Goal: Communication & Community: Answer question/provide support

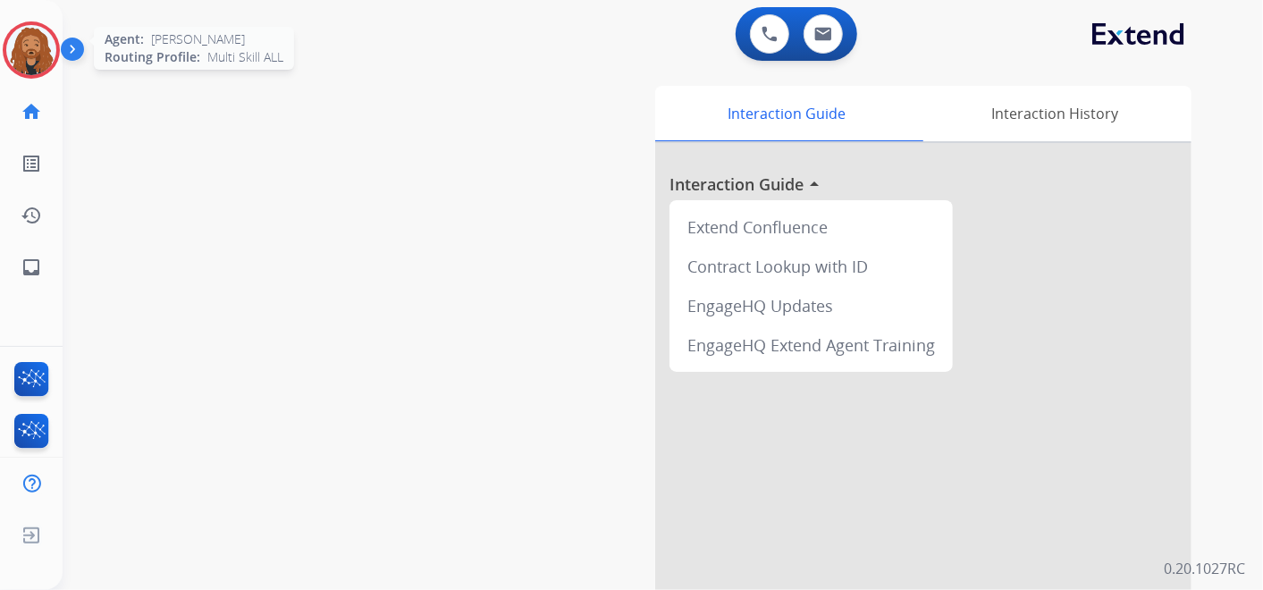
click at [37, 63] on img at bounding box center [31, 50] width 50 height 50
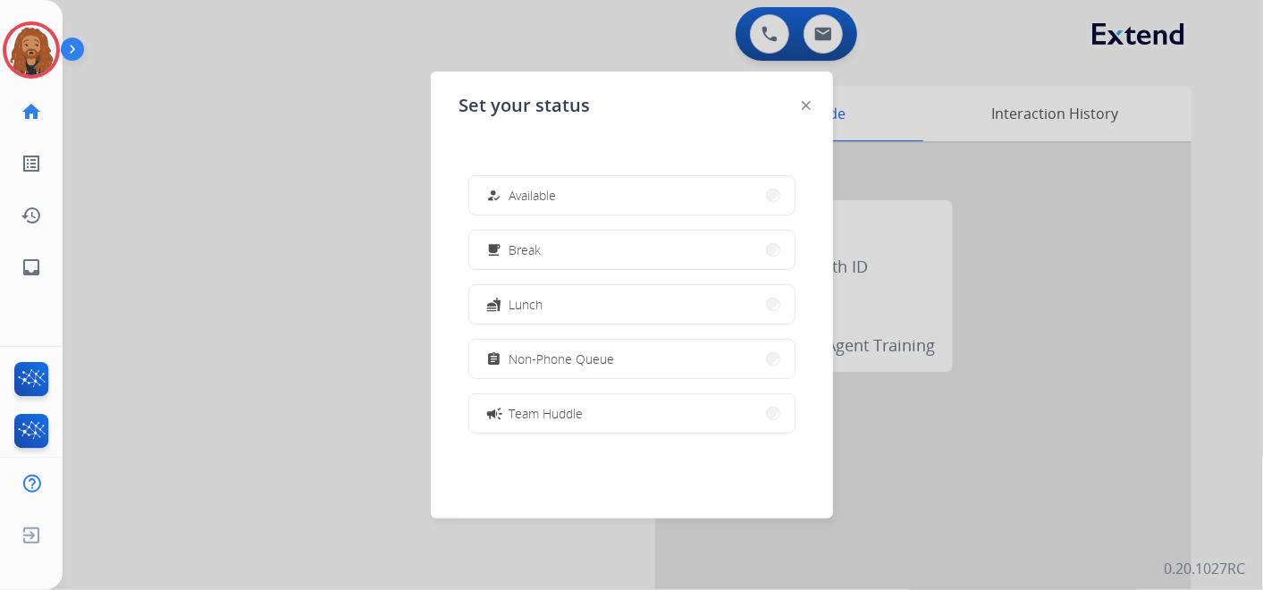
click at [613, 200] on button "how_to_reg Available" at bounding box center [631, 195] width 325 height 38
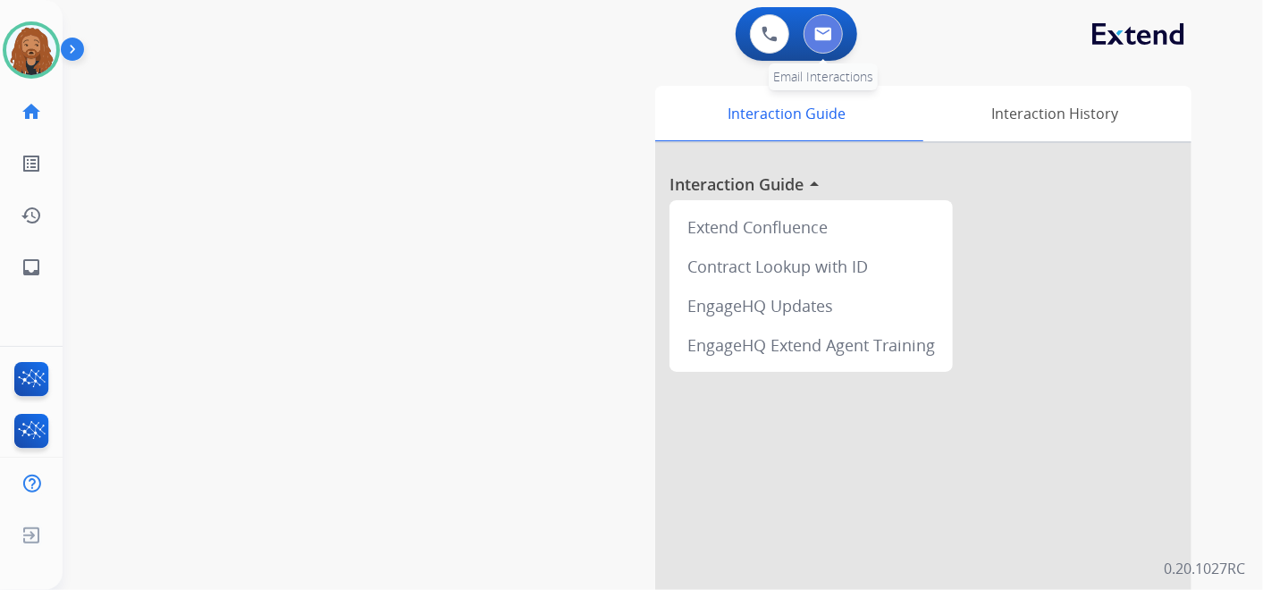
click at [838, 27] on button at bounding box center [823, 33] width 39 height 39
select select "**********"
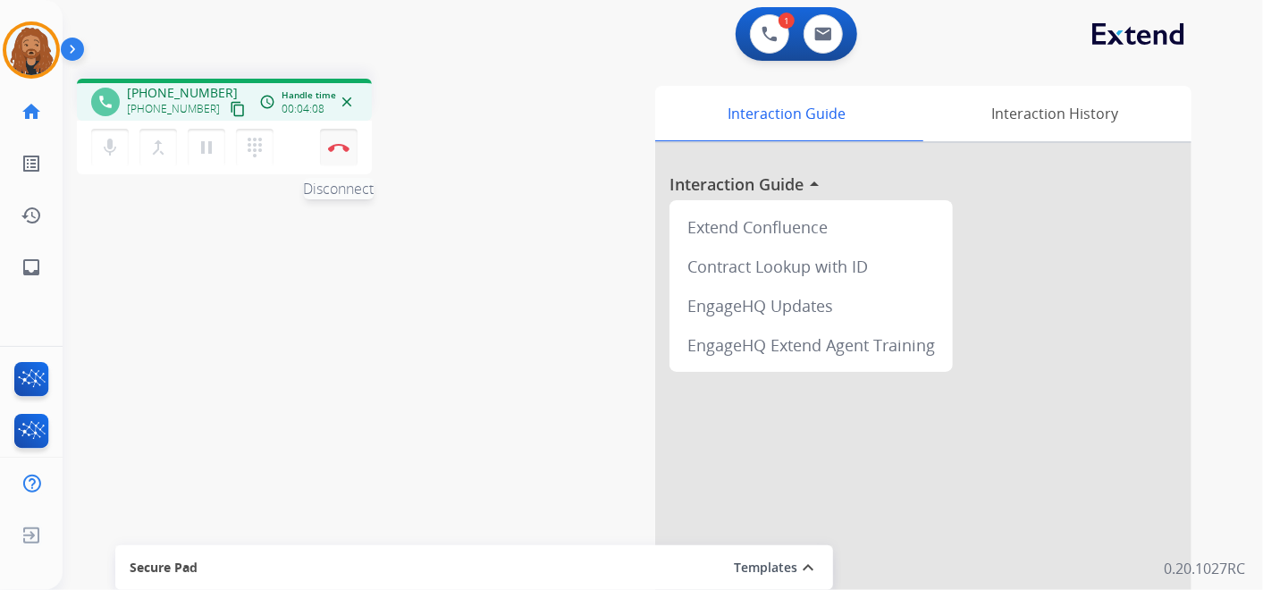
click at [334, 146] on img at bounding box center [338, 147] width 21 height 9
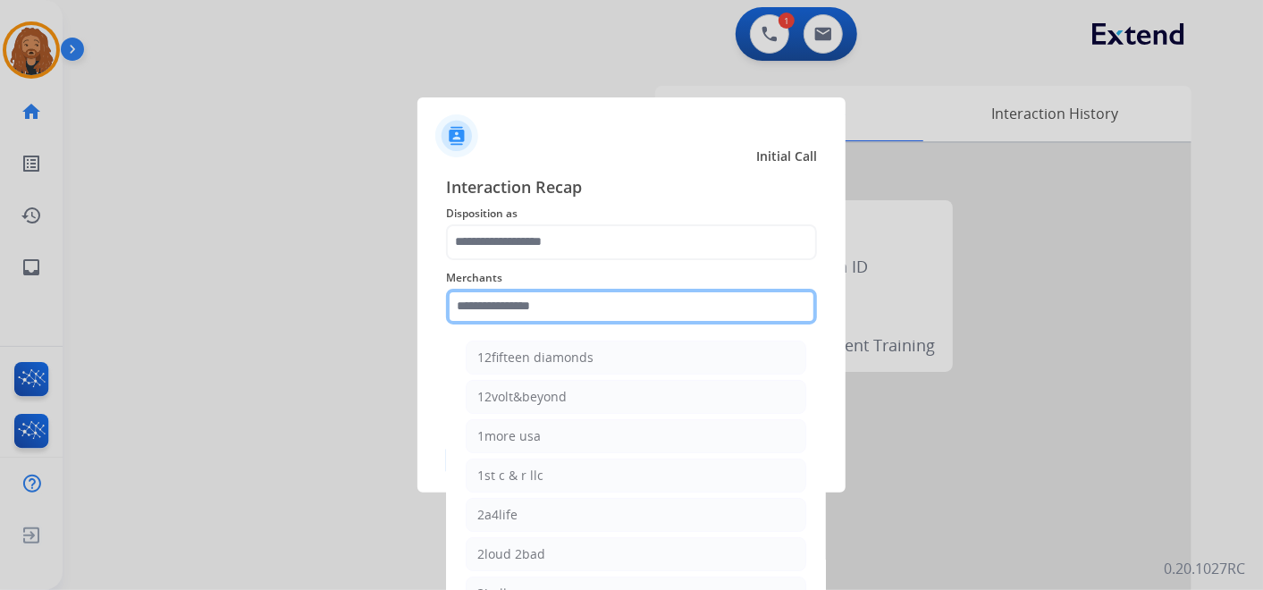
click at [592, 302] on input "text" at bounding box center [631, 307] width 371 height 36
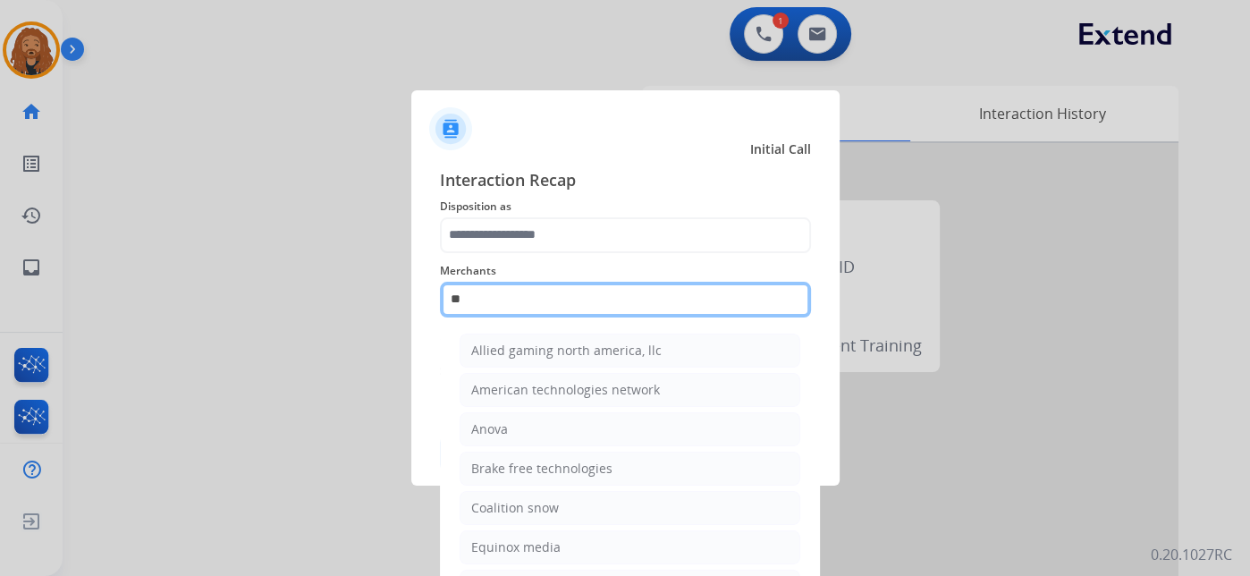
type input "*"
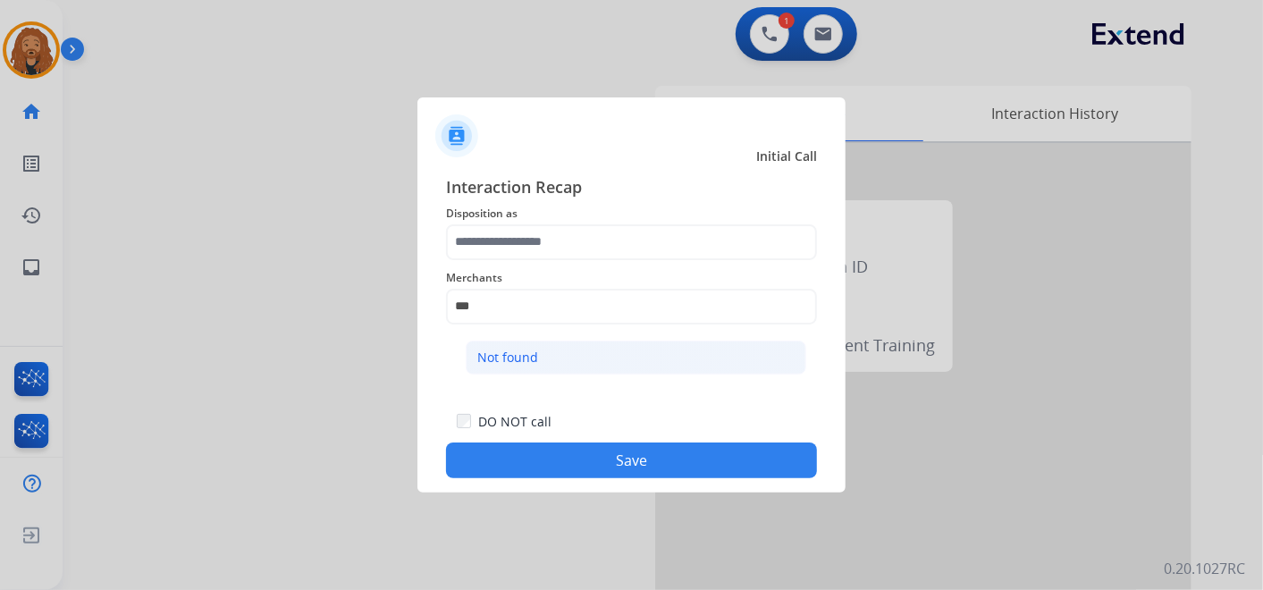
click at [518, 354] on div "Not found" at bounding box center [507, 358] width 61 height 18
type input "*********"
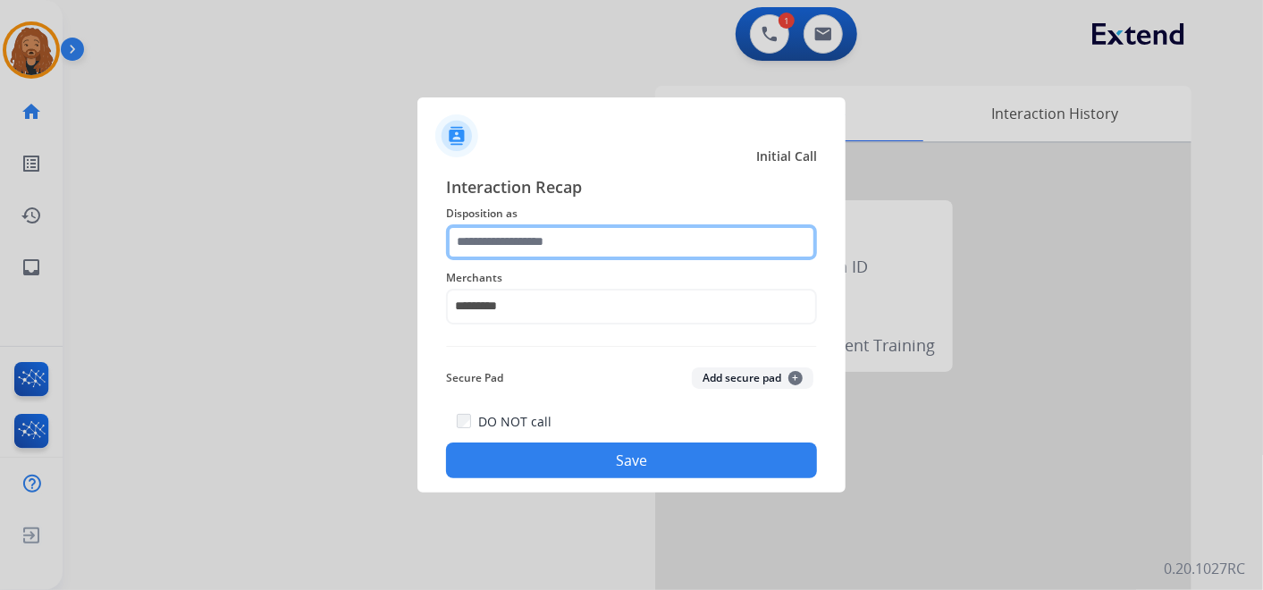
click at [471, 236] on input "text" at bounding box center [631, 242] width 371 height 36
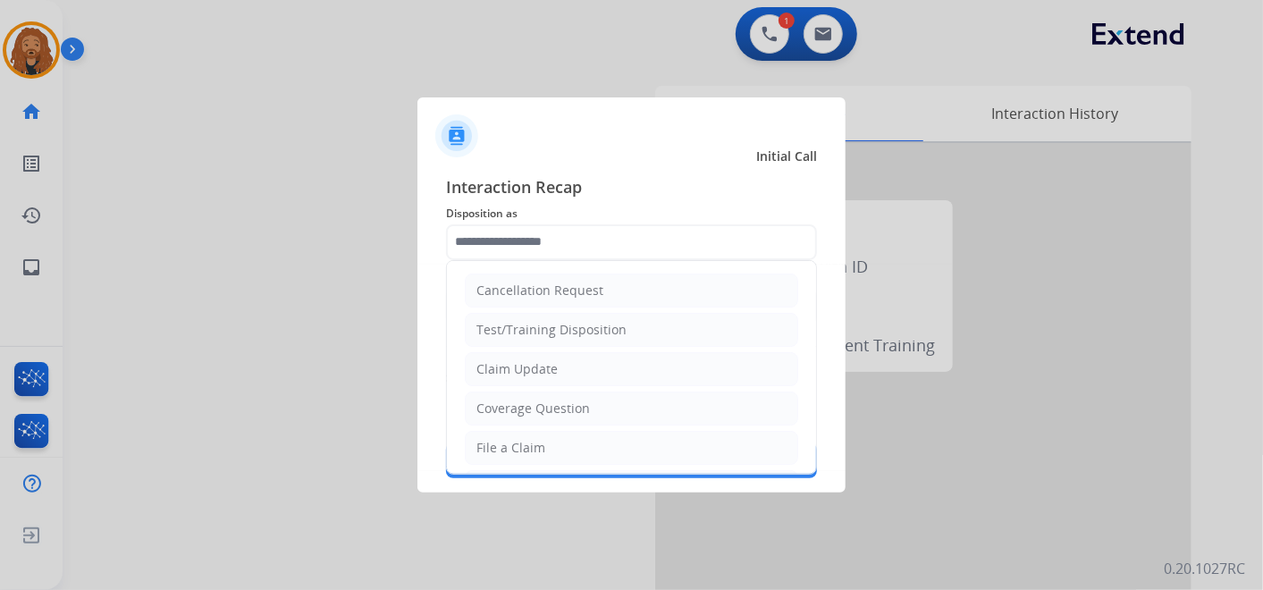
drag, startPoint x: 552, startPoint y: 403, endPoint x: 556, endPoint y: 434, distance: 30.7
click at [552, 404] on div "Coverage Question" at bounding box center [534, 409] width 114 height 18
type input "**********"
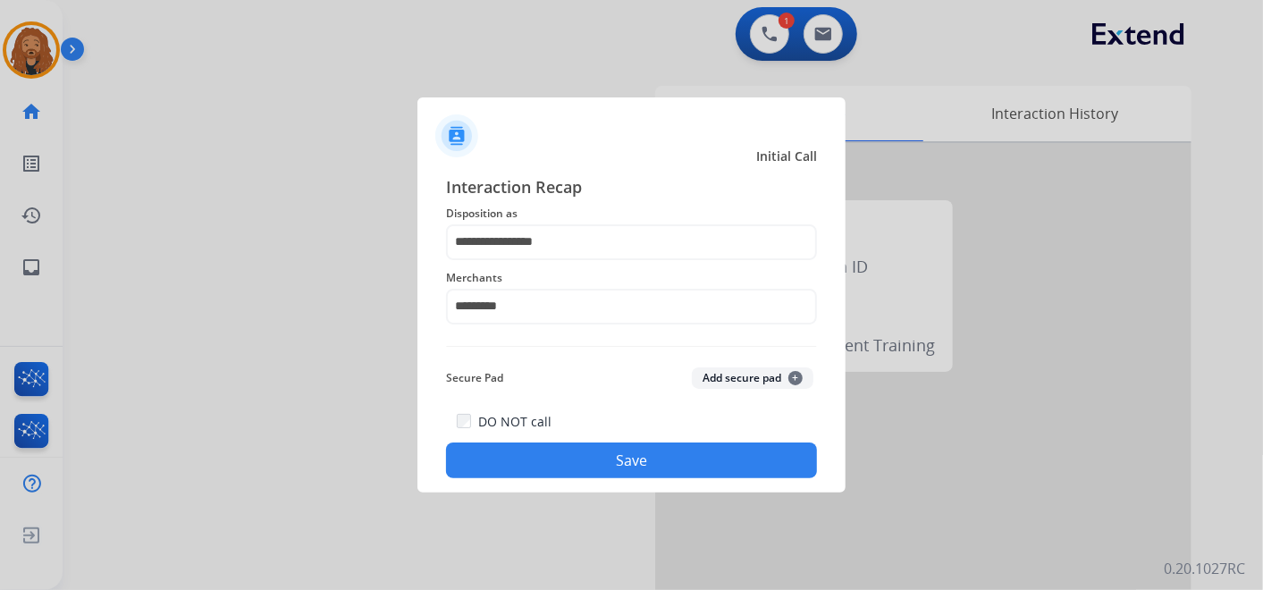
click at [560, 464] on button "Save" at bounding box center [631, 461] width 371 height 36
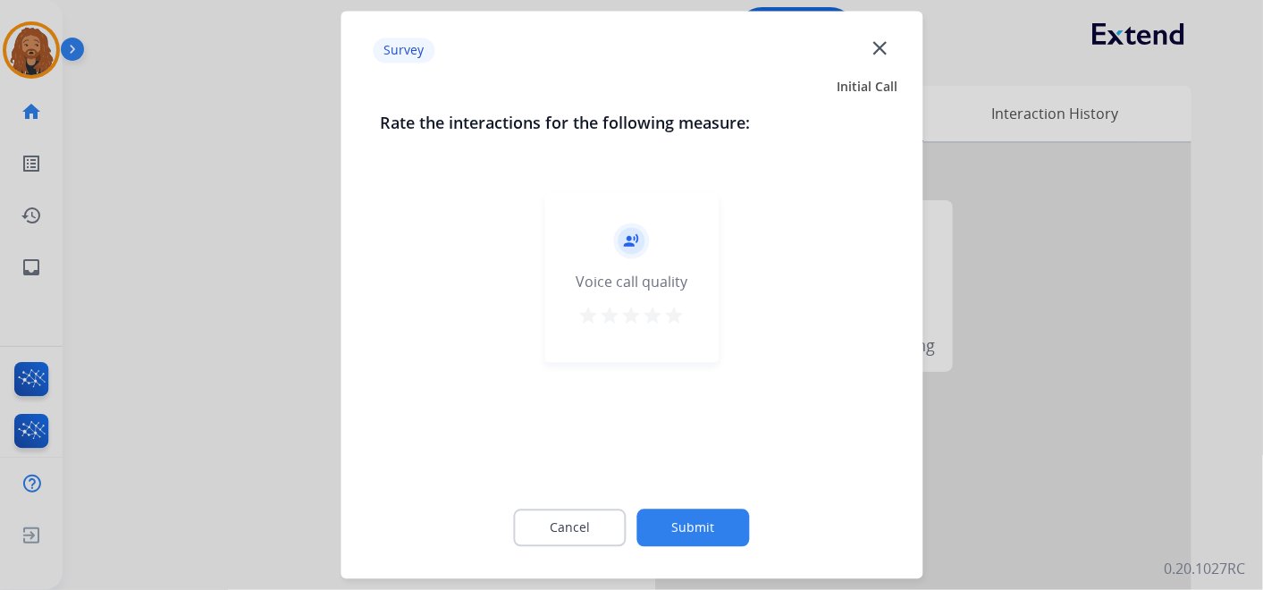
click at [670, 323] on mat-icon "star" at bounding box center [674, 316] width 21 height 21
click at [663, 529] on button "Submit" at bounding box center [694, 529] width 113 height 38
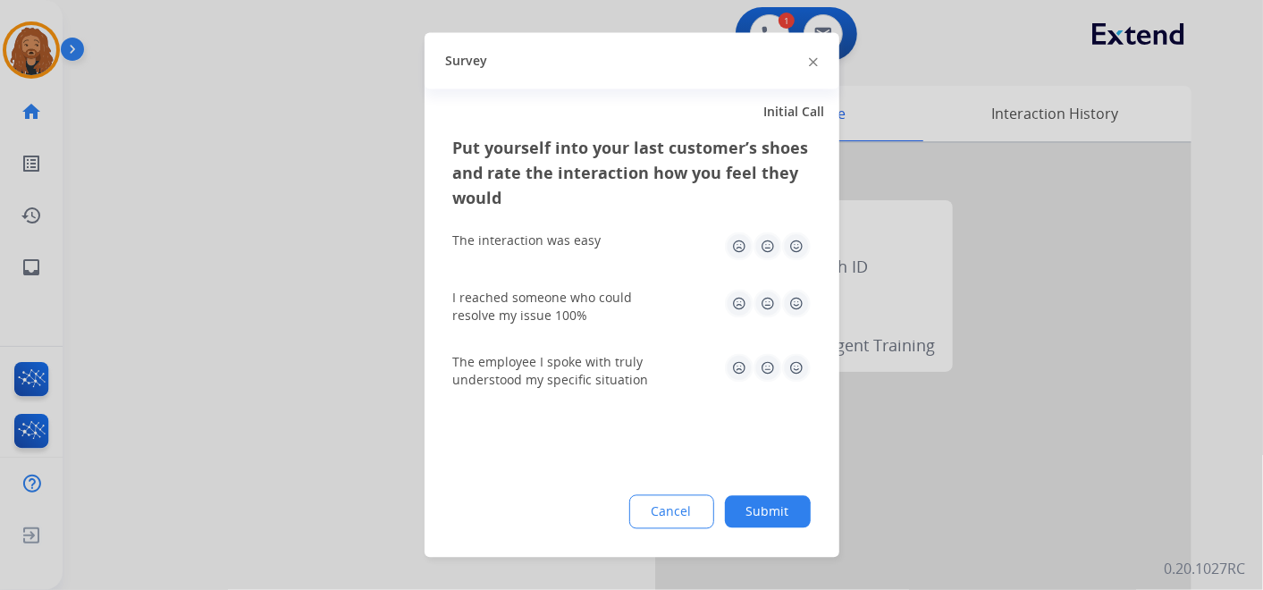
click at [800, 248] on img at bounding box center [796, 246] width 29 height 29
click at [802, 306] on img at bounding box center [796, 304] width 29 height 29
click at [795, 375] on img at bounding box center [796, 368] width 29 height 29
drag, startPoint x: 790, startPoint y: 520, endPoint x: 795, endPoint y: 511, distance: 10.4
click at [793, 520] on button "Submit" at bounding box center [768, 512] width 86 height 32
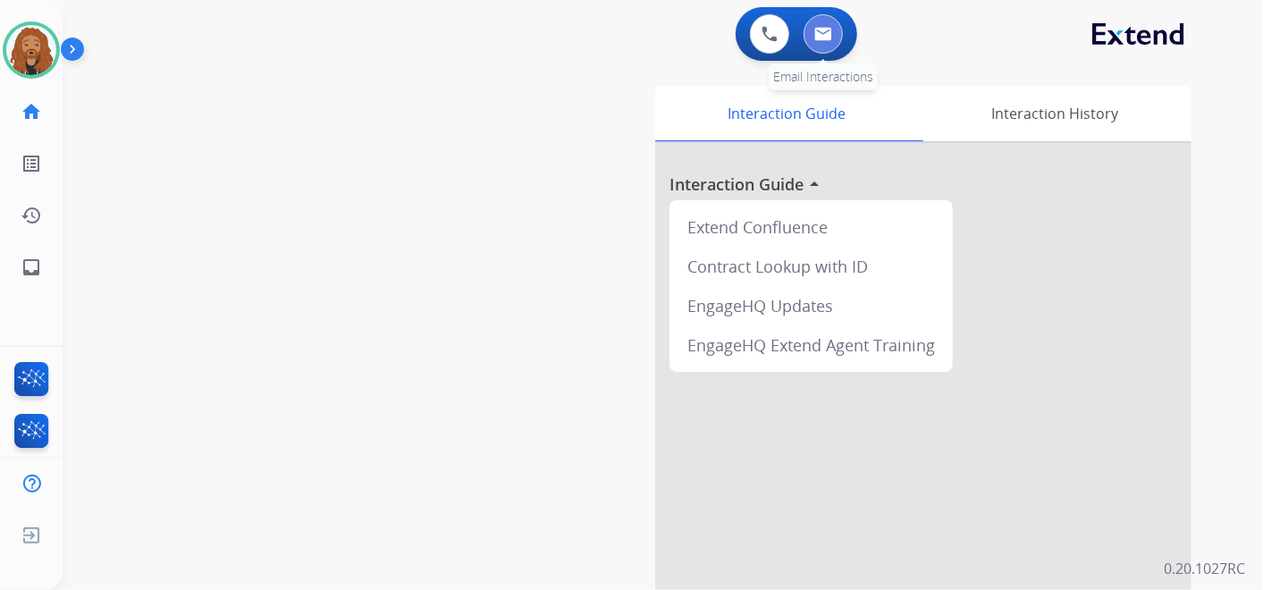
click at [819, 43] on button at bounding box center [823, 33] width 39 height 39
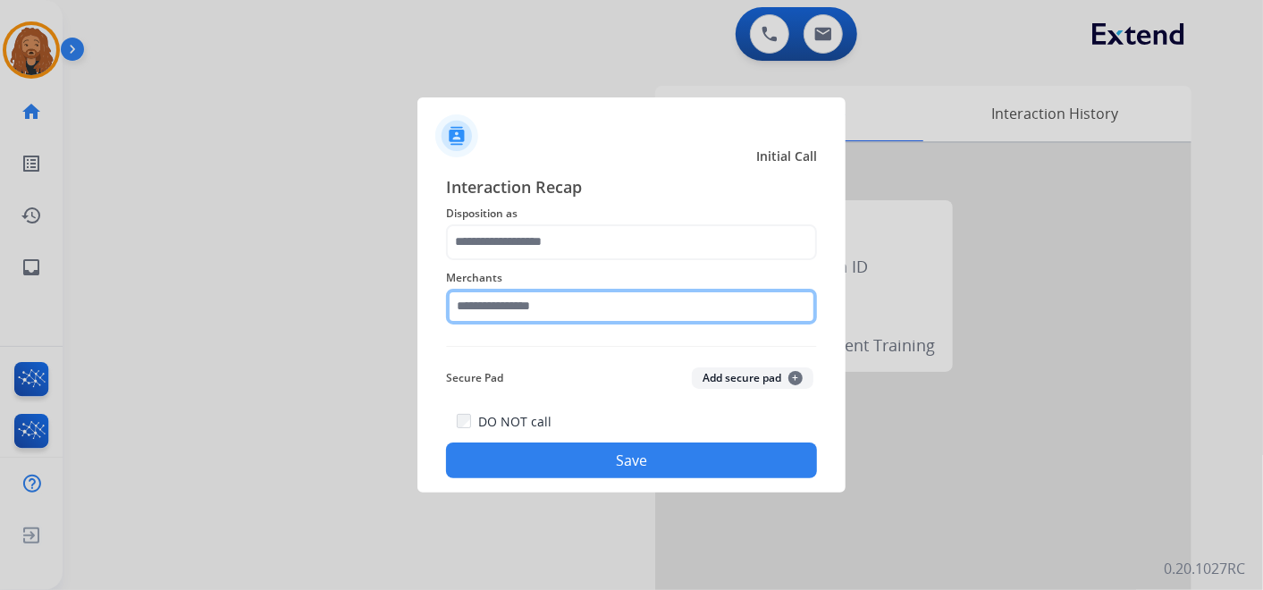
click at [547, 308] on input "text" at bounding box center [631, 307] width 371 height 36
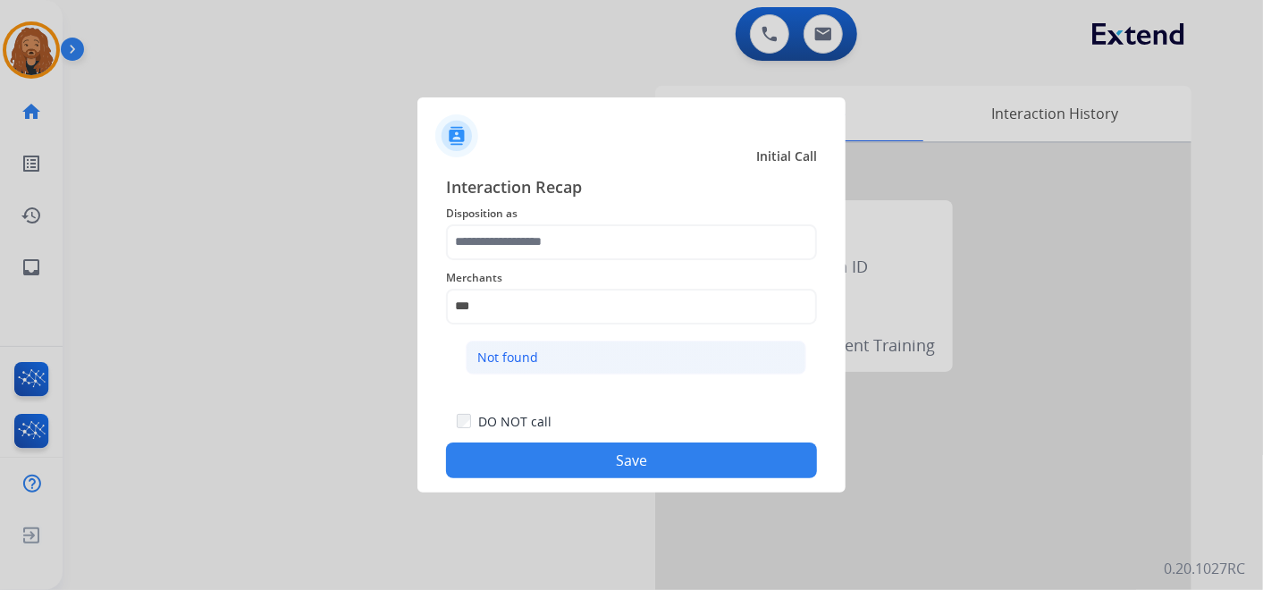
drag, startPoint x: 587, startPoint y: 367, endPoint x: 575, endPoint y: 313, distance: 55.8
click at [585, 367] on li "Not found" at bounding box center [636, 358] width 341 height 34
type input "*********"
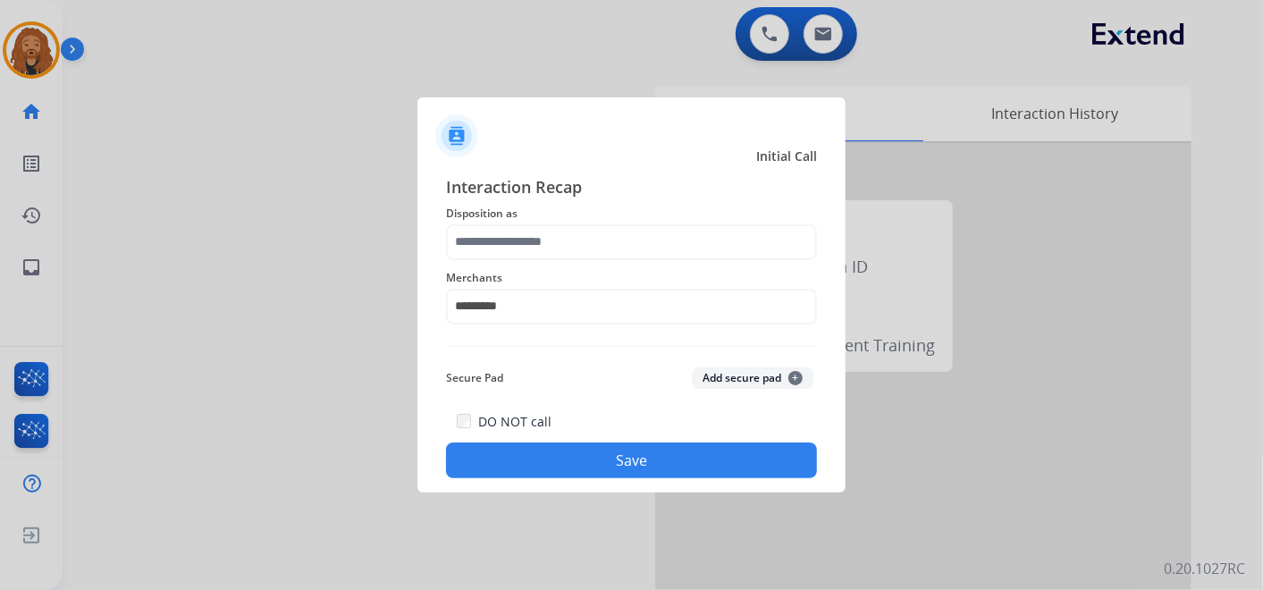
click at [557, 264] on div "Merchants *********" at bounding box center [631, 296] width 371 height 72
click at [553, 221] on span "Disposition as" at bounding box center [631, 213] width 371 height 21
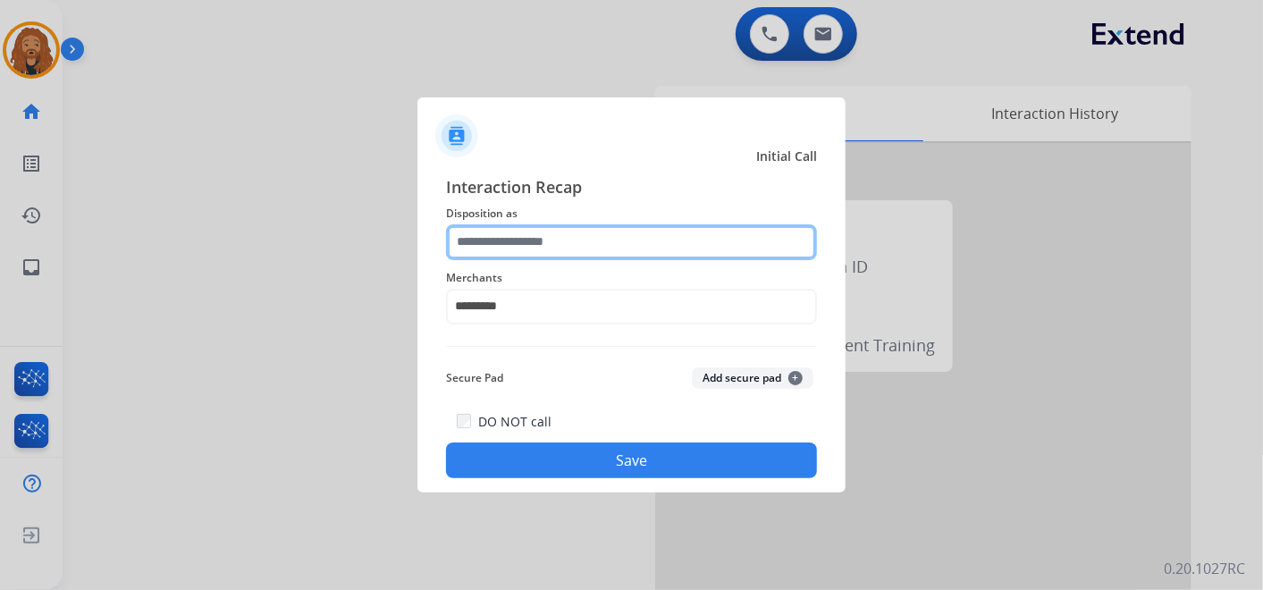
click at [540, 238] on input "text" at bounding box center [631, 242] width 371 height 36
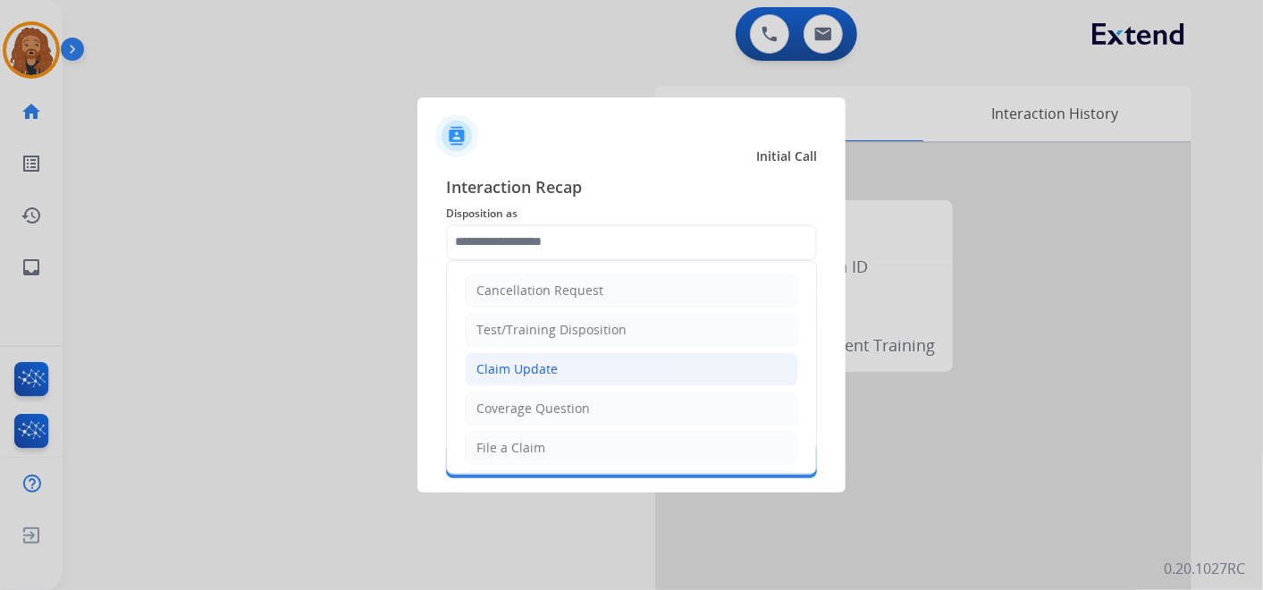
click at [534, 358] on li "Claim Update" at bounding box center [632, 369] width 334 height 34
type input "**********"
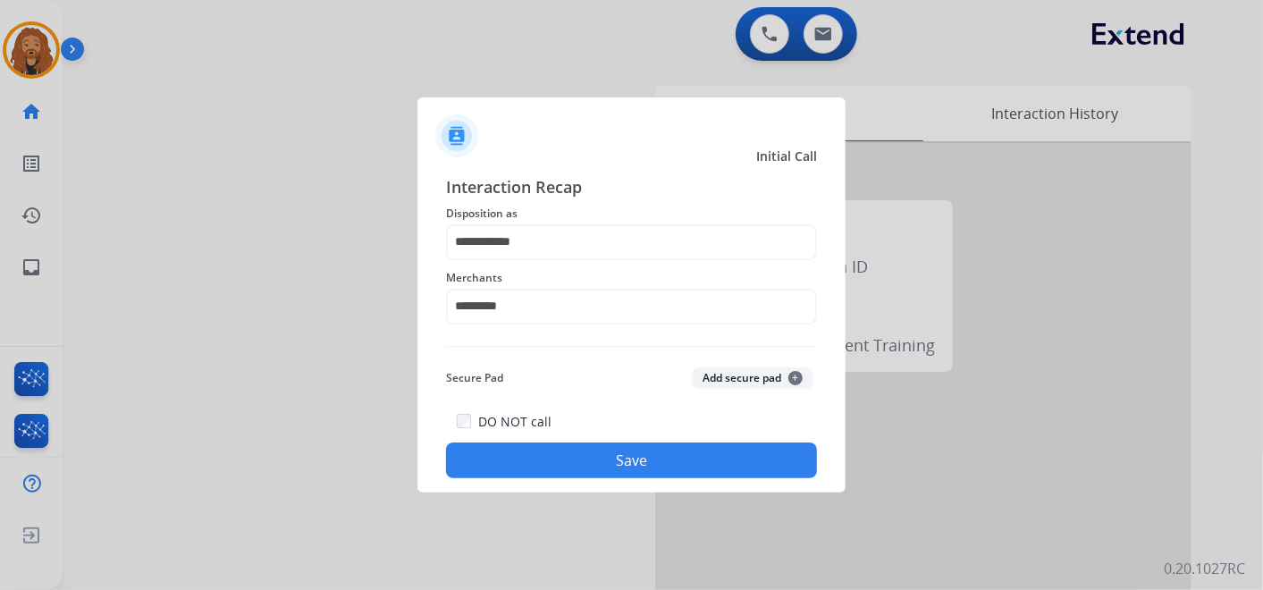
click at [577, 461] on button "Save" at bounding box center [631, 461] width 371 height 36
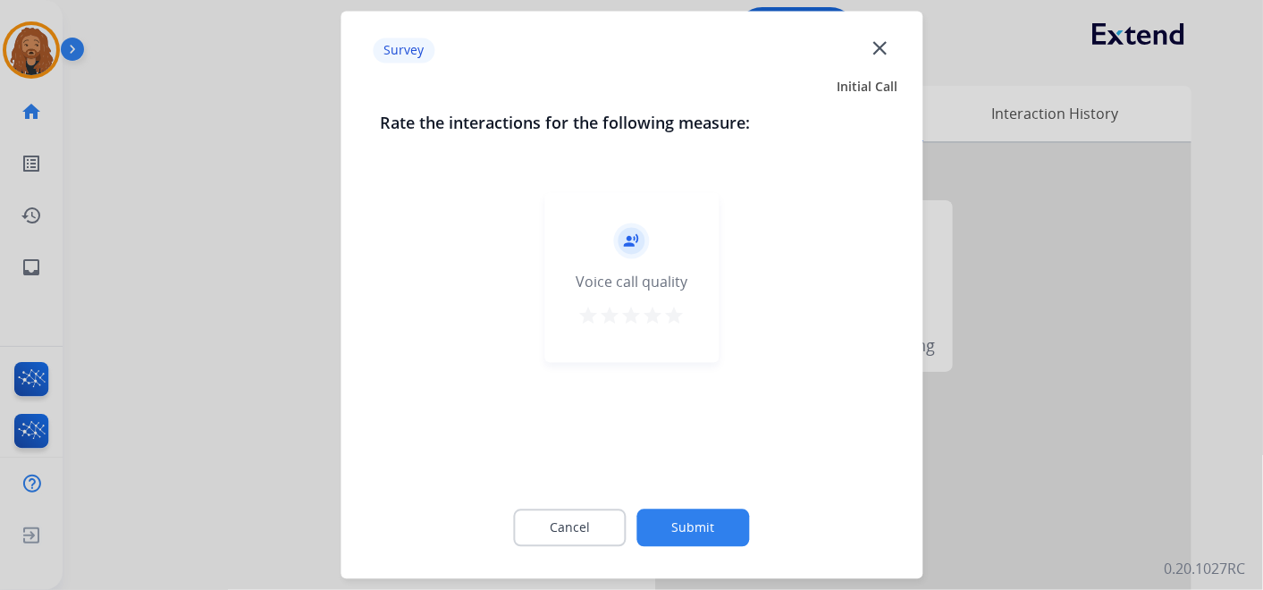
click at [881, 51] on mat-icon "close" at bounding box center [879, 47] width 23 height 23
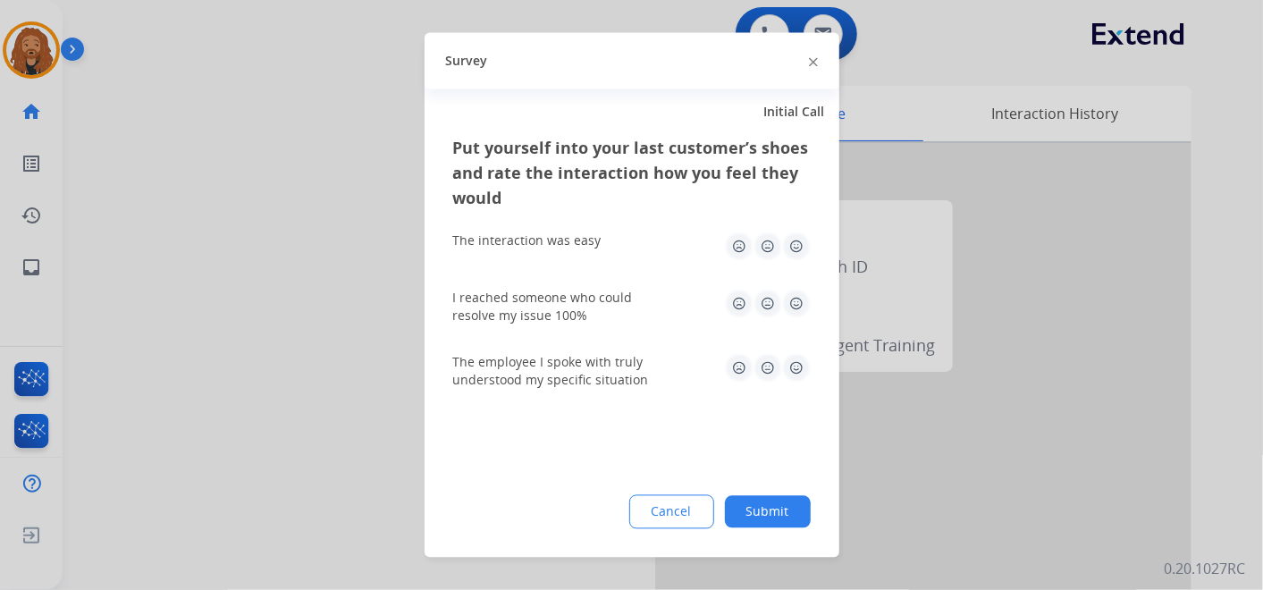
click at [748, 503] on button "Submit" at bounding box center [768, 512] width 86 height 32
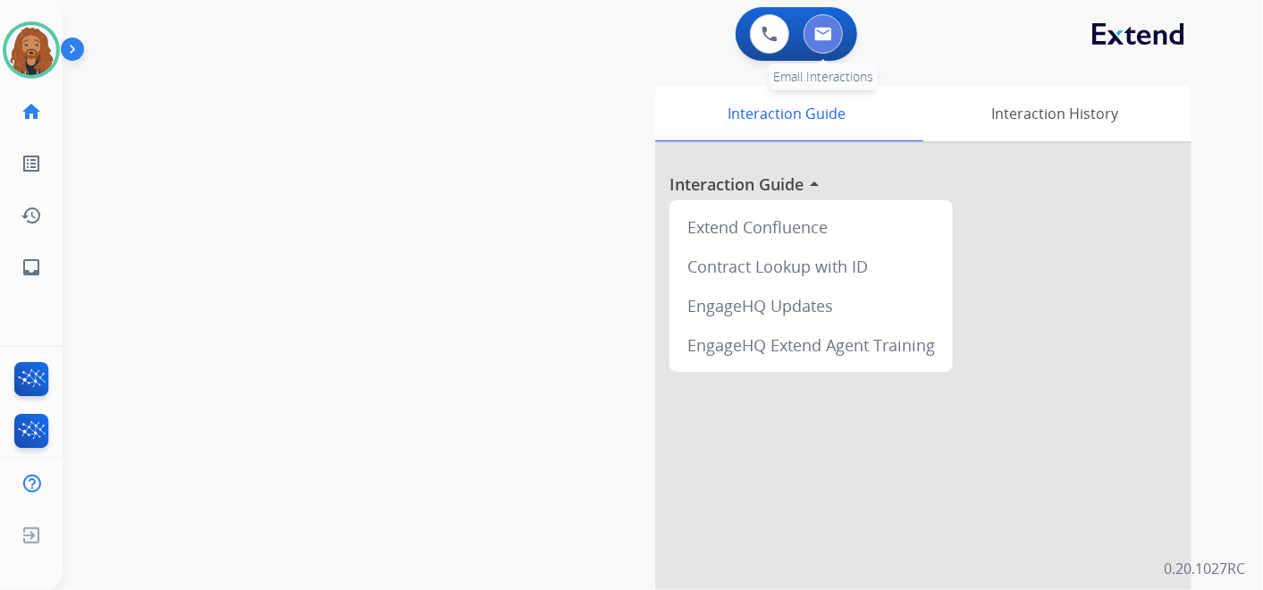
click at [817, 44] on button at bounding box center [823, 33] width 39 height 39
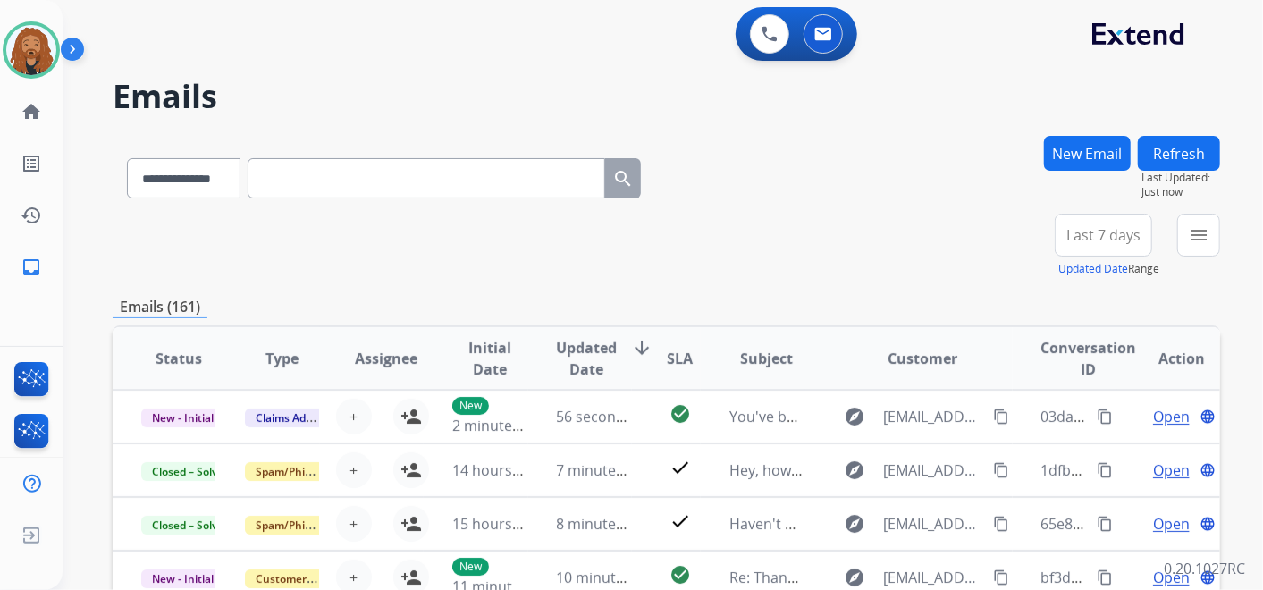
click at [1113, 233] on span "Last 7 days" at bounding box center [1104, 235] width 74 height 7
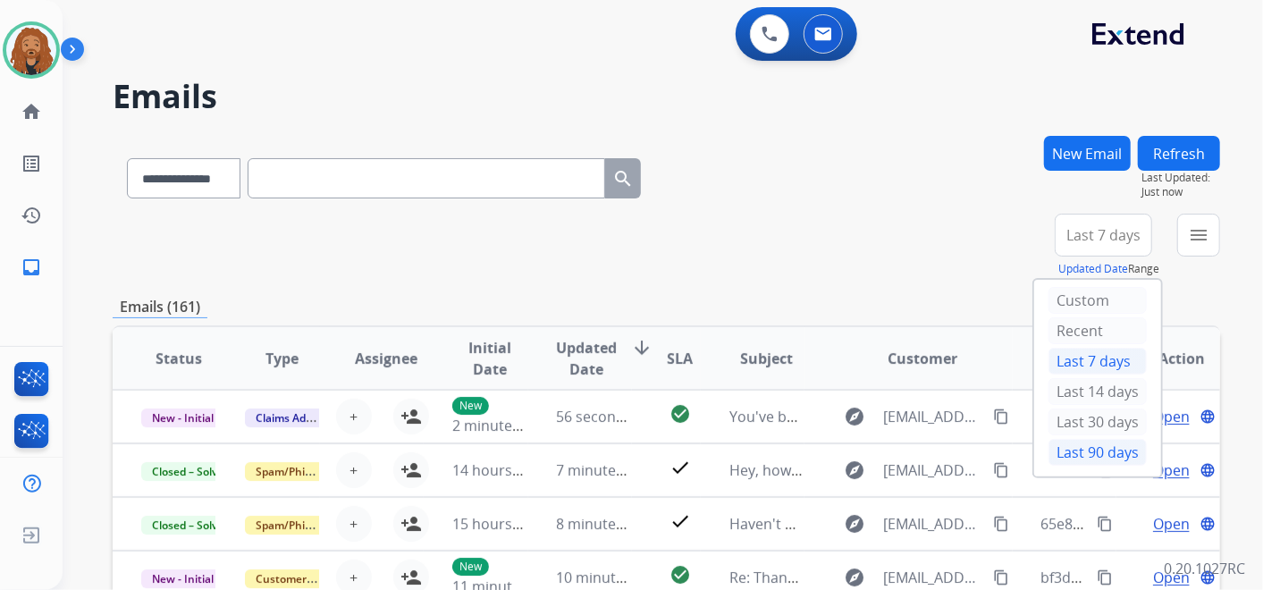
click at [1068, 457] on div "Last 90 days" at bounding box center [1098, 452] width 98 height 27
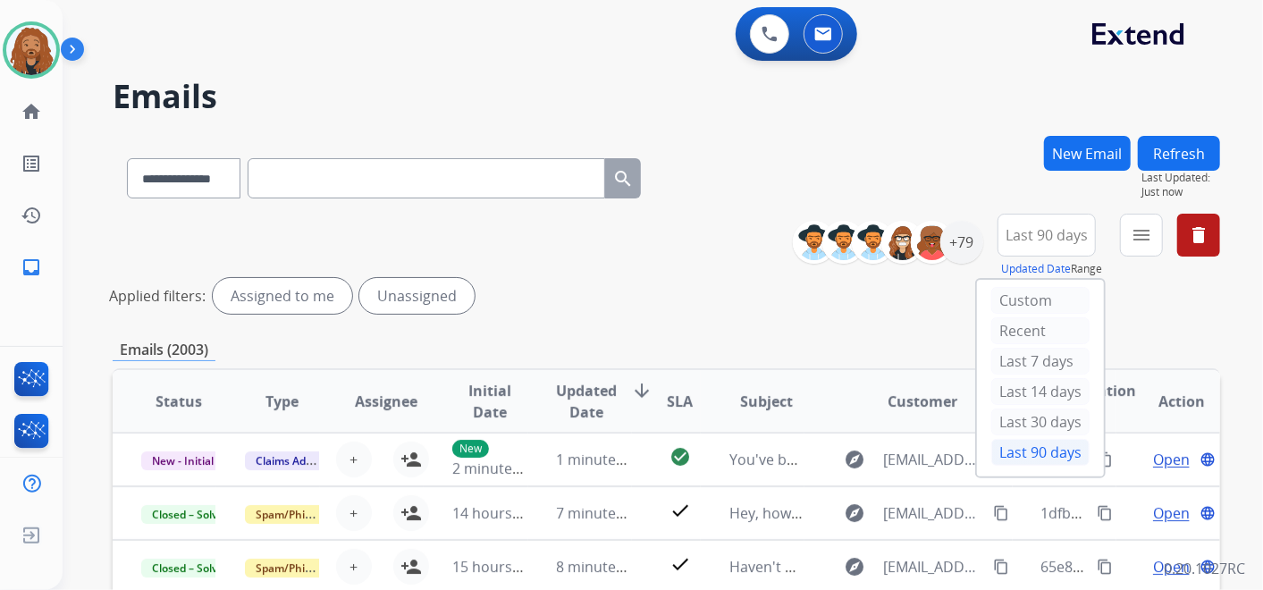
click at [985, 207] on div "**********" at bounding box center [667, 175] width 1108 height 78
click at [960, 239] on div "+79" at bounding box center [962, 242] width 43 height 43
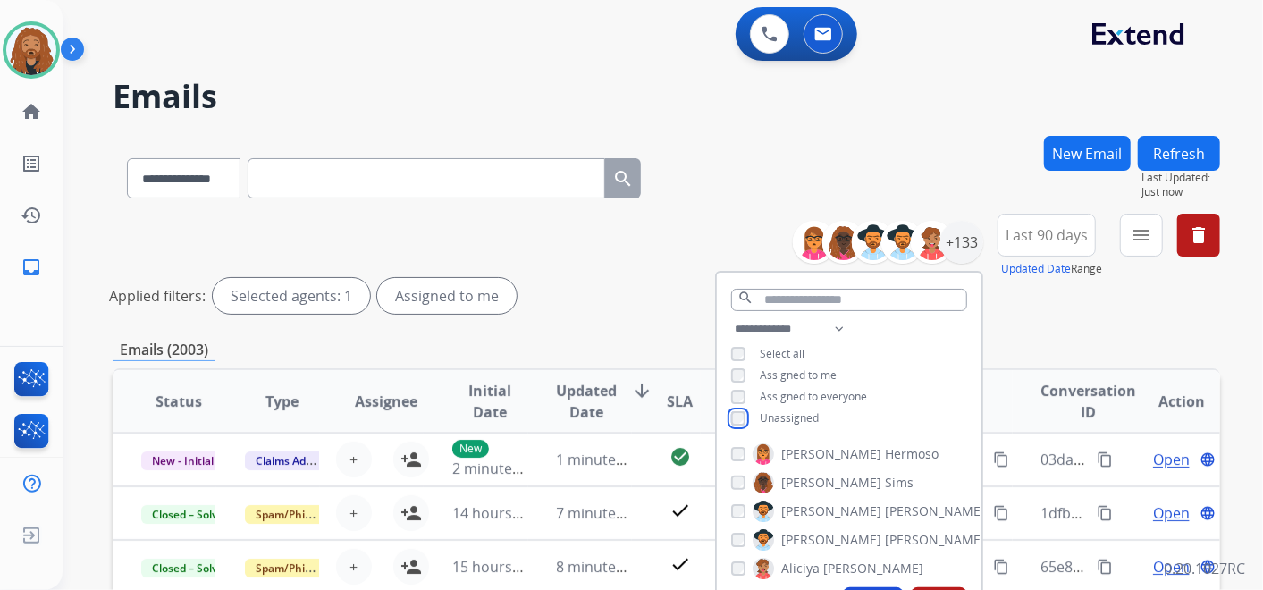
scroll to position [298, 0]
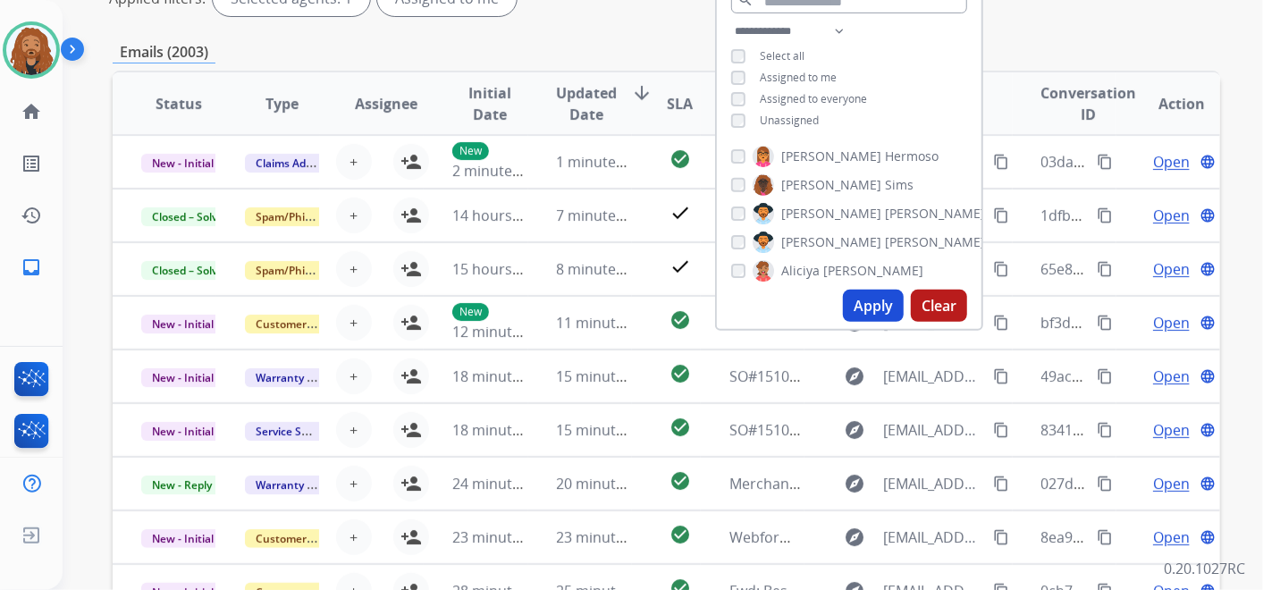
click at [874, 303] on button "Apply" at bounding box center [873, 306] width 61 height 32
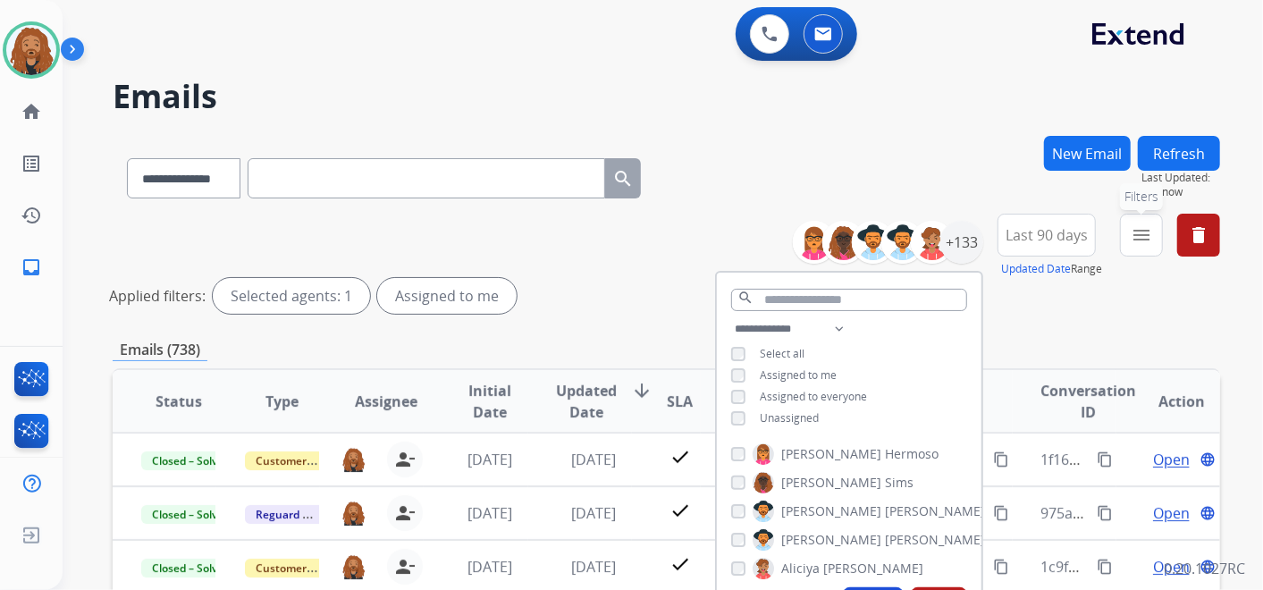
click at [1138, 224] on button "menu Filters" at bounding box center [1141, 235] width 43 height 43
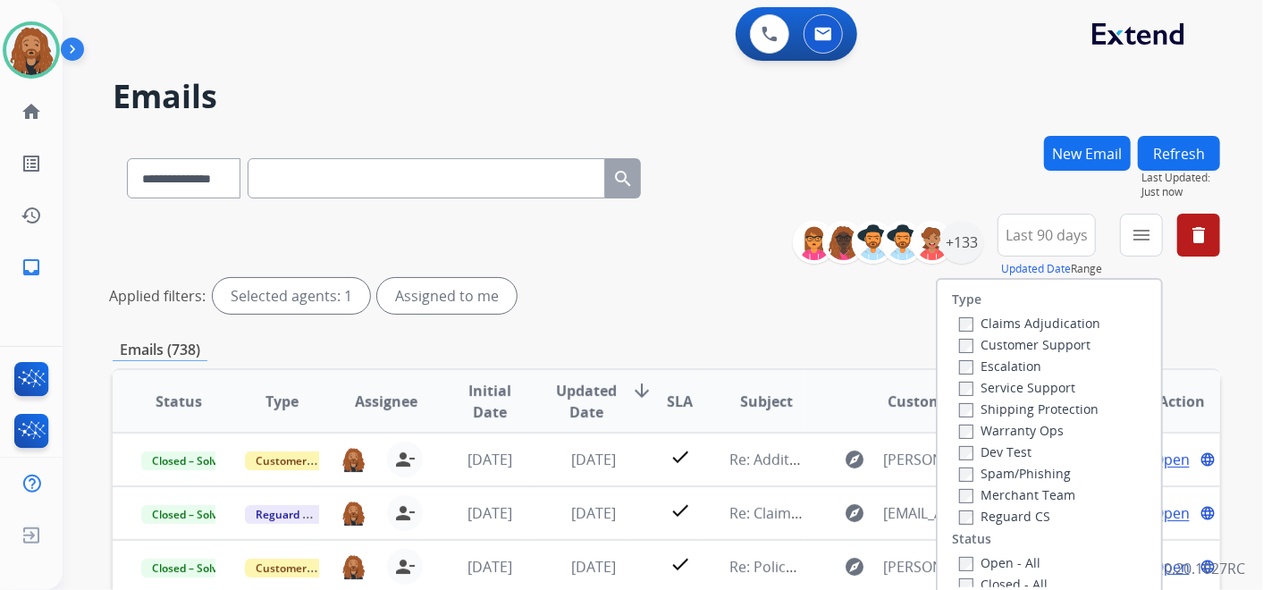
click at [959, 573] on div "Closed - All" at bounding box center [1053, 583] width 188 height 21
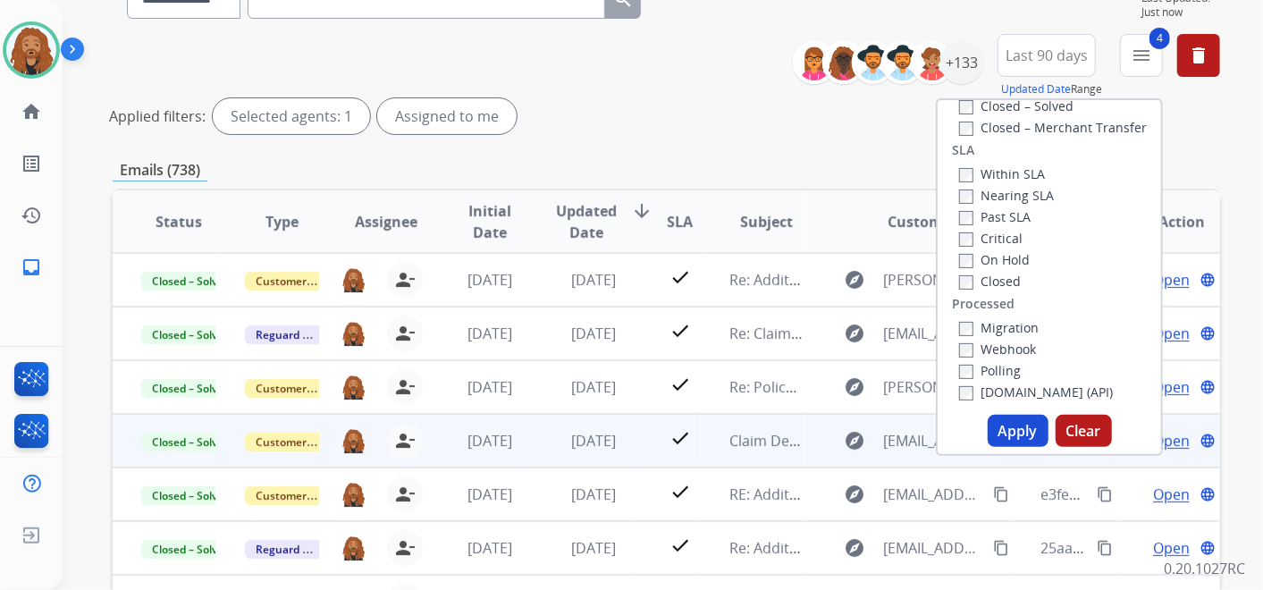
scroll to position [199, 0]
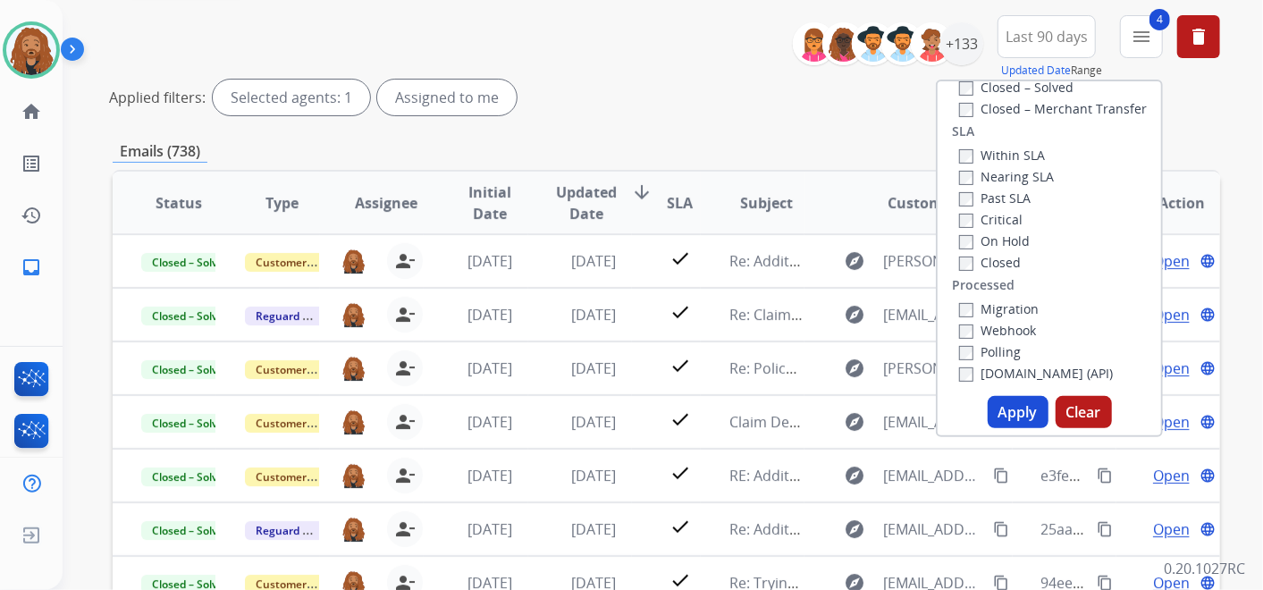
click at [999, 416] on button "Apply" at bounding box center [1018, 412] width 61 height 32
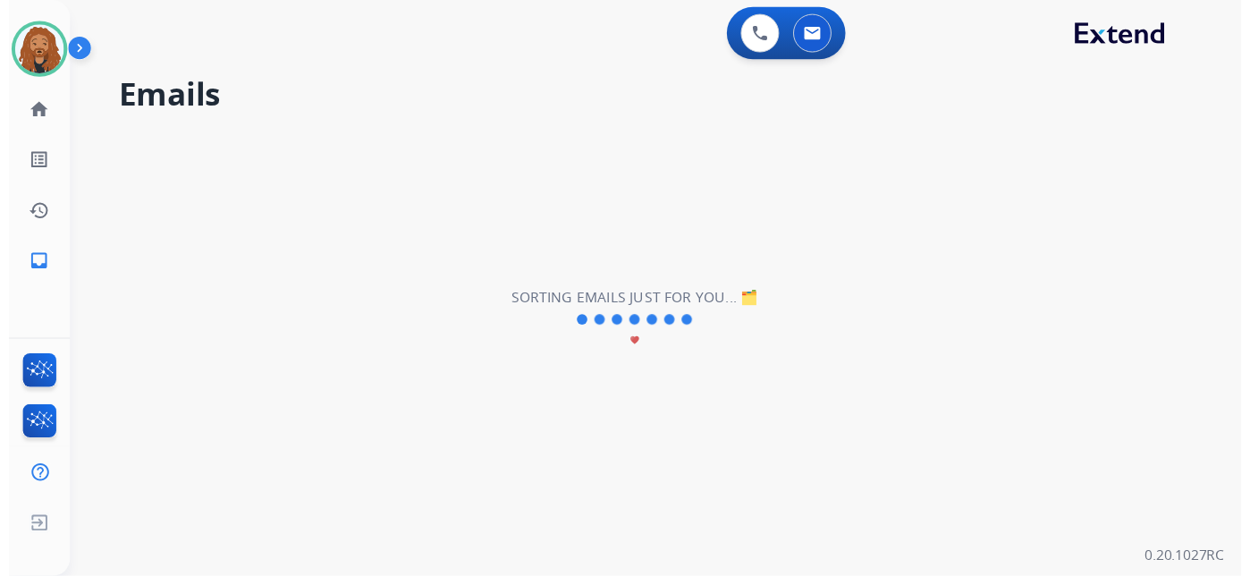
scroll to position [0, 0]
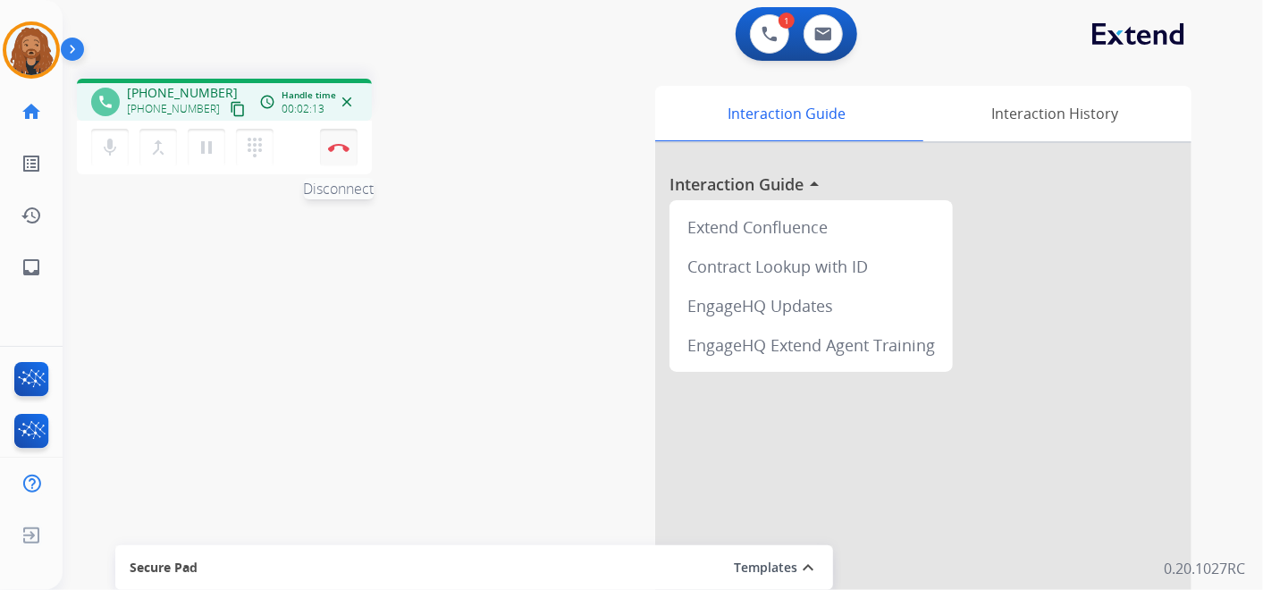
click at [348, 151] on button "Disconnect" at bounding box center [339, 148] width 38 height 38
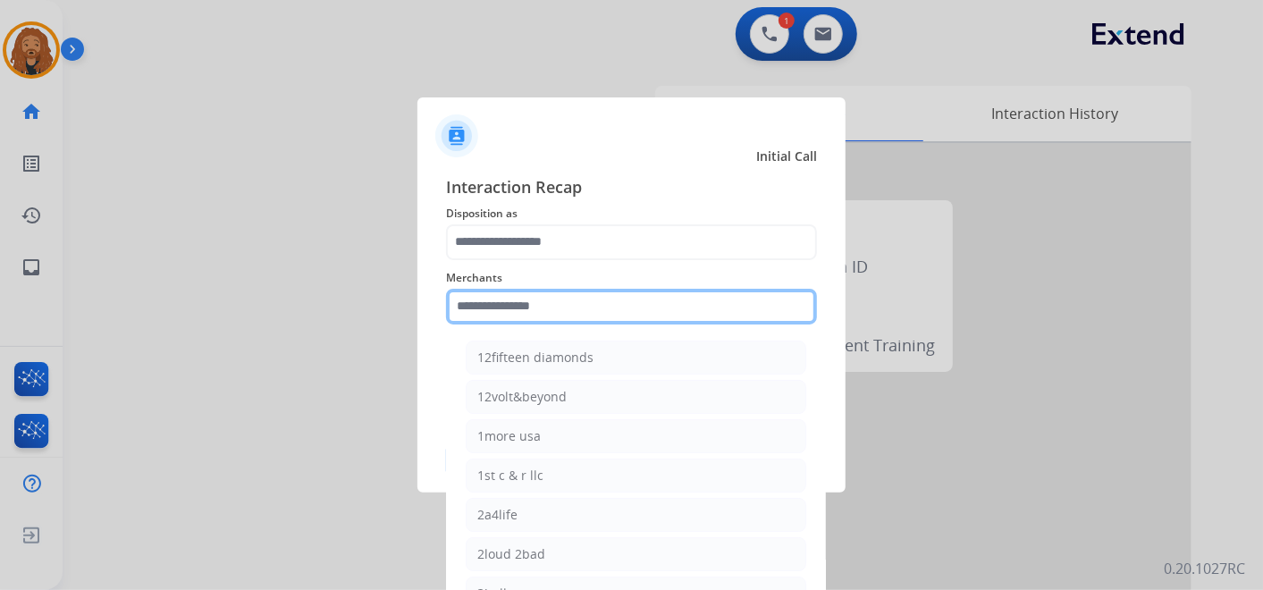
click at [564, 289] on input "text" at bounding box center [631, 307] width 371 height 36
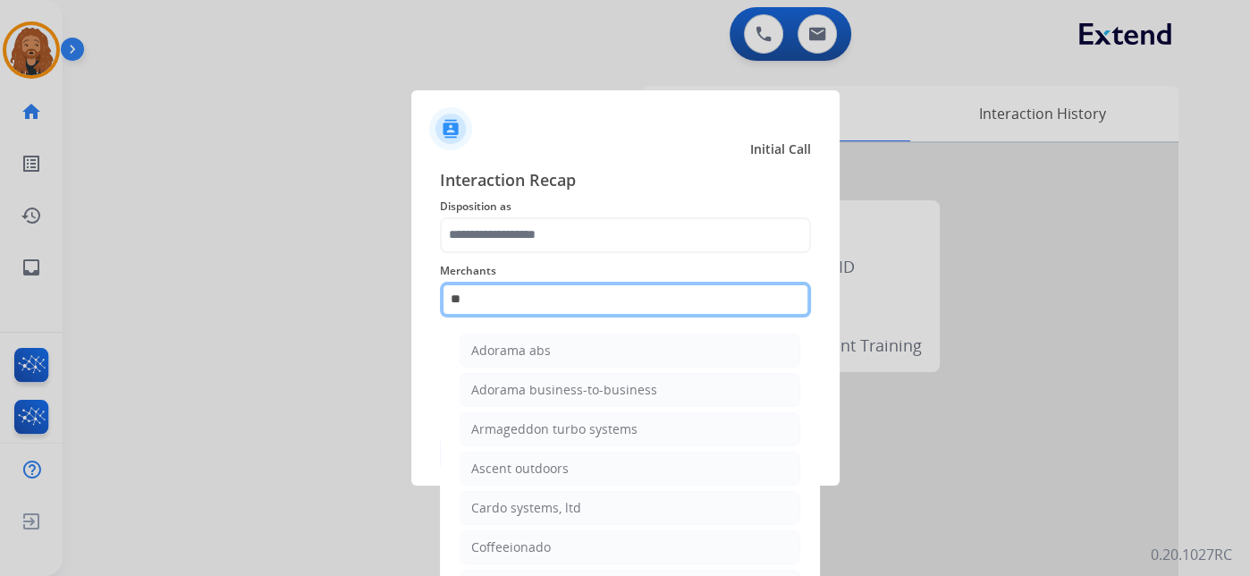
type input "*"
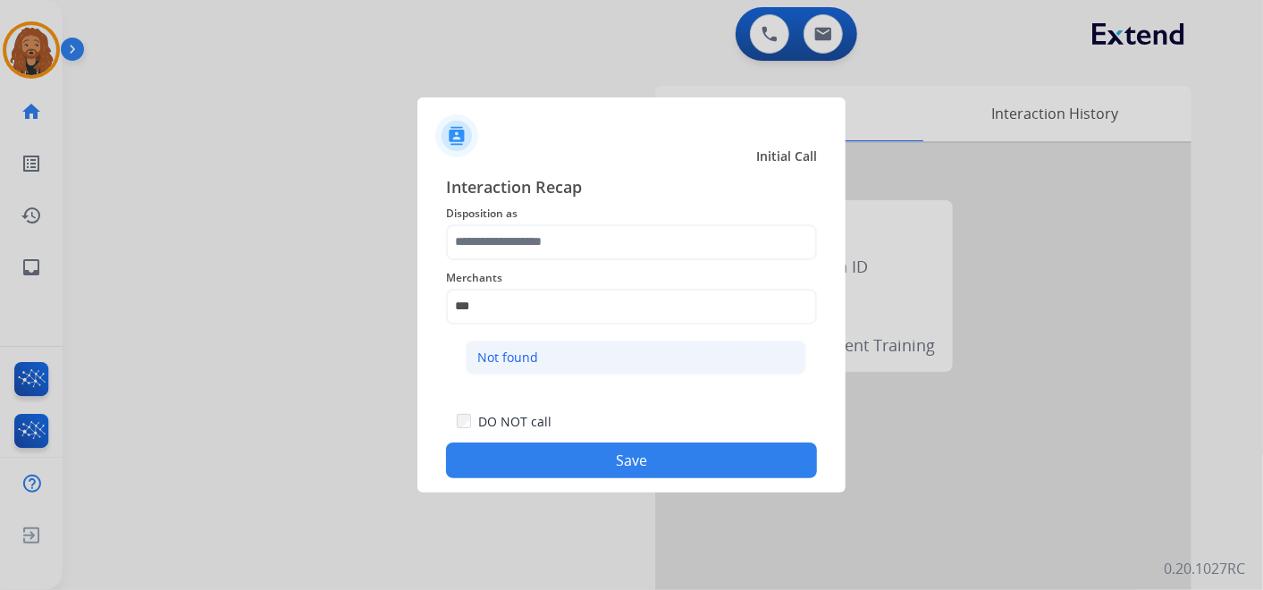
click at [537, 365] on li "Not found" at bounding box center [636, 358] width 341 height 34
type input "*********"
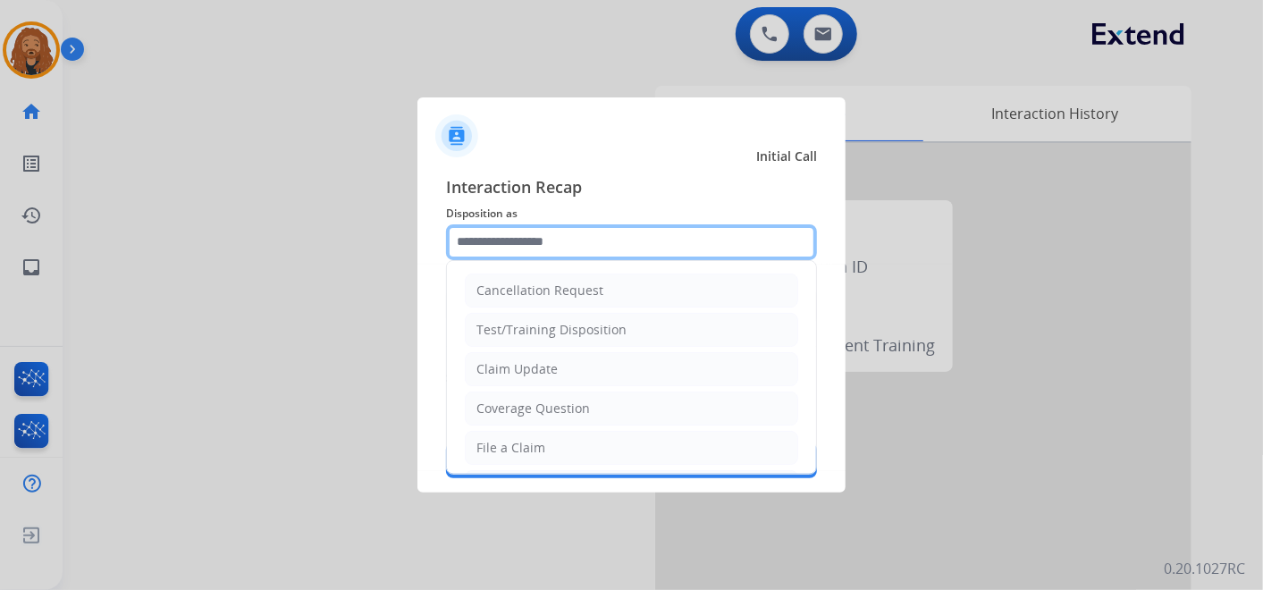
click at [552, 225] on input "text" at bounding box center [631, 242] width 371 height 36
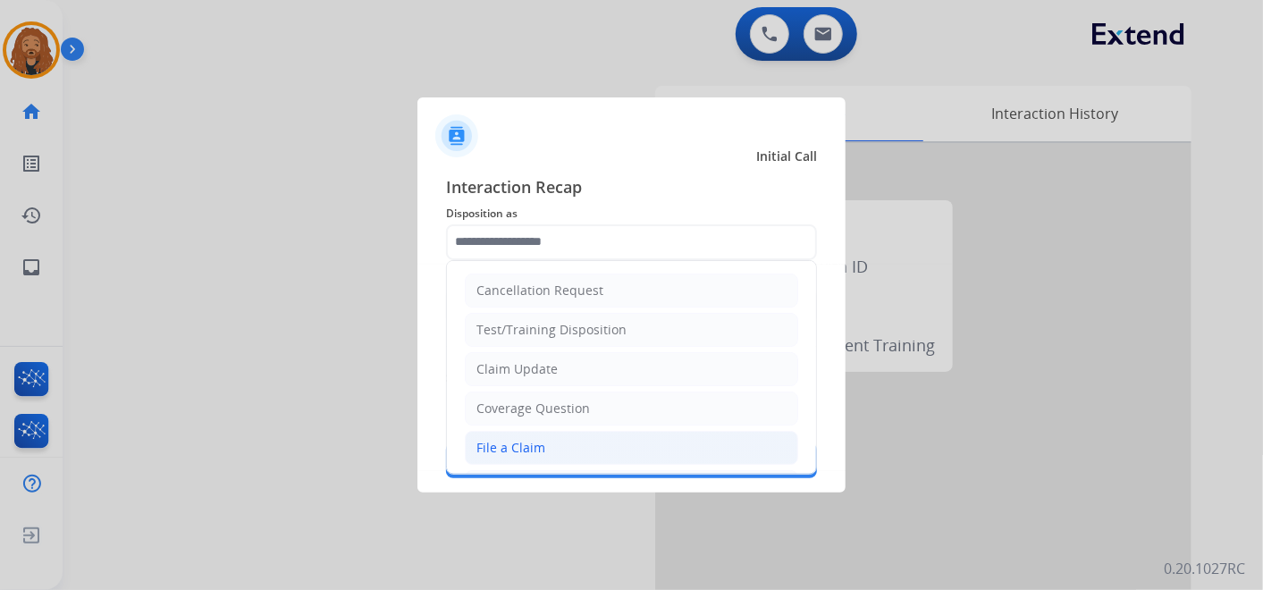
click at [534, 439] on div "File a Claim" at bounding box center [511, 448] width 69 height 18
type input "**********"
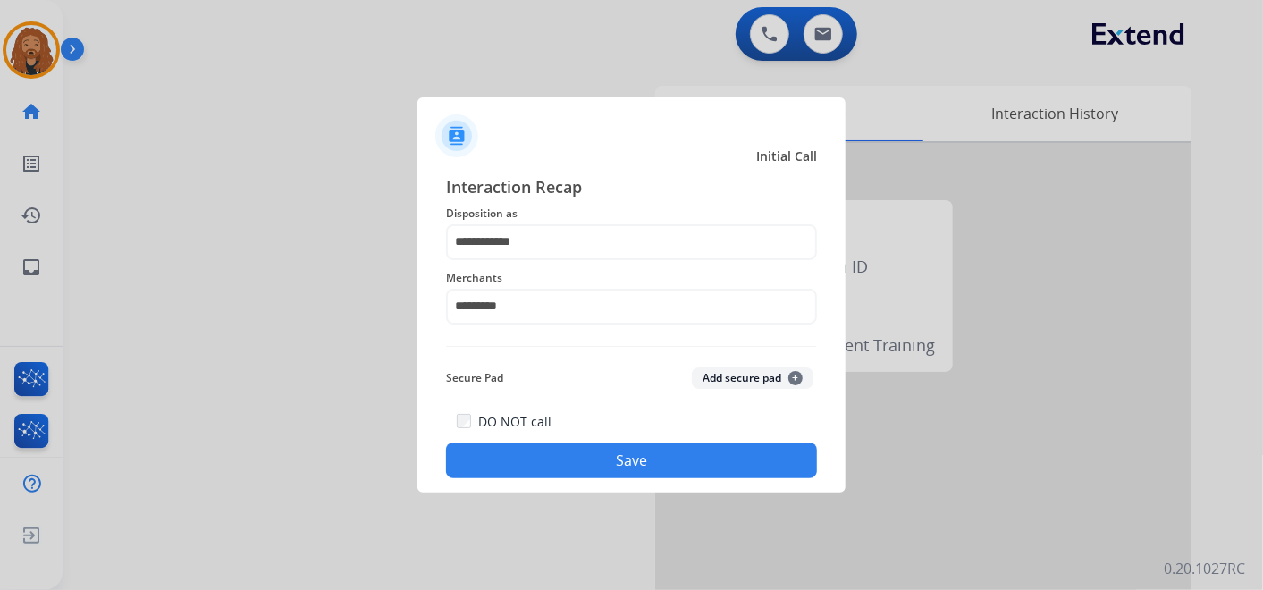
click at [611, 463] on button "Save" at bounding box center [631, 461] width 371 height 36
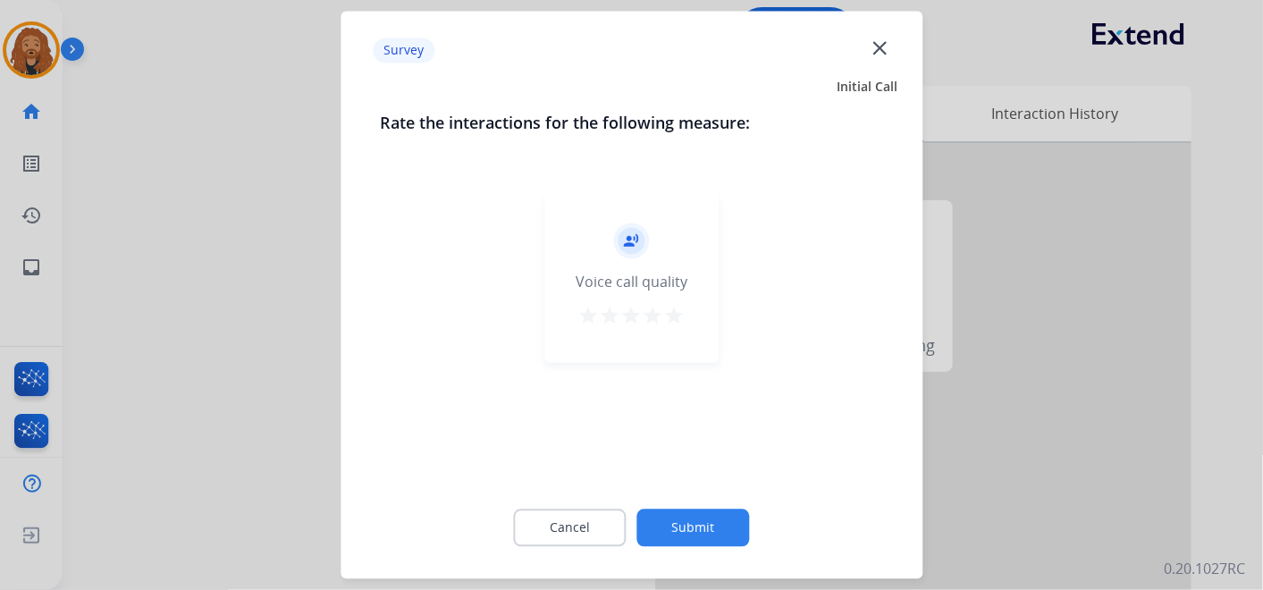
click at [675, 311] on mat-icon "star" at bounding box center [674, 316] width 21 height 21
click at [729, 523] on button "Submit" at bounding box center [694, 529] width 113 height 38
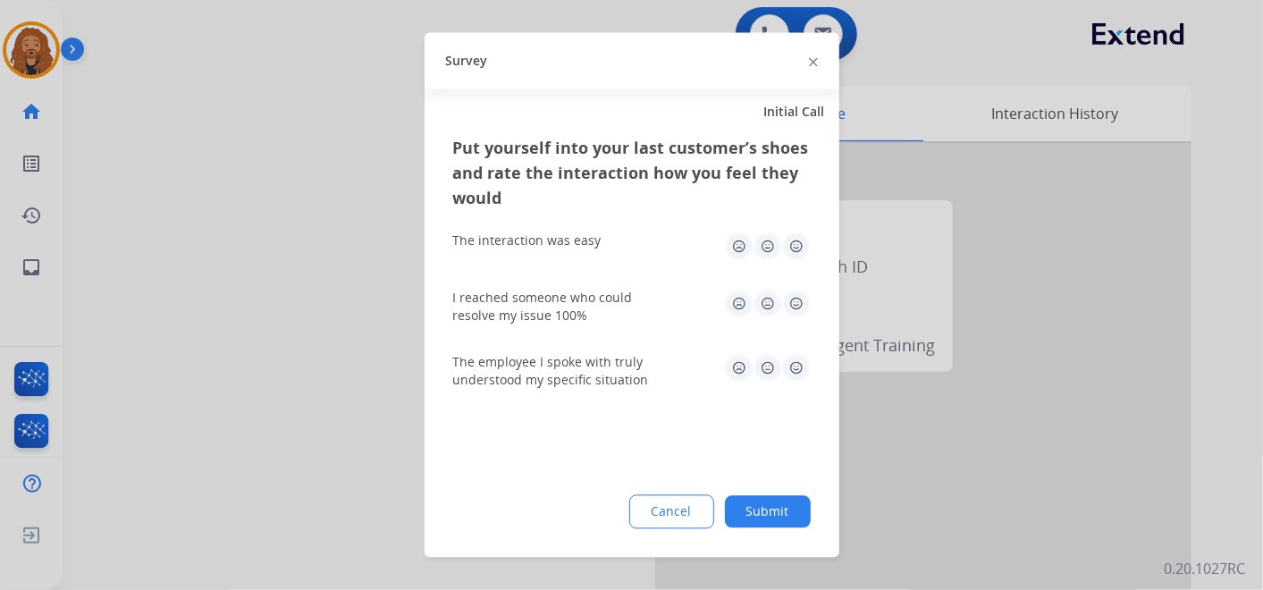
click at [794, 497] on div "Cancel Submit" at bounding box center [632, 512] width 358 height 34
click at [790, 516] on button "Submit" at bounding box center [768, 512] width 86 height 32
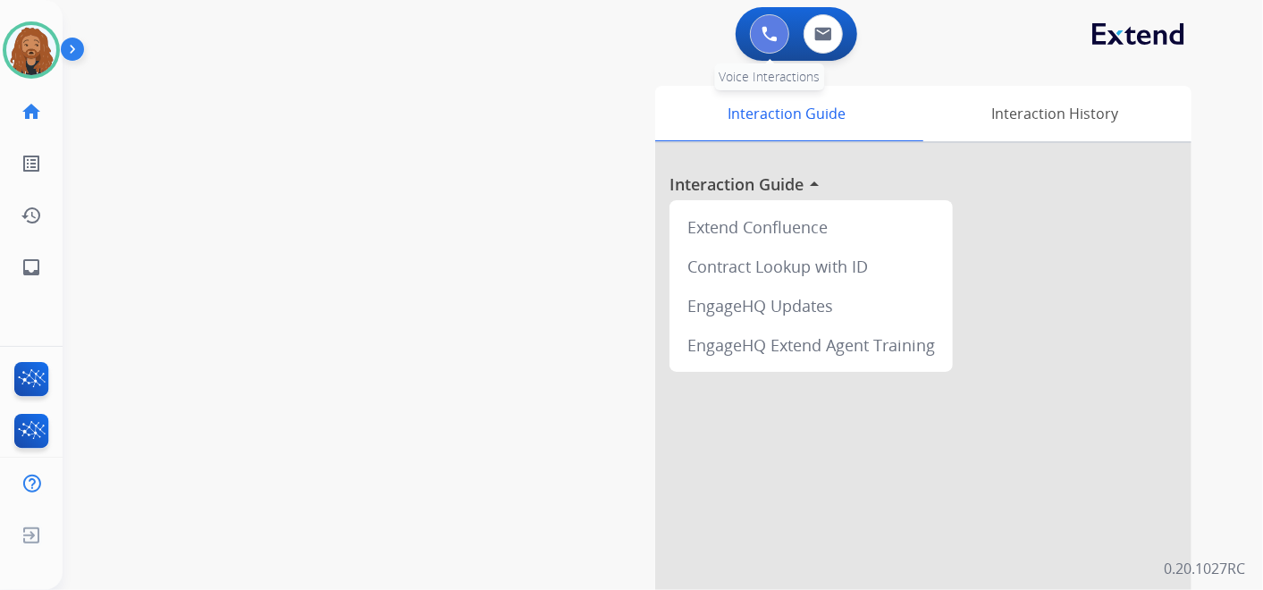
click at [776, 31] on img at bounding box center [770, 34] width 16 height 16
click at [766, 43] on button at bounding box center [769, 33] width 39 height 39
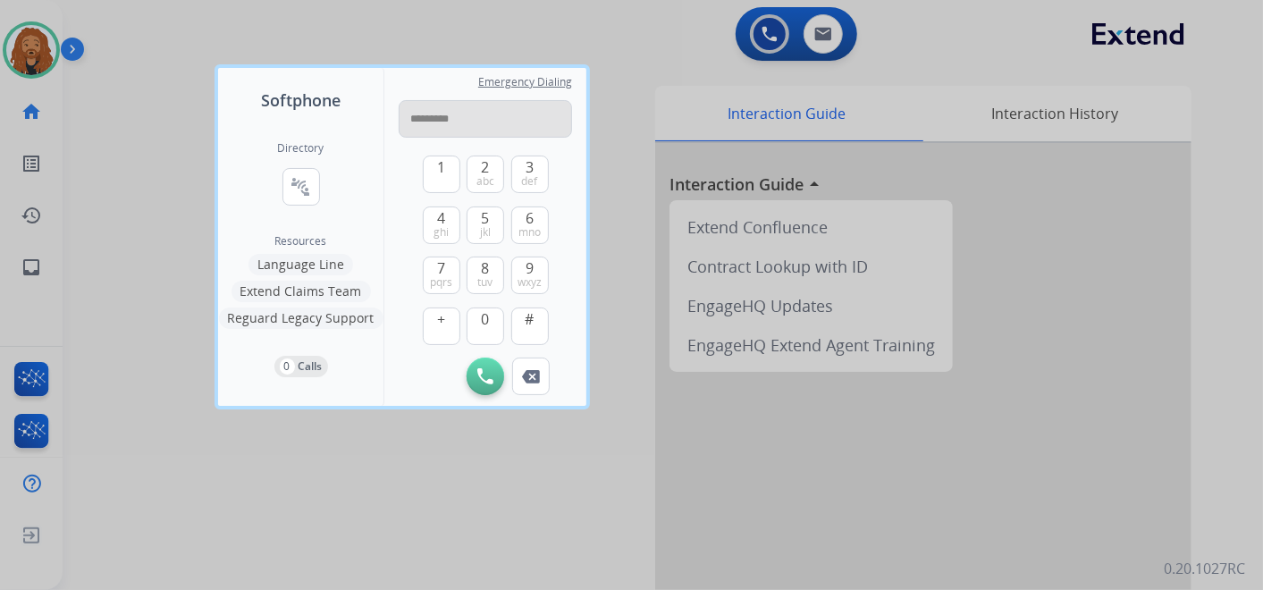
type input "**********"
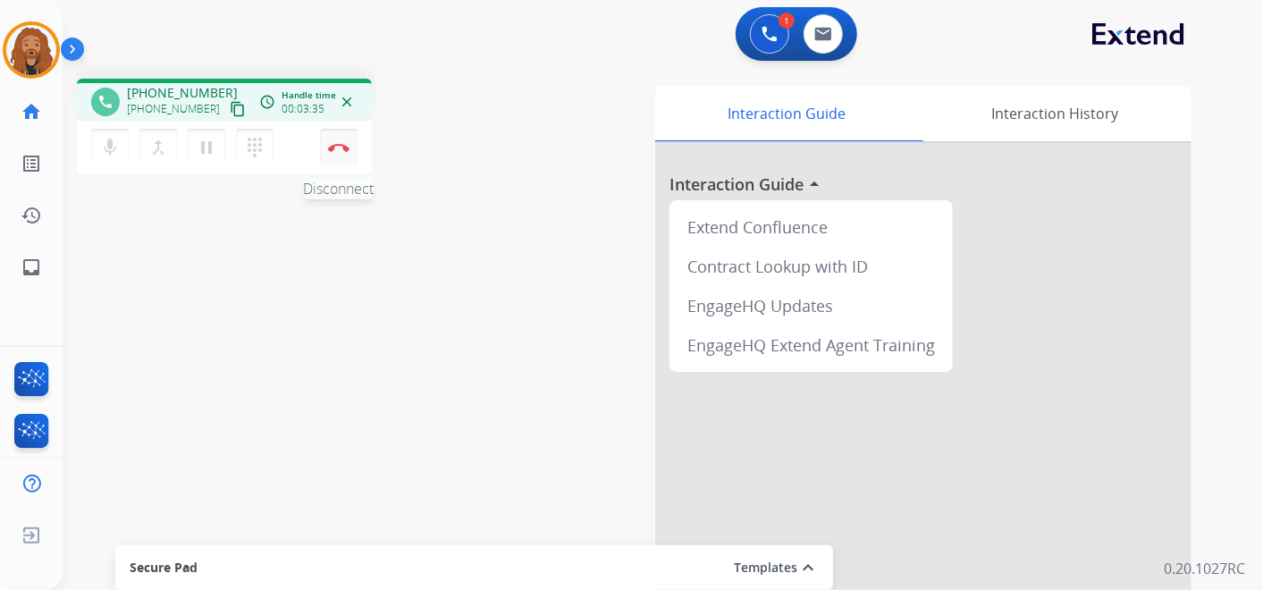
click at [342, 148] on img at bounding box center [338, 147] width 21 height 9
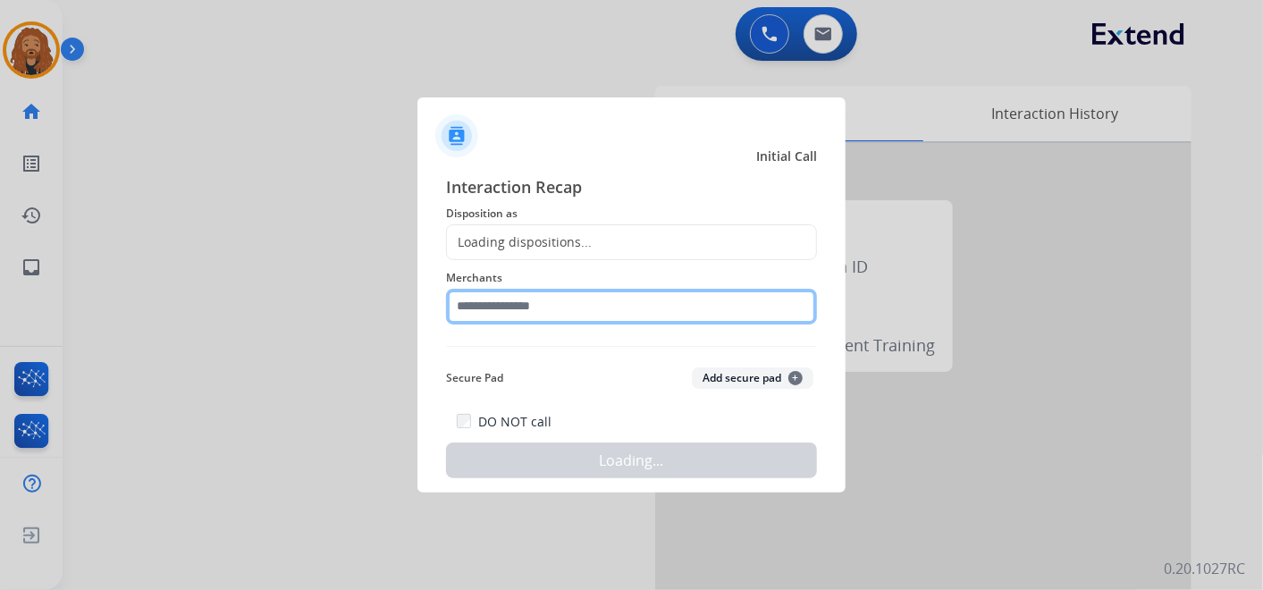
click at [638, 305] on input "text" at bounding box center [631, 307] width 371 height 36
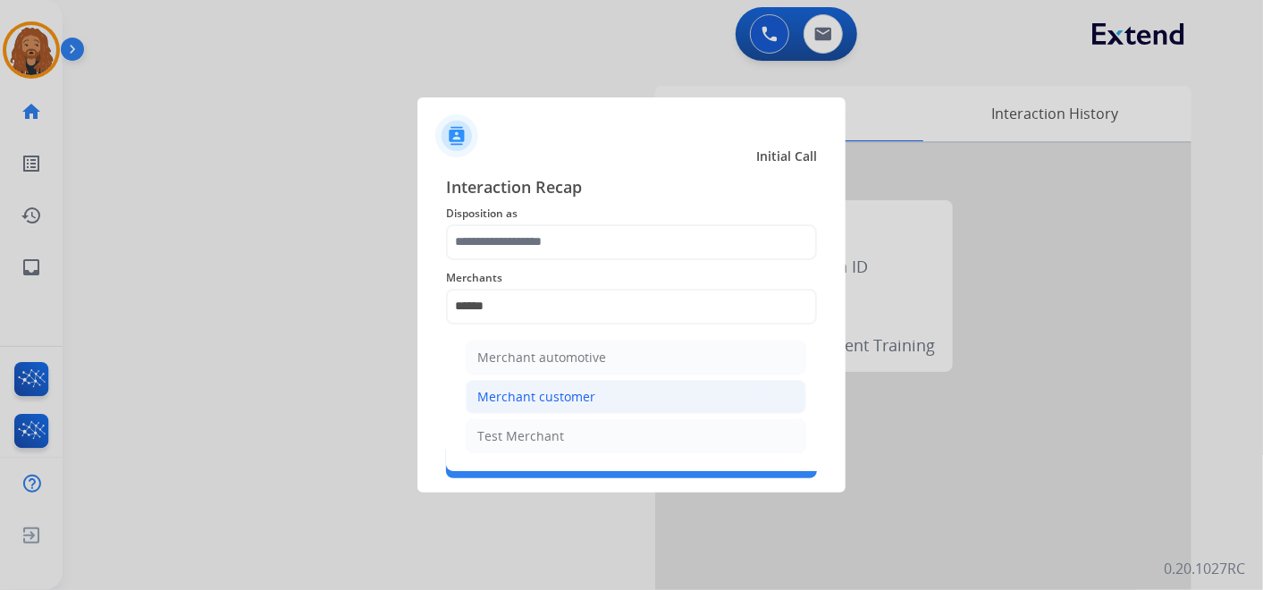
click at [564, 401] on div "Merchant customer" at bounding box center [536, 397] width 118 height 18
type input "**********"
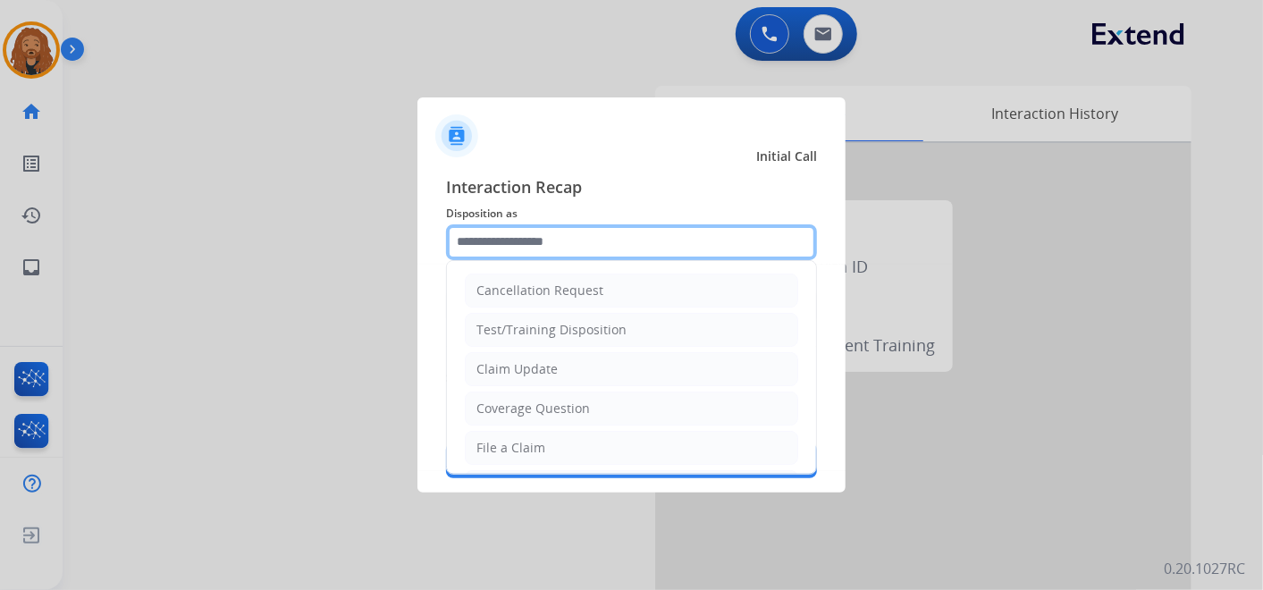
click at [579, 245] on input "text" at bounding box center [631, 242] width 371 height 36
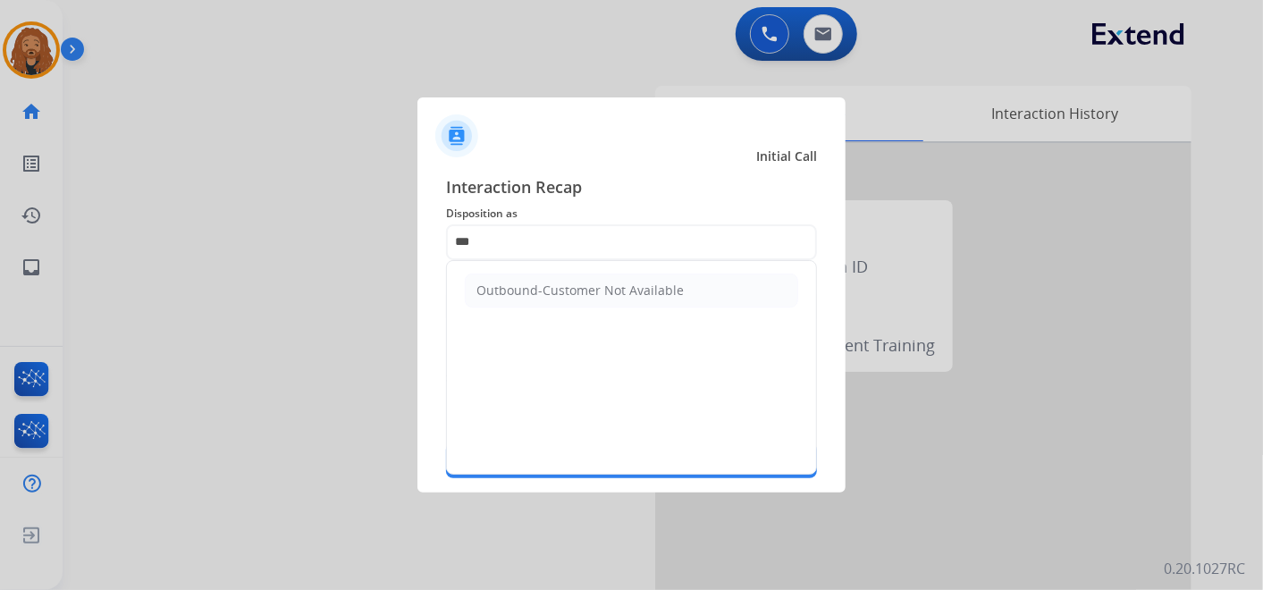
click at [610, 278] on li "Outbound-Customer Not Available" at bounding box center [632, 291] width 334 height 34
type input "**********"
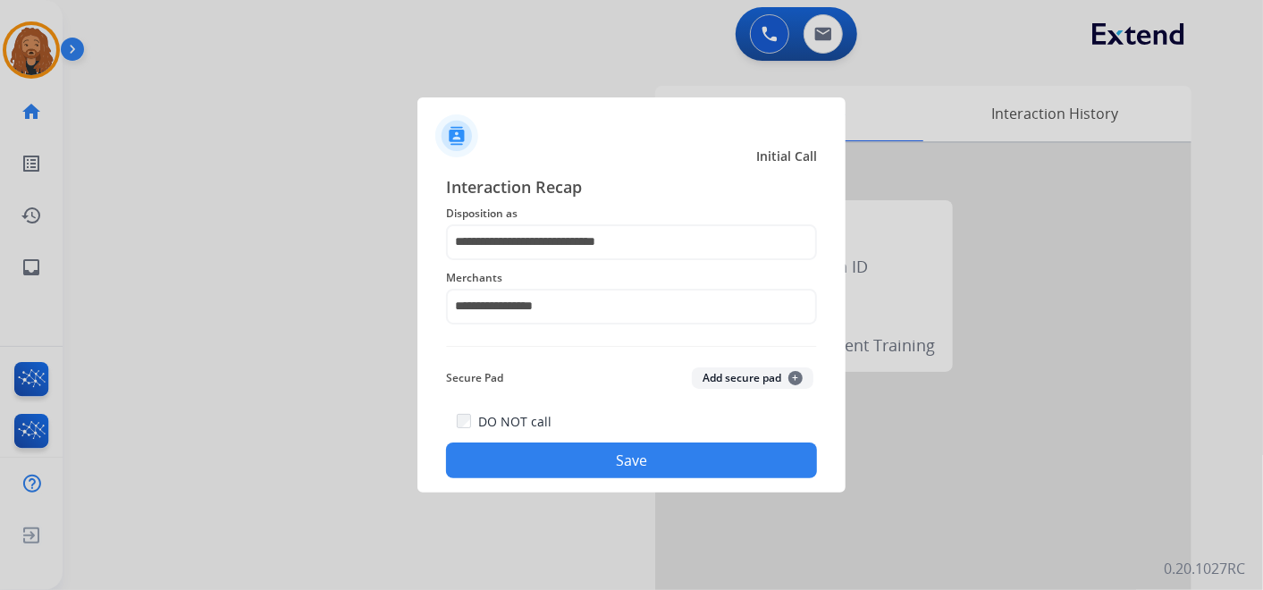
click at [618, 450] on button "Save" at bounding box center [631, 461] width 371 height 36
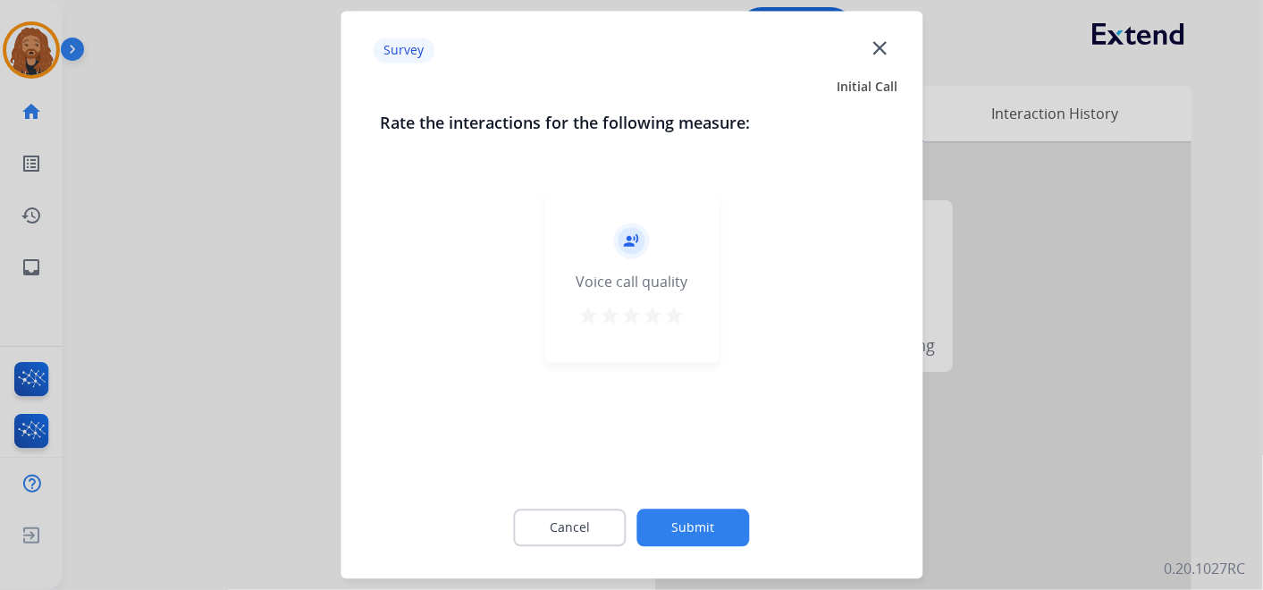
click at [883, 38] on mat-icon "close" at bounding box center [879, 47] width 23 height 23
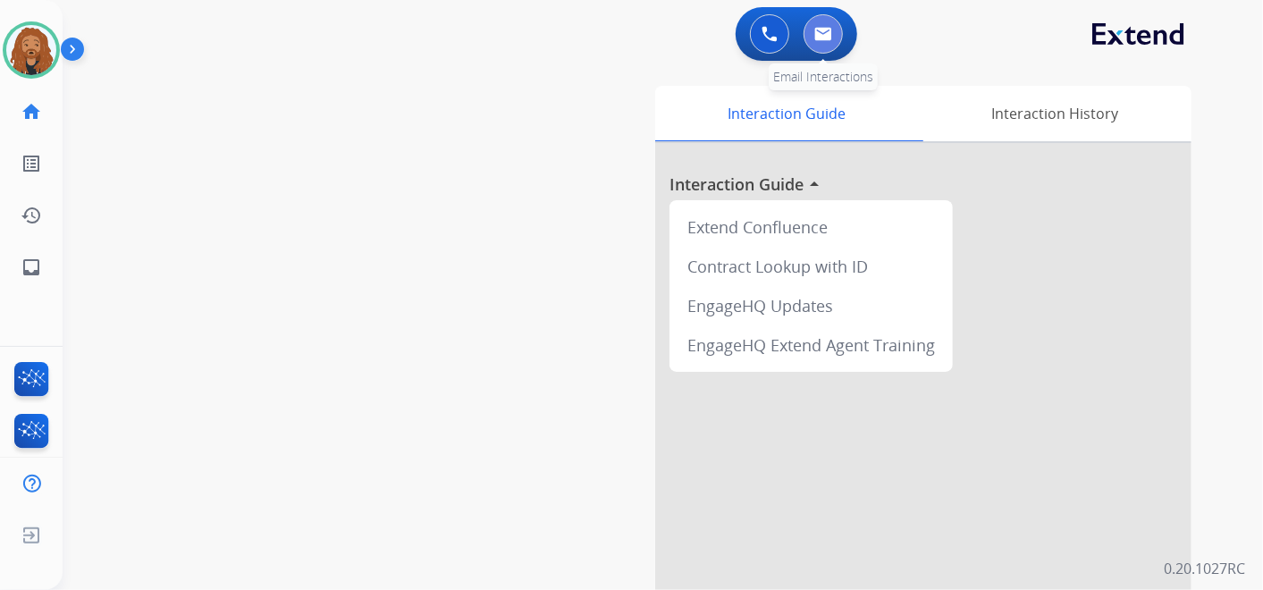
click at [827, 39] on img at bounding box center [824, 34] width 18 height 14
select select "**********"
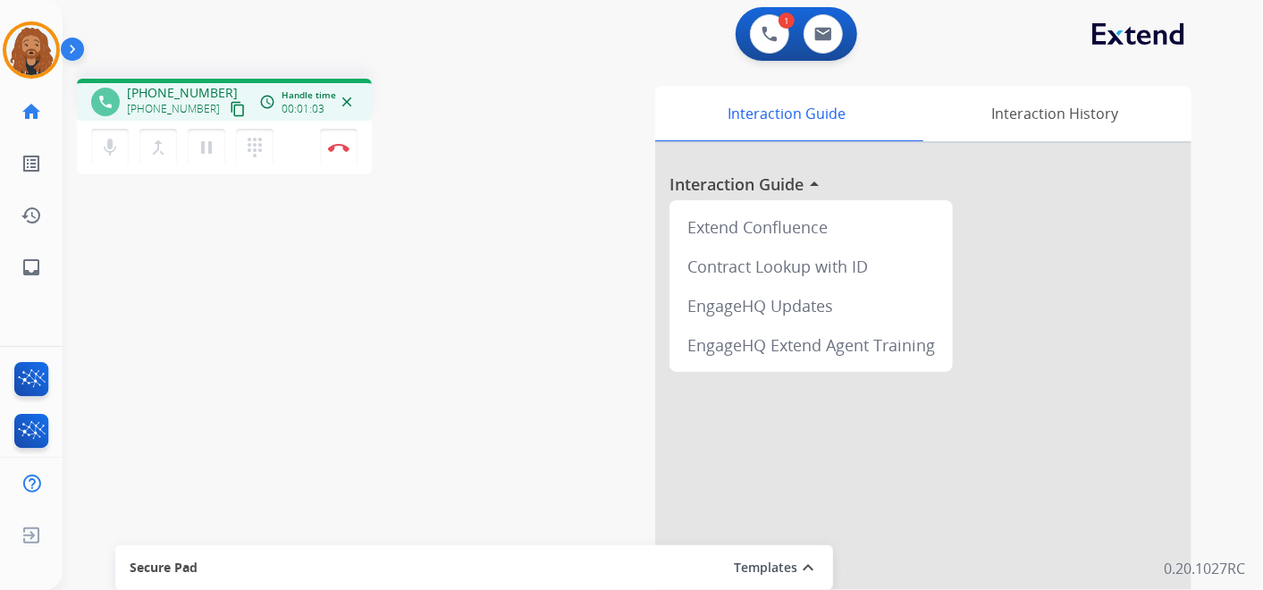
click at [230, 104] on mat-icon "content_copy" at bounding box center [238, 109] width 16 height 16
drag, startPoint x: 445, startPoint y: 42, endPoint x: 458, endPoint y: 46, distance: 13.0
click at [446, 43] on div "1 Voice Interactions 0 Email Interactions" at bounding box center [652, 35] width 1136 height 57
click at [207, 152] on mat-icon "pause" at bounding box center [206, 147] width 21 height 21
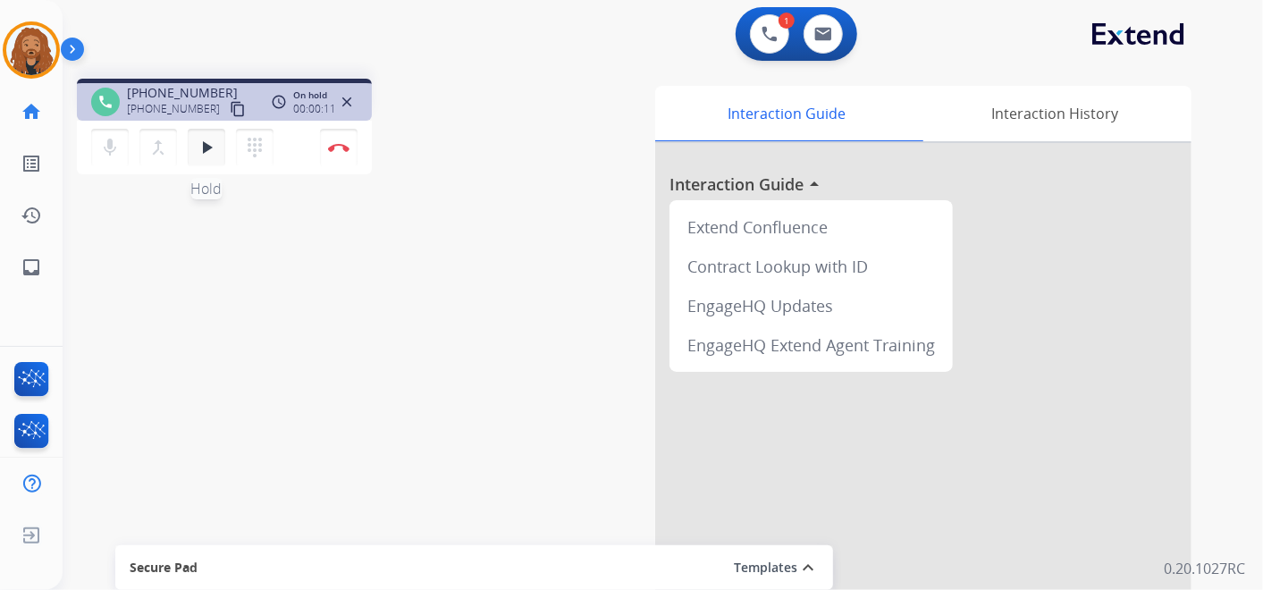
click at [209, 140] on mat-icon "play_arrow" at bounding box center [206, 147] width 21 height 21
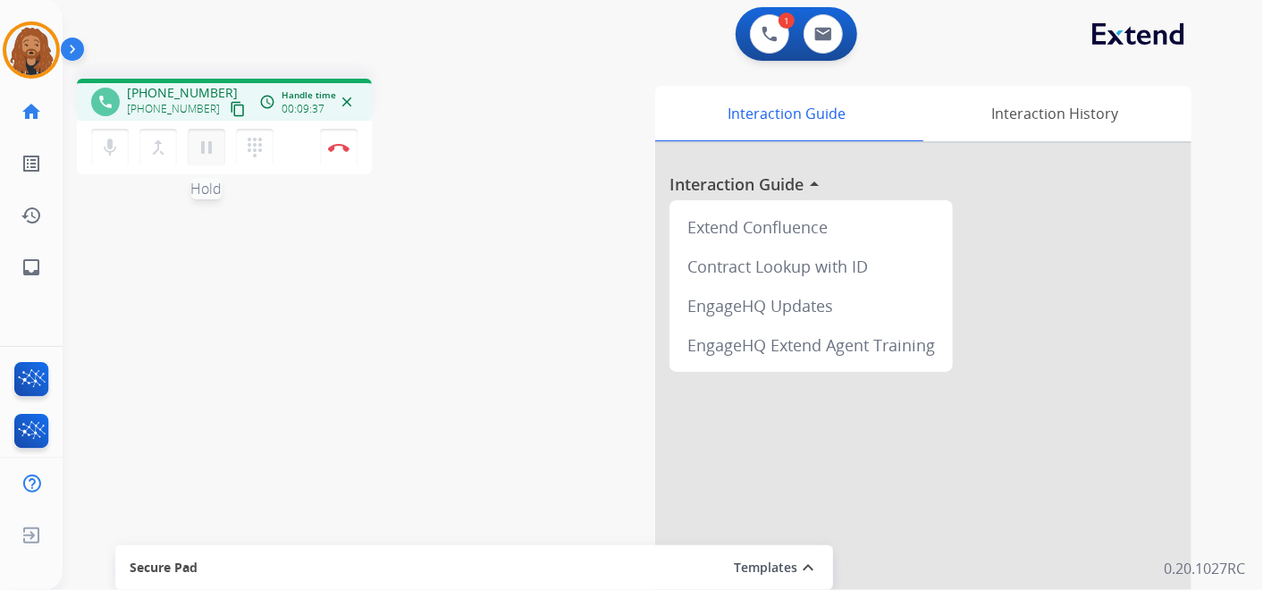
click at [206, 139] on mat-icon "pause" at bounding box center [206, 147] width 21 height 21
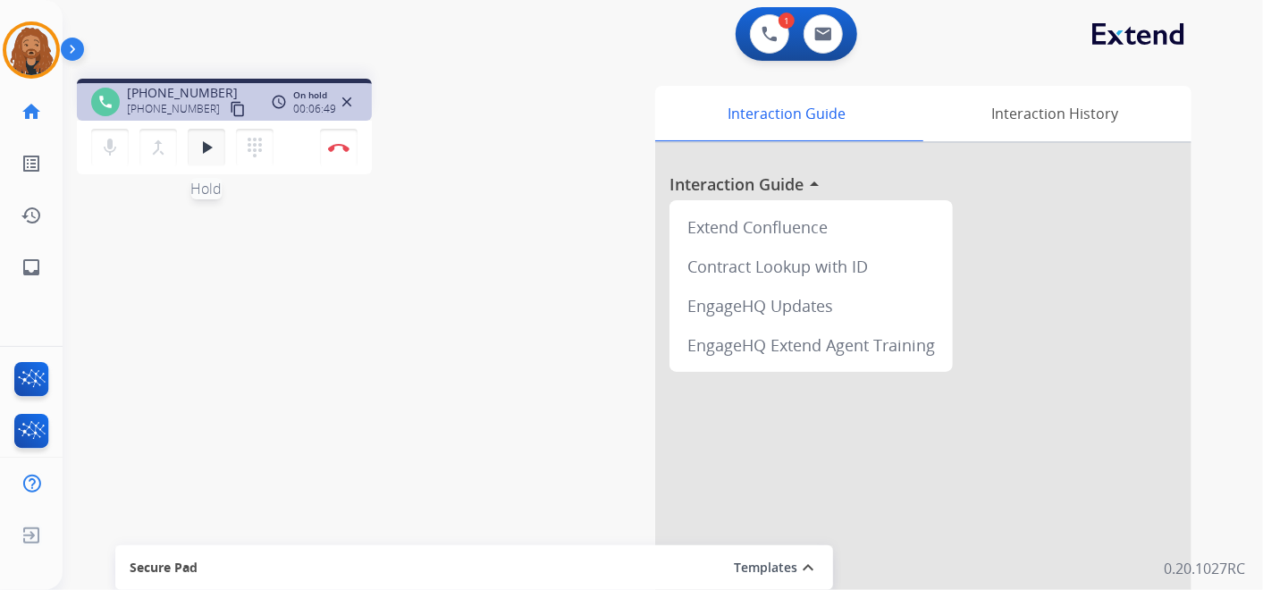
click at [214, 157] on button "play_arrow Hold" at bounding box center [207, 148] width 38 height 38
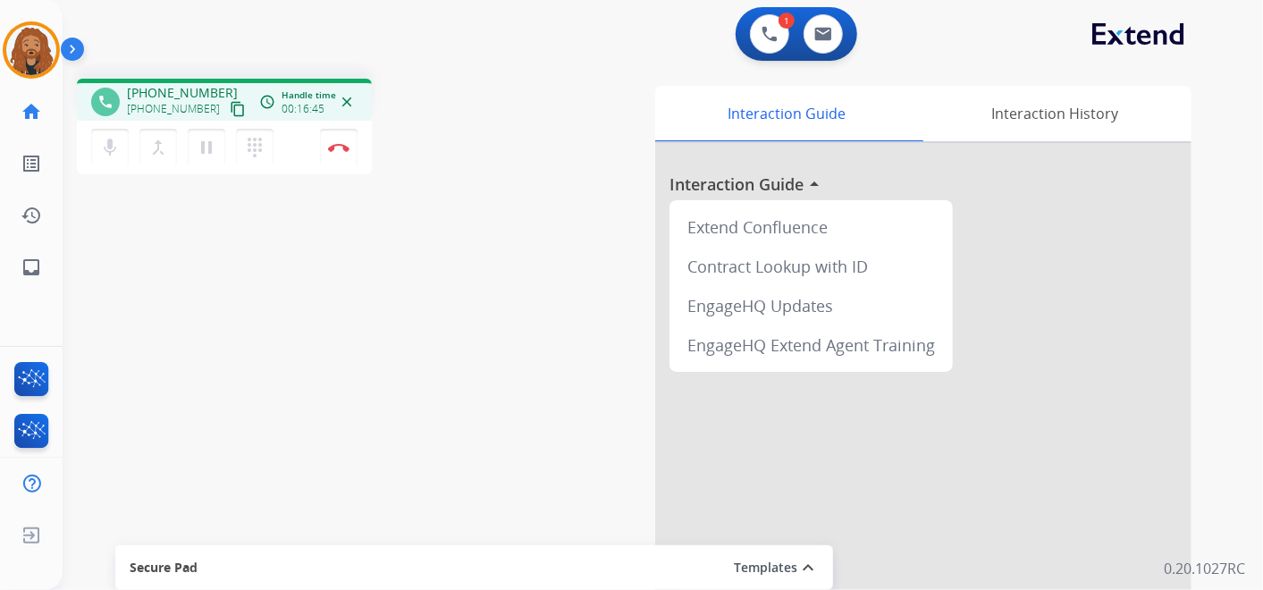
click at [296, 277] on div "phone [PHONE_NUMBER] [PHONE_NUMBER] content_copy access_time Call metrics Queue…" at bounding box center [642, 437] width 1158 height 746
click at [270, 254] on div "phone [PHONE_NUMBER] [PHONE_NUMBER] content_copy access_time Call metrics Queue…" at bounding box center [642, 437] width 1158 height 746
click at [403, 308] on div "phone [PHONE_NUMBER] [PHONE_NUMBER] content_copy access_time Call metrics Queue…" at bounding box center [642, 437] width 1158 height 746
click at [209, 140] on mat-icon "pause" at bounding box center [206, 147] width 21 height 21
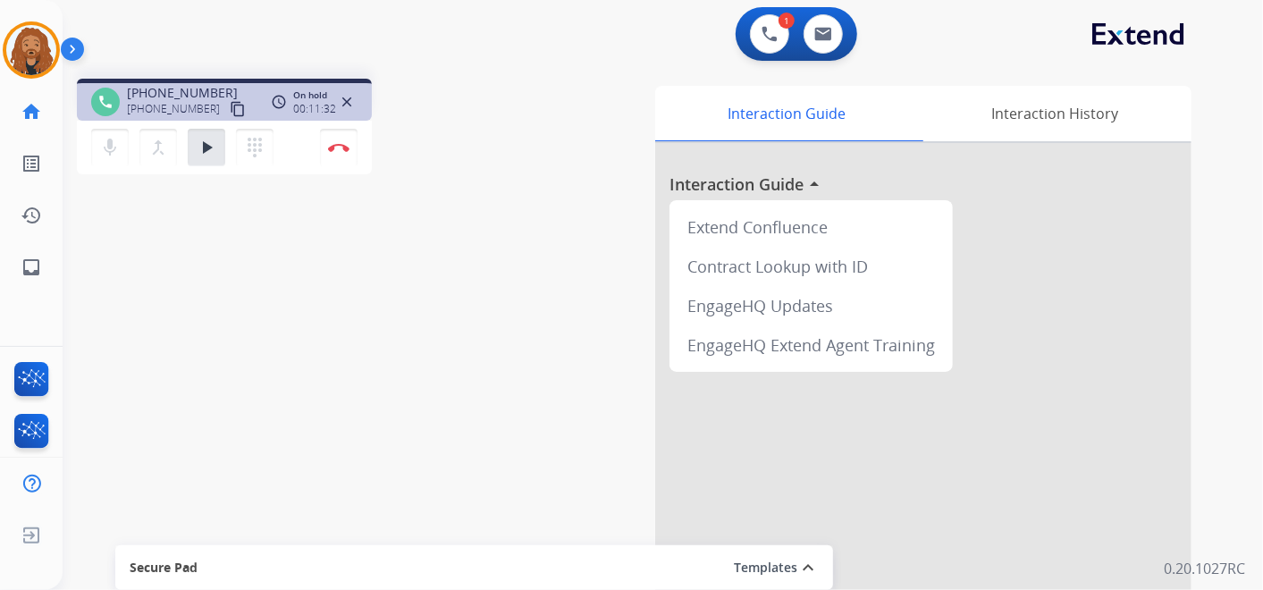
click at [230, 108] on mat-icon "content_copy" at bounding box center [238, 109] width 16 height 16
click at [197, 148] on mat-icon "play_arrow" at bounding box center [206, 147] width 21 height 21
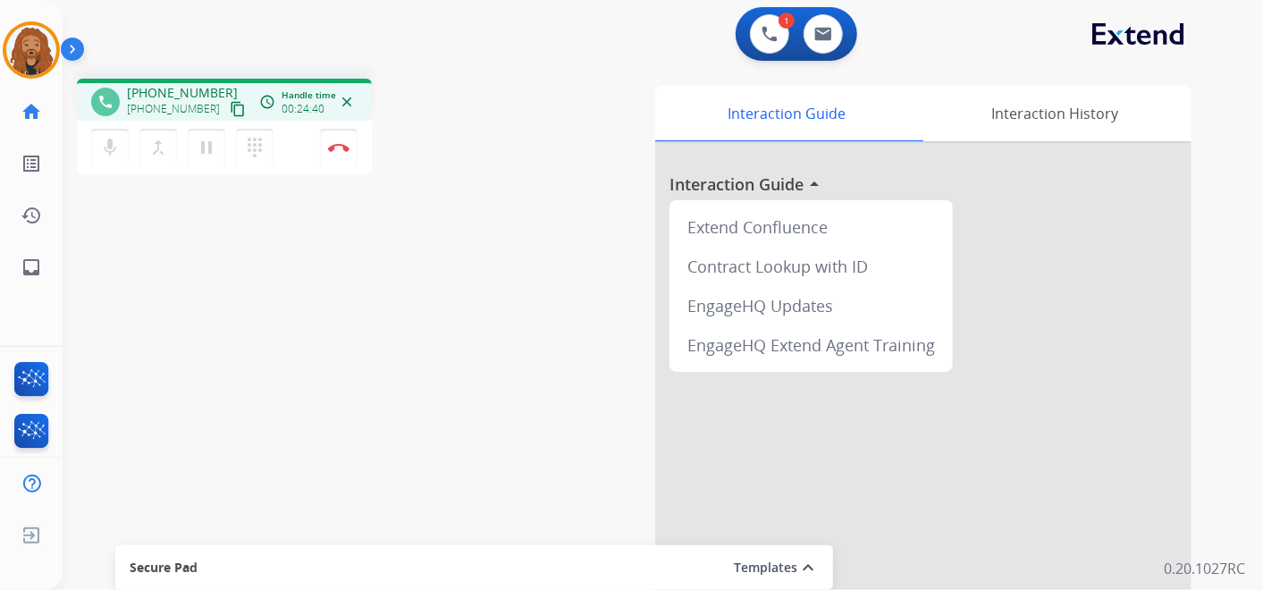
click at [230, 106] on mat-icon "content_copy" at bounding box center [238, 109] width 16 height 16
click at [345, 147] on img at bounding box center [338, 147] width 21 height 9
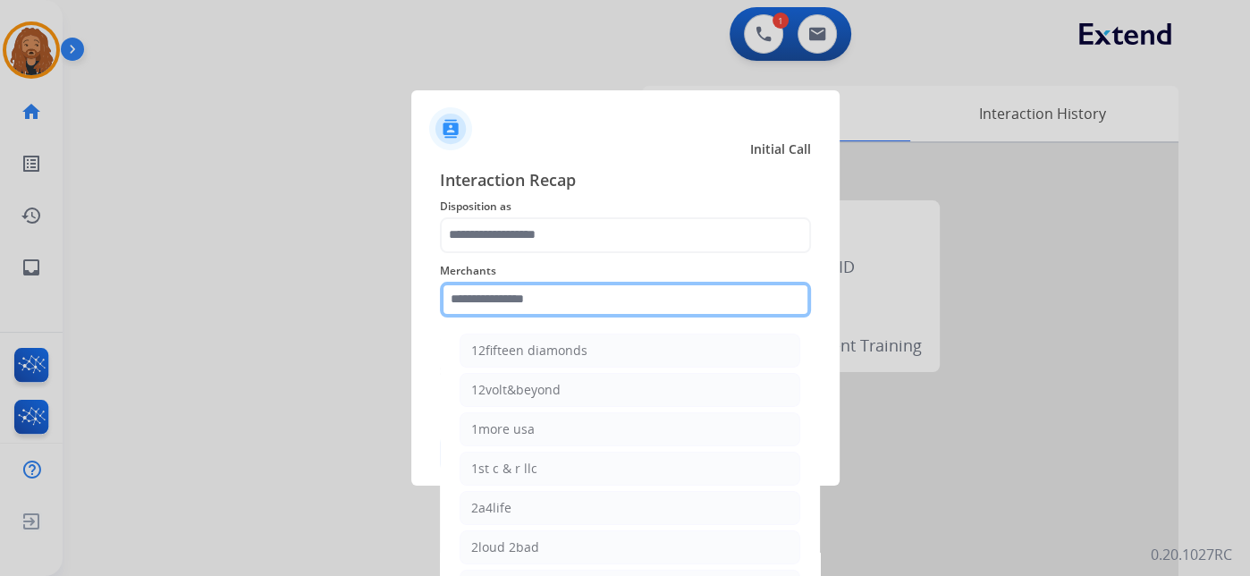
click at [515, 320] on div "Merchants 12fifteen diamonds 12volt&beyond 1more usa 1st c & r llc 2a4life 2lou…" at bounding box center [625, 289] width 371 height 72
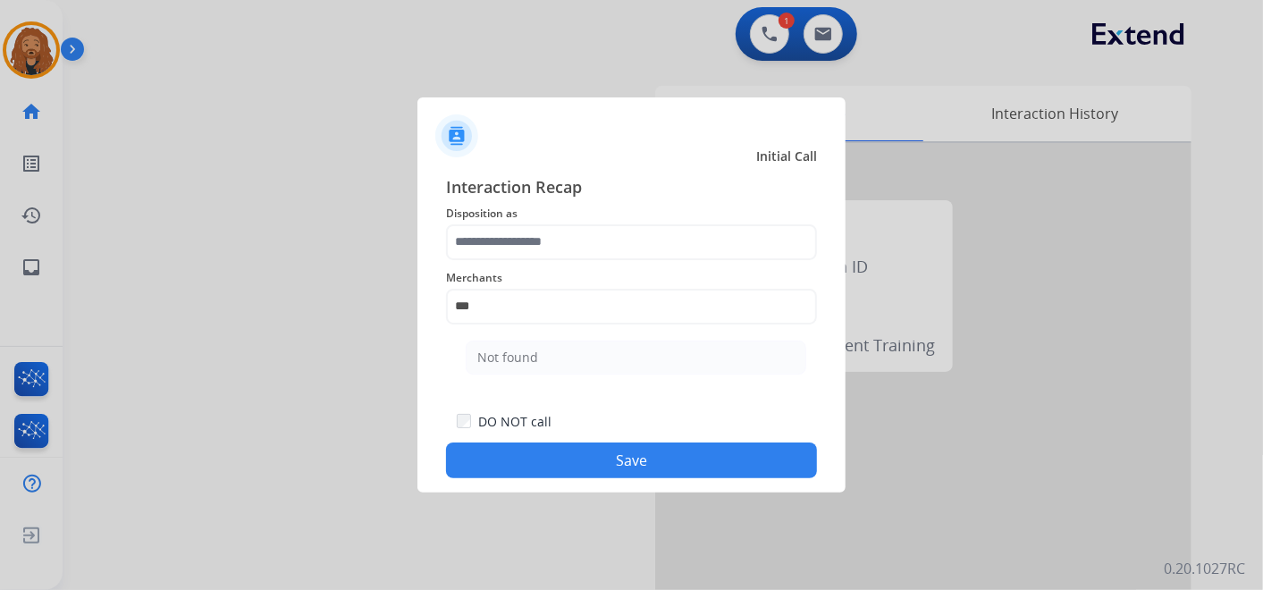
drag, startPoint x: 599, startPoint y: 358, endPoint x: 552, endPoint y: 202, distance: 162.6
click at [599, 357] on li "Not found" at bounding box center [636, 358] width 341 height 34
type input "*********"
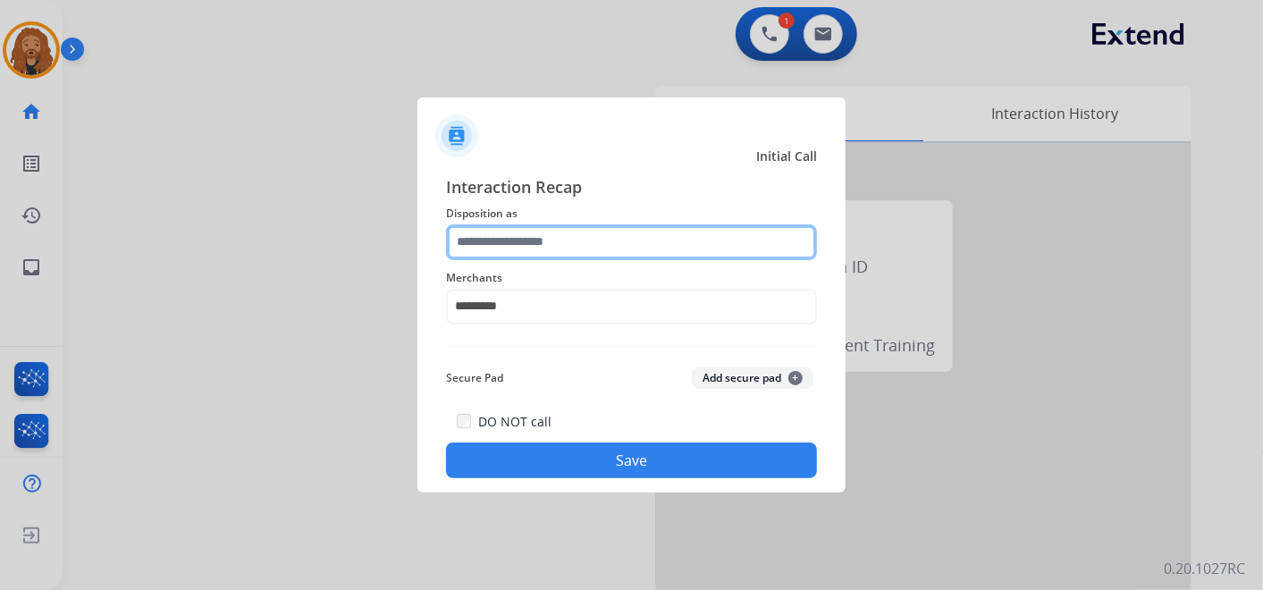
click at [534, 245] on input "text" at bounding box center [631, 242] width 371 height 36
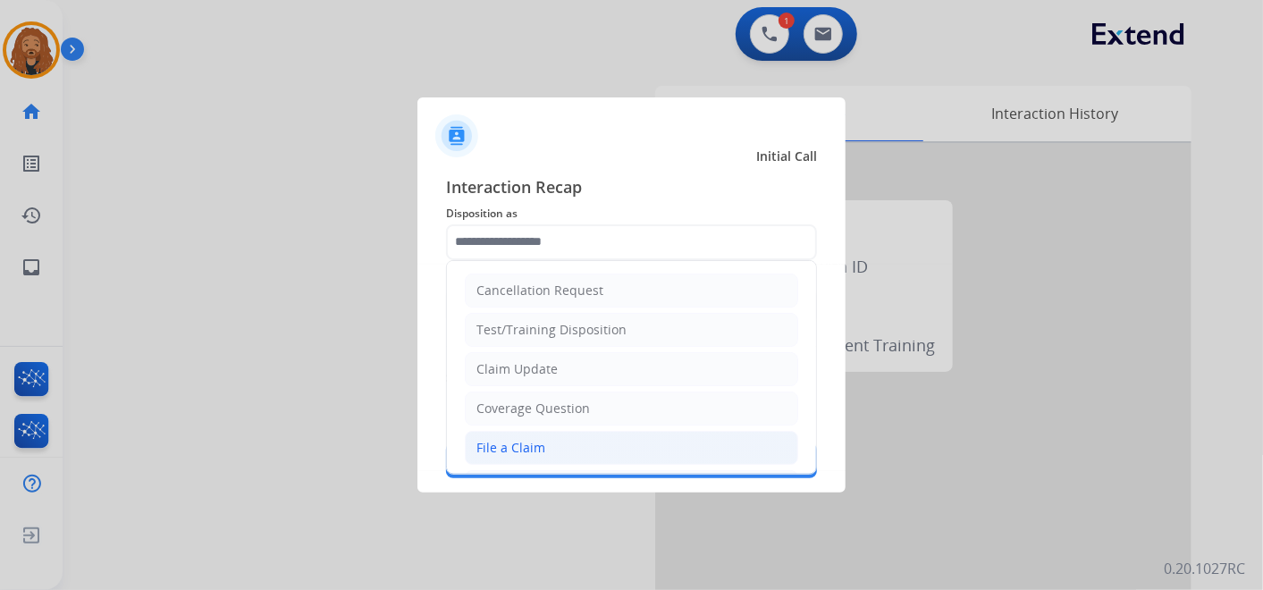
click at [521, 449] on div "File a Claim" at bounding box center [511, 448] width 69 height 18
type input "**********"
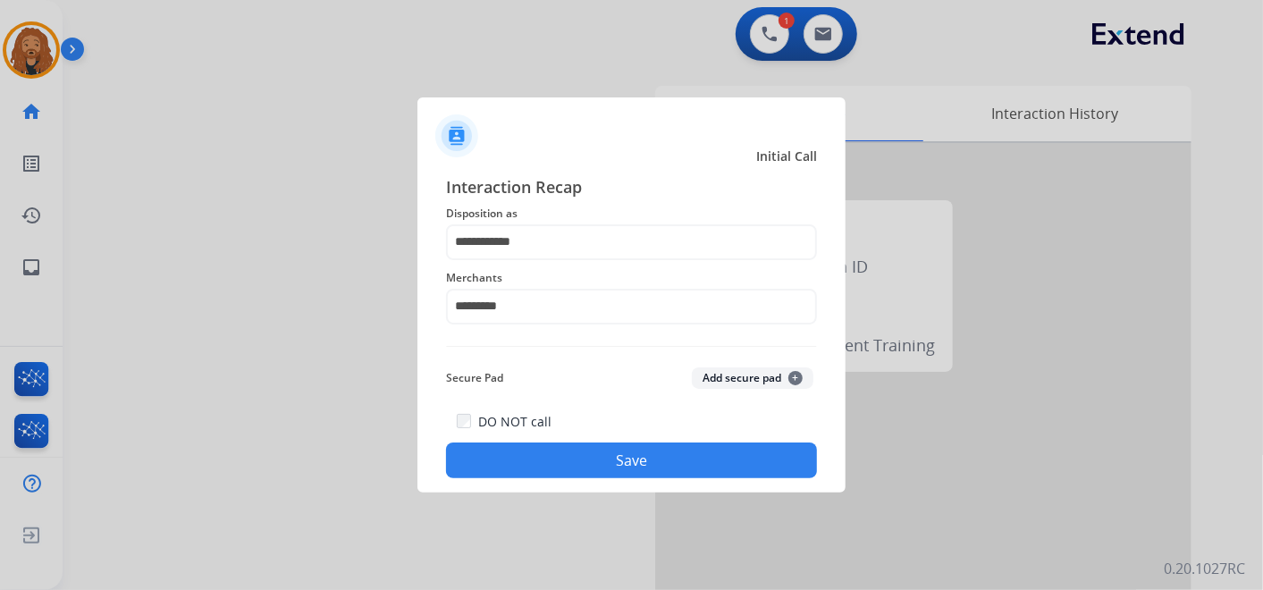
click at [536, 454] on button "Save" at bounding box center [631, 461] width 371 height 36
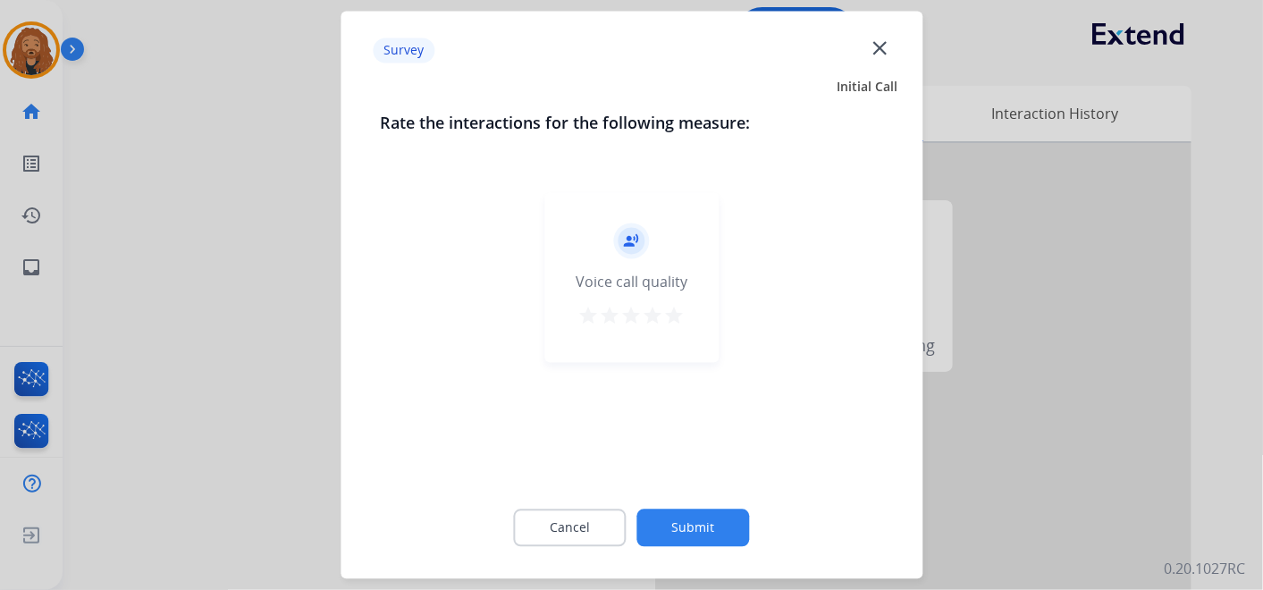
click at [674, 314] on mat-icon "star" at bounding box center [674, 316] width 21 height 21
click at [874, 46] on mat-icon "close" at bounding box center [879, 47] width 23 height 23
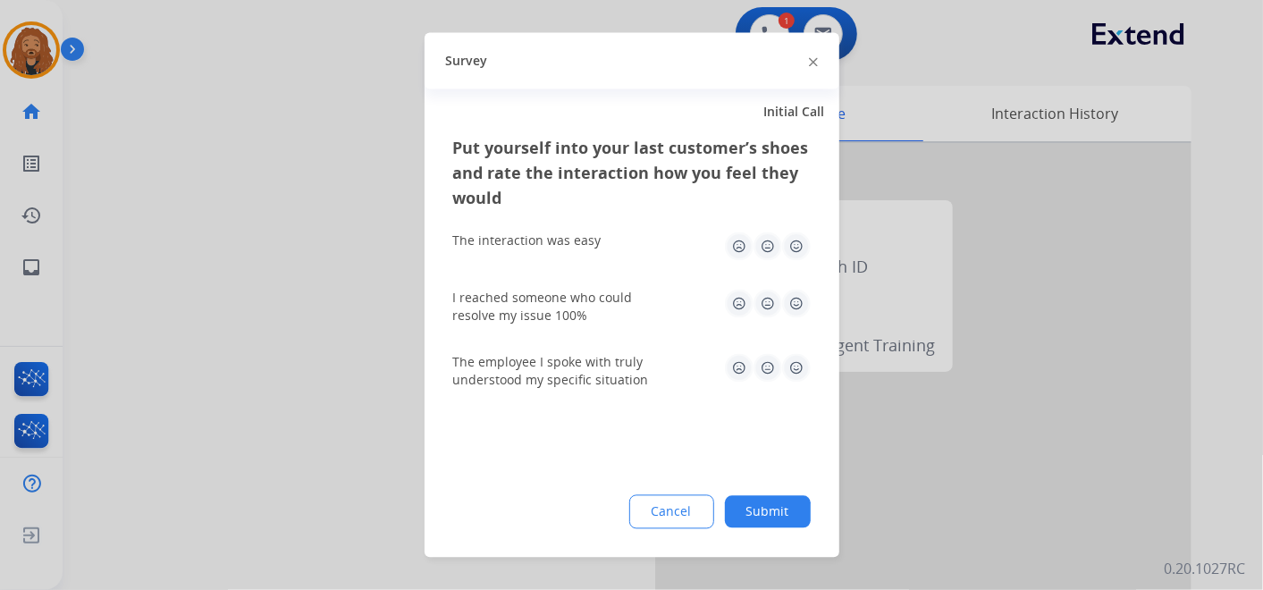
drag, startPoint x: 791, startPoint y: 515, endPoint x: 768, endPoint y: 231, distance: 285.3
click at [791, 515] on button "Submit" at bounding box center [768, 512] width 86 height 32
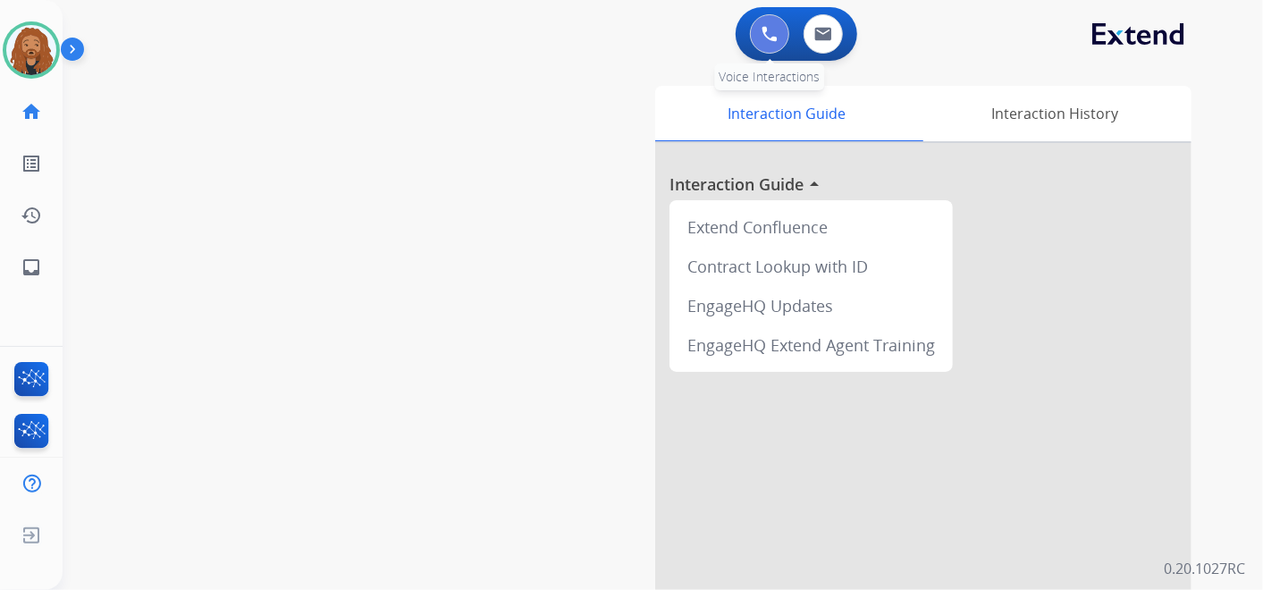
click at [782, 22] on button at bounding box center [769, 33] width 39 height 39
click at [765, 38] on img at bounding box center [770, 34] width 16 height 16
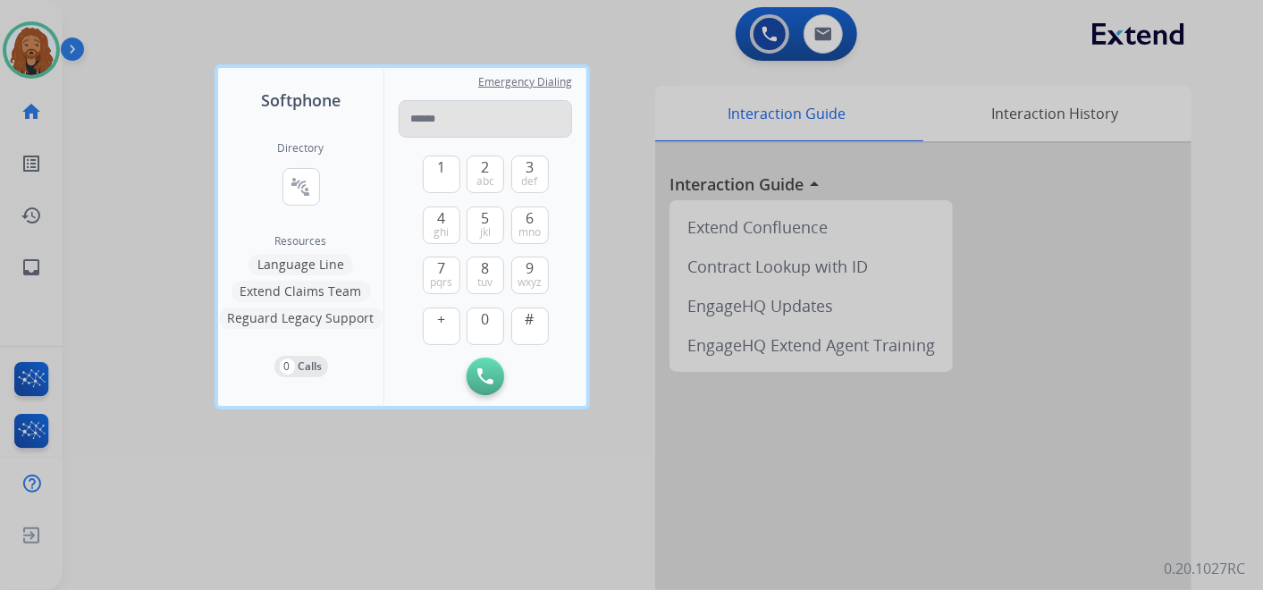
click at [435, 122] on input "tel" at bounding box center [485, 119] width 173 height 38
type input "**********"
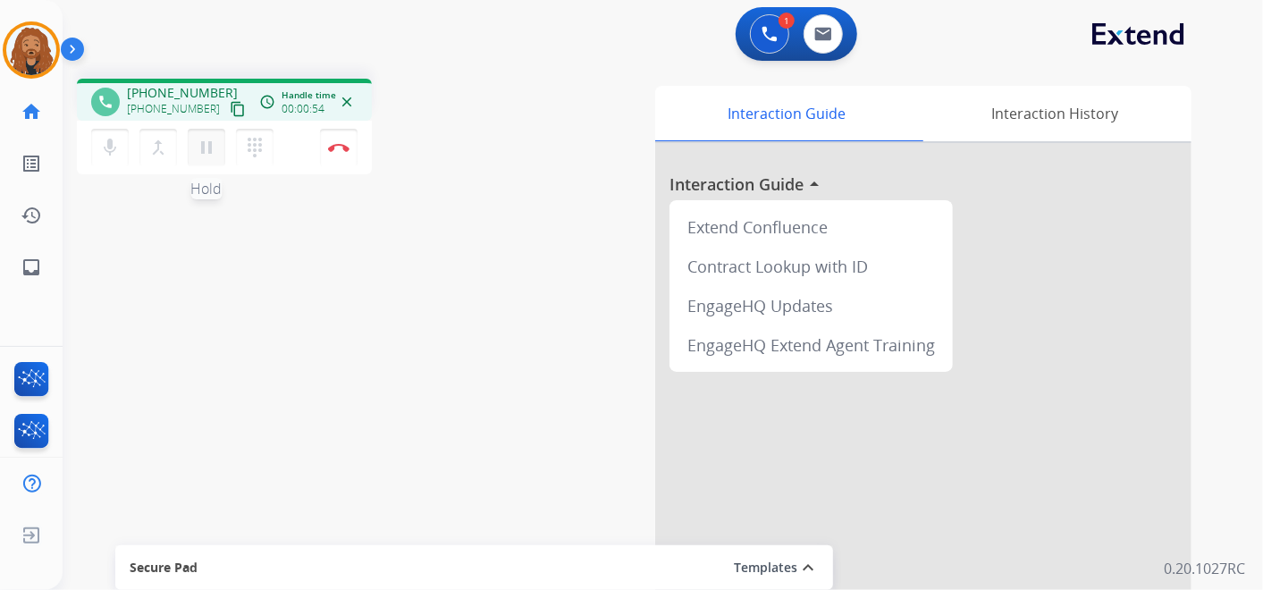
click at [212, 149] on mat-icon "pause" at bounding box center [206, 147] width 21 height 21
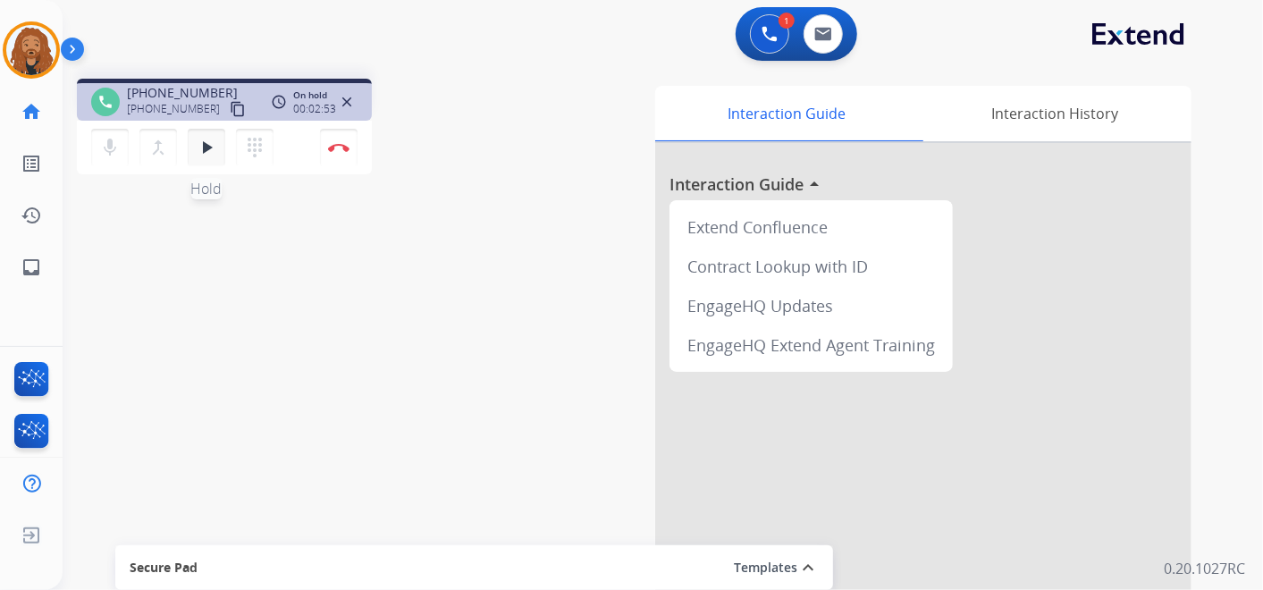
click at [213, 148] on mat-icon "play_arrow" at bounding box center [206, 147] width 21 height 21
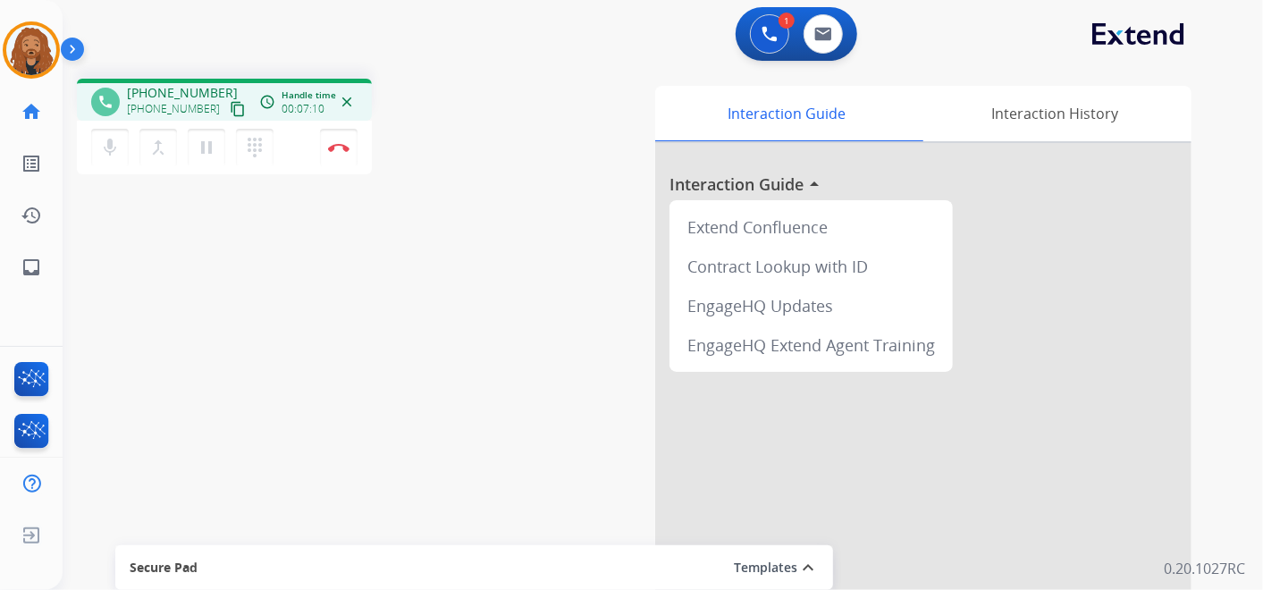
drag, startPoint x: 753, startPoint y: 40, endPoint x: 741, endPoint y: 46, distance: 13.2
click at [753, 40] on button at bounding box center [769, 33] width 39 height 39
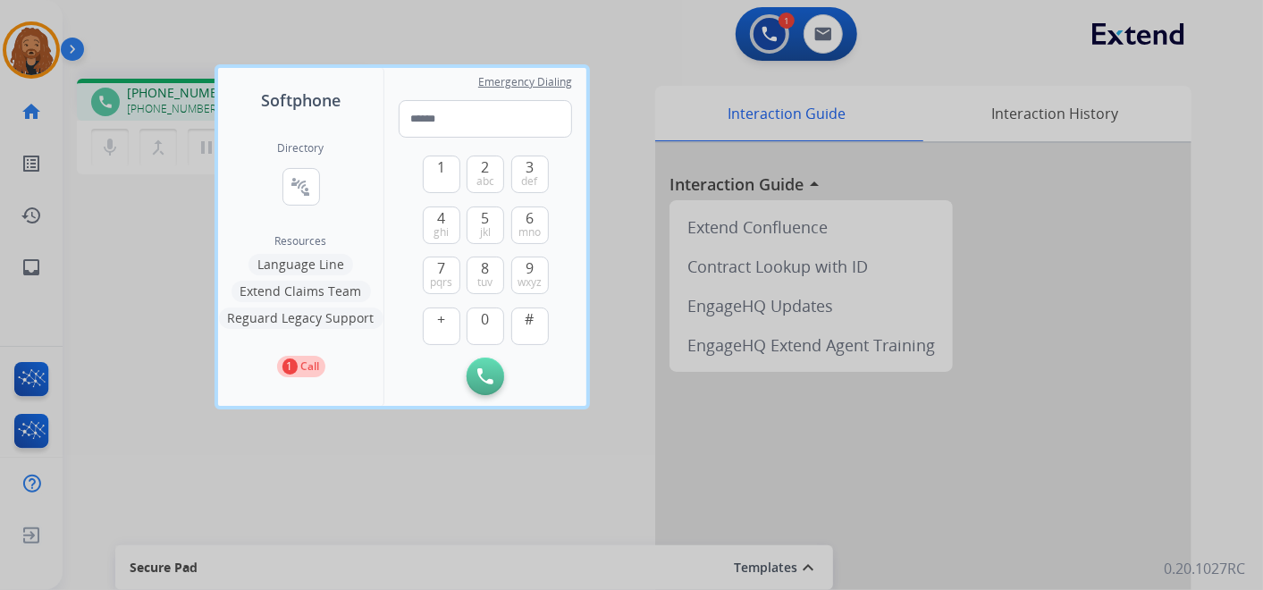
click at [293, 464] on div at bounding box center [631, 295] width 1263 height 590
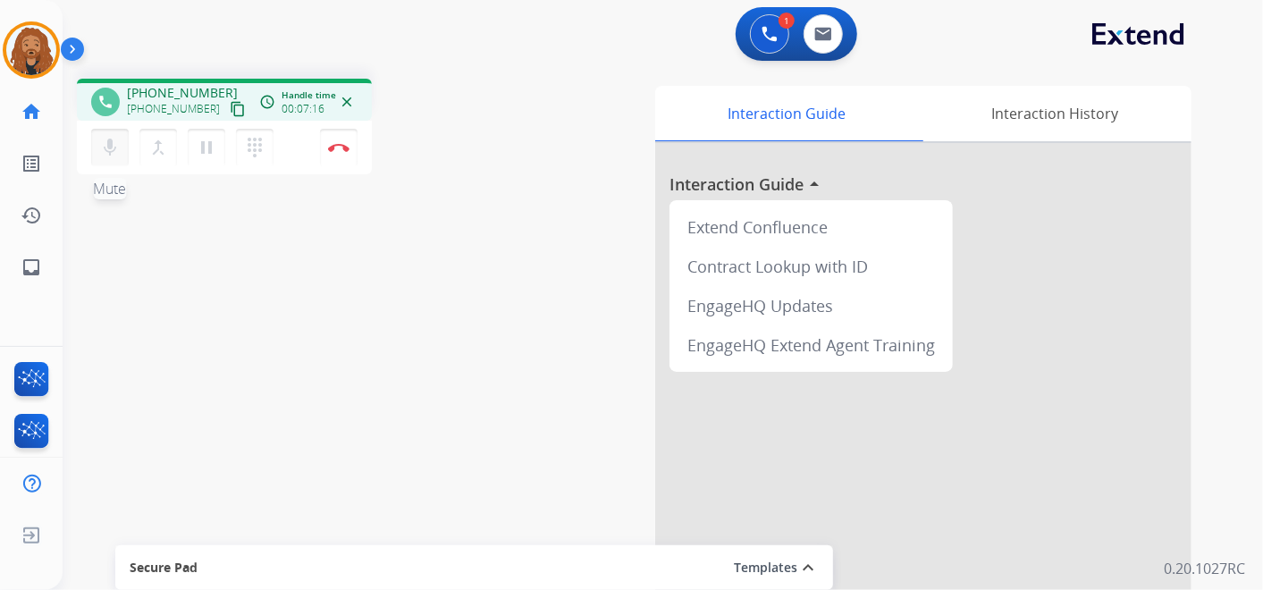
click at [112, 146] on mat-icon "mic" at bounding box center [109, 147] width 21 height 21
click at [120, 143] on button "mic_off Mute" at bounding box center [110, 148] width 38 height 38
click at [207, 149] on mat-icon "pause" at bounding box center [206, 147] width 21 height 21
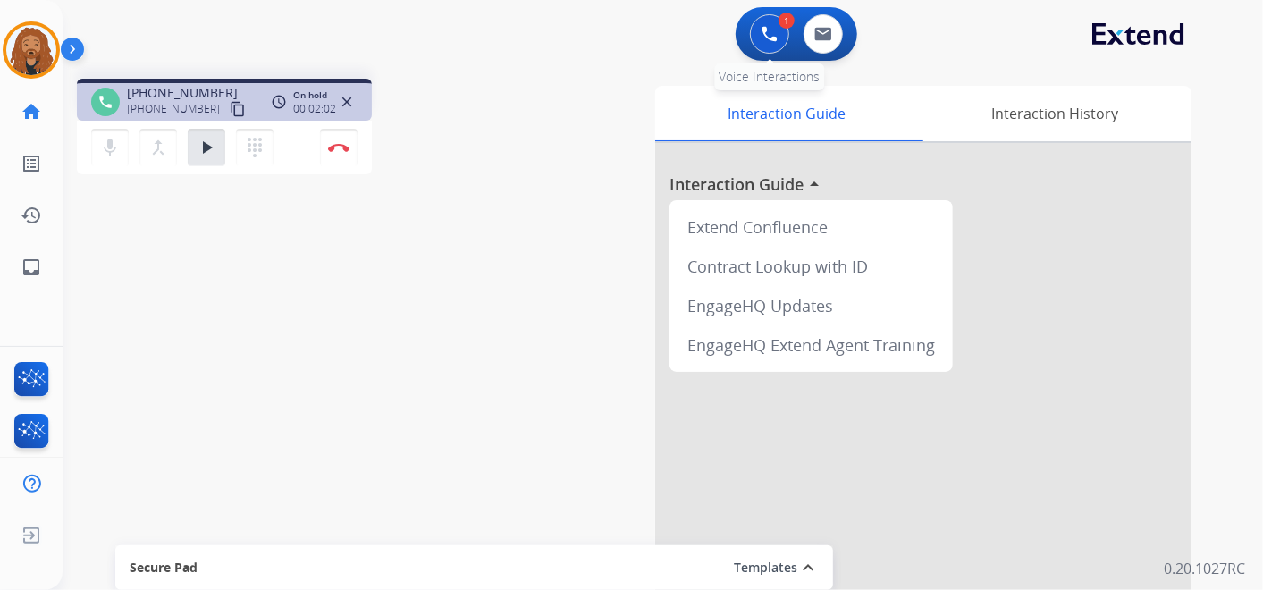
click at [771, 48] on button at bounding box center [769, 33] width 39 height 39
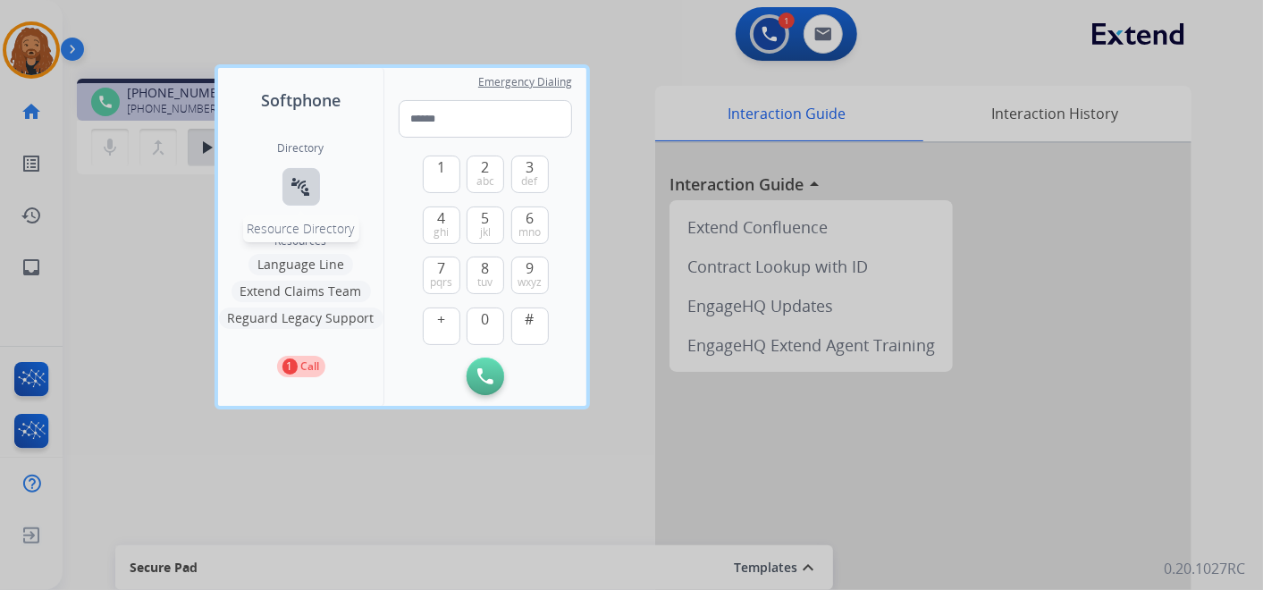
click at [304, 190] on mat-icon "connect_without_contact" at bounding box center [301, 186] width 21 height 21
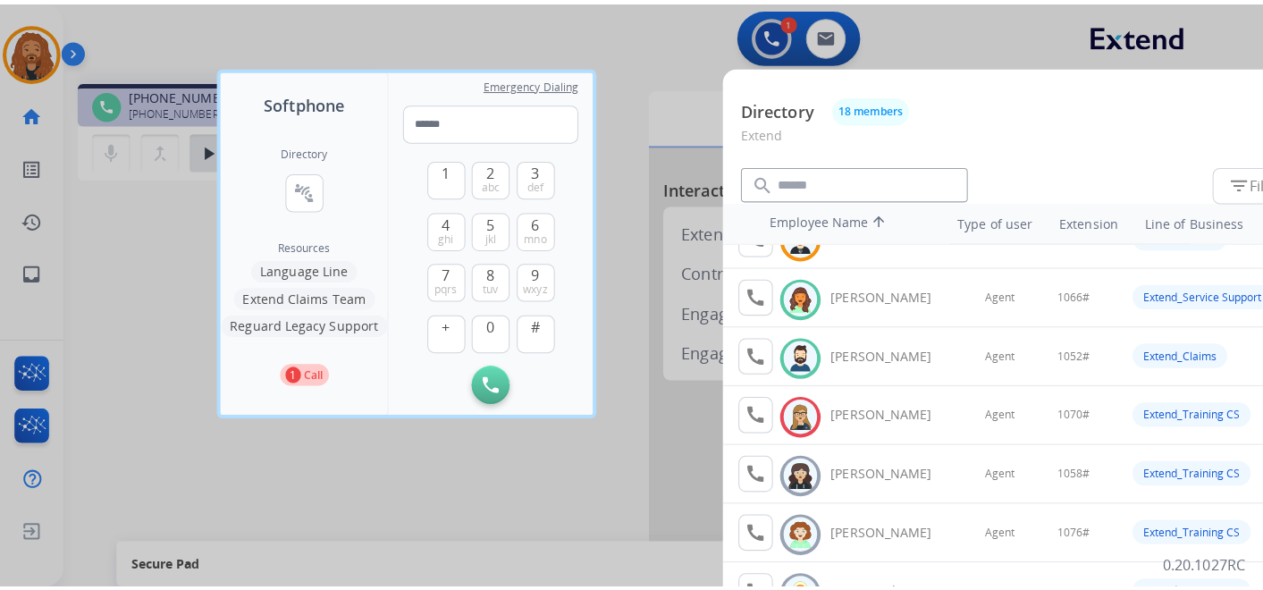
scroll to position [298, 0]
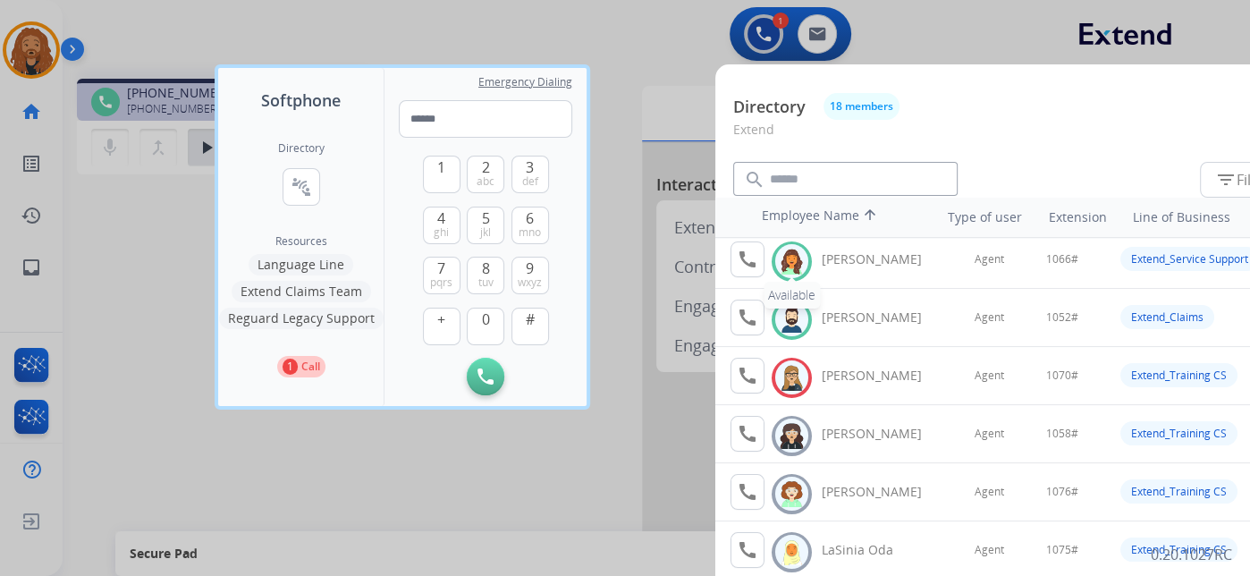
click at [791, 255] on img at bounding box center [792, 262] width 26 height 28
click at [748, 259] on mat-icon "call" at bounding box center [747, 259] width 21 height 21
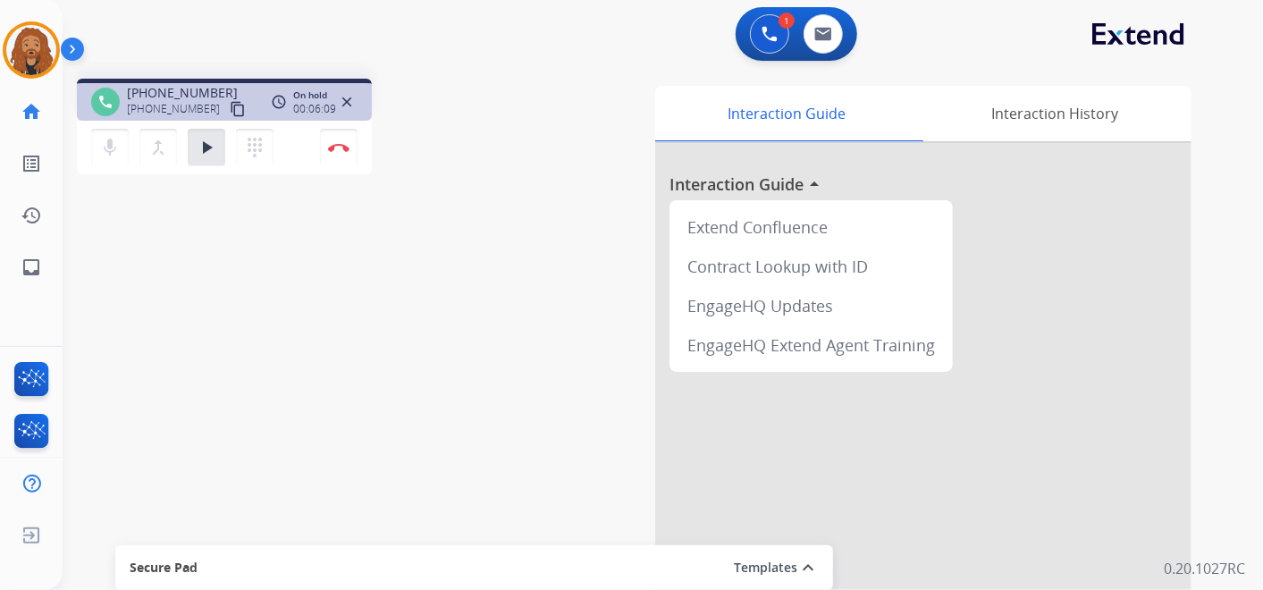
drag, startPoint x: 669, startPoint y: 149, endPoint x: 395, endPoint y: 234, distance: 286.5
click at [212, 145] on mat-icon "play_arrow" at bounding box center [206, 147] width 21 height 21
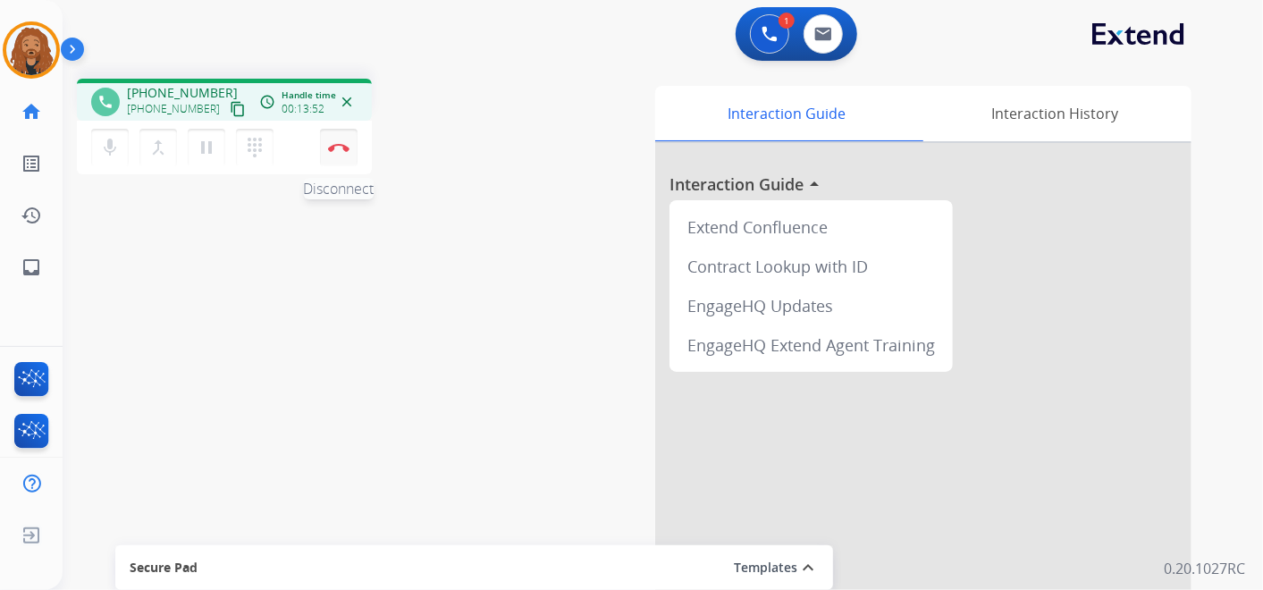
click at [343, 156] on button "Disconnect" at bounding box center [339, 148] width 38 height 38
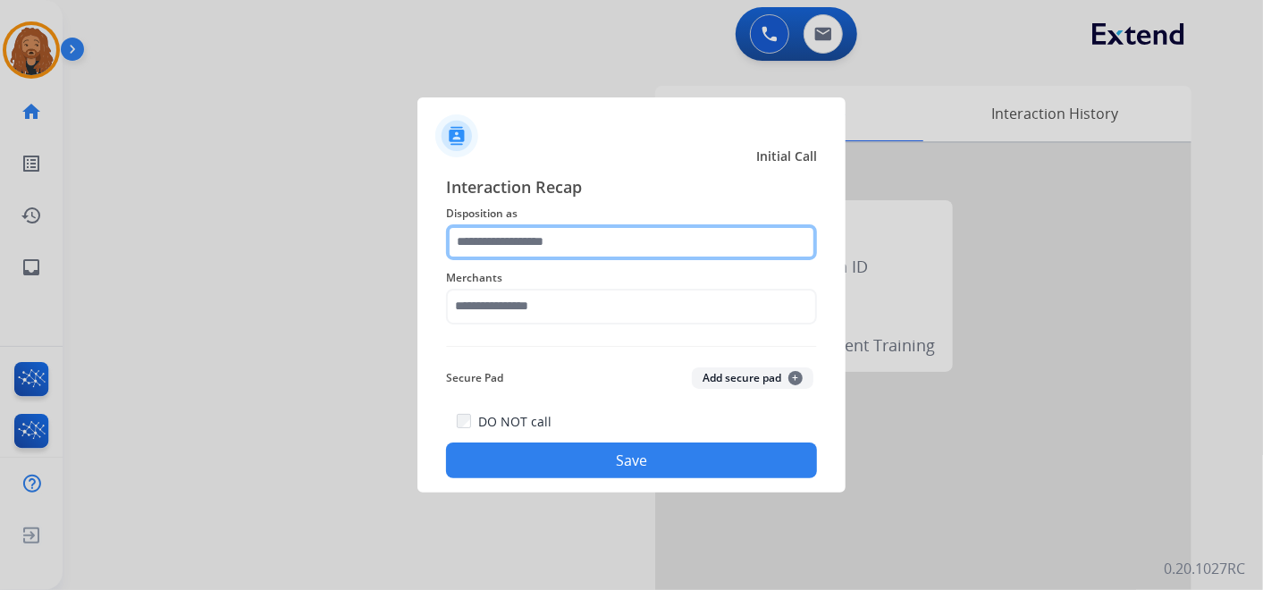
click at [553, 244] on input "text" at bounding box center [631, 242] width 371 height 36
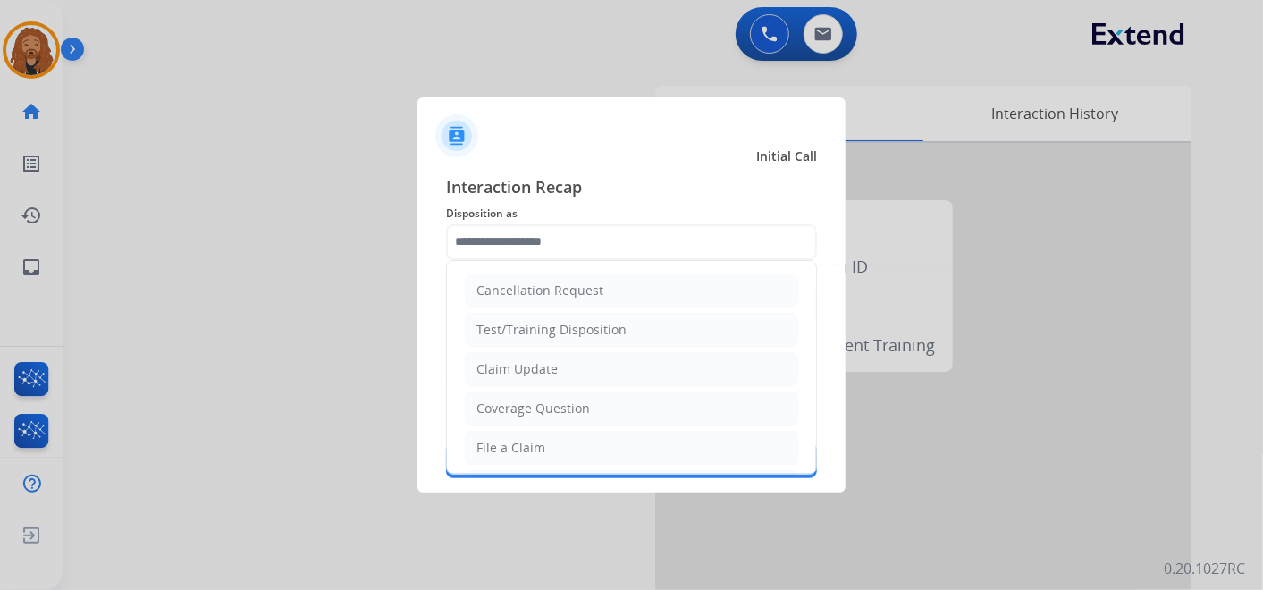
click at [536, 370] on div "Claim Update" at bounding box center [517, 369] width 81 height 18
type input "**********"
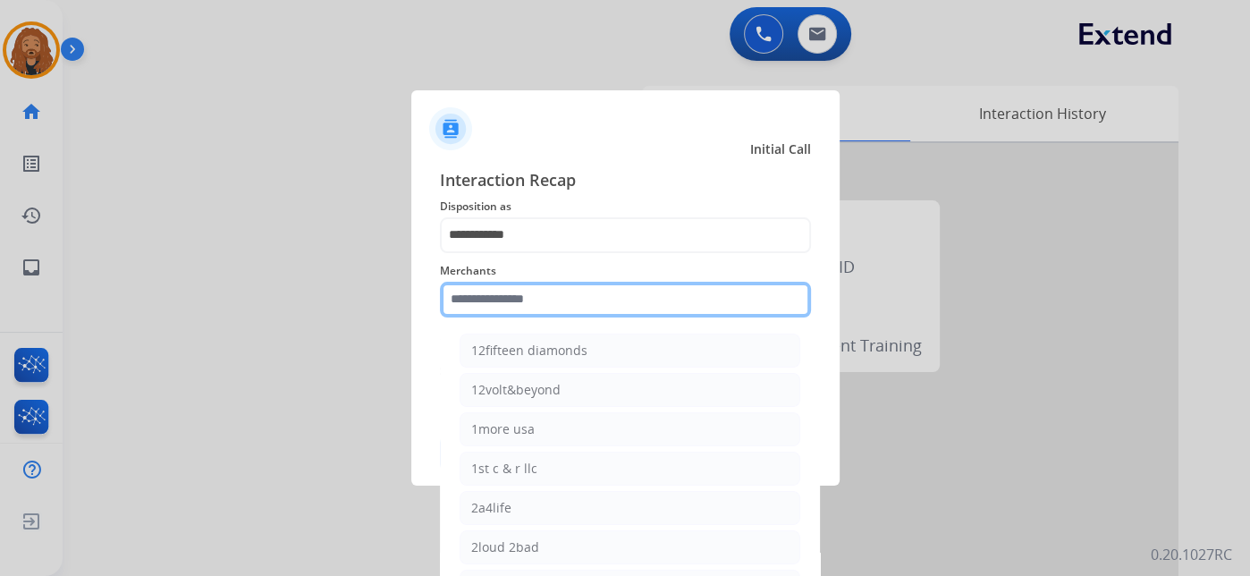
click at [528, 300] on input "text" at bounding box center [625, 300] width 371 height 36
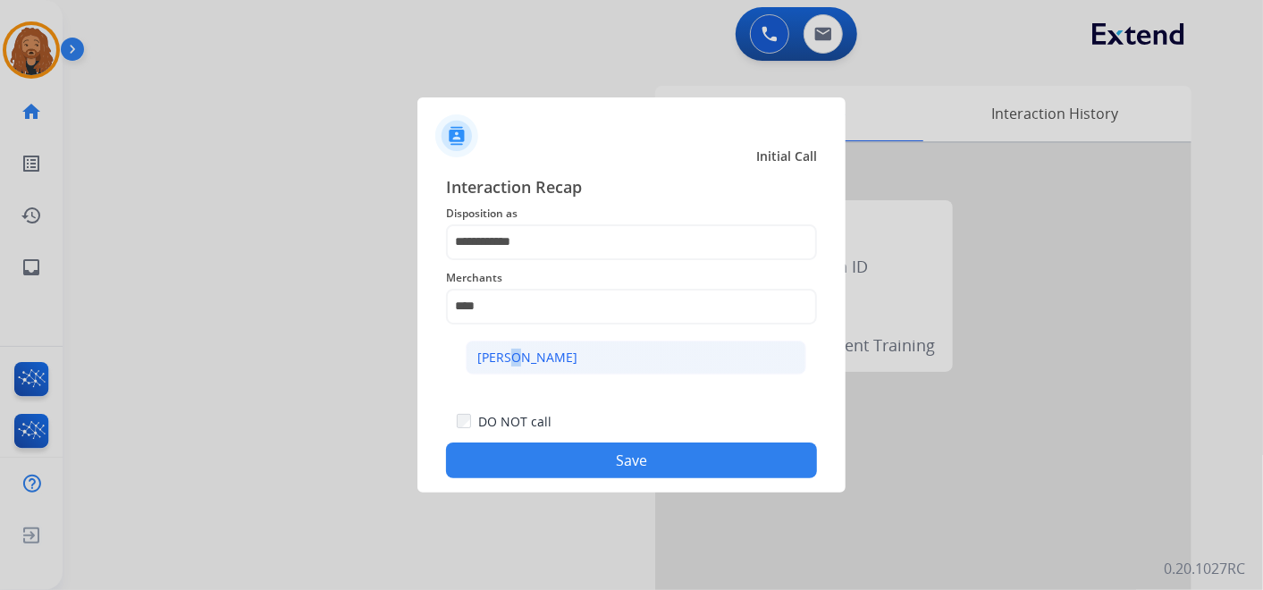
click at [507, 347] on li "[PERSON_NAME]" at bounding box center [636, 358] width 341 height 34
type input "**********"
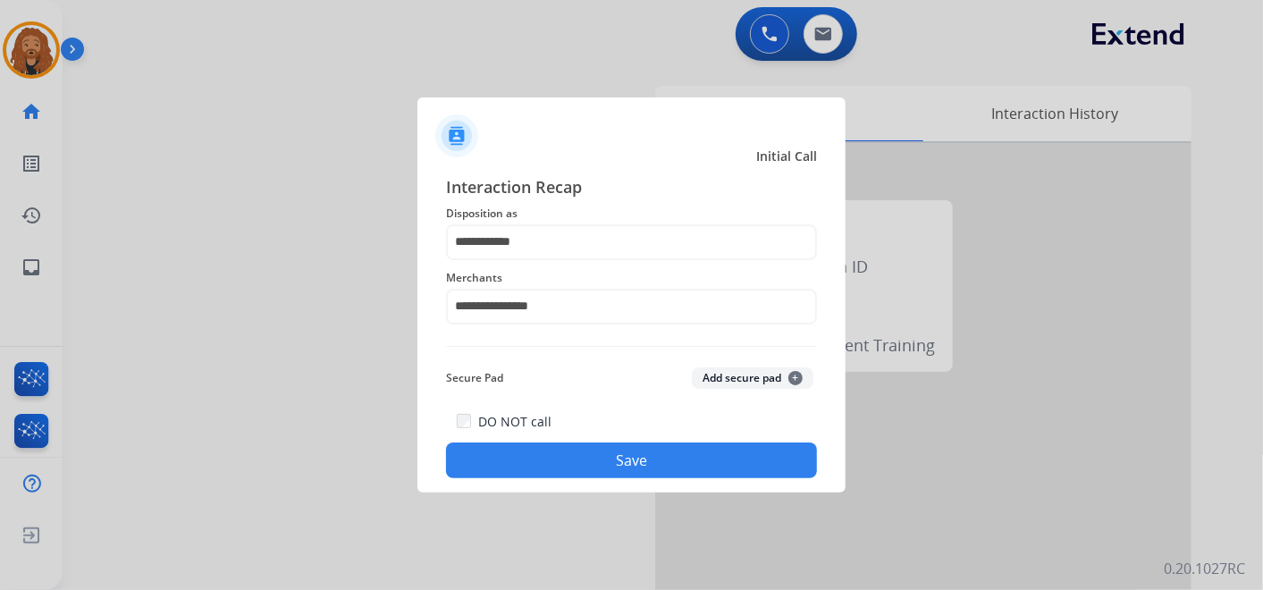
click at [567, 463] on button "Save" at bounding box center [631, 461] width 371 height 36
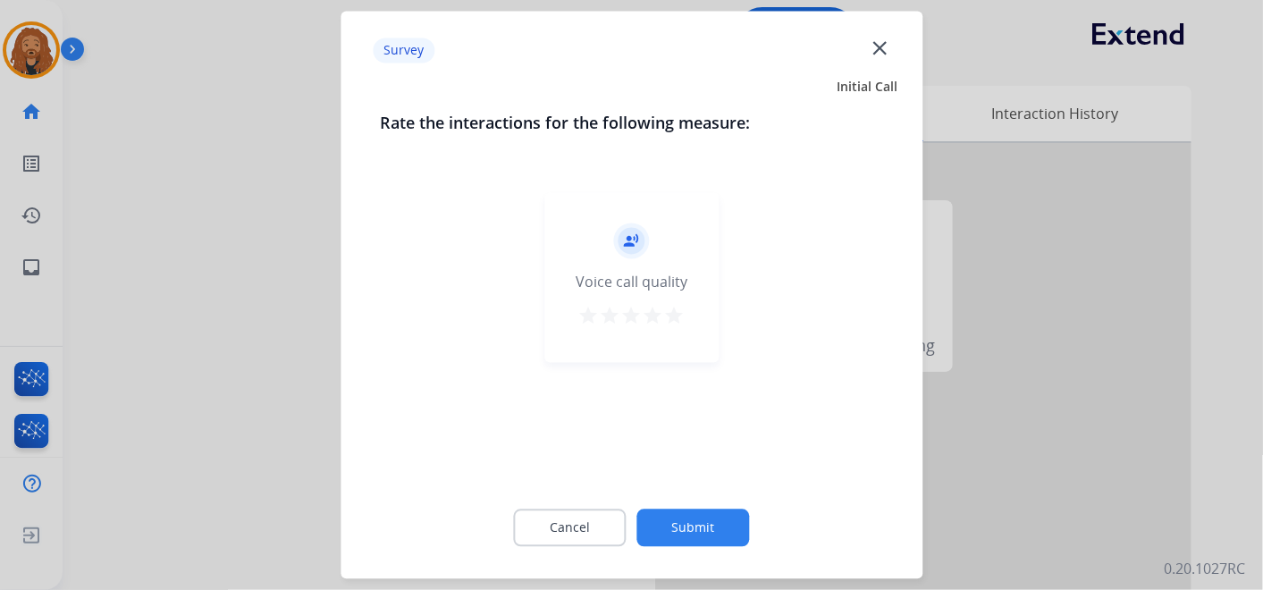
click at [680, 304] on div "record_voice_over Voice call quality star star star star star" at bounding box center [632, 278] width 174 height 170
click at [673, 315] on mat-icon "star" at bounding box center [674, 316] width 21 height 21
click at [699, 514] on button "Submit" at bounding box center [694, 529] width 113 height 38
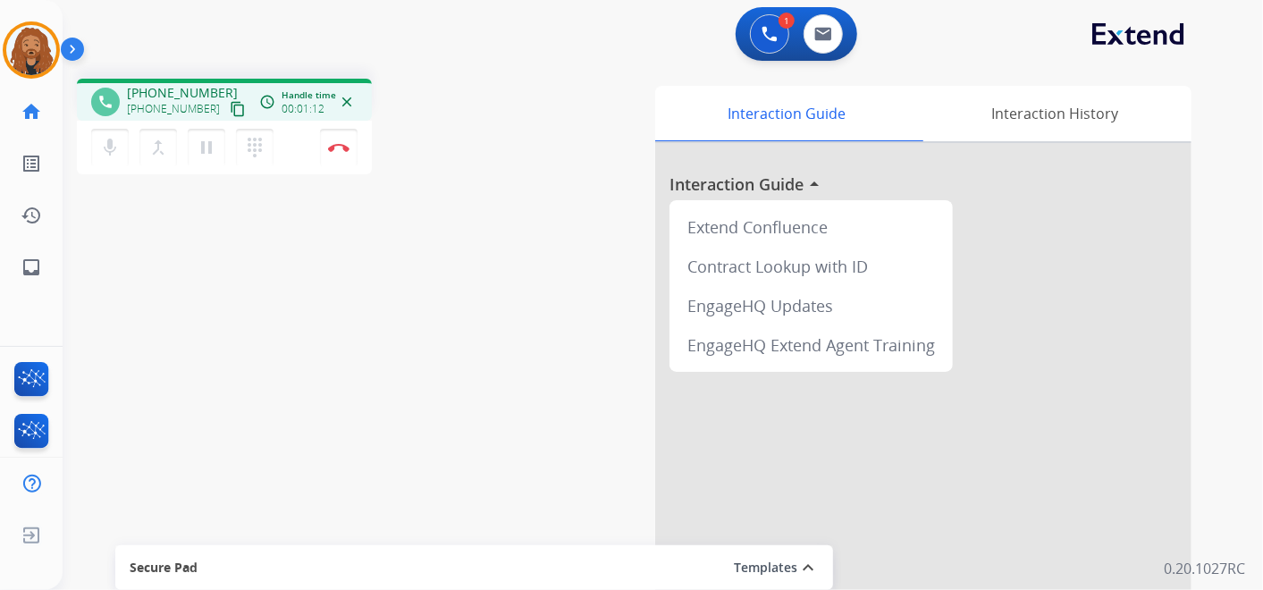
click at [217, 279] on div "phone [PHONE_NUMBER] [PHONE_NUMBER] content_copy access_time Call metrics Queue…" at bounding box center [642, 437] width 1158 height 746
drag, startPoint x: 320, startPoint y: 325, endPoint x: 156, endPoint y: 135, distance: 251.1
click at [319, 322] on div "phone [PHONE_NUMBER] [PHONE_NUMBER] content_copy access_time Call metrics Queue…" at bounding box center [642, 437] width 1158 height 746
click at [418, 270] on div "phone [PHONE_NUMBER] [PHONE_NUMBER] content_copy access_time Call metrics Queue…" at bounding box center [642, 437] width 1158 height 746
click at [486, 59] on div "1 Voice Interactions 0 Email Interactions" at bounding box center [652, 35] width 1136 height 57
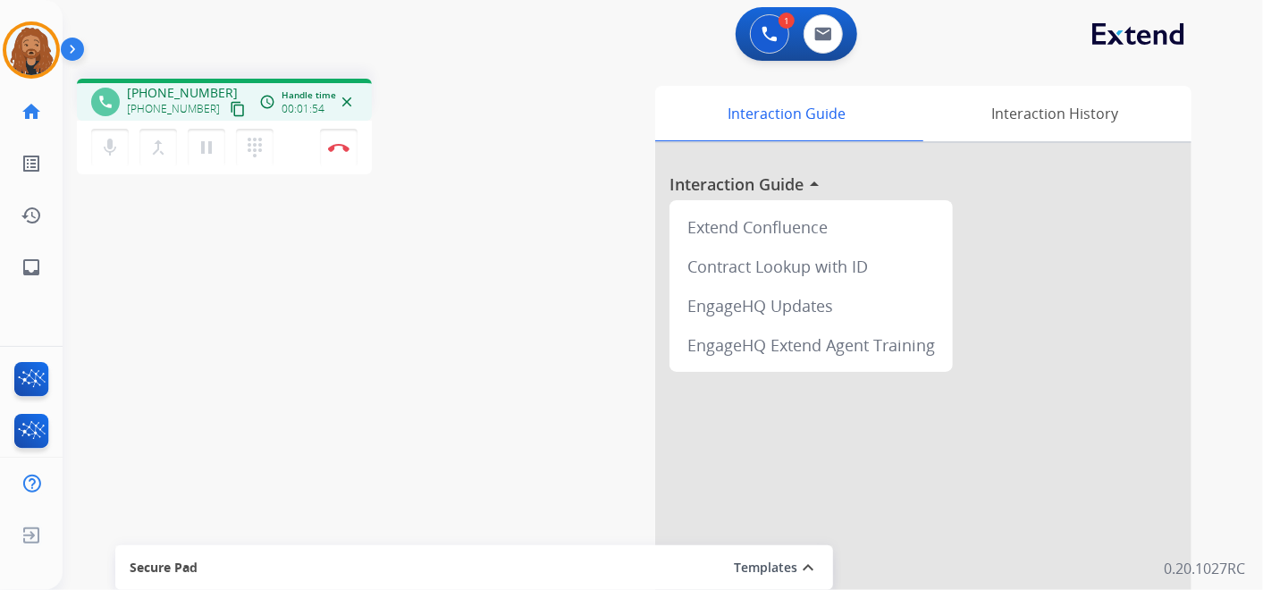
click at [519, 41] on div "1 Voice Interactions 0 Email Interactions" at bounding box center [652, 35] width 1136 height 57
click at [490, 80] on div "phone [PHONE_NUMBER] [PHONE_NUMBER] content_copy access_time Call metrics Queue…" at bounding box center [301, 129] width 449 height 101
click at [230, 107] on mat-icon "content_copy" at bounding box center [238, 109] width 16 height 16
click at [448, 53] on div "1 Voice Interactions 0 Email Interactions" at bounding box center [652, 35] width 1136 height 57
click at [349, 148] on button "Disconnect" at bounding box center [339, 148] width 38 height 38
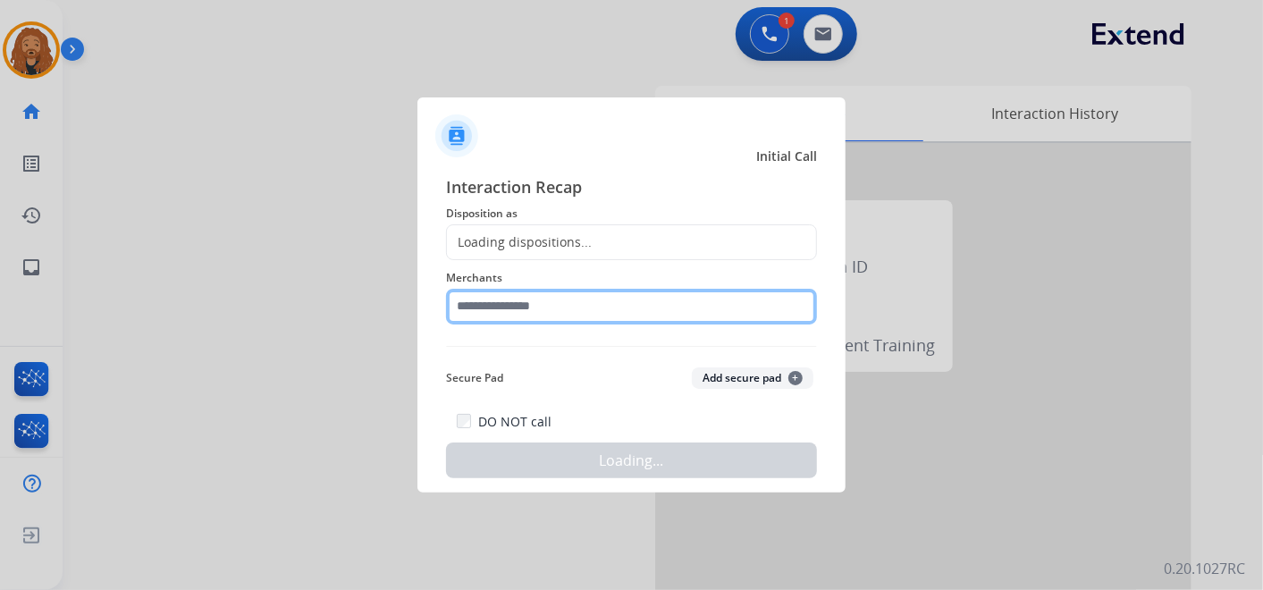
click at [592, 314] on input "text" at bounding box center [631, 307] width 371 height 36
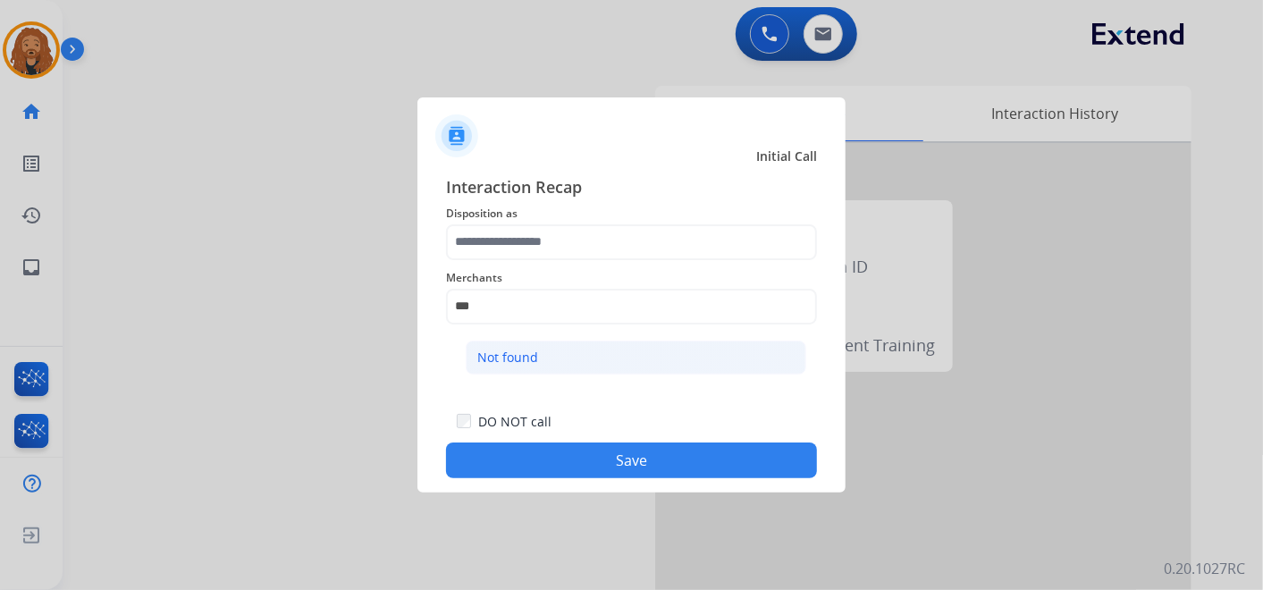
click at [559, 370] on li "Not found" at bounding box center [636, 358] width 341 height 34
type input "*********"
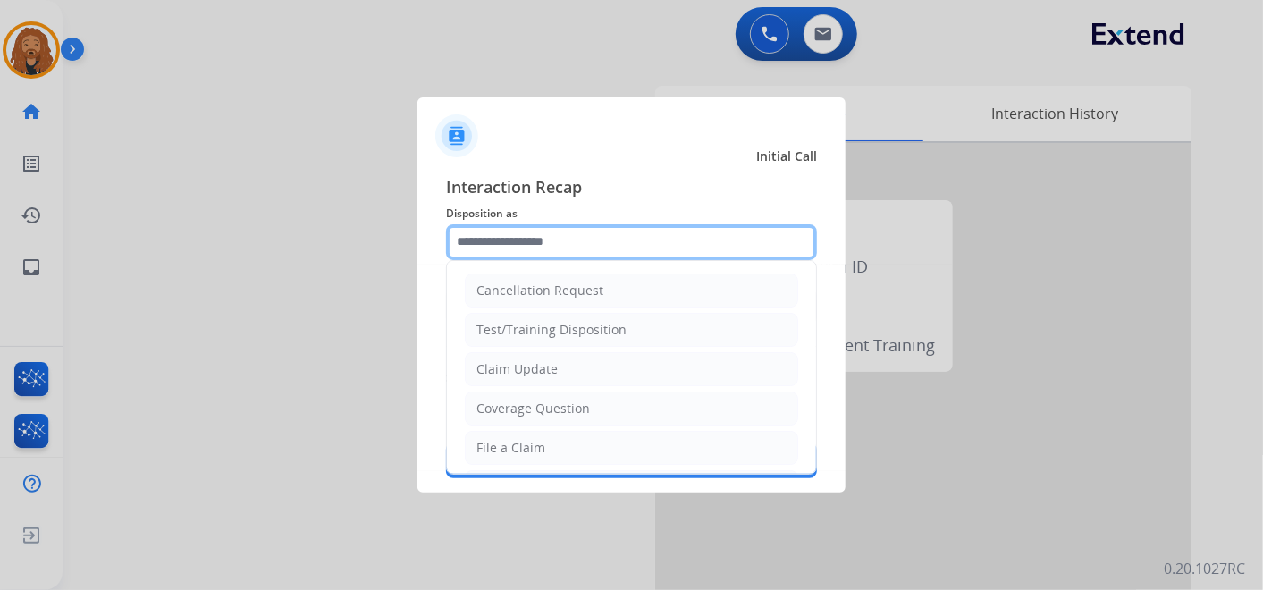
click at [528, 241] on input "text" at bounding box center [631, 242] width 371 height 36
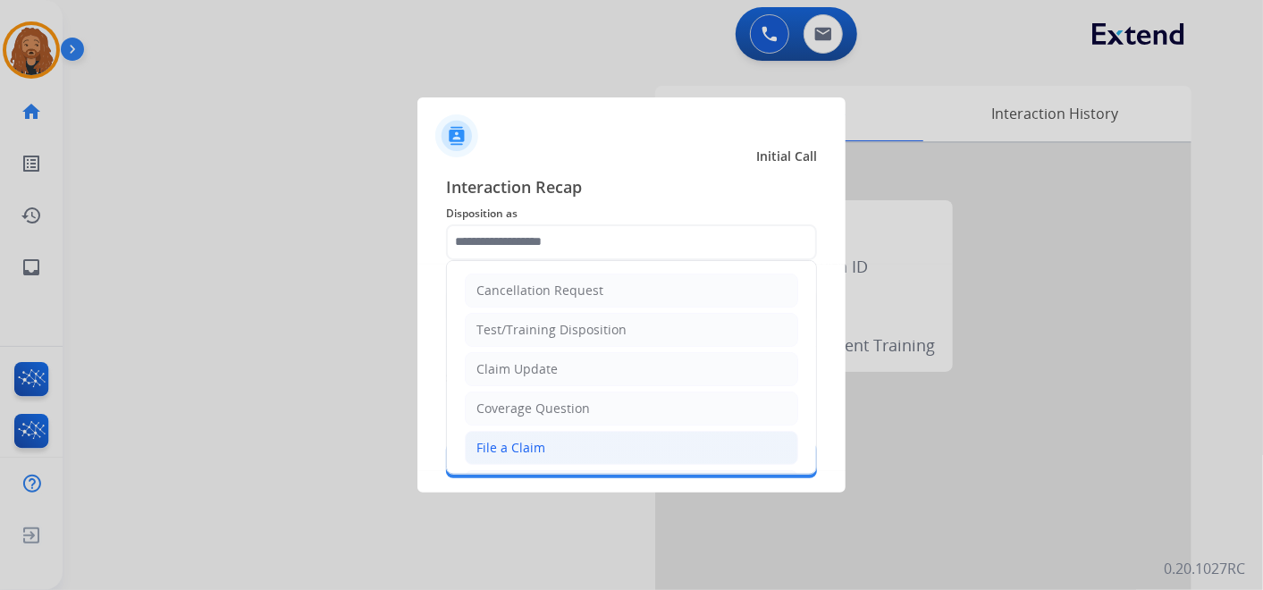
click at [519, 450] on div "File a Claim" at bounding box center [511, 448] width 69 height 18
type input "**********"
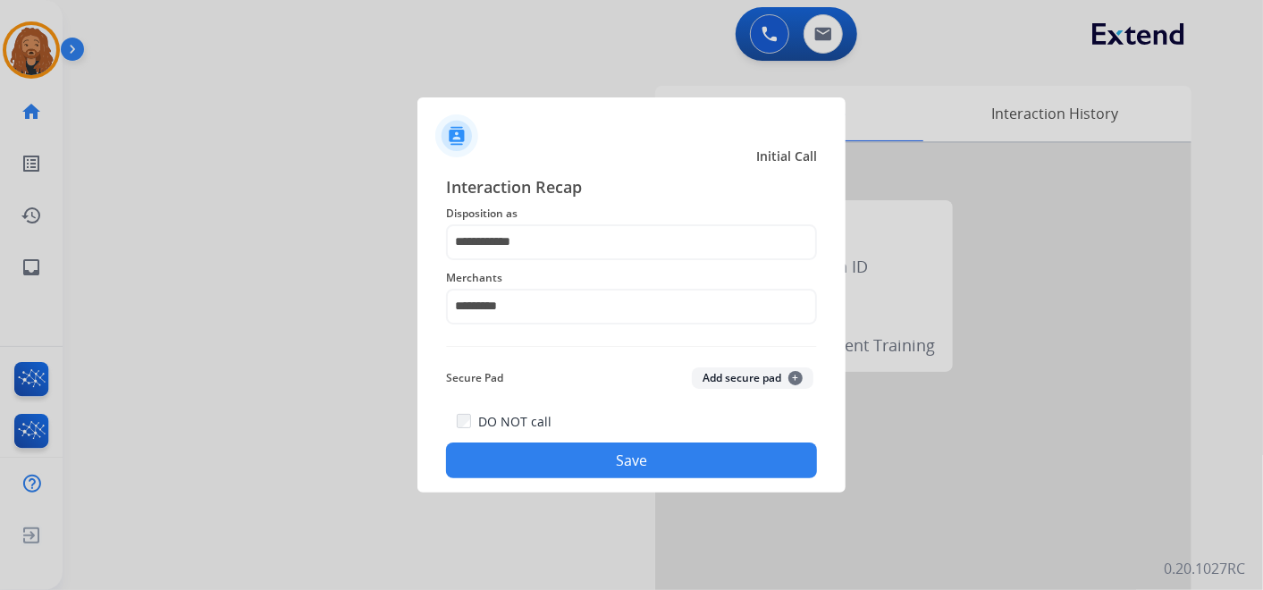
click at [556, 472] on button "Save" at bounding box center [631, 461] width 371 height 36
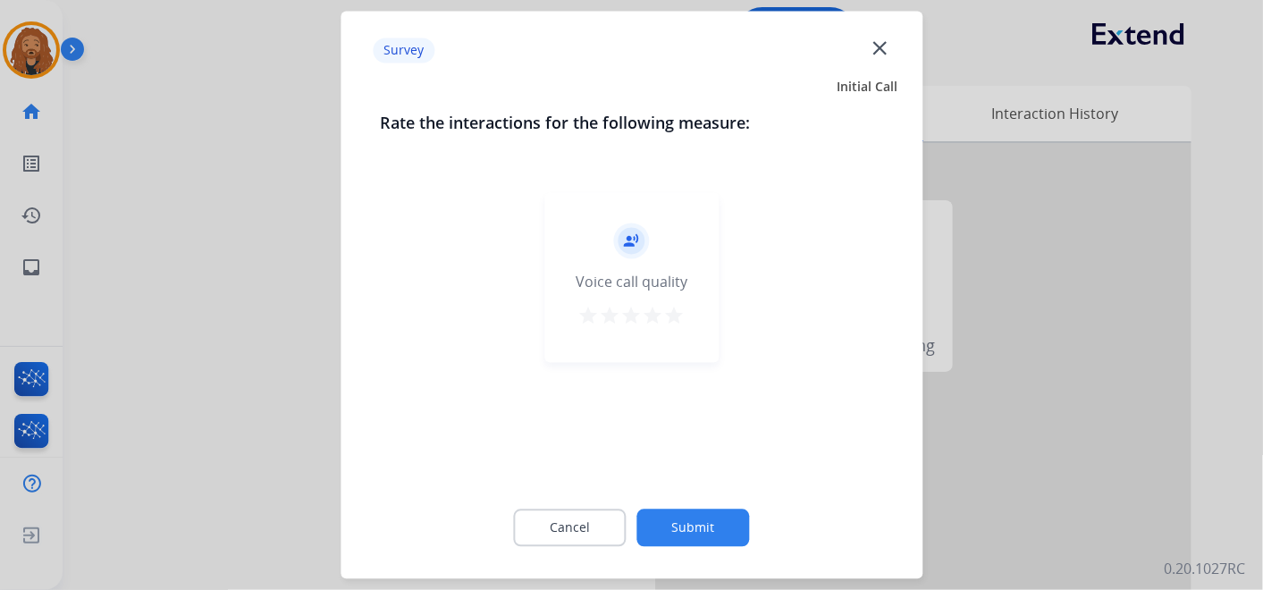
drag, startPoint x: 715, startPoint y: 505, endPoint x: 710, endPoint y: 521, distance: 17.0
click at [715, 509] on div "Cancel Submit" at bounding box center [631, 528] width 503 height 80
click at [710, 521] on button "Submit" at bounding box center [694, 529] width 113 height 38
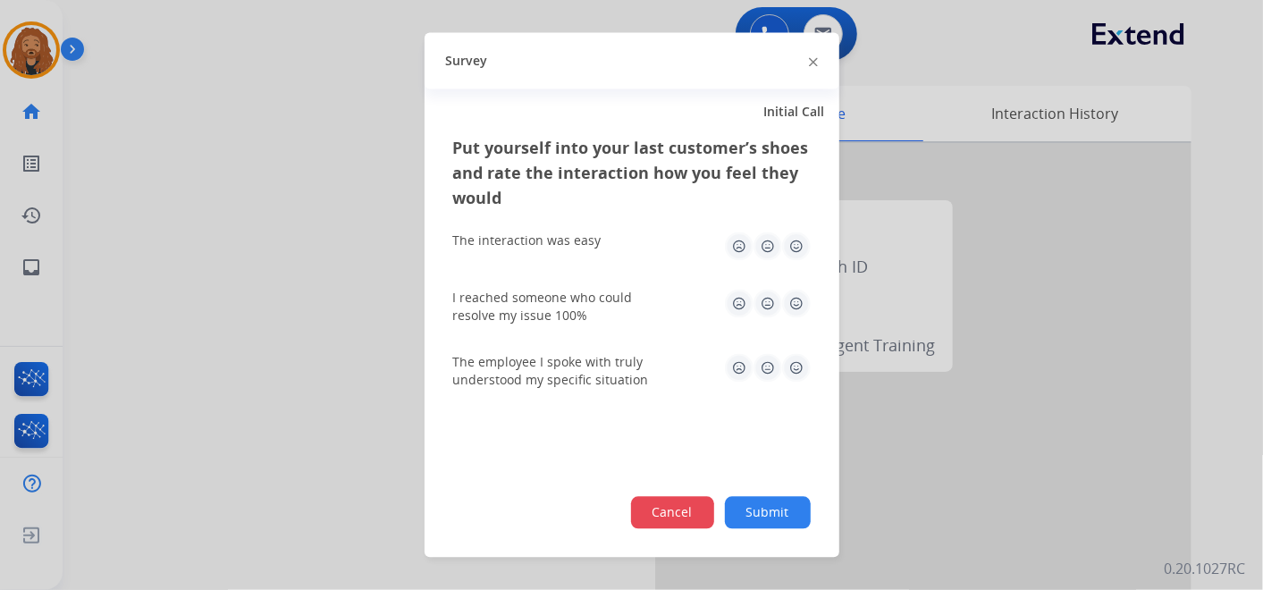
click at [697, 519] on button "Cancel" at bounding box center [672, 513] width 83 height 32
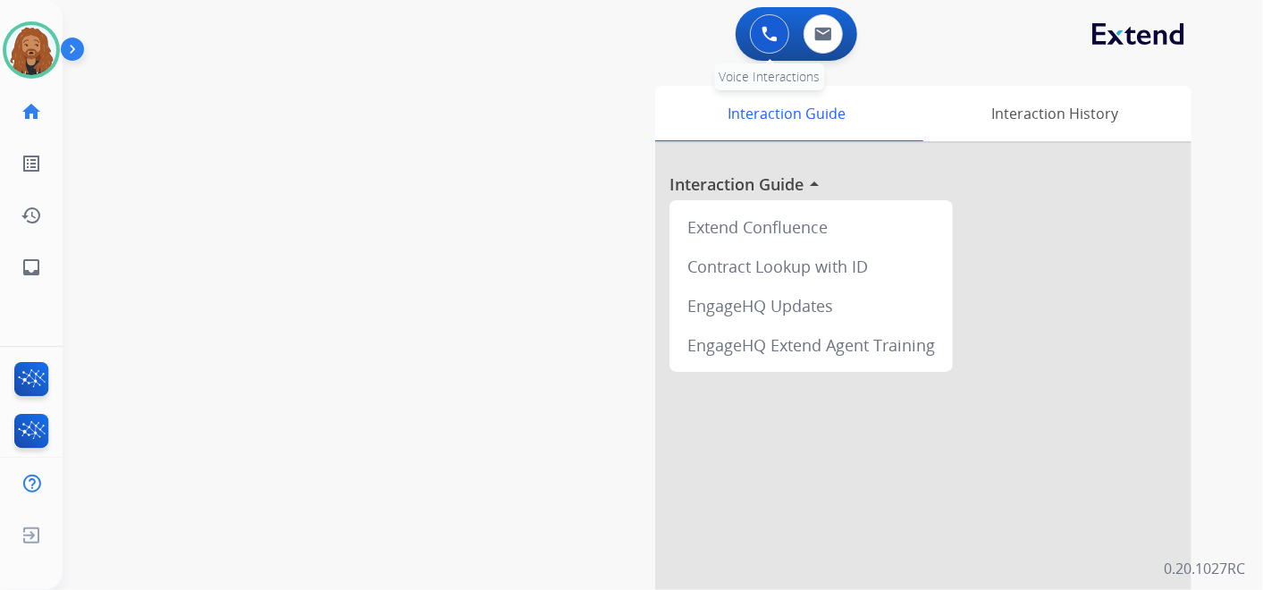
click at [773, 51] on button at bounding box center [769, 33] width 39 height 39
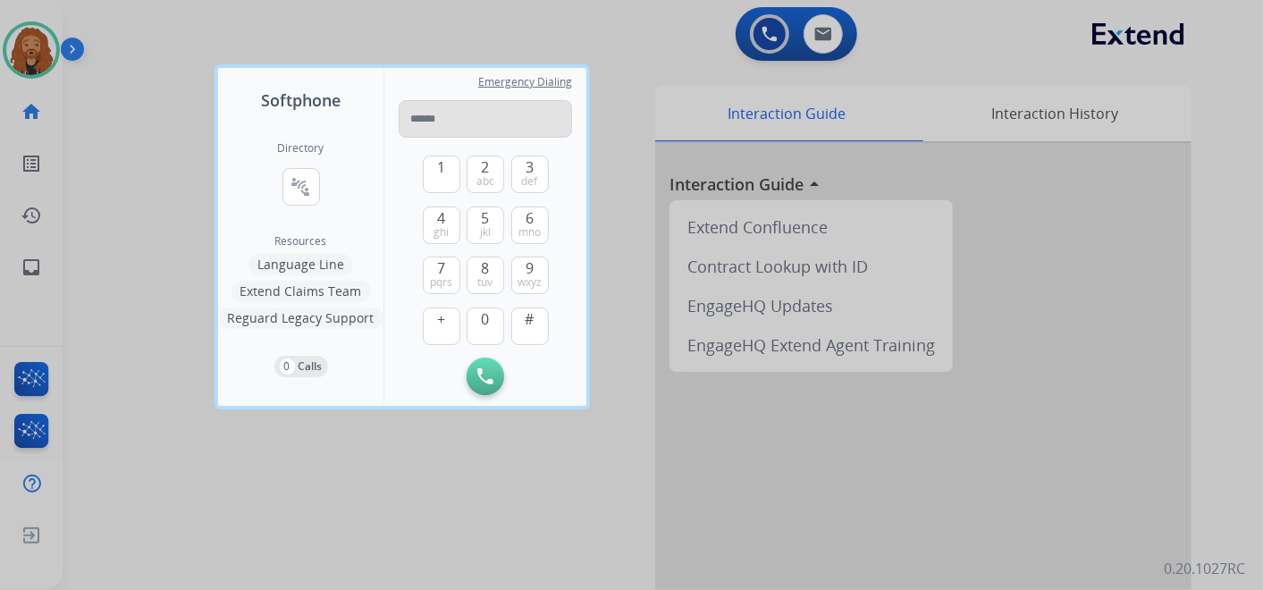
type input "**********"
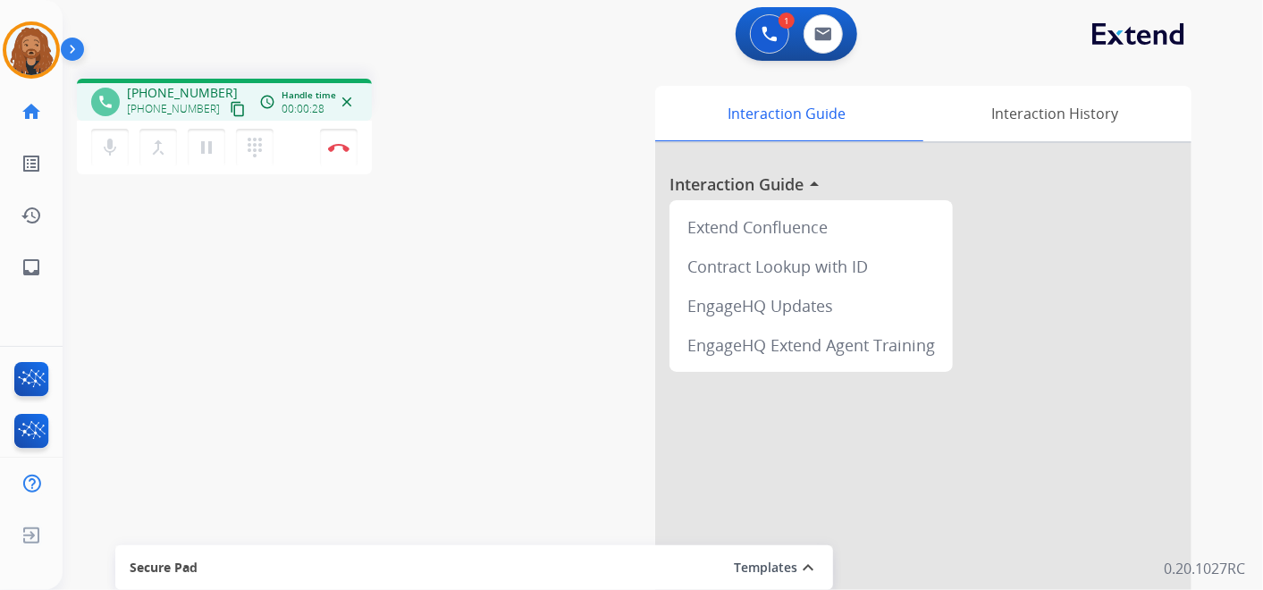
click at [512, 157] on div "phone [PHONE_NUMBER] [PHONE_NUMBER] content_copy access_time Call metrics Queue…" at bounding box center [301, 129] width 449 height 101
click at [527, 54] on div "1 Voice Interactions 0 Email Interactions" at bounding box center [652, 35] width 1136 height 57
click at [326, 38] on div "1 Voice Interactions 0 Email Interactions" at bounding box center [652, 35] width 1136 height 57
click at [286, 398] on div "phone [PHONE_NUMBER] [PHONE_NUMBER] content_copy access_time Call metrics Queue…" at bounding box center [642, 437] width 1158 height 746
click at [411, 300] on div "phone [PHONE_NUMBER] [PHONE_NUMBER] content_copy access_time Call metrics Queue…" at bounding box center [642, 437] width 1158 height 746
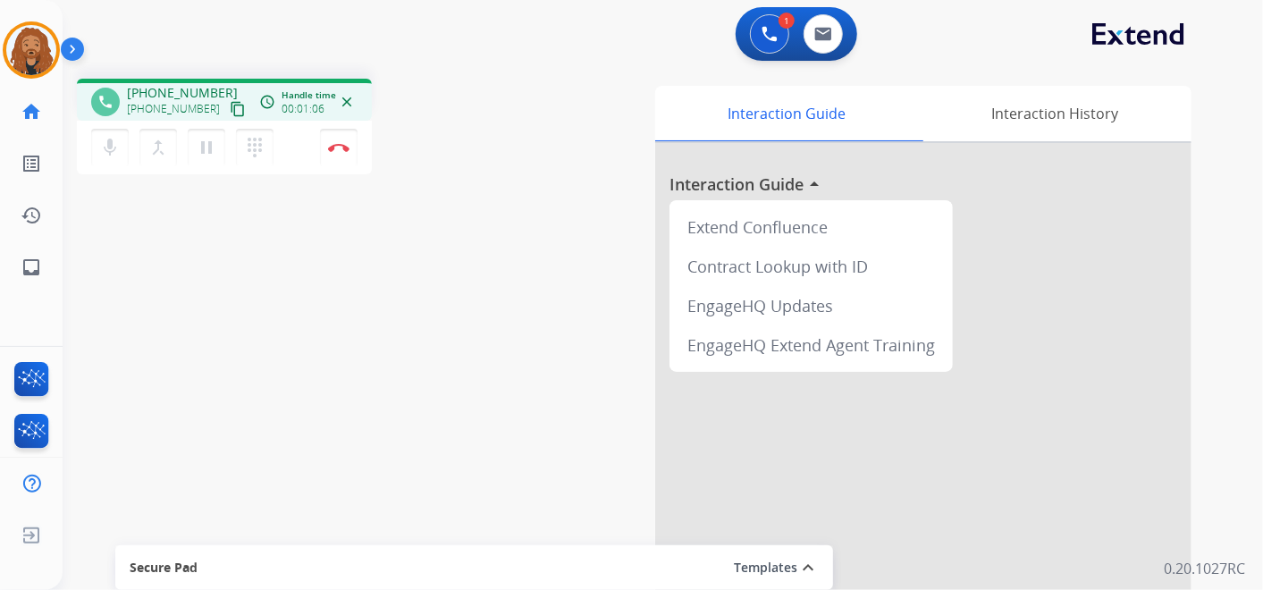
click at [320, 311] on div "phone [PHONE_NUMBER] [PHONE_NUMBER] content_copy access_time Call metrics Queue…" at bounding box center [642, 437] width 1158 height 746
drag, startPoint x: 462, startPoint y: 43, endPoint x: 467, endPoint y: 53, distance: 10.8
click at [462, 48] on div "1 Voice Interactions 0 Email Interactions" at bounding box center [652, 35] width 1136 height 57
click at [485, 46] on div "1 Voice Interactions 0 Email Interactions" at bounding box center [652, 35] width 1136 height 57
drag, startPoint x: 200, startPoint y: 212, endPoint x: 194, endPoint y: 198, distance: 15.6
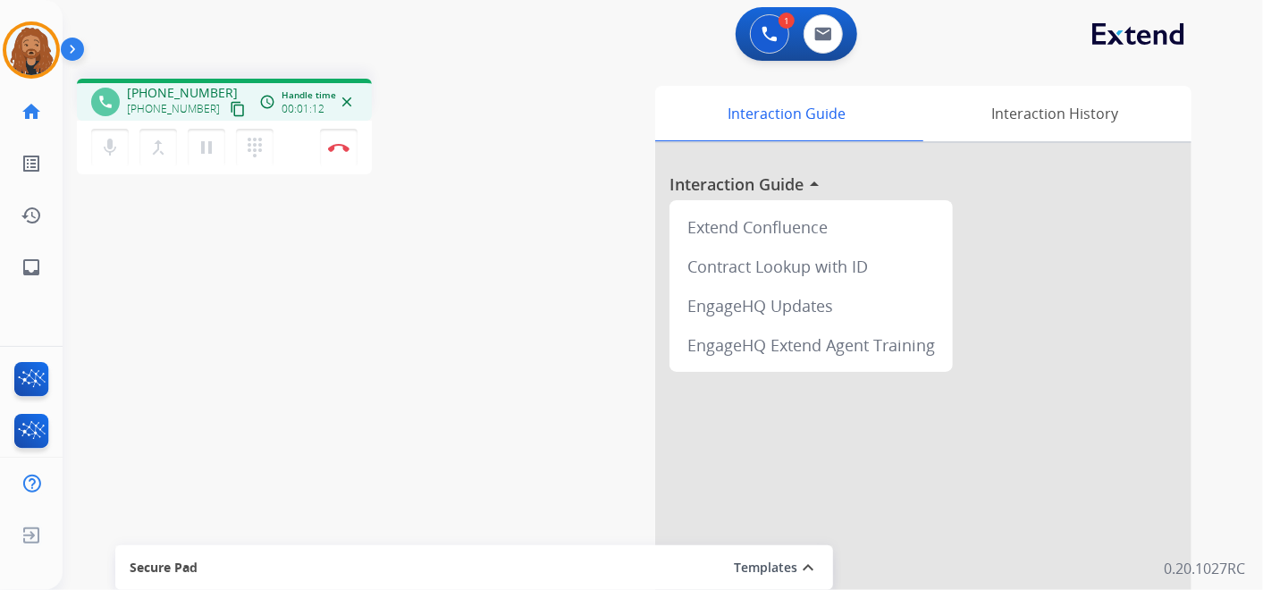
click at [199, 209] on div "phone [PHONE_NUMBER] [PHONE_NUMBER] content_copy access_time Call metrics Queue…" at bounding box center [642, 437] width 1158 height 746
click at [199, 148] on mat-icon "pause" at bounding box center [206, 147] width 21 height 21
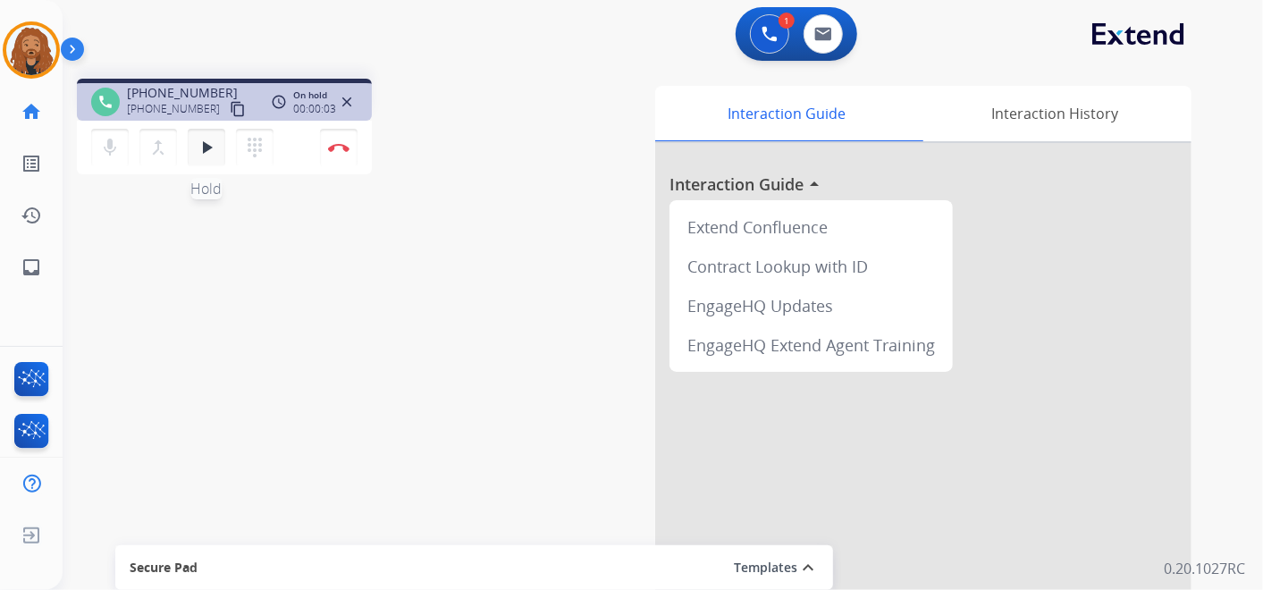
click at [206, 149] on mat-icon "play_arrow" at bounding box center [206, 147] width 21 height 21
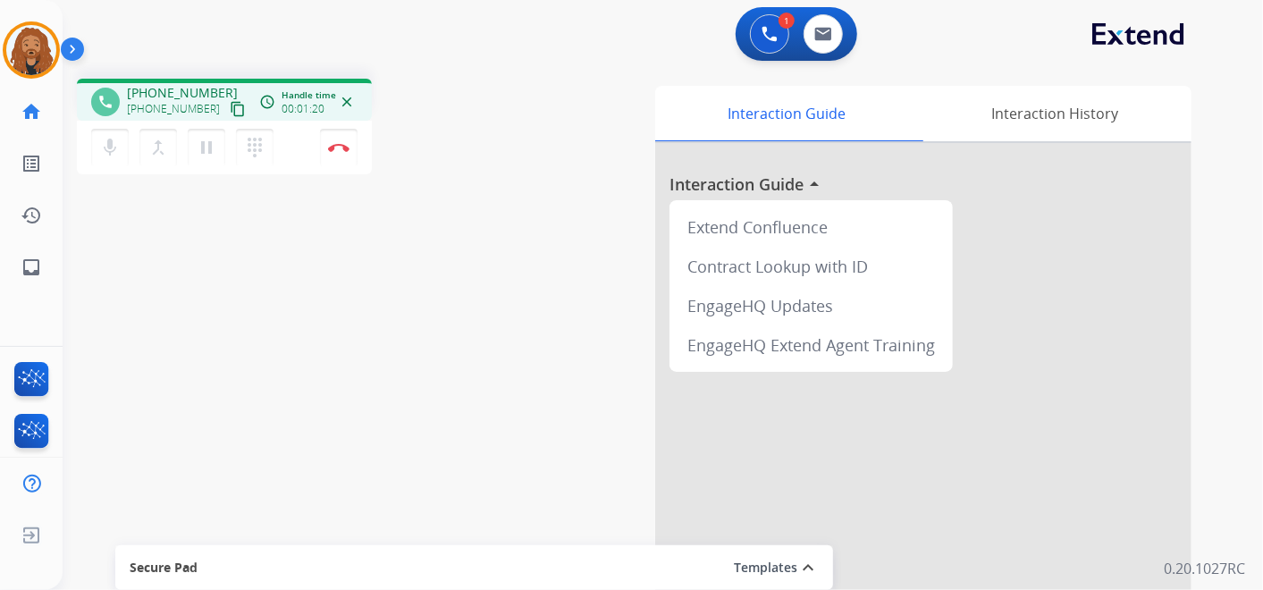
click at [469, 48] on div "1 Voice Interactions 0 Email Interactions" at bounding box center [652, 35] width 1136 height 57
click at [230, 107] on mat-icon "content_copy" at bounding box center [238, 109] width 16 height 16
click at [503, 30] on div "1 Voice Interactions 0 Email Interactions" at bounding box center [652, 35] width 1136 height 57
click at [313, 334] on div "phone [PHONE_NUMBER] [PHONE_NUMBER] content_copy access_time Call metrics Queue…" at bounding box center [642, 437] width 1158 height 746
drag, startPoint x: 476, startPoint y: 73, endPoint x: 465, endPoint y: 78, distance: 11.6
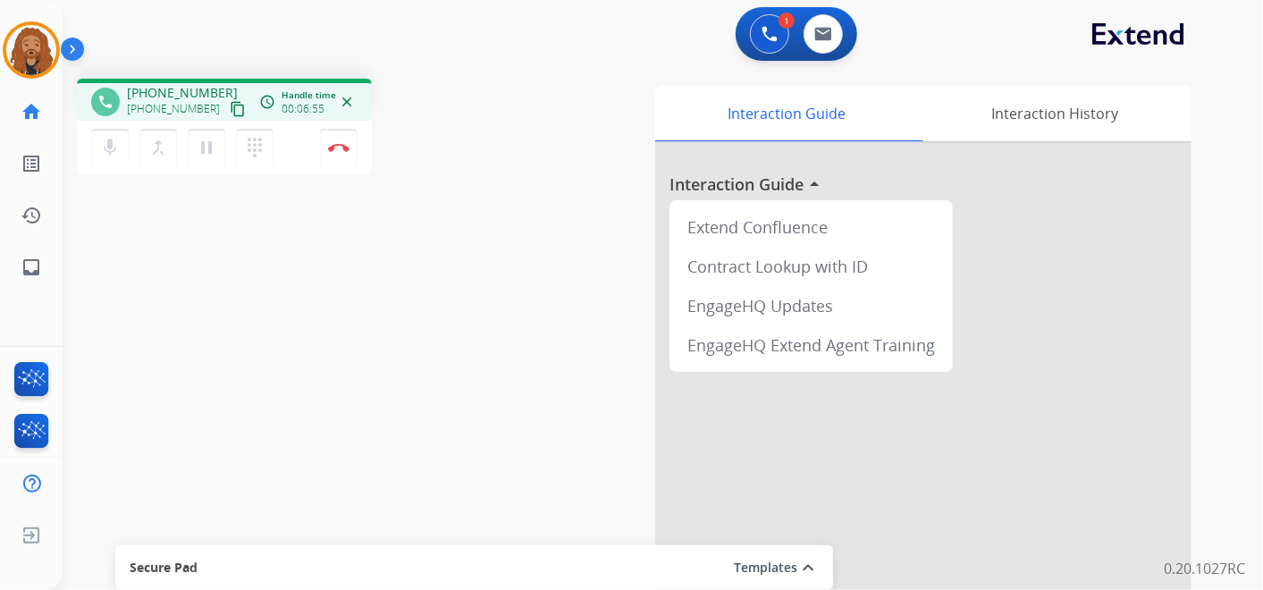
click at [474, 72] on div "phone [PHONE_NUMBER] [PHONE_NUMBER] content_copy access_time Call metrics Queue…" at bounding box center [642, 437] width 1158 height 746
click at [208, 143] on mat-icon "pause" at bounding box center [206, 147] width 21 height 21
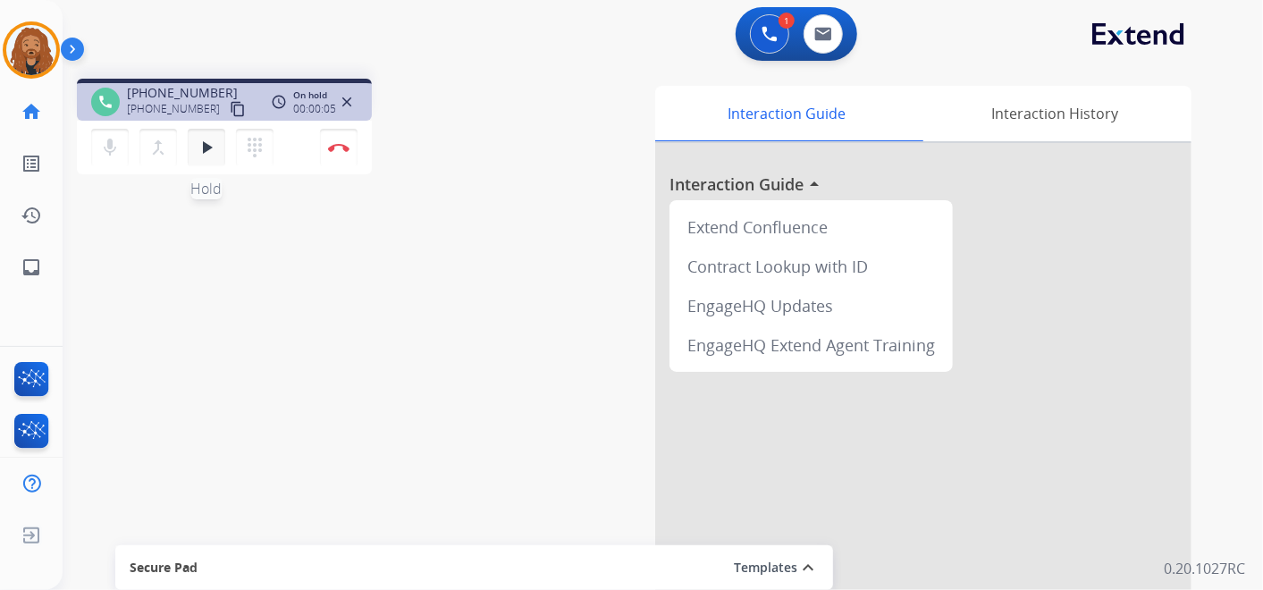
click at [204, 149] on mat-icon "play_arrow" at bounding box center [206, 147] width 21 height 21
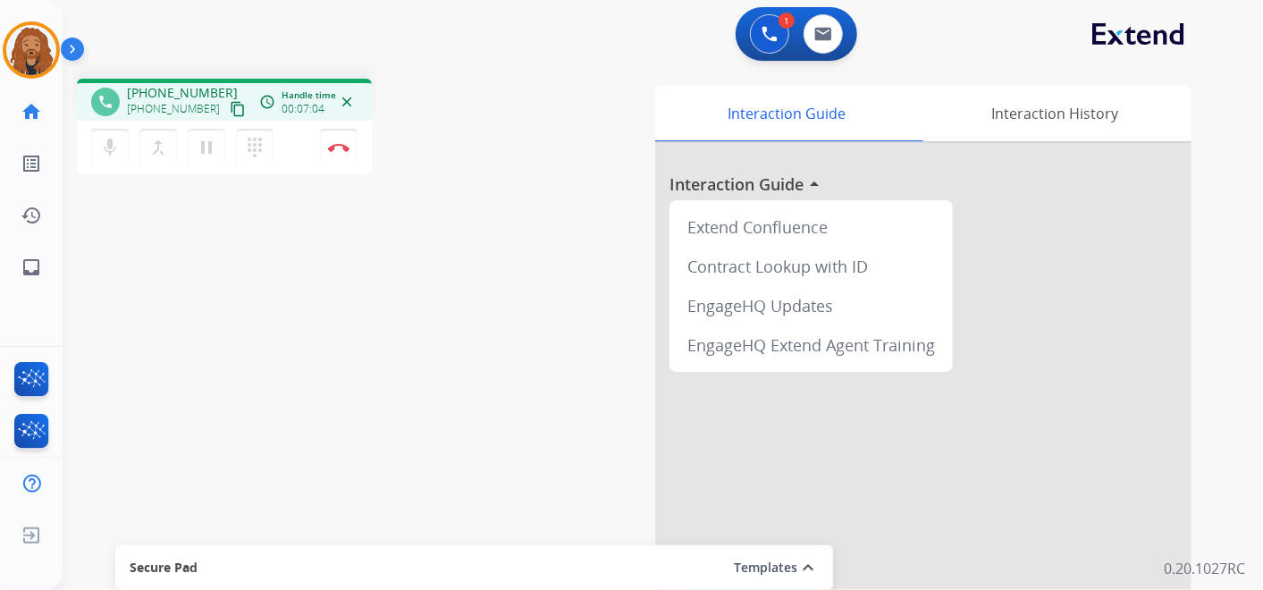
click at [493, 94] on div "phone [PHONE_NUMBER] [PHONE_NUMBER] content_copy access_time Call metrics Queue…" at bounding box center [301, 129] width 449 height 101
click at [493, 23] on div "1 Voice Interactions 0 Email Interactions" at bounding box center [652, 35] width 1136 height 57
click at [486, 53] on div "1 Voice Interactions 0 Email Interactions" at bounding box center [652, 35] width 1136 height 57
click at [212, 147] on mat-icon "pause" at bounding box center [206, 147] width 21 height 21
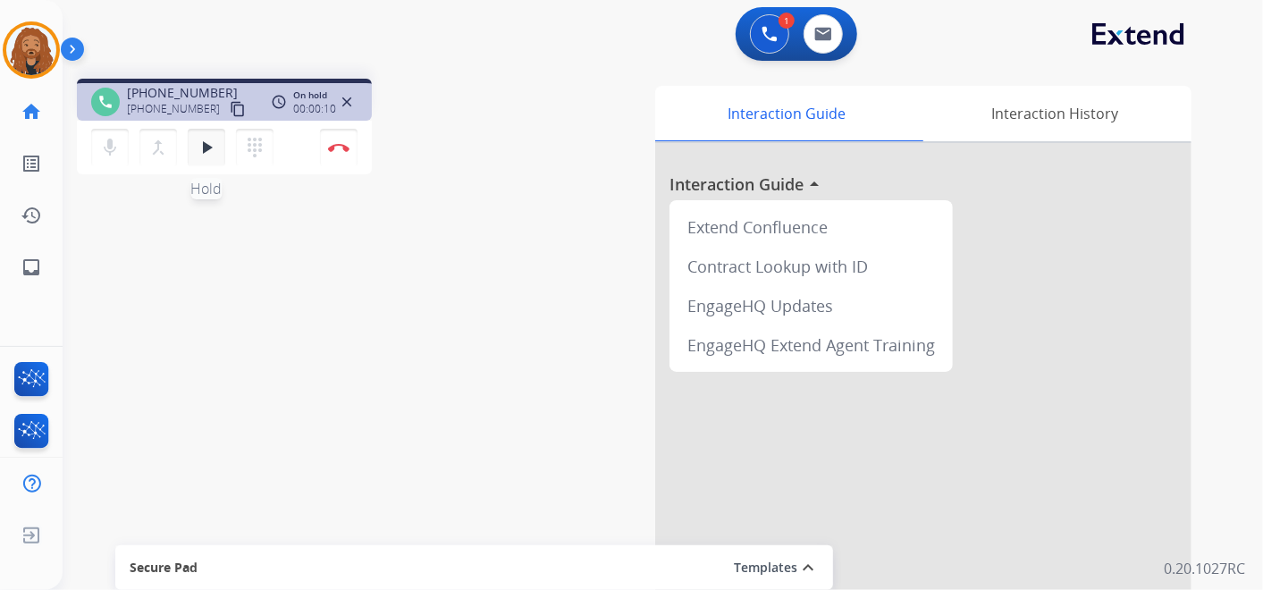
click at [204, 148] on mat-icon "play_arrow" at bounding box center [206, 147] width 21 height 21
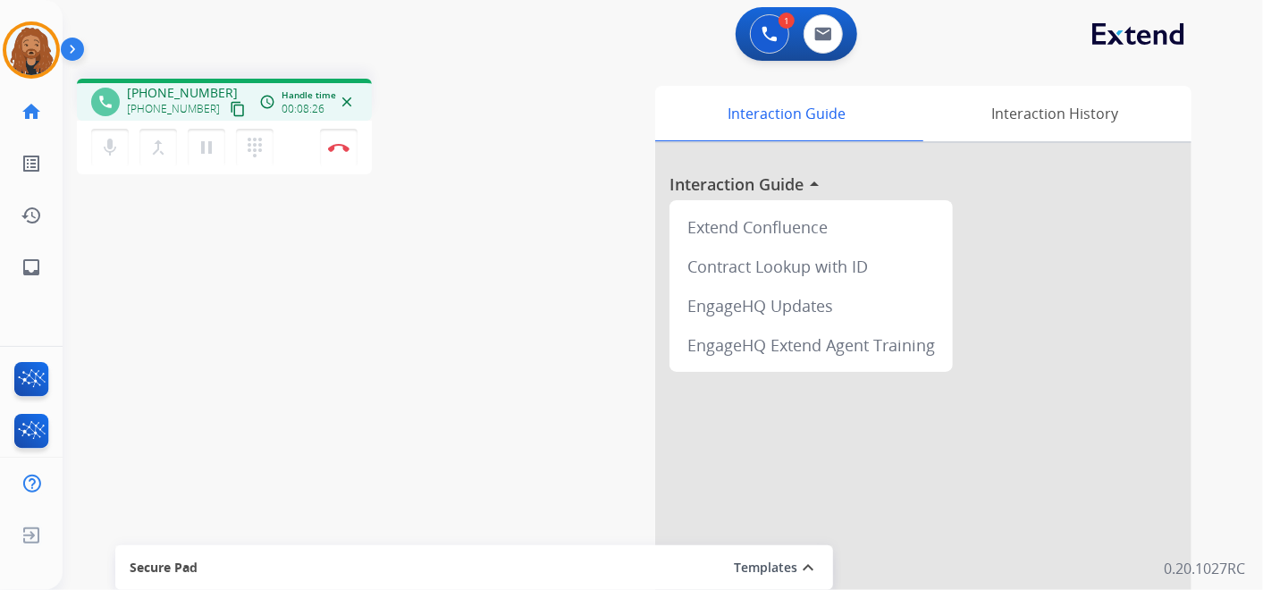
click at [517, 112] on div "phone [PHONE_NUMBER] [PHONE_NUMBER] content_copy access_time Call metrics Queue…" at bounding box center [301, 129] width 449 height 101
click at [460, 63] on div "1 Voice Interactions 0 Email Interactions" at bounding box center [652, 35] width 1136 height 57
click at [587, 15] on div "1 Voice Interactions 0 Email Interactions" at bounding box center [652, 35] width 1136 height 57
click at [486, 63] on div "1 Voice Interactions 0 Email Interactions" at bounding box center [652, 35] width 1136 height 57
click at [487, 72] on div "phone [PHONE_NUMBER] [PHONE_NUMBER] content_copy access_time Call metrics Queue…" at bounding box center [642, 437] width 1158 height 746
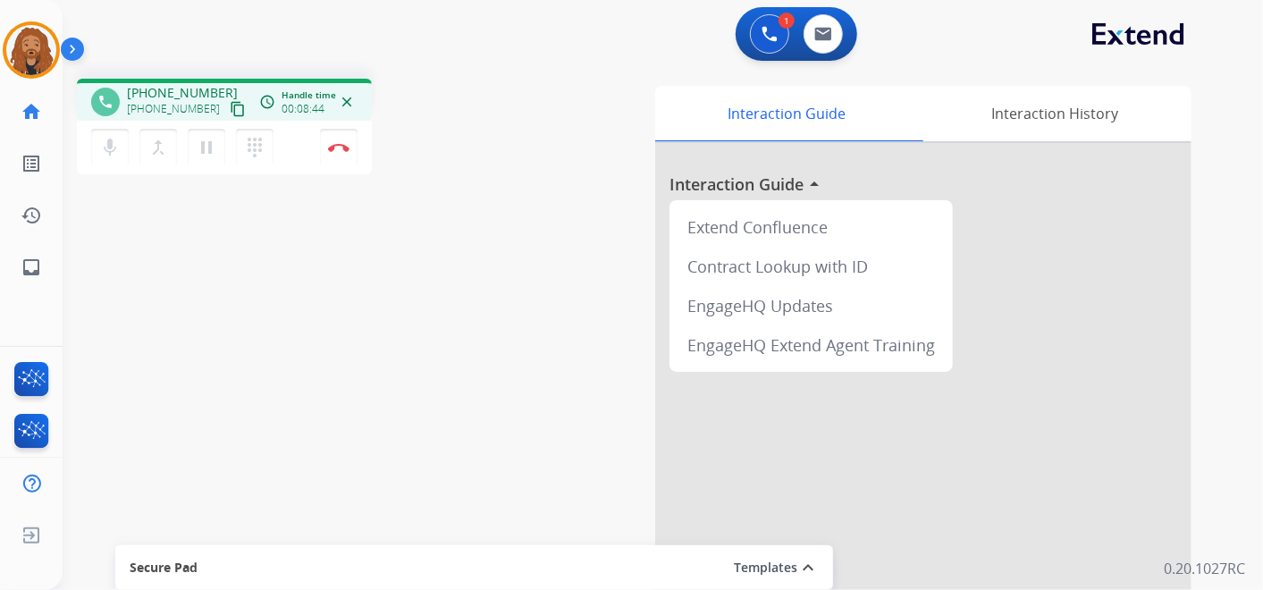
click at [478, 81] on div "phone [PHONE_NUMBER] [PHONE_NUMBER] content_copy access_time Call metrics Queue…" at bounding box center [301, 129] width 449 height 101
click at [418, 48] on div "1 Voice Interactions 0 Email Interactions" at bounding box center [652, 35] width 1136 height 57
click at [352, 7] on div "1 Voice Interactions 0 Email Interactions" at bounding box center [652, 35] width 1136 height 57
click at [442, 65] on div "phone [PHONE_NUMBER] [PHONE_NUMBER] content_copy access_time Call metrics Queue…" at bounding box center [642, 437] width 1158 height 746
click at [560, 42] on div "1 Voice Interactions 0 Email Interactions" at bounding box center [652, 35] width 1136 height 57
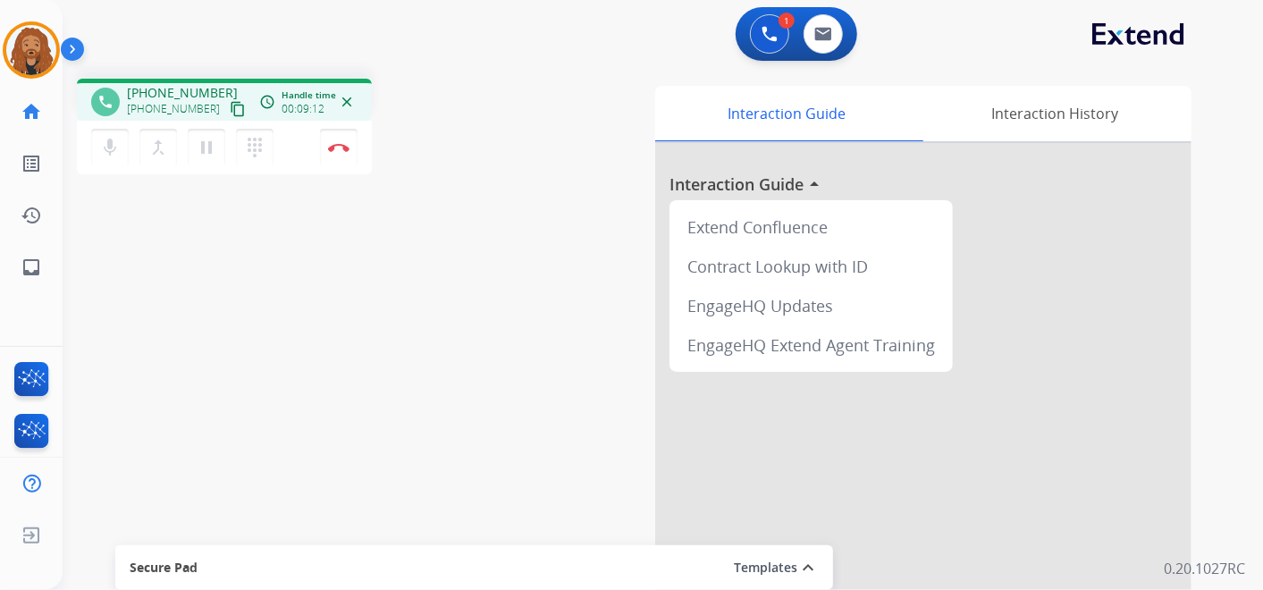
click at [473, 109] on div "phone [PHONE_NUMBER] [PHONE_NUMBER] content_copy access_time Call metrics Queue…" at bounding box center [301, 129] width 449 height 101
click at [410, 20] on div "1 Voice Interactions 0 Email Interactions" at bounding box center [652, 35] width 1136 height 57
click at [482, 46] on div "1 Voice Interactions 0 Email Interactions" at bounding box center [652, 35] width 1136 height 57
click at [475, 8] on div "1 Voice Interactions 0 Email Interactions" at bounding box center [652, 35] width 1136 height 57
click at [334, 146] on img at bounding box center [338, 147] width 21 height 9
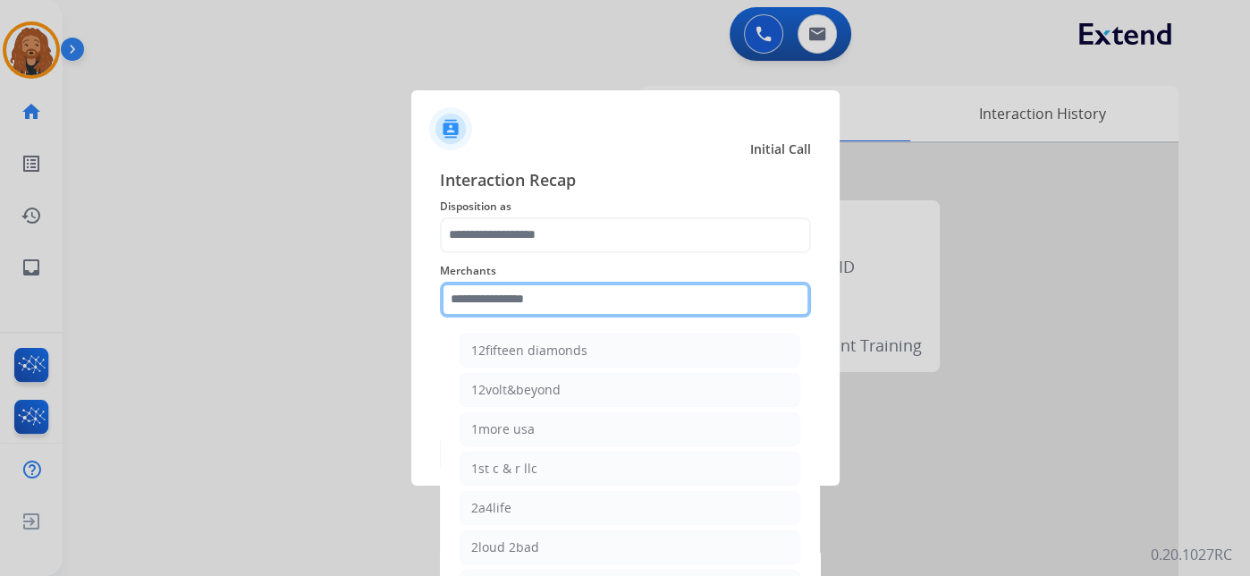
click at [635, 321] on div "Merchants 12fifteen diamonds 12volt&beyond 1more usa 1st c & r llc 2a4life 2lou…" at bounding box center [625, 289] width 371 height 72
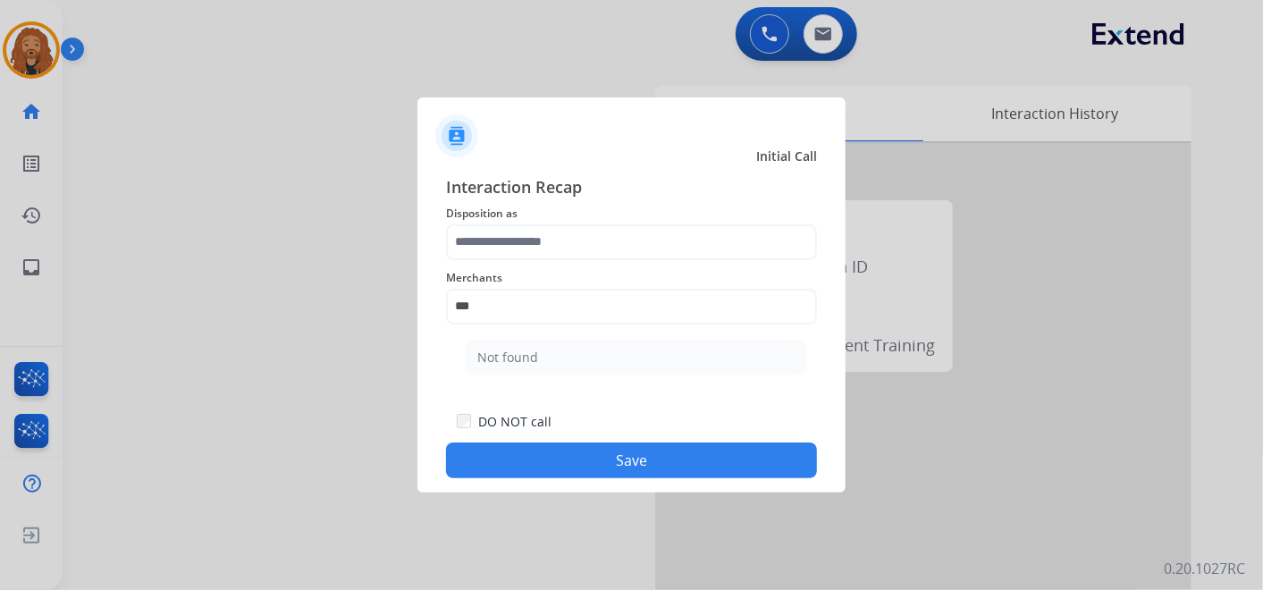
drag, startPoint x: 574, startPoint y: 358, endPoint x: 573, endPoint y: 319, distance: 38.5
click at [574, 357] on li "Not found" at bounding box center [636, 358] width 341 height 34
type input "*********"
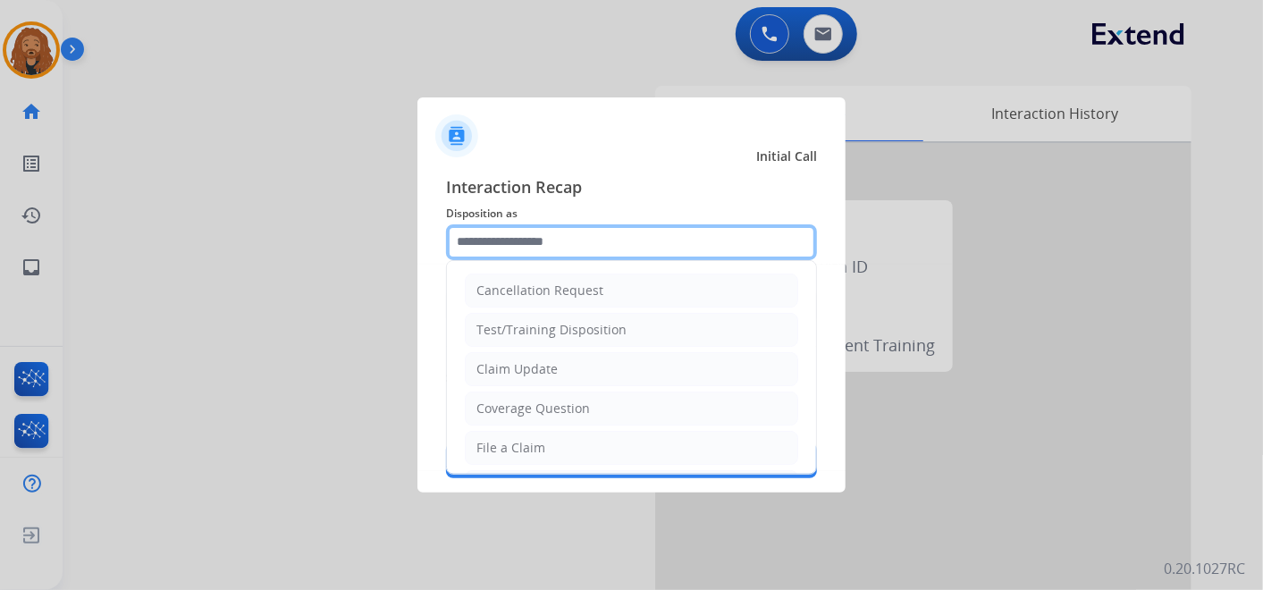
click at [548, 240] on input "text" at bounding box center [631, 242] width 371 height 36
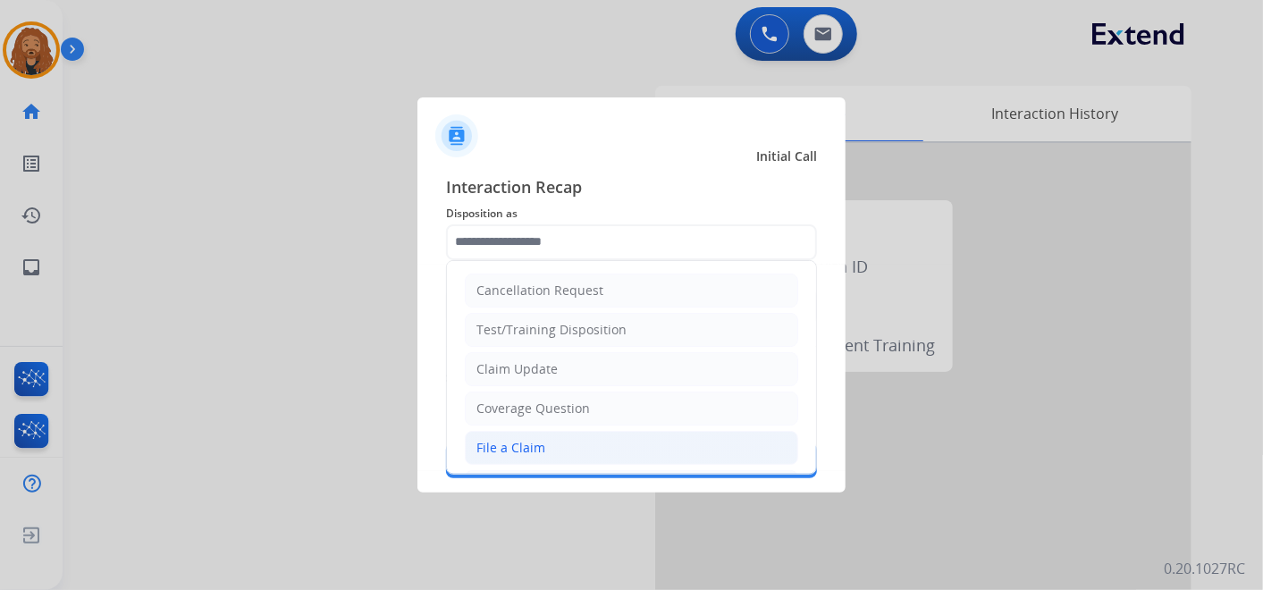
click at [571, 451] on li "File a Claim" at bounding box center [632, 448] width 334 height 34
type input "**********"
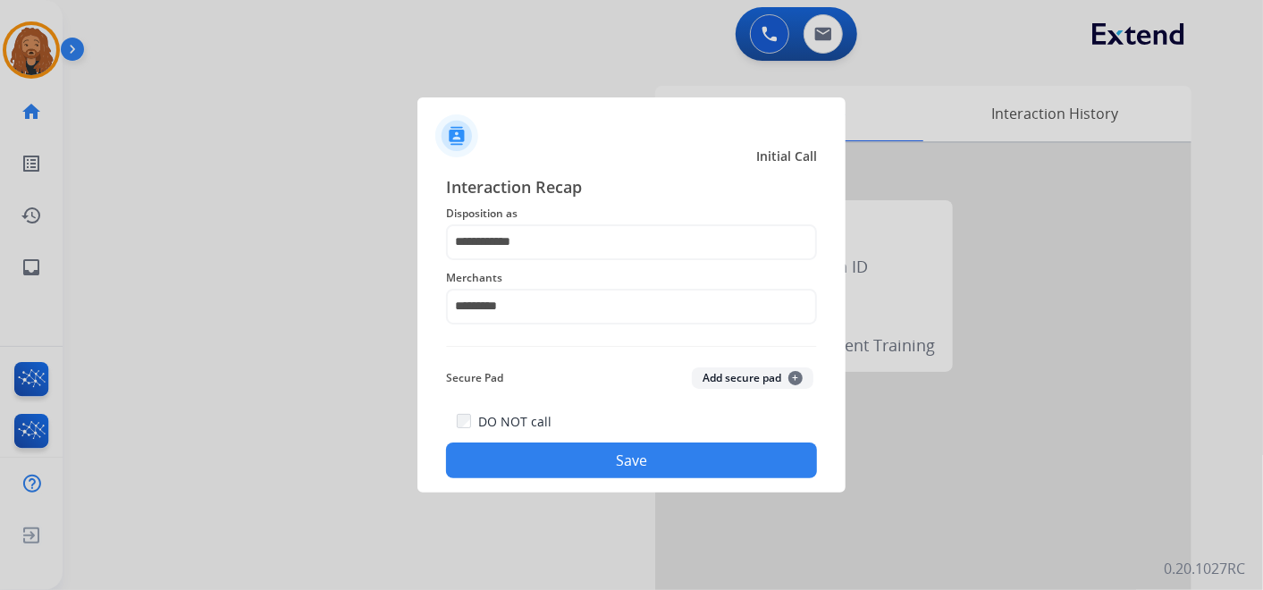
click at [573, 452] on button "Save" at bounding box center [631, 461] width 371 height 36
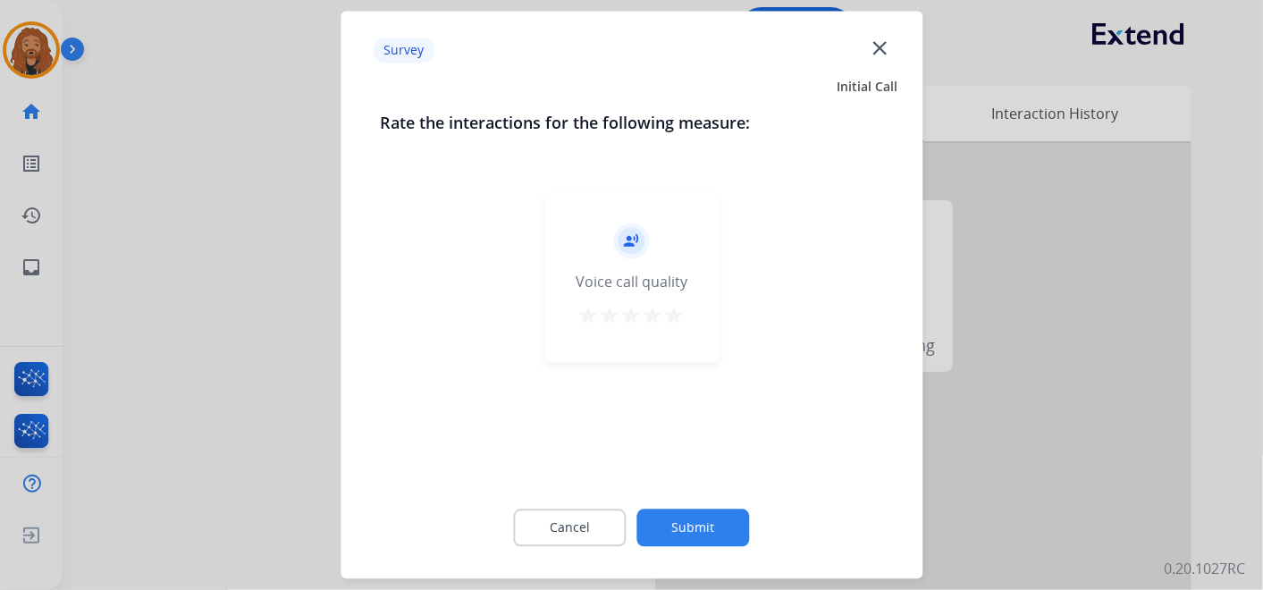
click at [672, 314] on mat-icon "star" at bounding box center [674, 316] width 21 height 21
click at [689, 533] on button "Submit" at bounding box center [694, 529] width 113 height 38
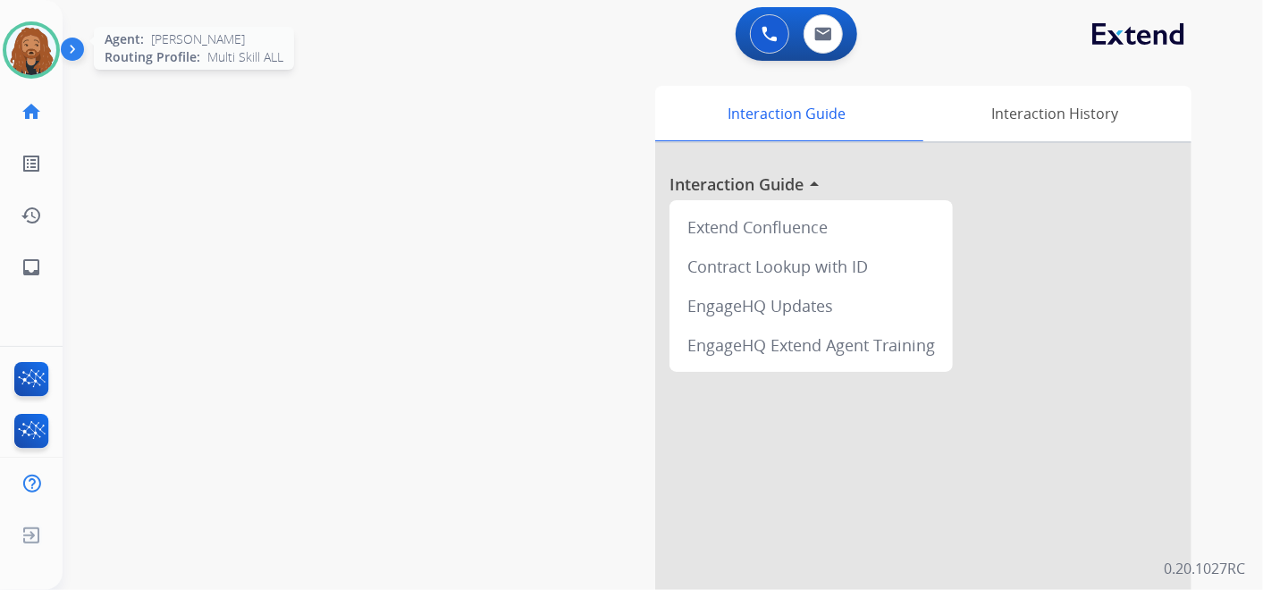
click at [28, 43] on img at bounding box center [31, 50] width 50 height 50
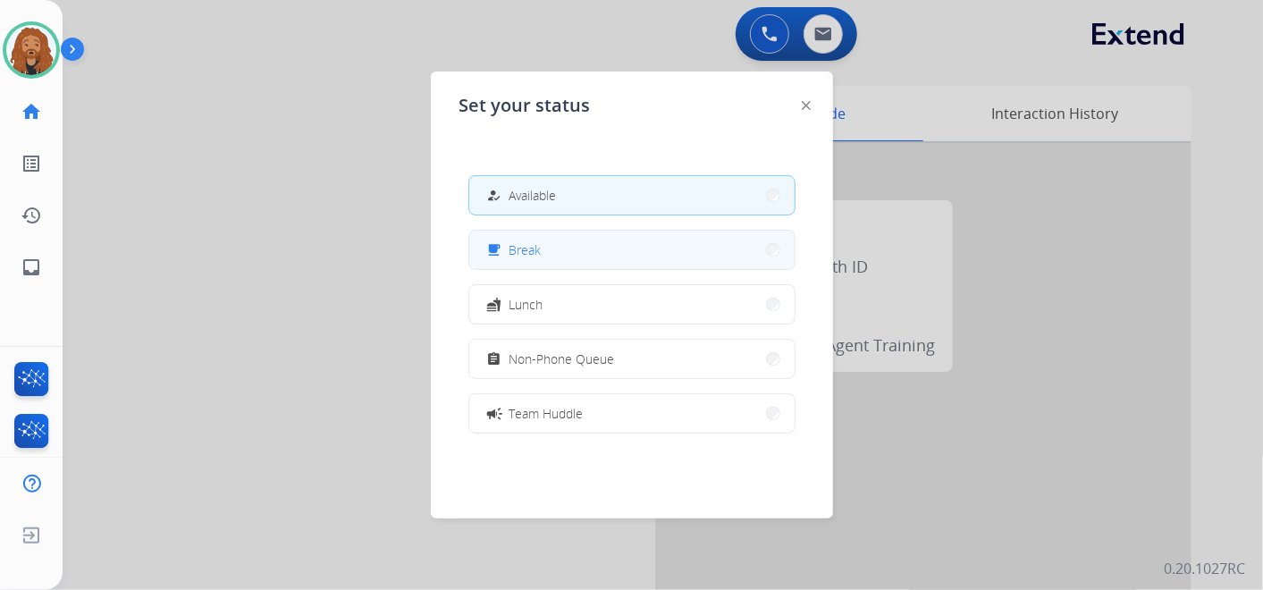
click at [550, 257] on button "free_breakfast Break" at bounding box center [631, 250] width 325 height 38
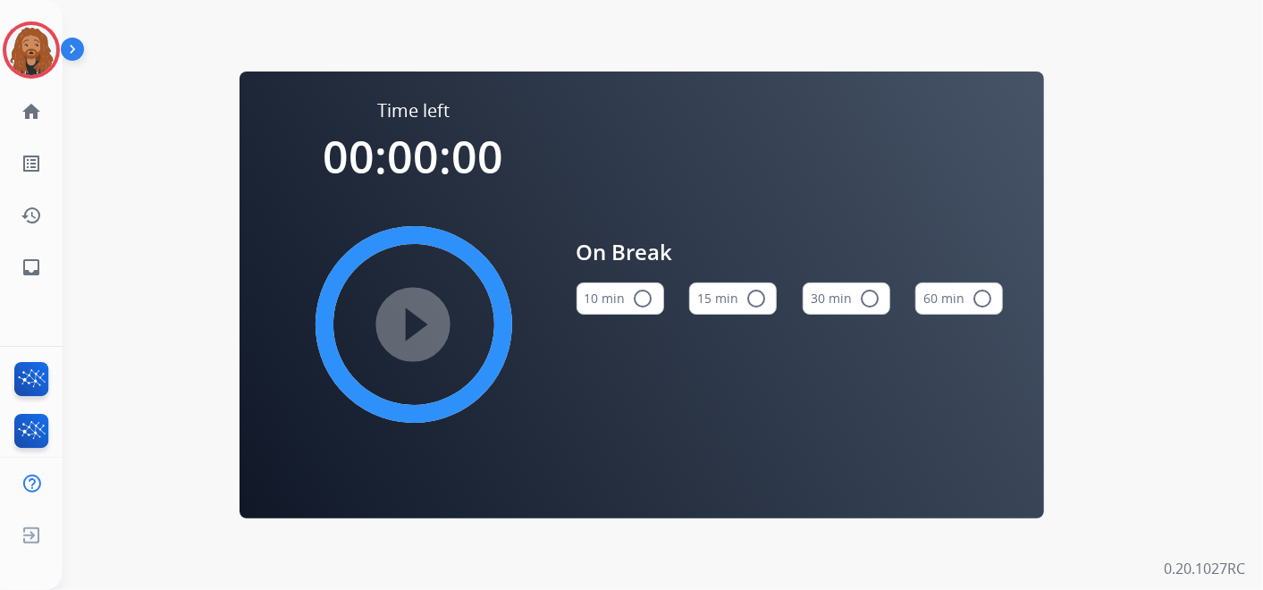
click at [713, 314] on div "15 min radio_button_unchecked" at bounding box center [733, 298] width 88 height 61
drag, startPoint x: 739, startPoint y: 311, endPoint x: 714, endPoint y: 322, distance: 27.2
click at [739, 311] on button "15 min radio_button_unchecked" at bounding box center [733, 299] width 88 height 32
click at [425, 314] on mat-icon "play_circle_filled" at bounding box center [413, 324] width 21 height 21
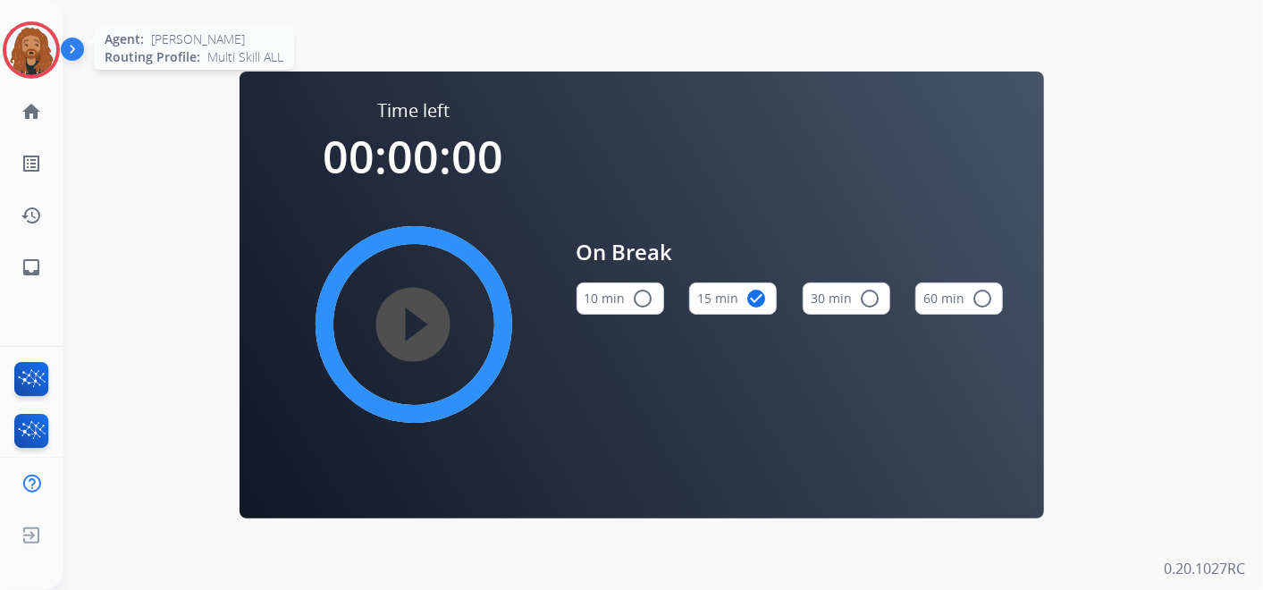
click at [25, 42] on img at bounding box center [31, 50] width 50 height 50
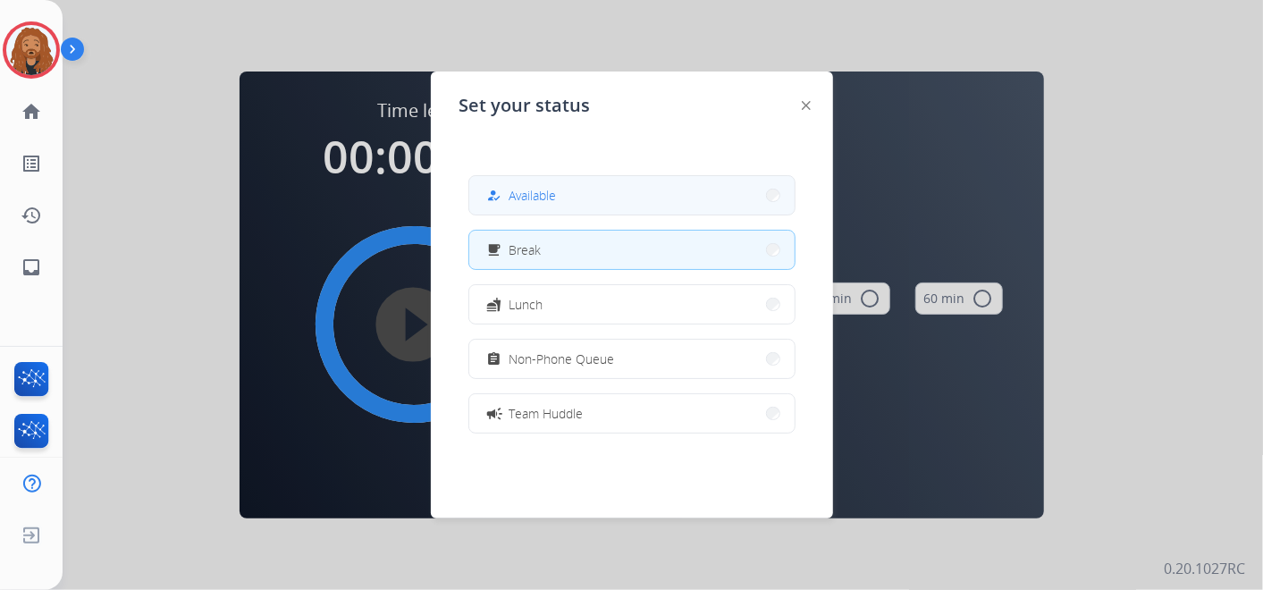
click at [549, 208] on button "how_to_reg Available" at bounding box center [631, 195] width 325 height 38
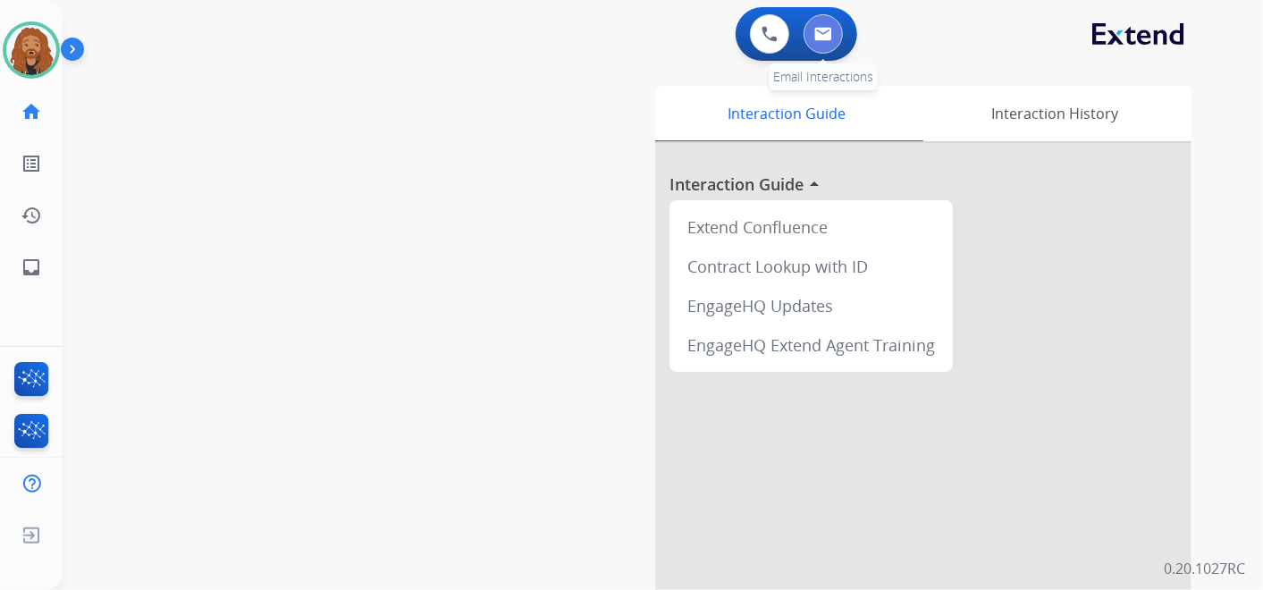
click at [825, 28] on img at bounding box center [824, 34] width 18 height 14
select select "**********"
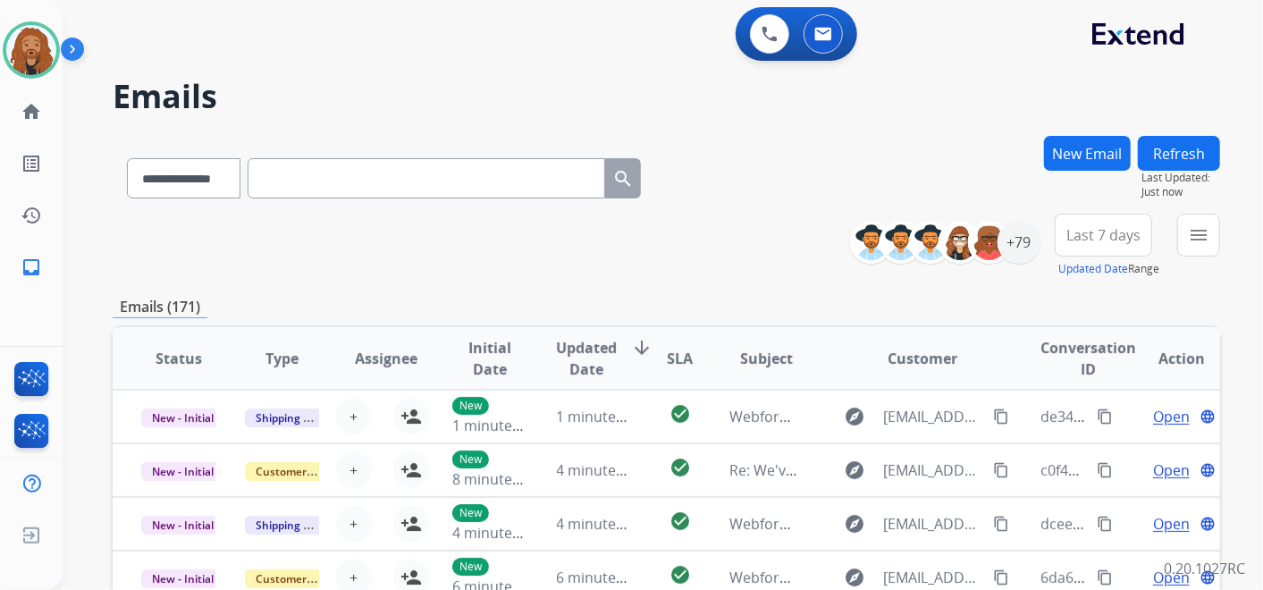
click at [1083, 150] on button "New Email" at bounding box center [1087, 153] width 87 height 35
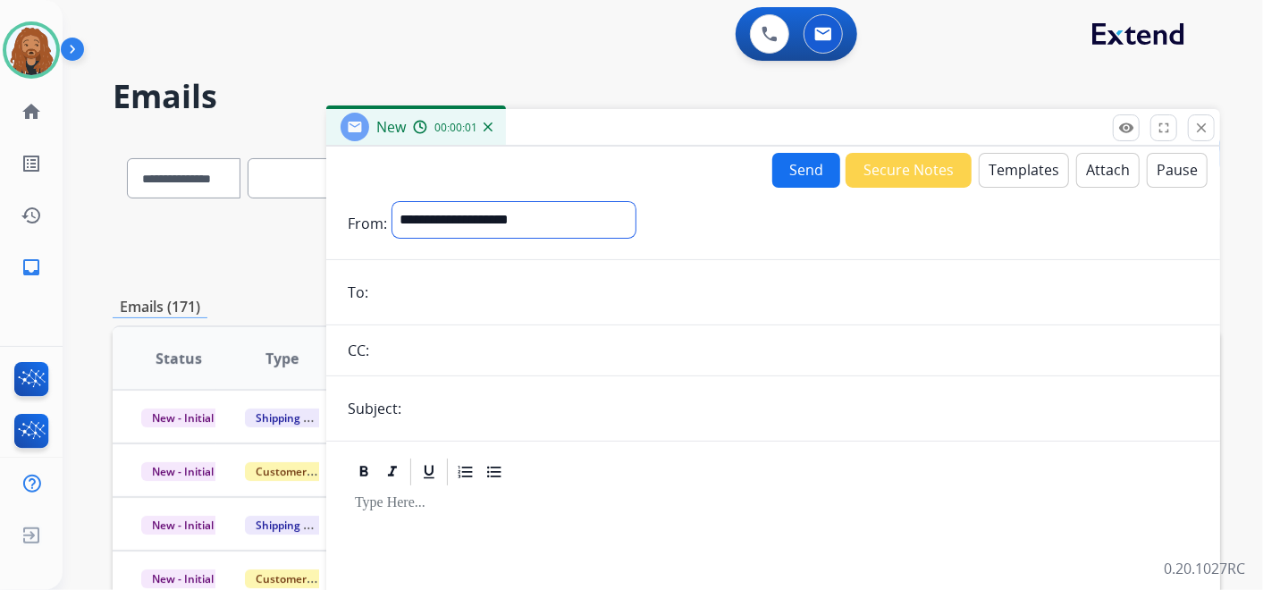
click at [554, 222] on select "**********" at bounding box center [514, 220] width 243 height 36
select select "**********"
click at [393, 202] on select "**********" at bounding box center [514, 220] width 243 height 36
click at [428, 291] on input "email" at bounding box center [786, 294] width 825 height 36
paste input "**********"
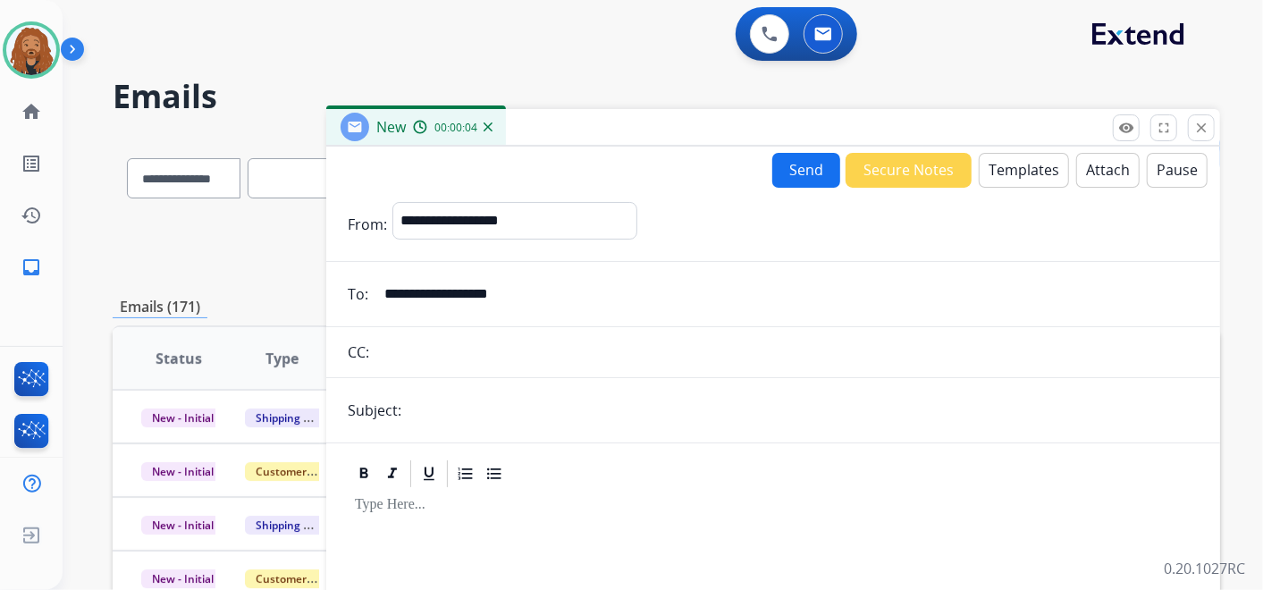
type input "**********"
click at [435, 407] on input "text" at bounding box center [803, 411] width 792 height 36
type input "**********"
click at [996, 176] on button "Templates" at bounding box center [1024, 170] width 90 height 35
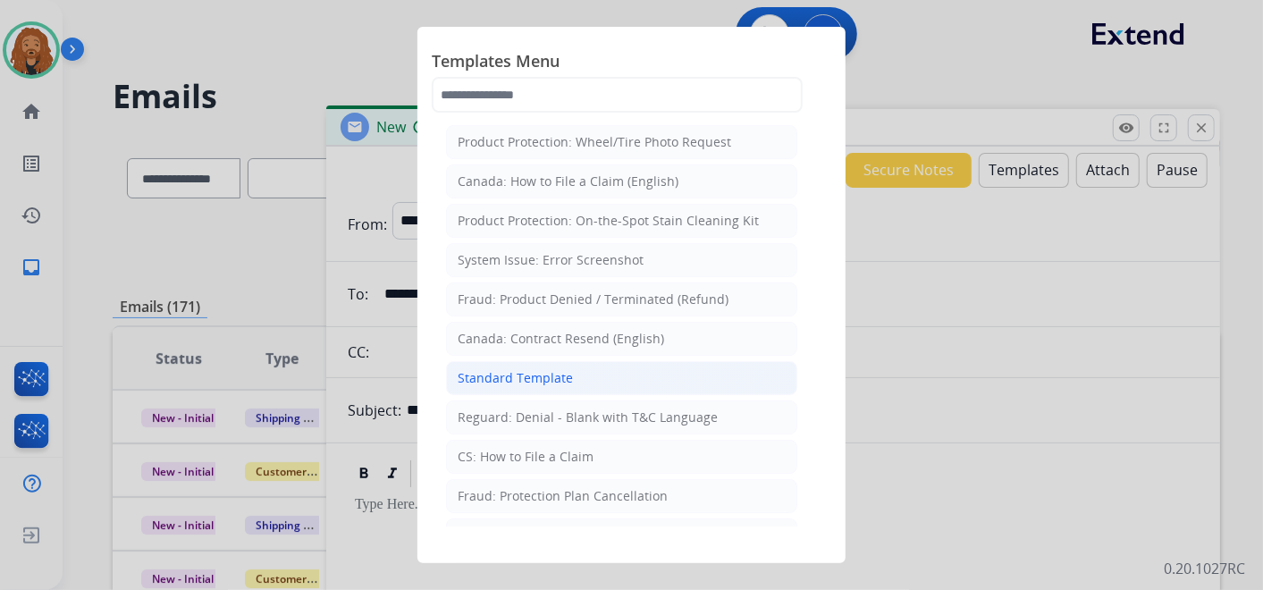
click at [573, 361] on li "Standard Template" at bounding box center [621, 378] width 351 height 34
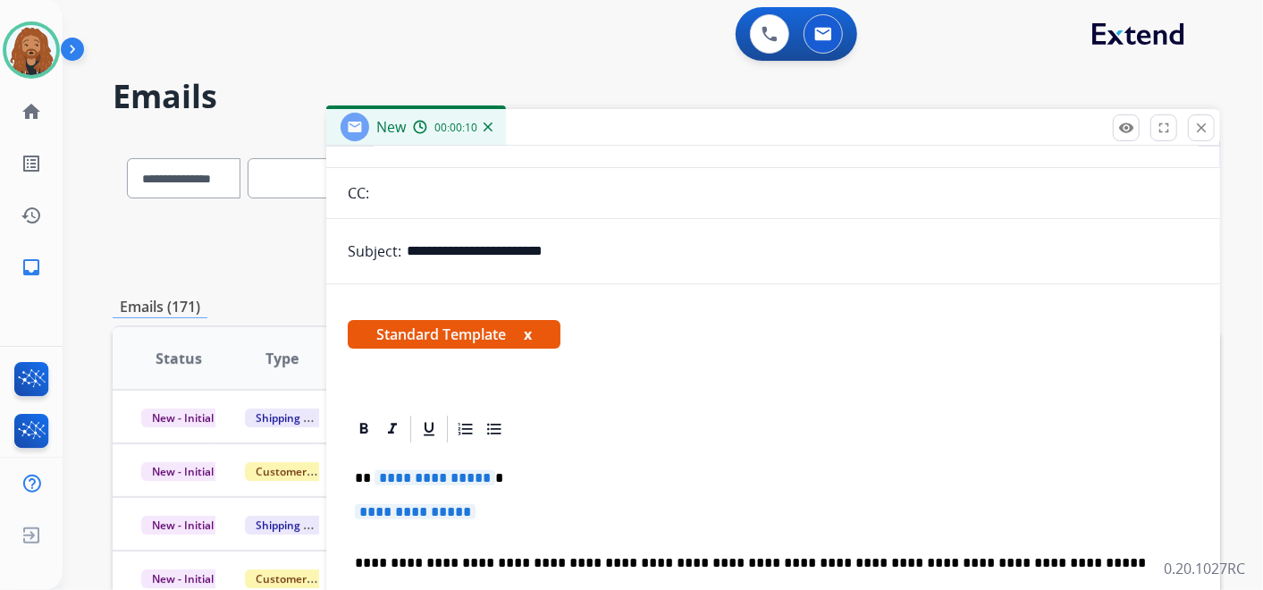
scroll to position [298, 0]
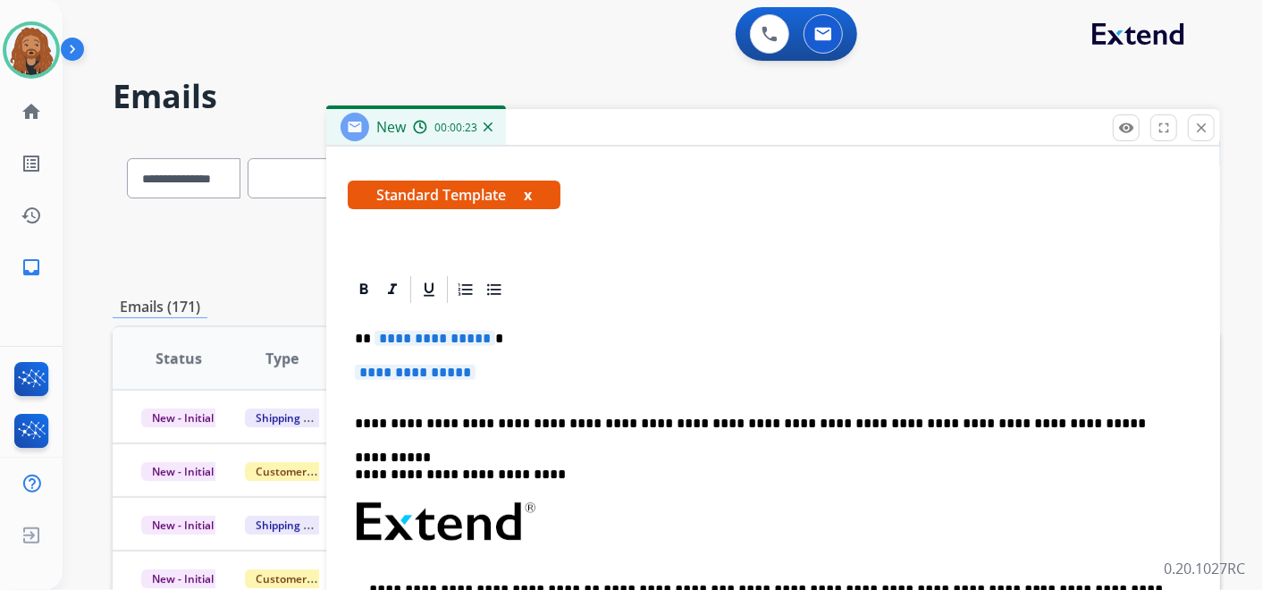
click at [490, 370] on p "**********" at bounding box center [773, 381] width 837 height 33
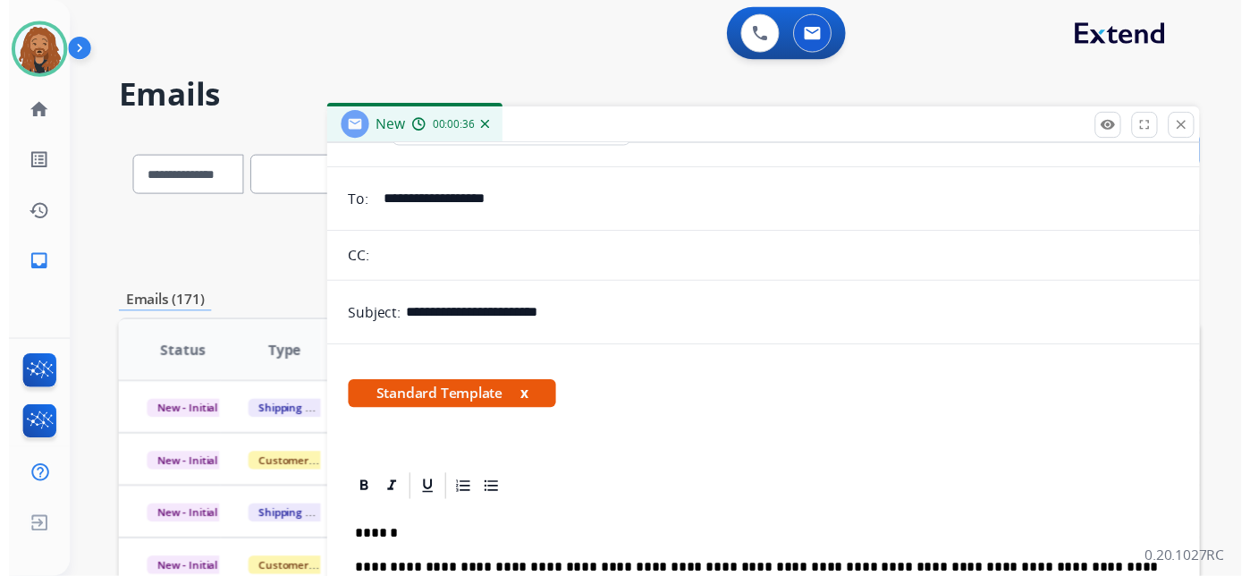
scroll to position [0, 0]
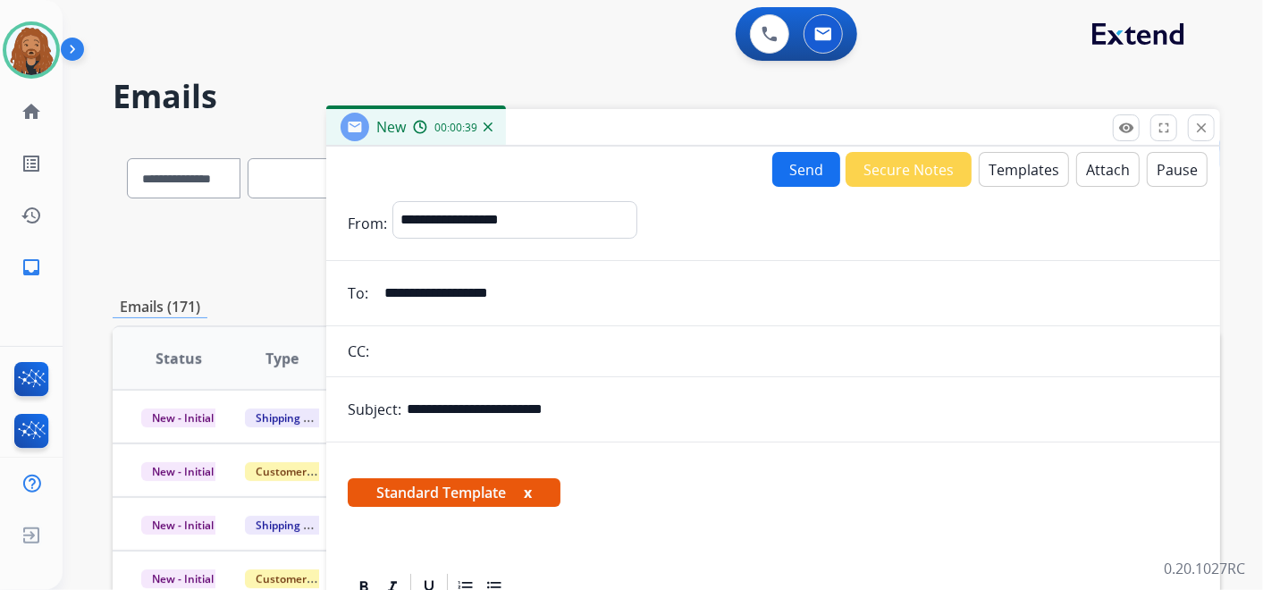
click at [801, 184] on button "Send" at bounding box center [807, 169] width 68 height 35
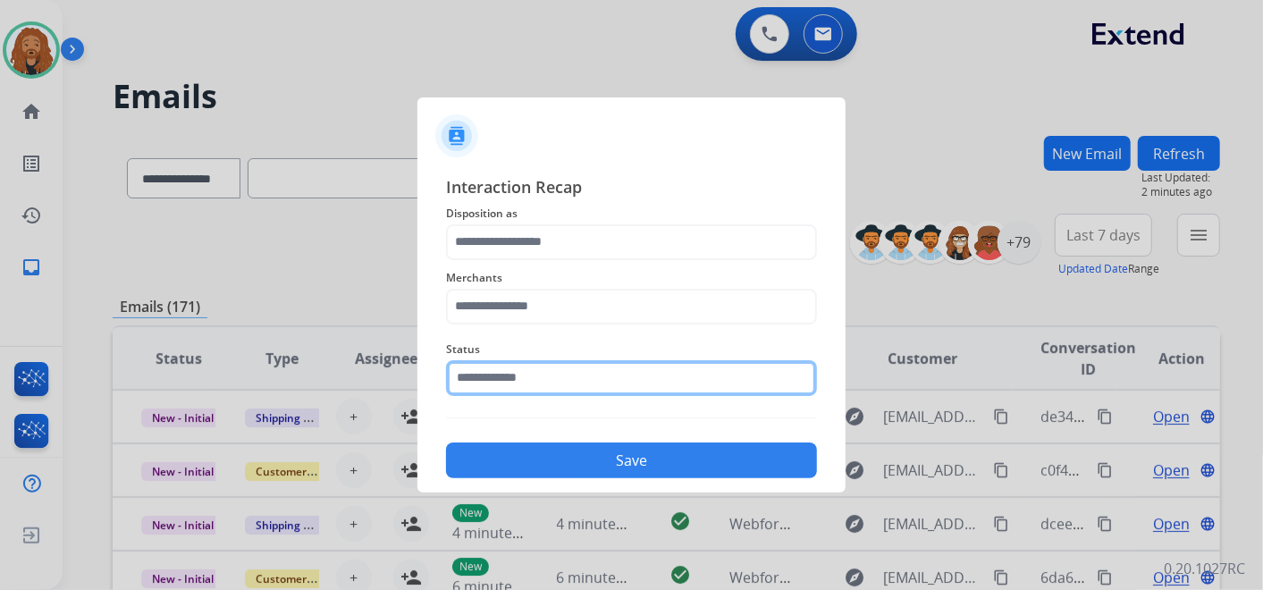
click at [546, 374] on input "text" at bounding box center [631, 378] width 371 height 36
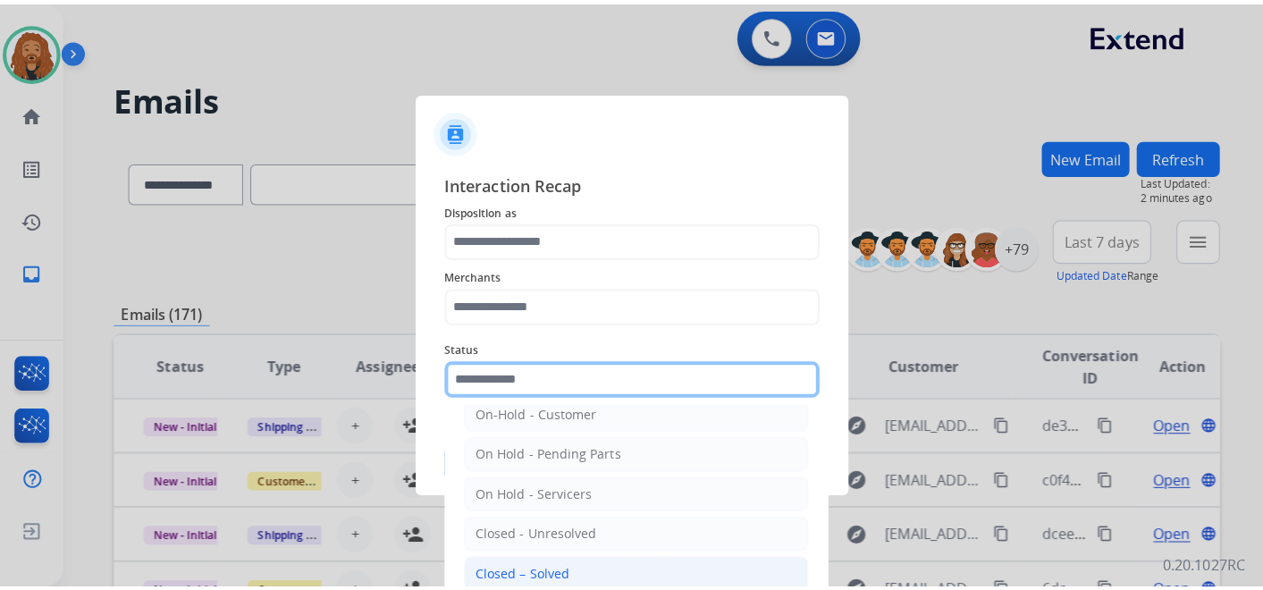
scroll to position [102, 0]
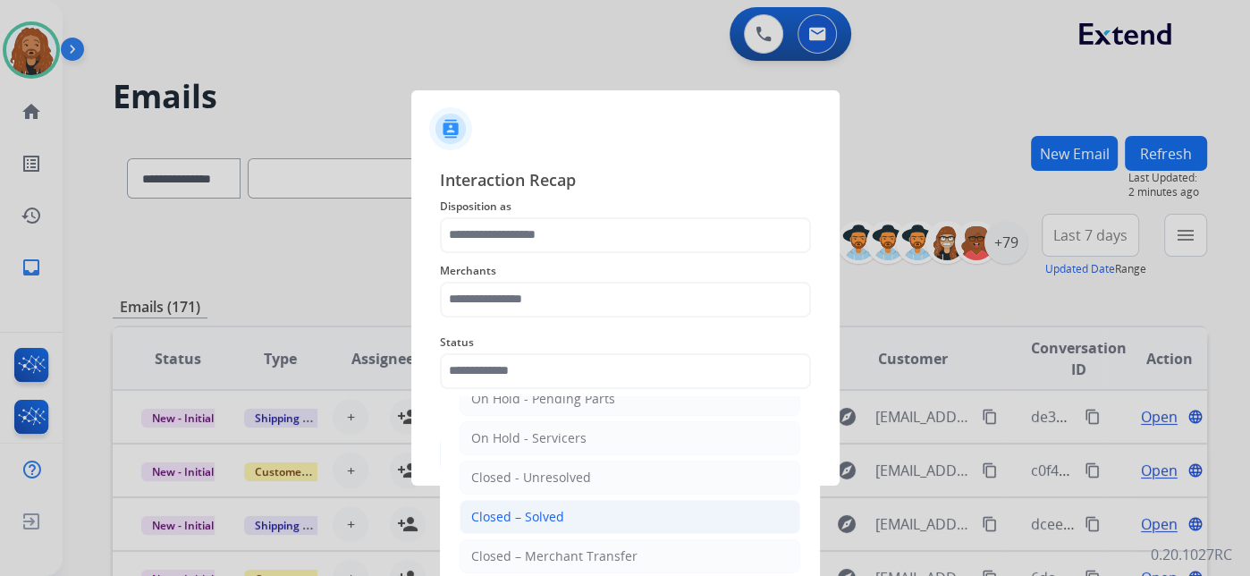
click at [559, 511] on div "Closed – Solved" at bounding box center [517, 517] width 93 height 18
type input "**********"
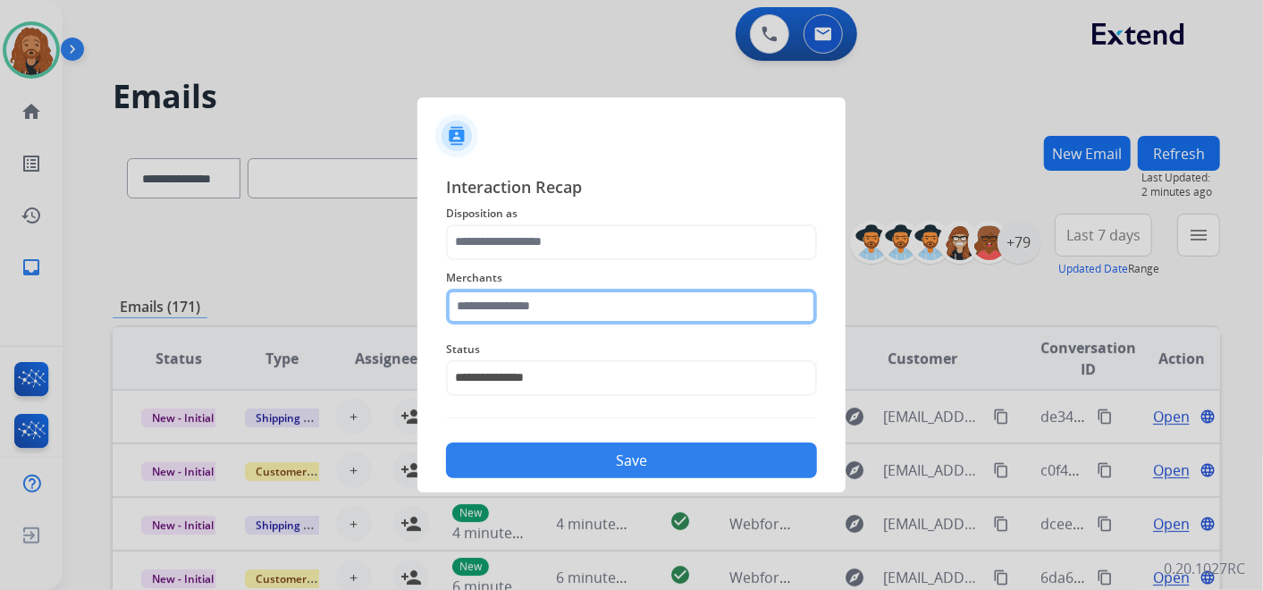
click at [562, 297] on input "text" at bounding box center [631, 307] width 371 height 36
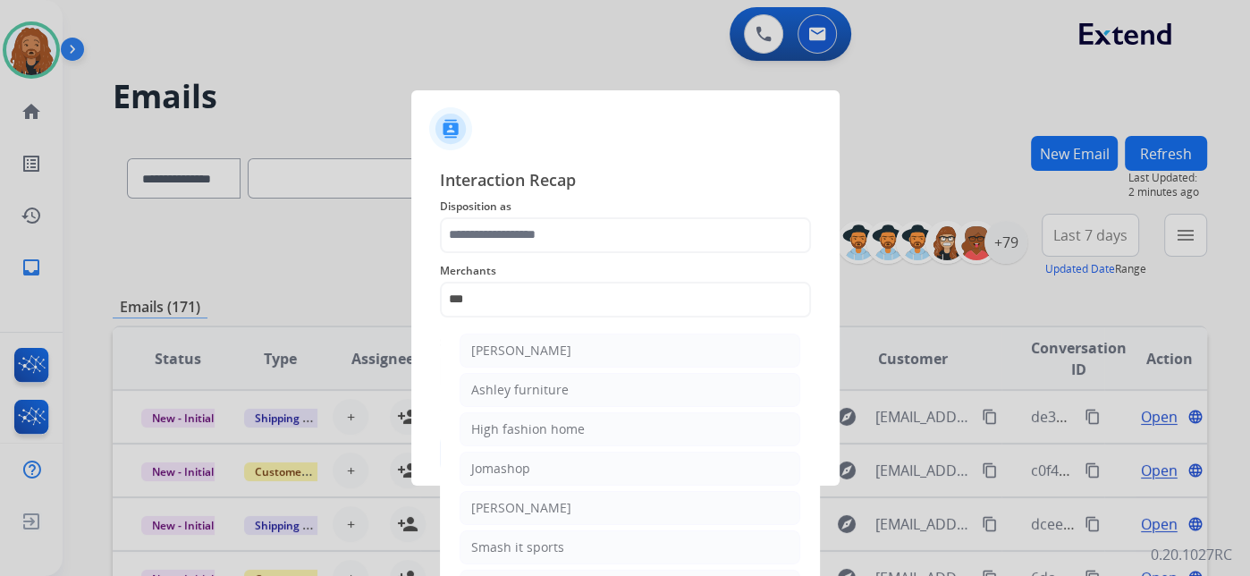
drag, startPoint x: 503, startPoint y: 388, endPoint x: 534, endPoint y: 251, distance: 140.3
click at [503, 385] on div "Ashley furniture" at bounding box center [519, 390] width 97 height 18
type input "**********"
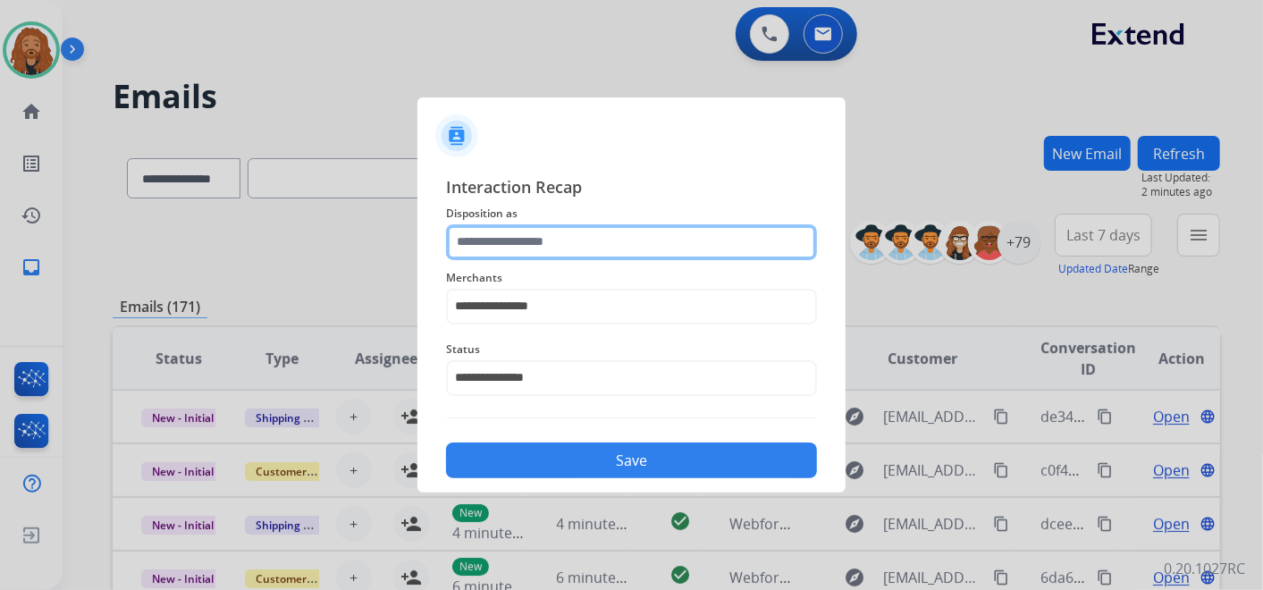
click at [534, 245] on input "text" at bounding box center [631, 242] width 371 height 36
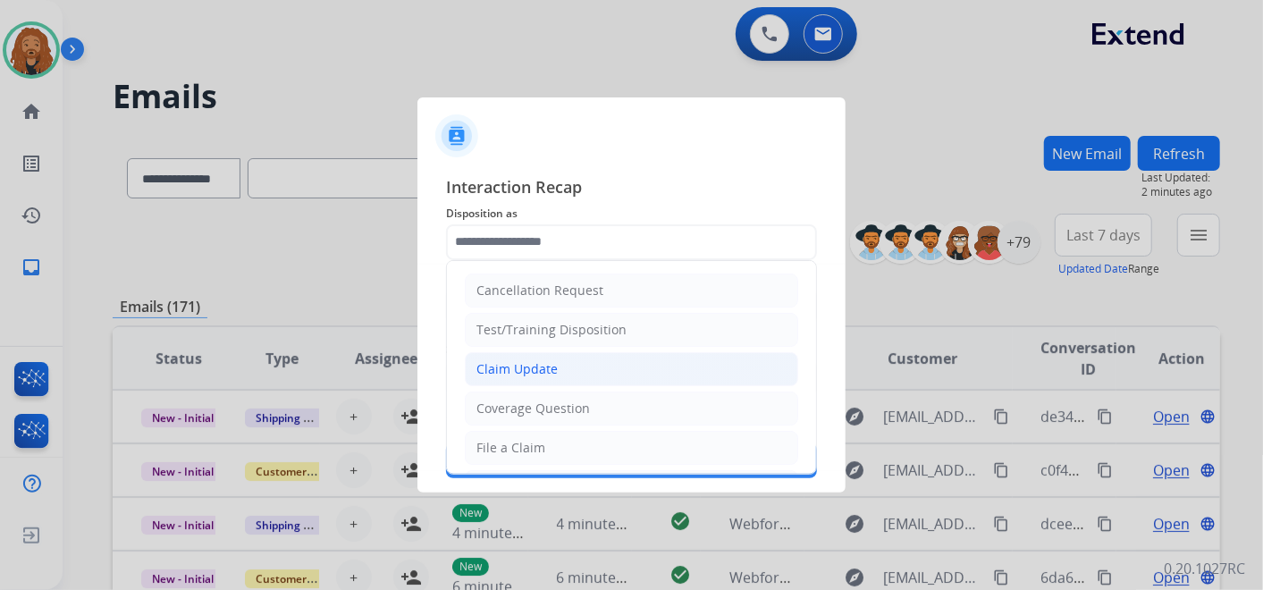
click at [573, 365] on li "Claim Update" at bounding box center [632, 369] width 334 height 34
type input "**********"
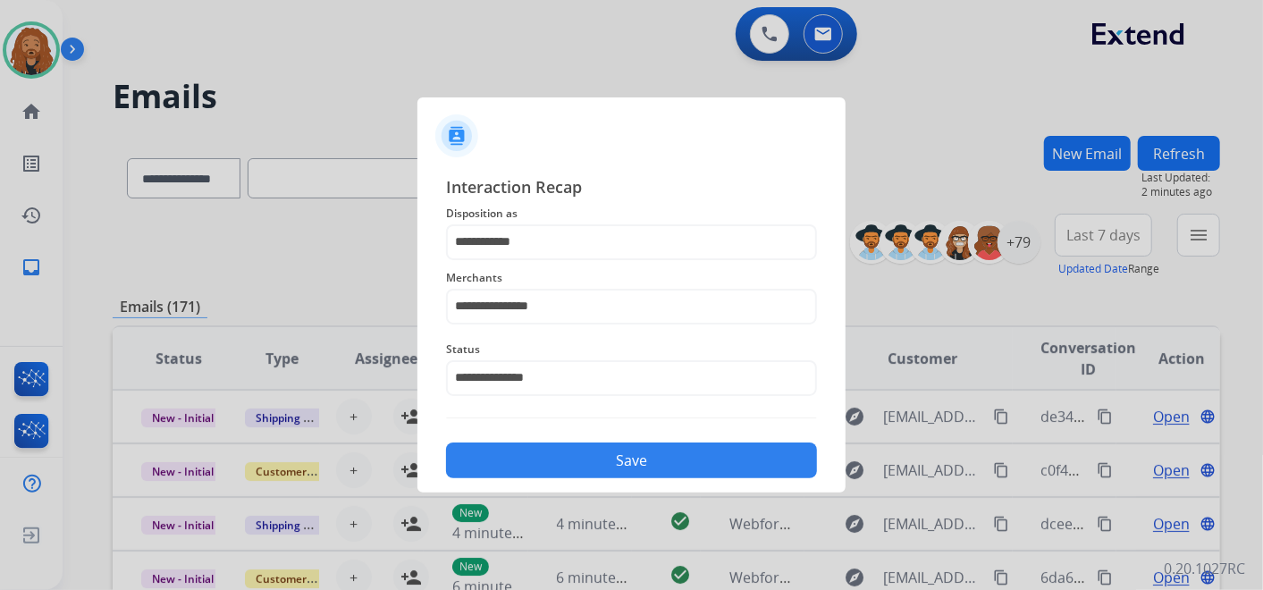
click at [581, 460] on button "Save" at bounding box center [631, 461] width 371 height 36
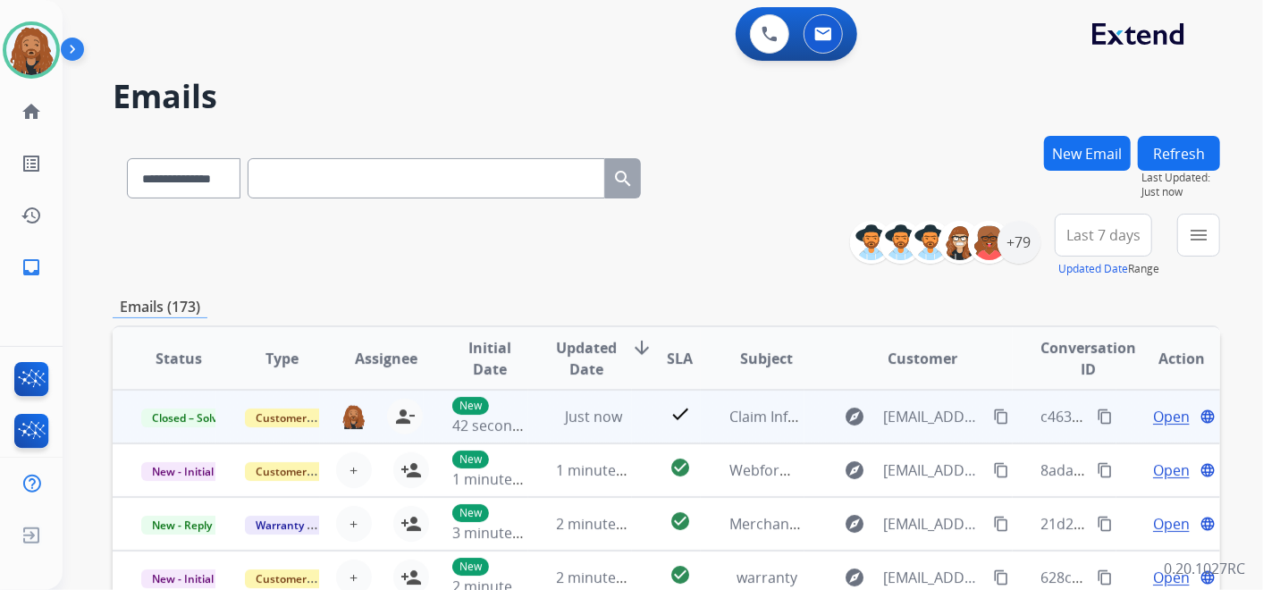
click at [1165, 413] on span "Open" at bounding box center [1171, 416] width 37 height 21
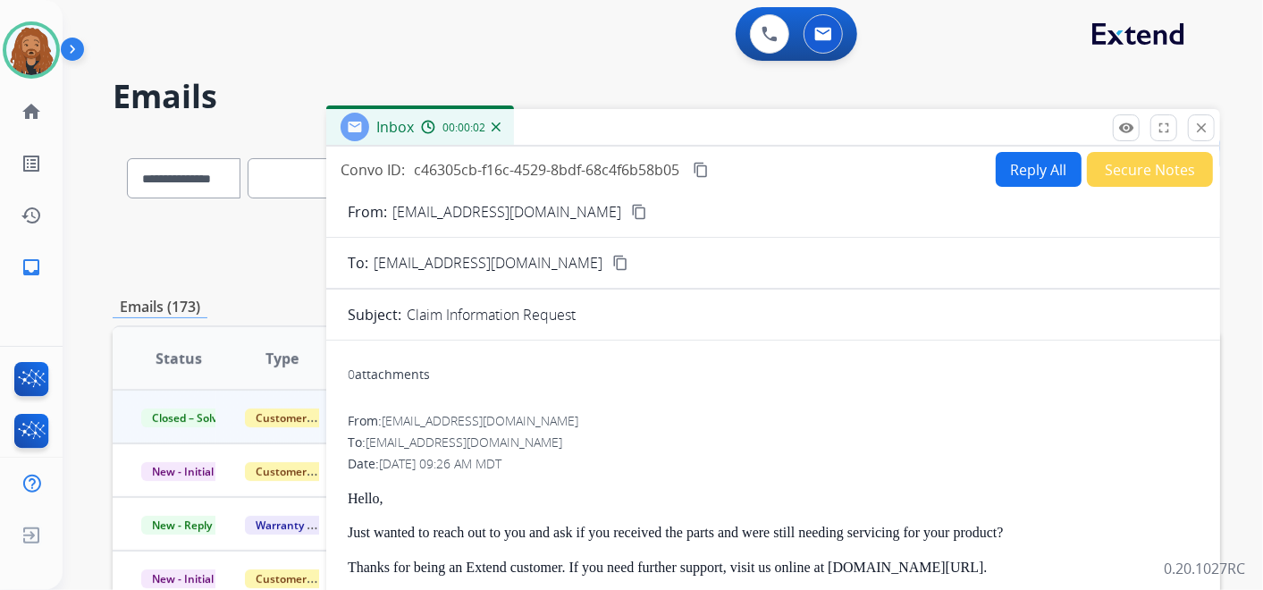
click at [699, 168] on mat-icon "content_copy" at bounding box center [701, 170] width 16 height 16
click at [1210, 128] on button "close Close" at bounding box center [1201, 127] width 27 height 27
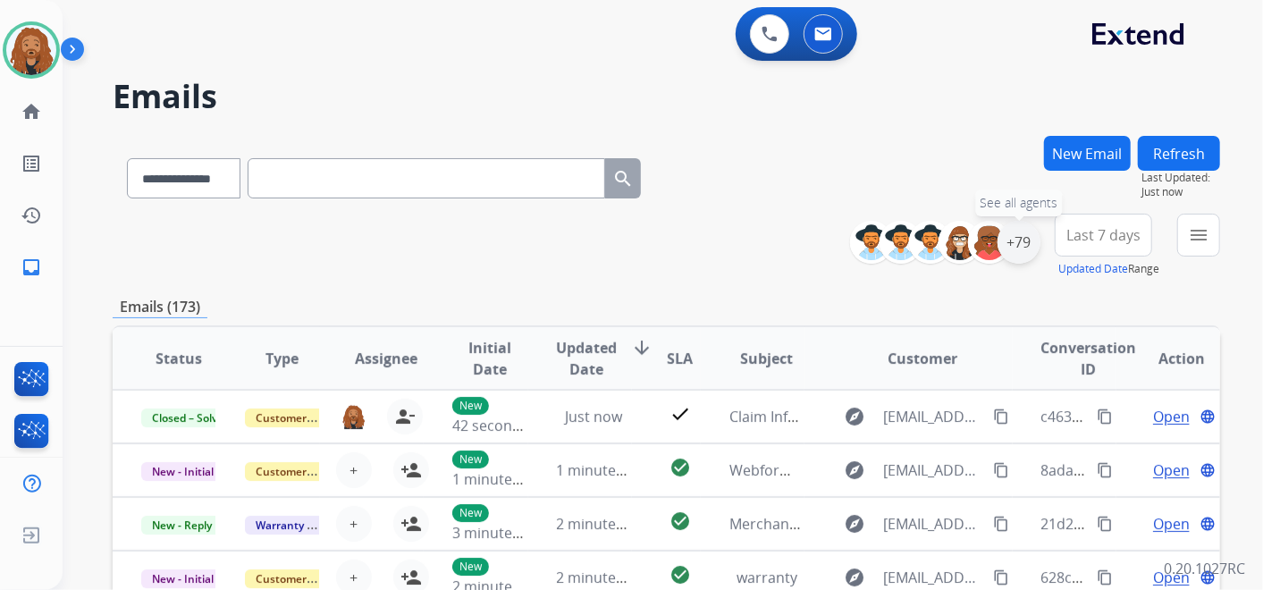
click at [1023, 242] on div "+79" at bounding box center [1019, 242] width 43 height 43
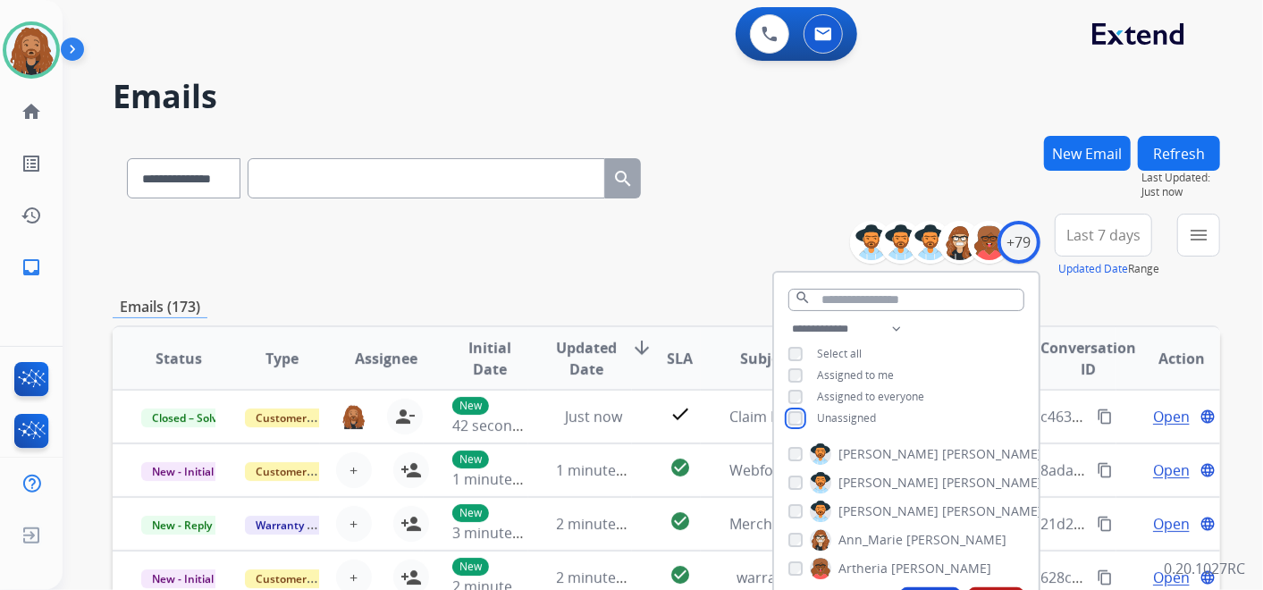
scroll to position [298, 0]
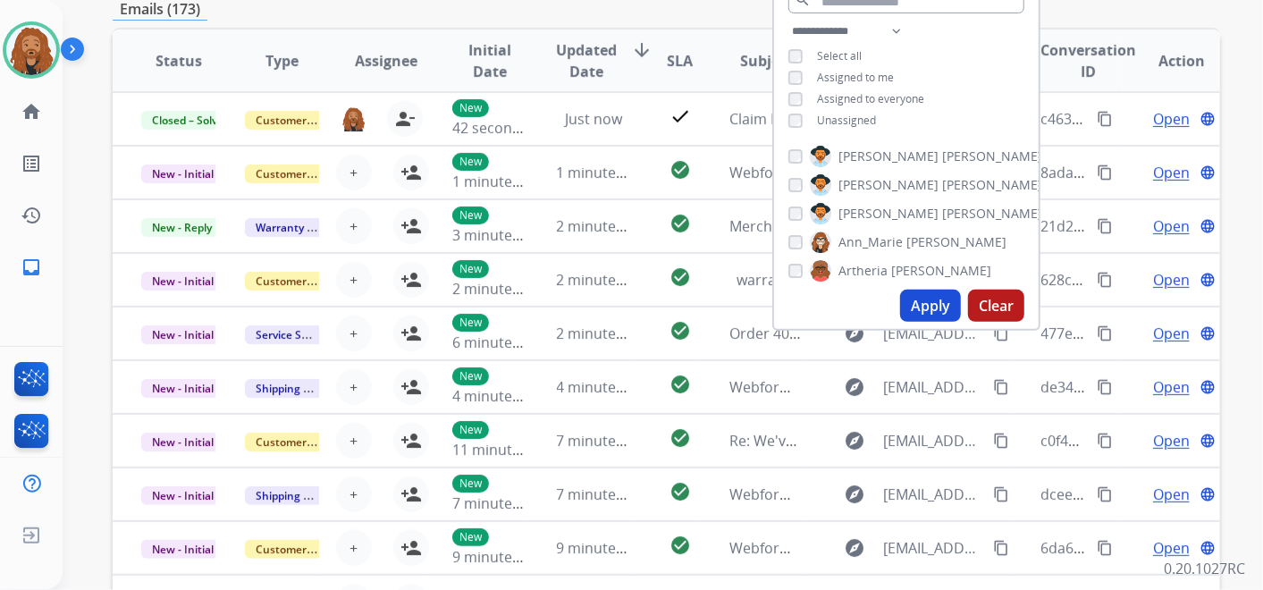
click at [925, 304] on button "Apply" at bounding box center [930, 306] width 61 height 32
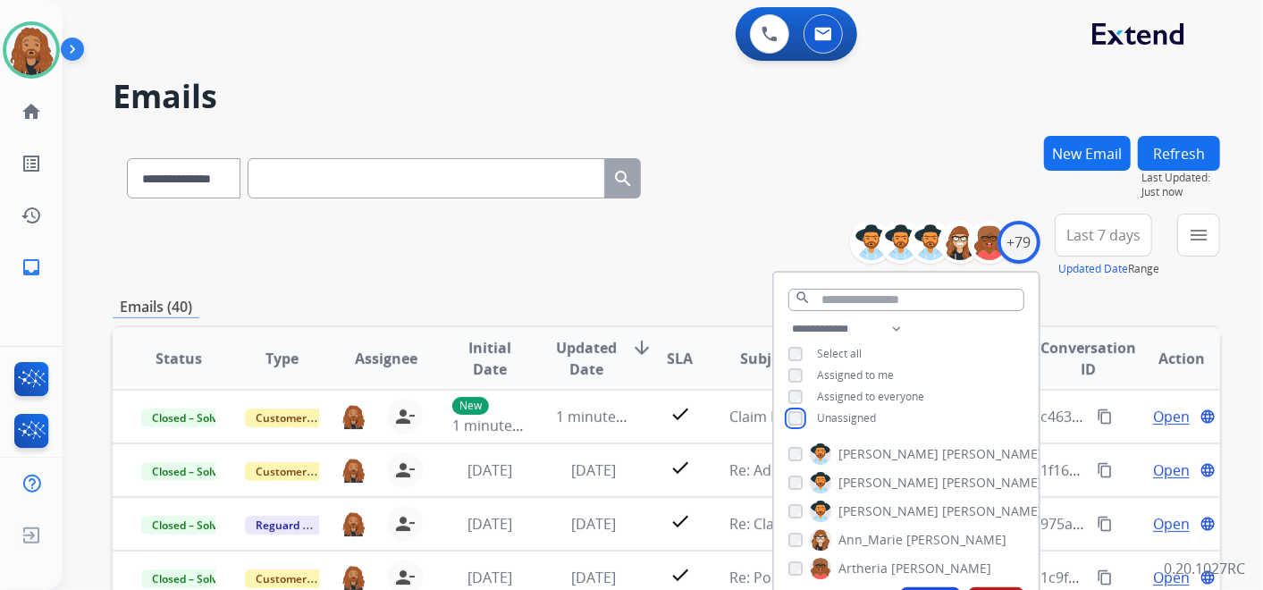
scroll to position [199, 0]
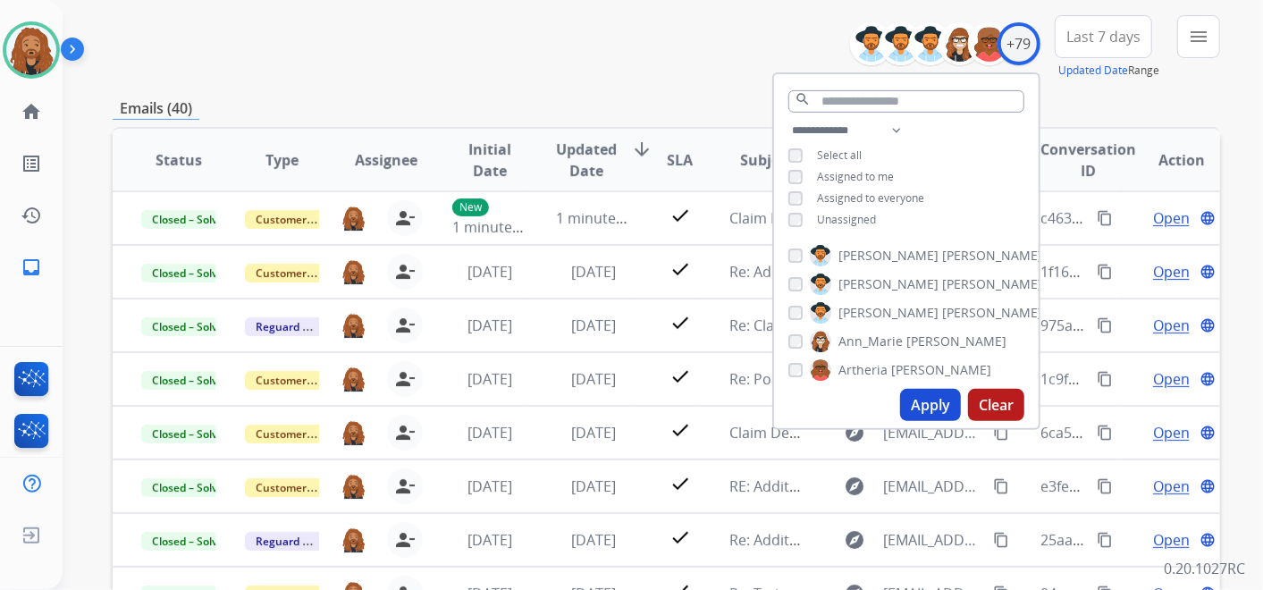
click at [927, 401] on button "Apply" at bounding box center [930, 405] width 61 height 32
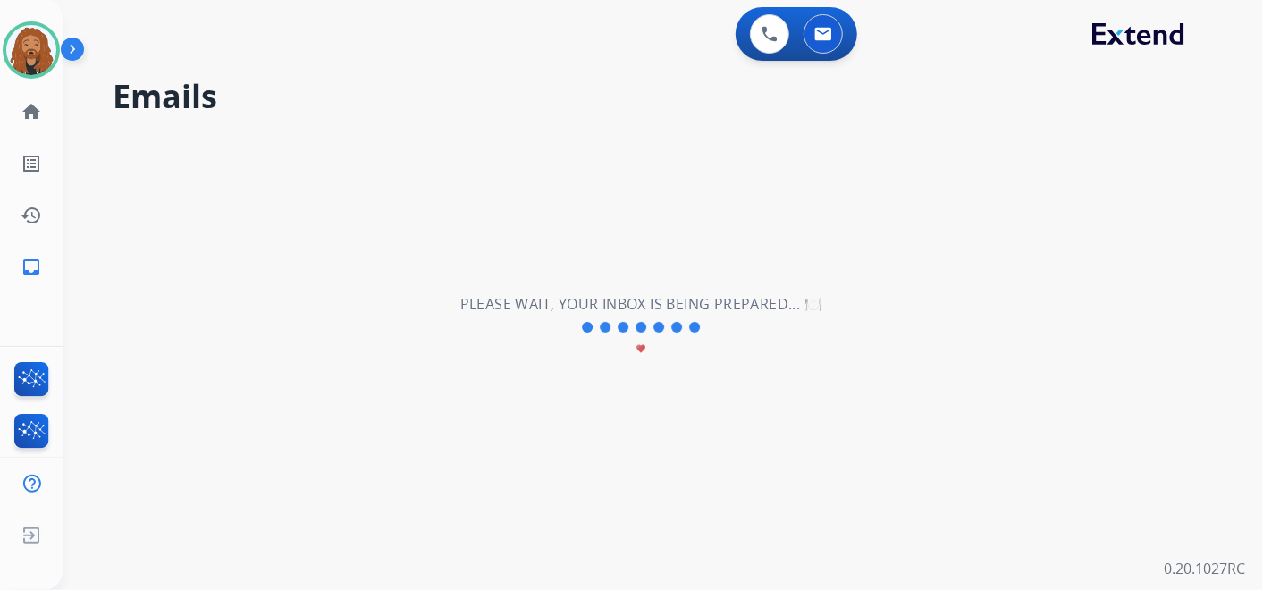
scroll to position [0, 0]
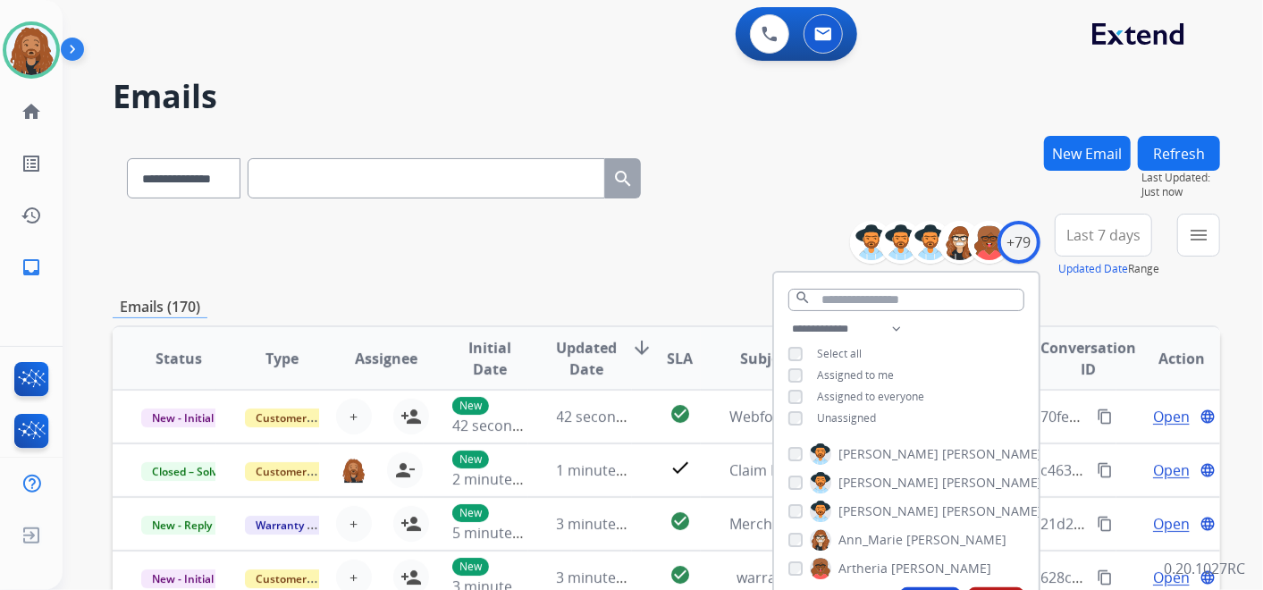
click at [1129, 246] on button "Last 7 days" at bounding box center [1103, 235] width 97 height 43
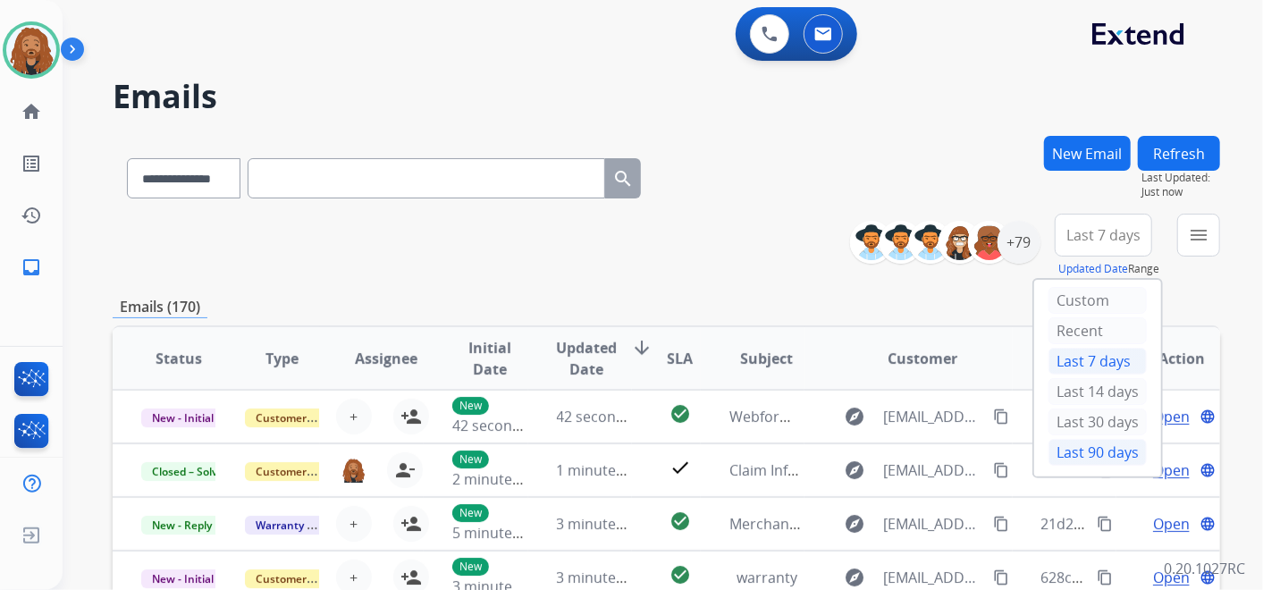
click at [1086, 442] on div "Last 90 days" at bounding box center [1098, 452] width 98 height 27
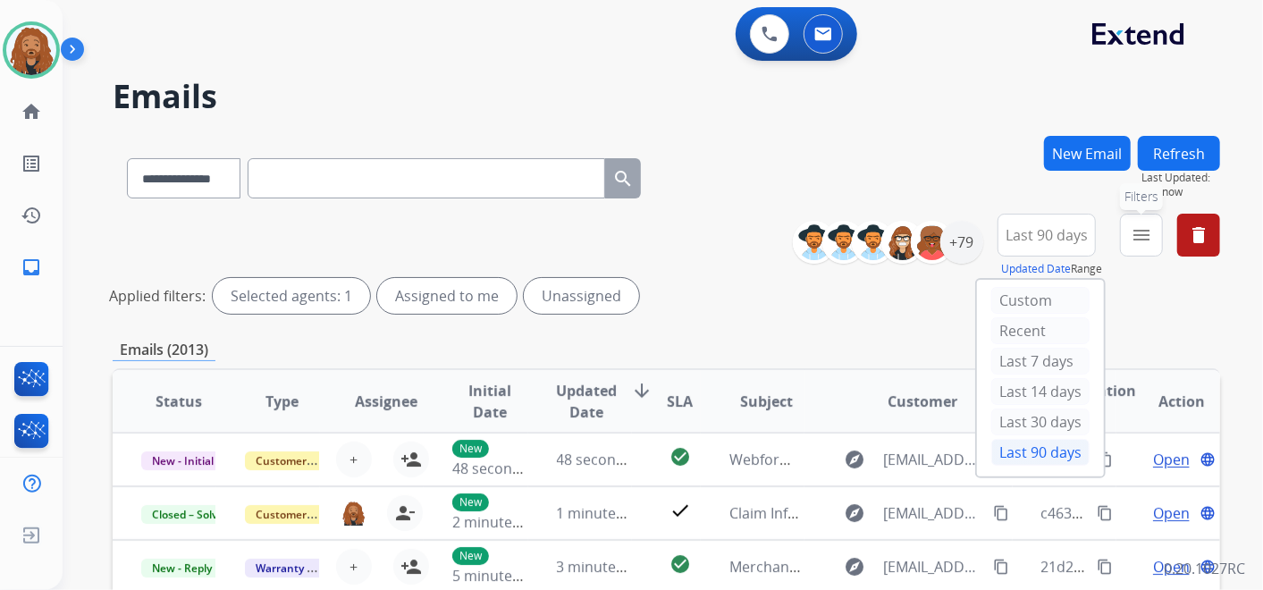
click at [1128, 236] on button "menu Filters" at bounding box center [1141, 235] width 43 height 43
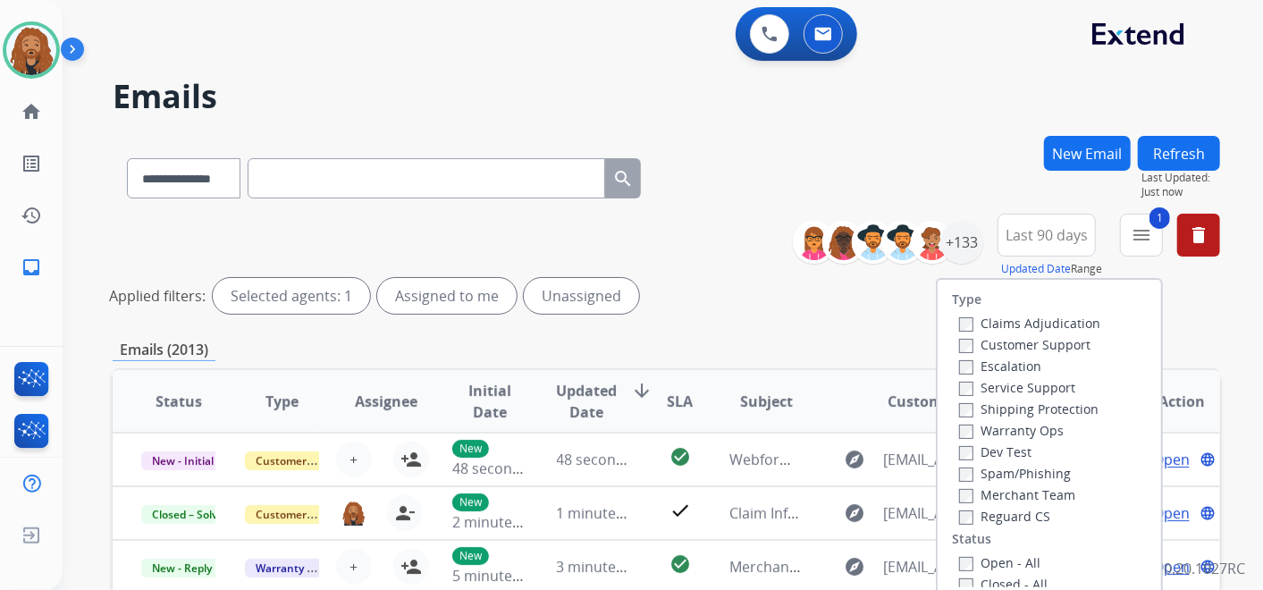
click at [966, 520] on label "Reguard CS" at bounding box center [1004, 516] width 91 height 17
click at [1015, 413] on label "Shipping Protection" at bounding box center [1028, 409] width 139 height 17
click at [1025, 351] on label "Customer Support" at bounding box center [1024, 344] width 131 height 17
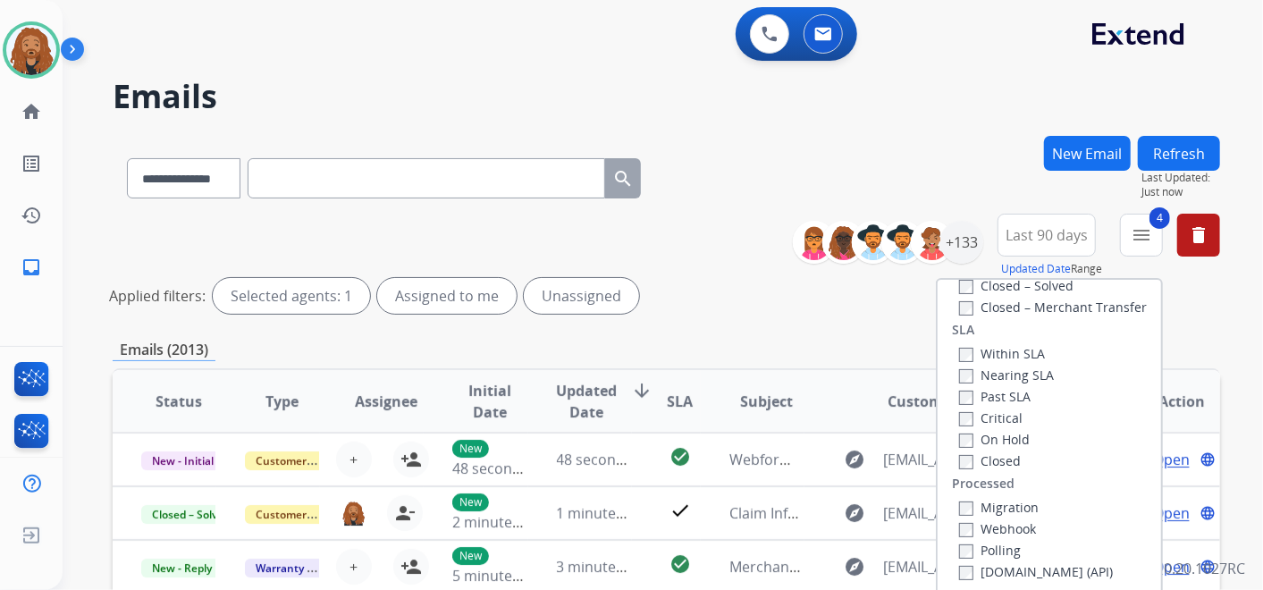
scroll to position [199, 0]
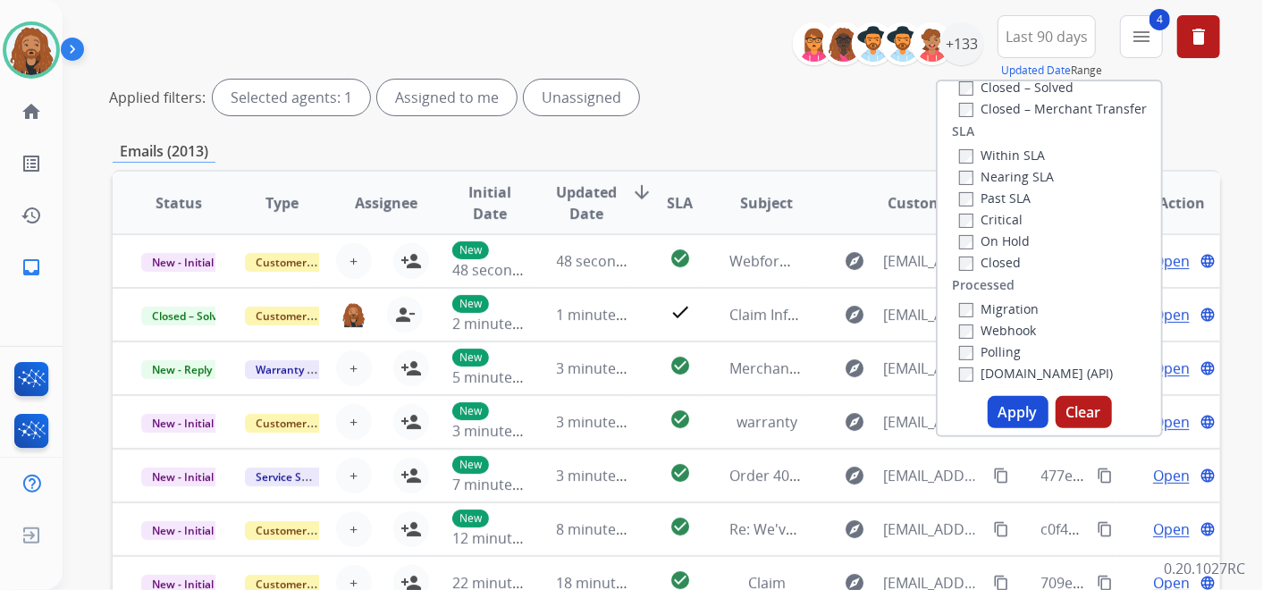
click at [1027, 413] on button "Apply" at bounding box center [1018, 412] width 61 height 32
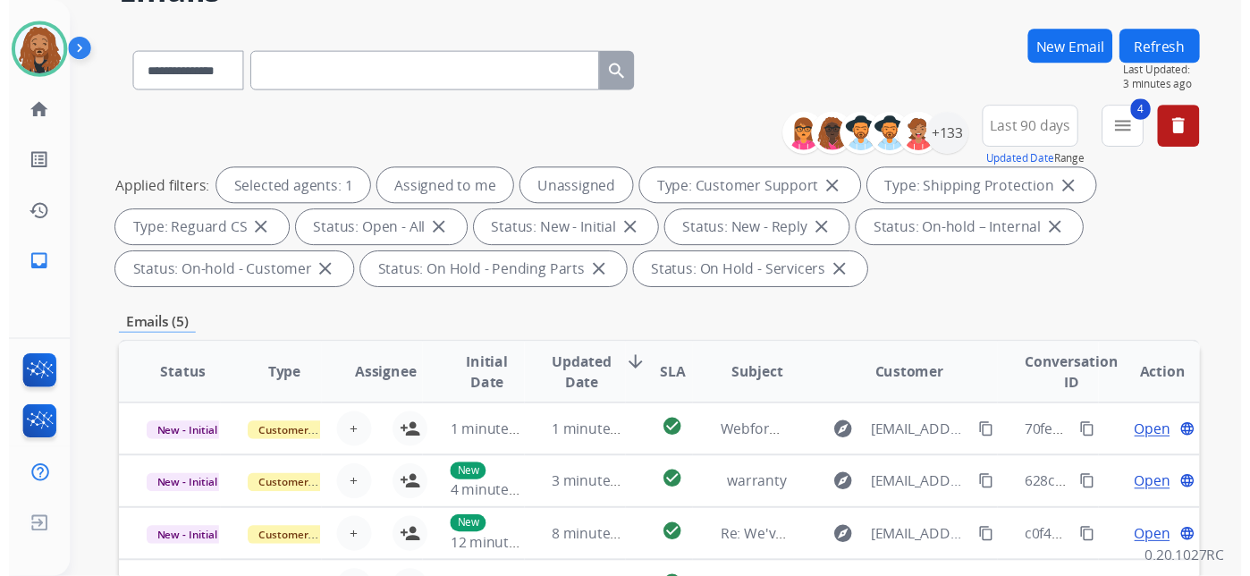
scroll to position [0, 0]
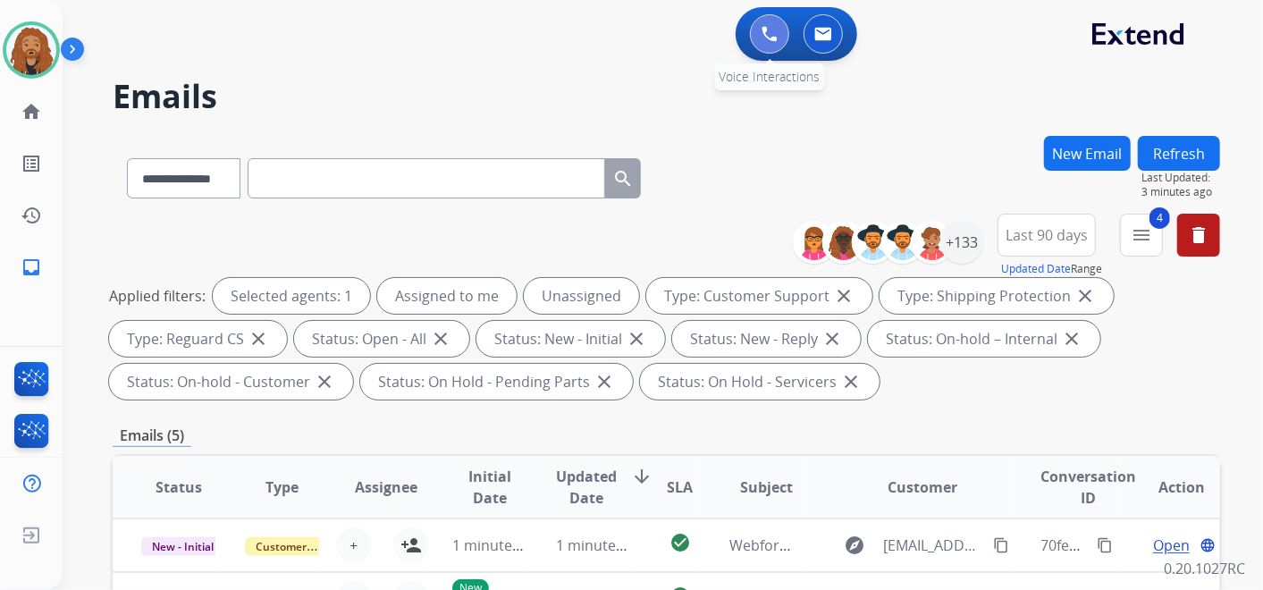
click at [769, 31] on img at bounding box center [770, 34] width 16 height 16
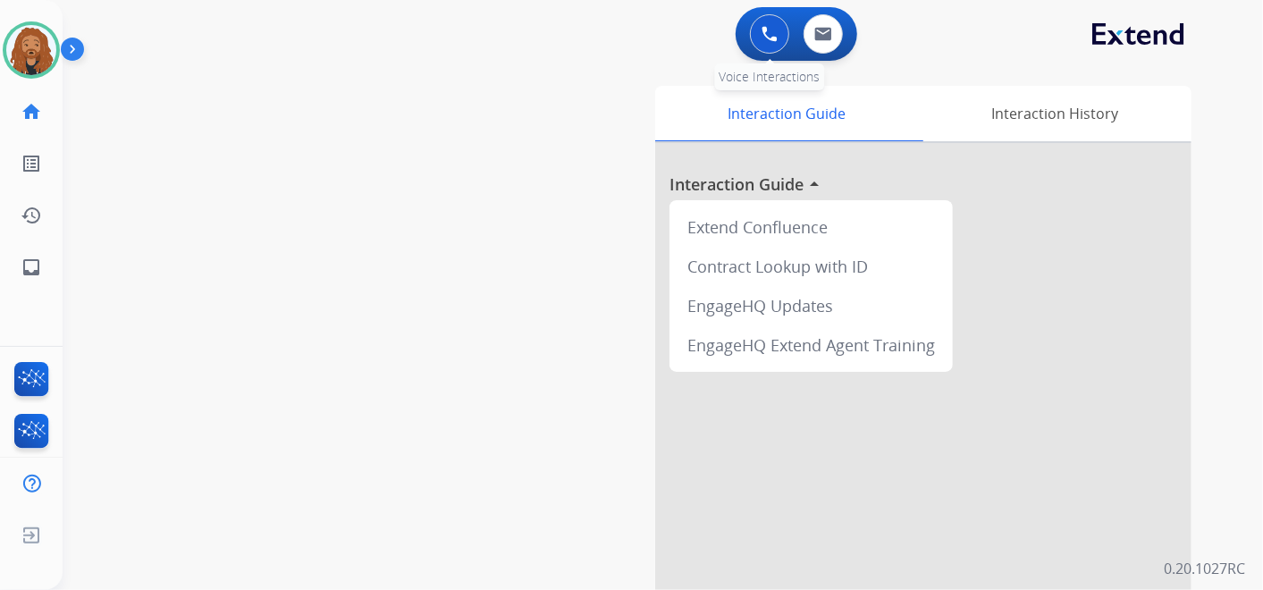
click at [776, 27] on img at bounding box center [770, 34] width 16 height 16
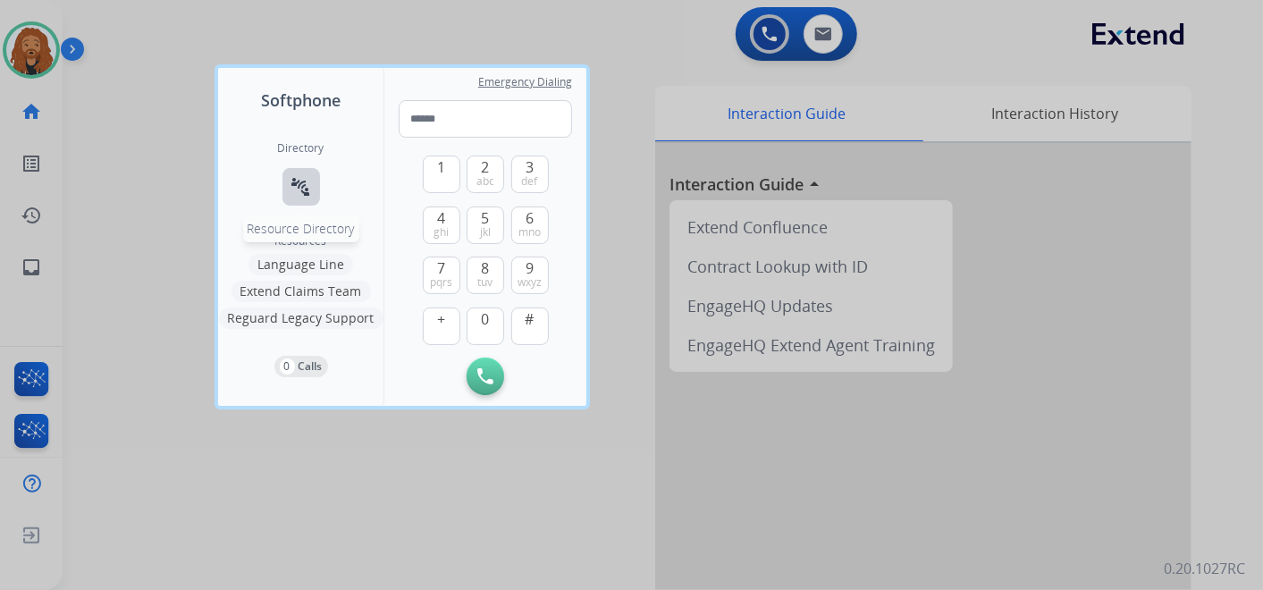
click at [306, 191] on mat-icon "connect_without_contact" at bounding box center [301, 186] width 21 height 21
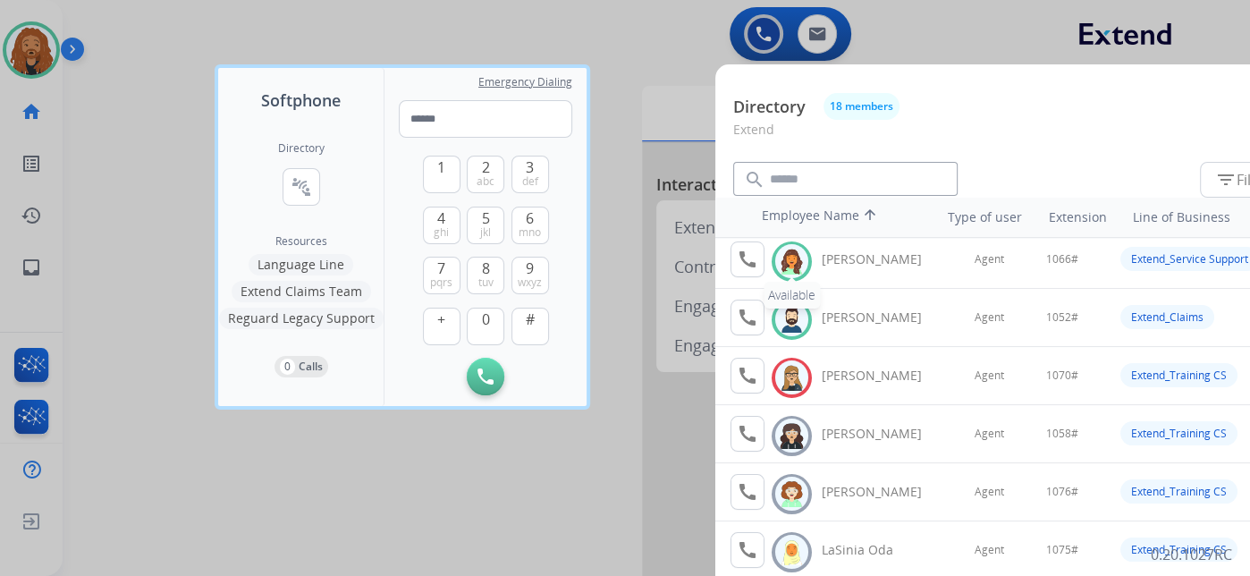
scroll to position [99, 0]
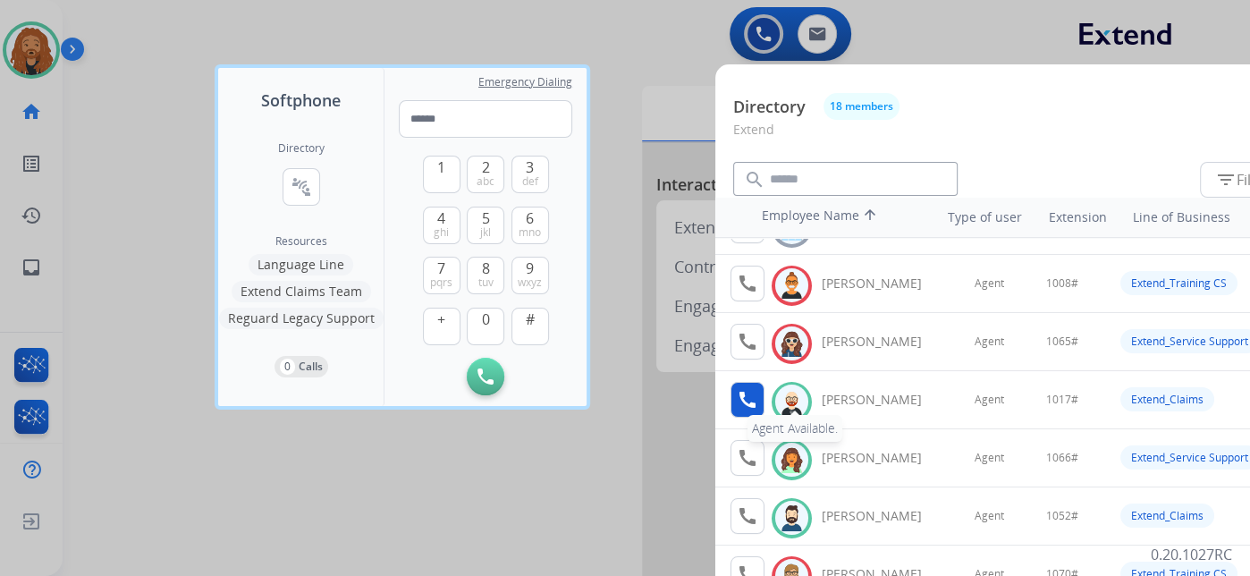
click at [747, 401] on mat-icon "call" at bounding box center [747, 399] width 21 height 21
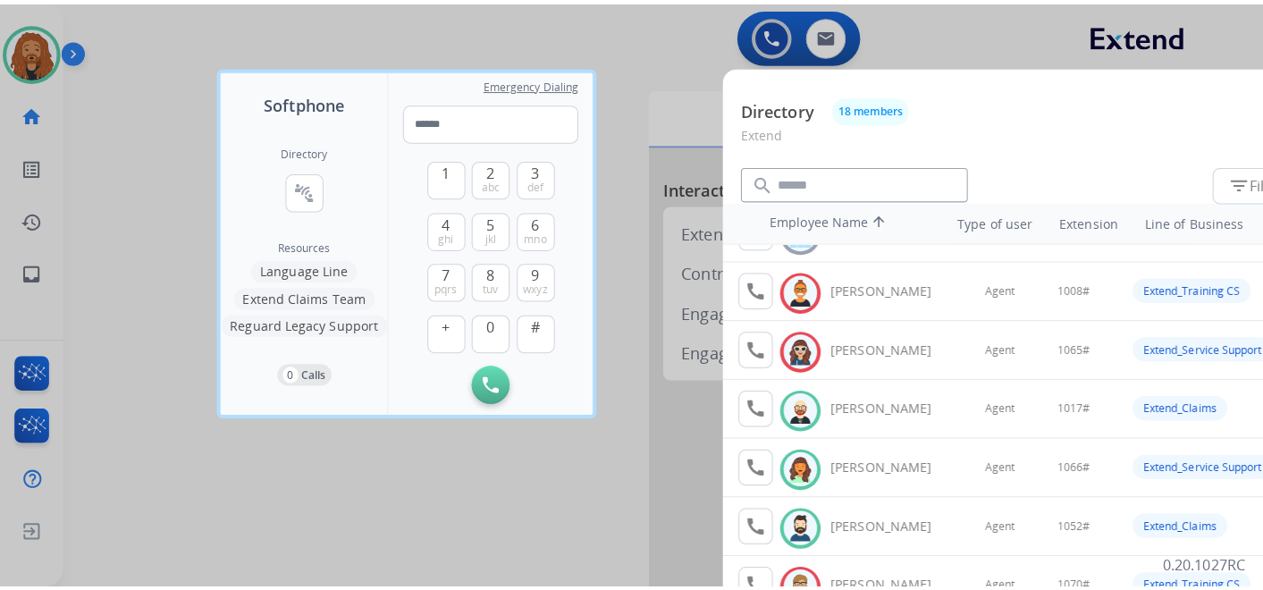
scroll to position [0, 0]
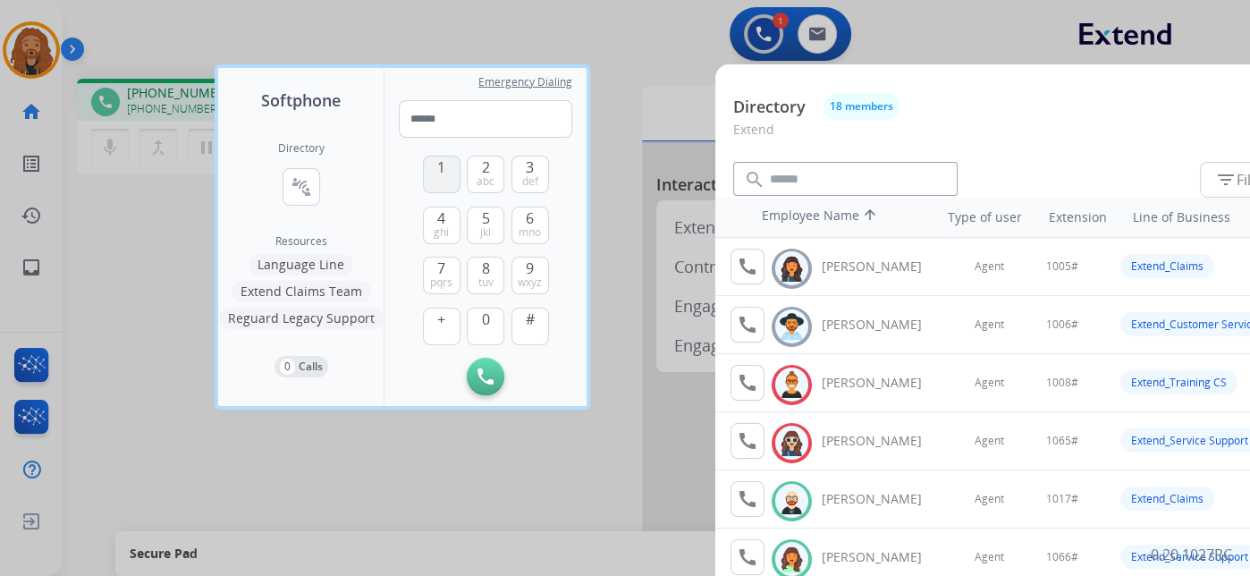
click at [437, 164] on span "1" at bounding box center [441, 166] width 8 height 21
drag, startPoint x: 493, startPoint y: 317, endPoint x: 480, endPoint y: 308, distance: 14.9
click at [490, 317] on button "0" at bounding box center [486, 327] width 38 height 38
click at [442, 171] on span "1" at bounding box center [441, 166] width 8 height 21
drag, startPoint x: 441, startPoint y: 268, endPoint x: 451, endPoint y: 266, distance: 10.0
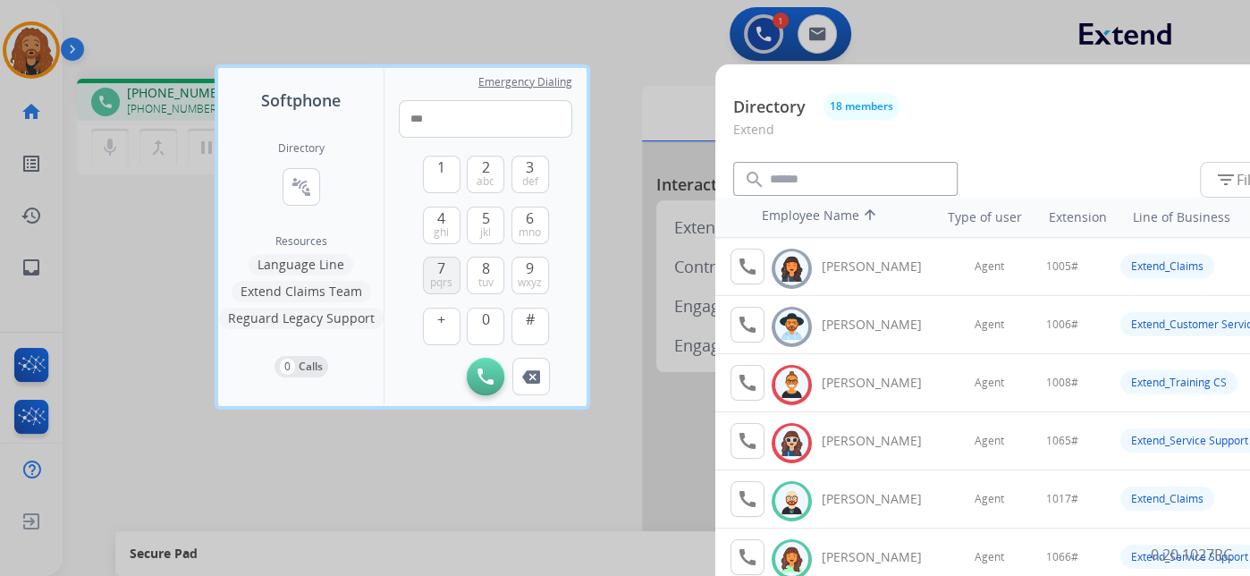
click at [441, 268] on span "7" at bounding box center [441, 268] width 8 height 21
click at [541, 324] on button "#" at bounding box center [530, 327] width 38 height 38
type input "*****"
click at [612, 23] on div at bounding box center [625, 288] width 1250 height 576
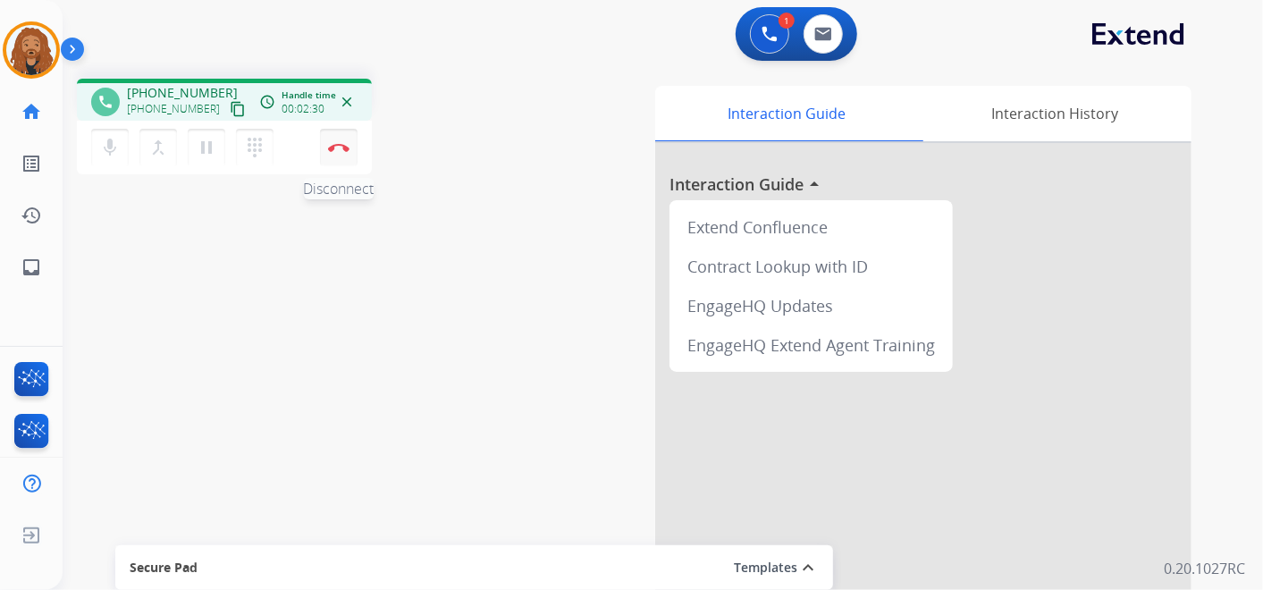
click at [337, 140] on button "Disconnect" at bounding box center [339, 148] width 38 height 38
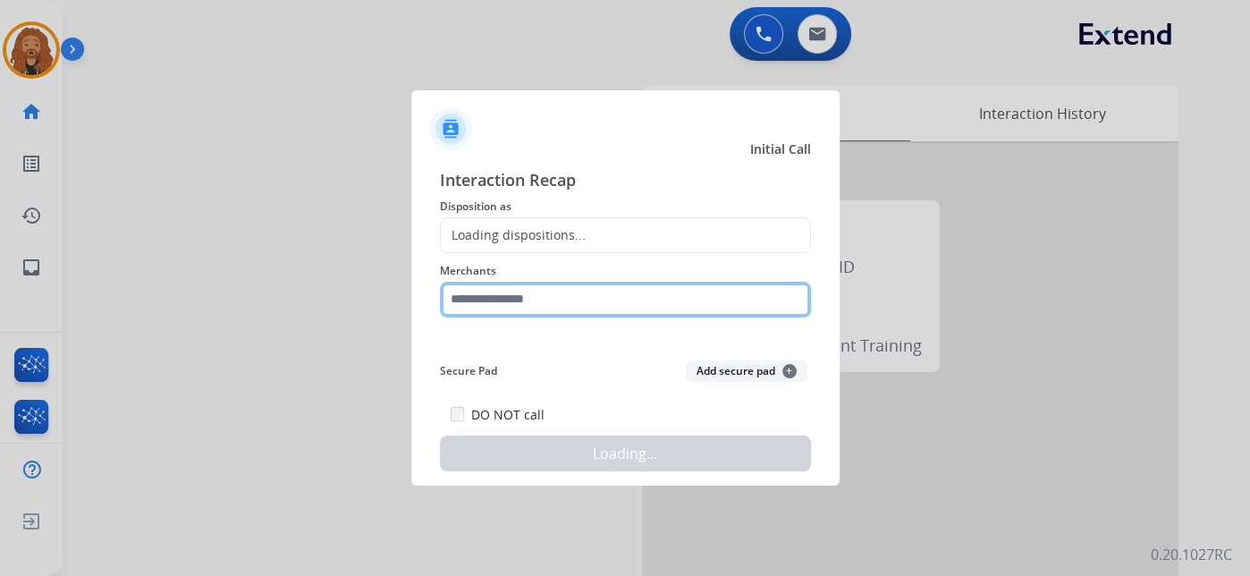
click at [585, 301] on input "text" at bounding box center [625, 300] width 371 height 36
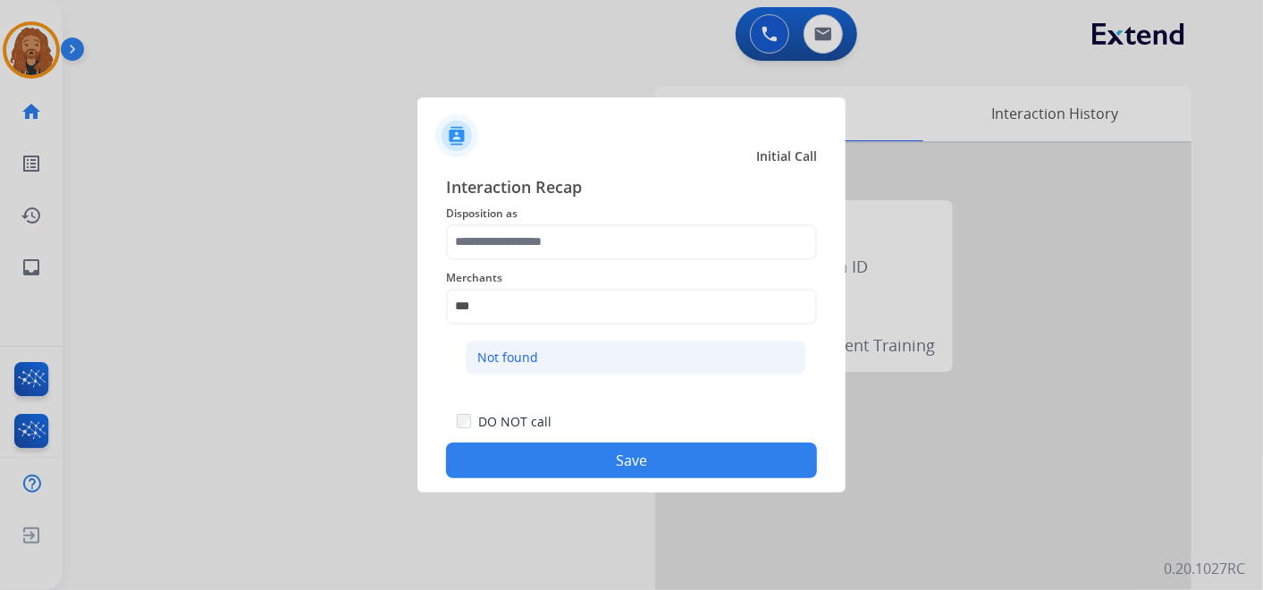
click at [534, 370] on li "Not found" at bounding box center [636, 358] width 341 height 34
type input "*********"
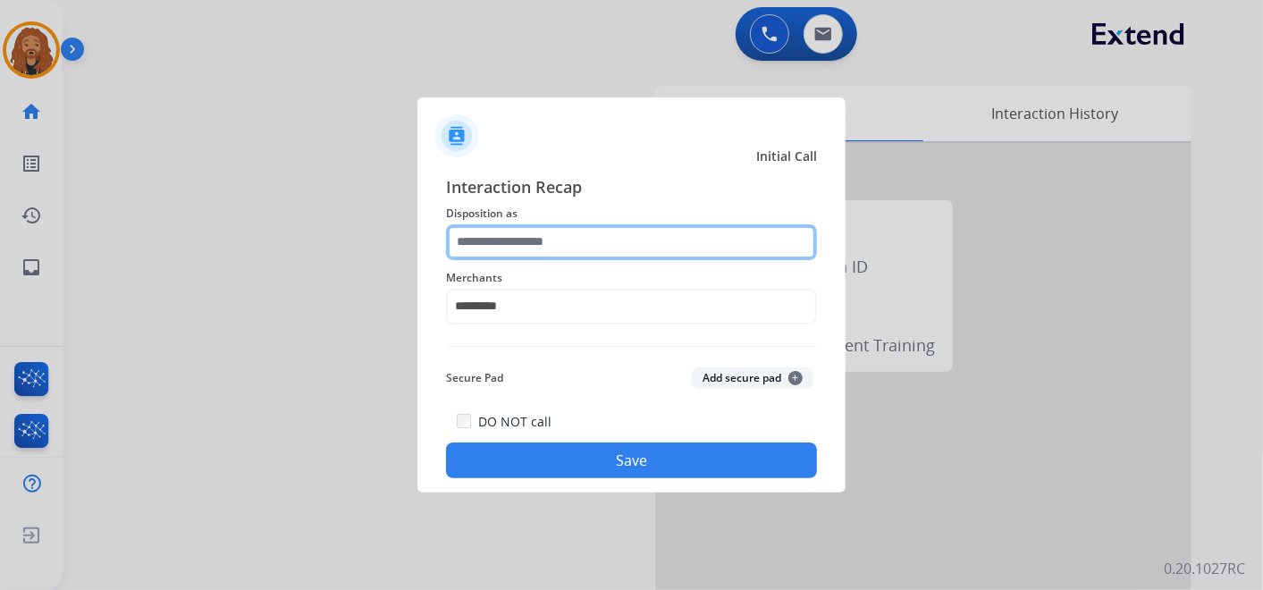
click at [520, 243] on input "text" at bounding box center [631, 242] width 371 height 36
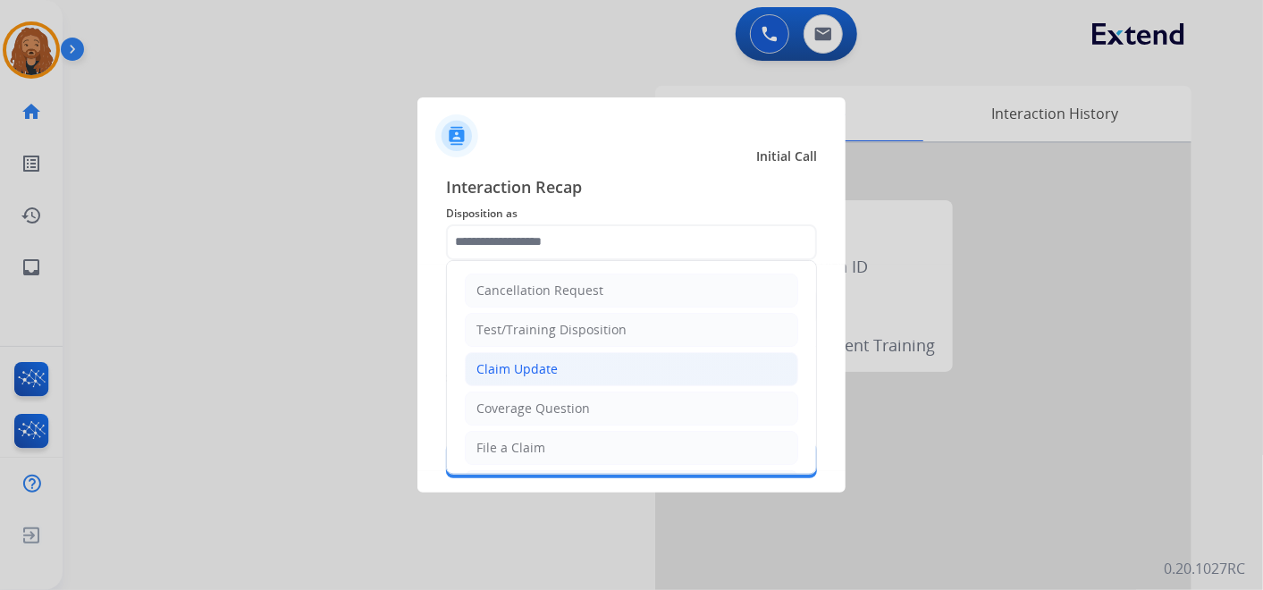
click at [535, 372] on div "Claim Update" at bounding box center [517, 369] width 81 height 18
type input "**********"
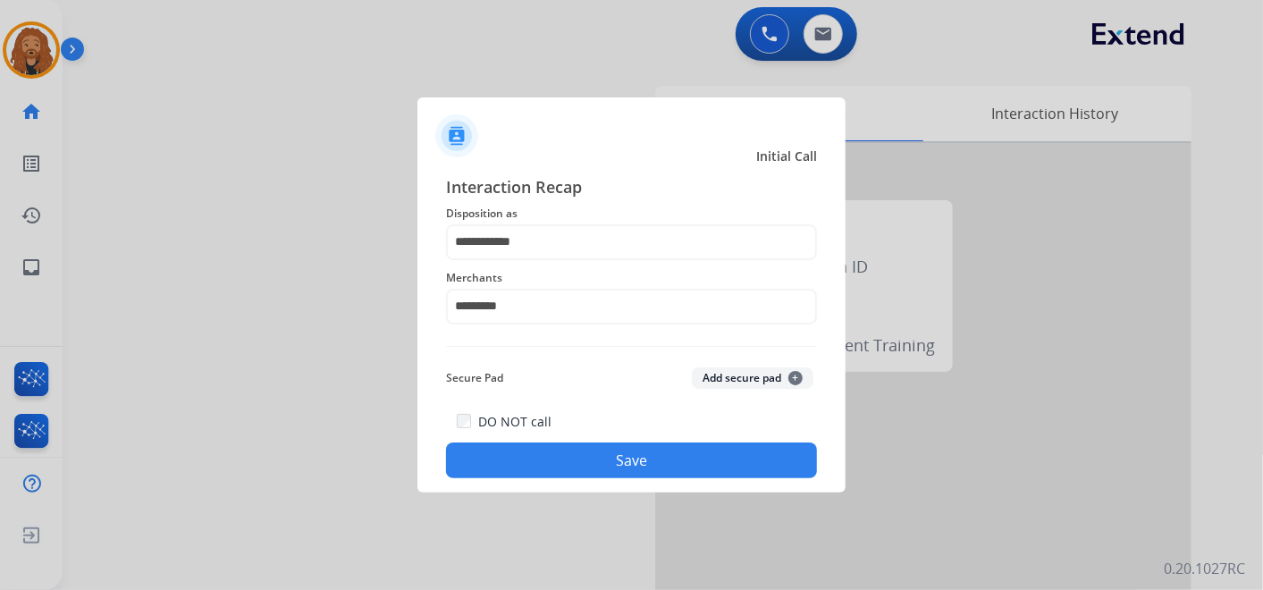
click at [569, 452] on button "Save" at bounding box center [631, 461] width 371 height 36
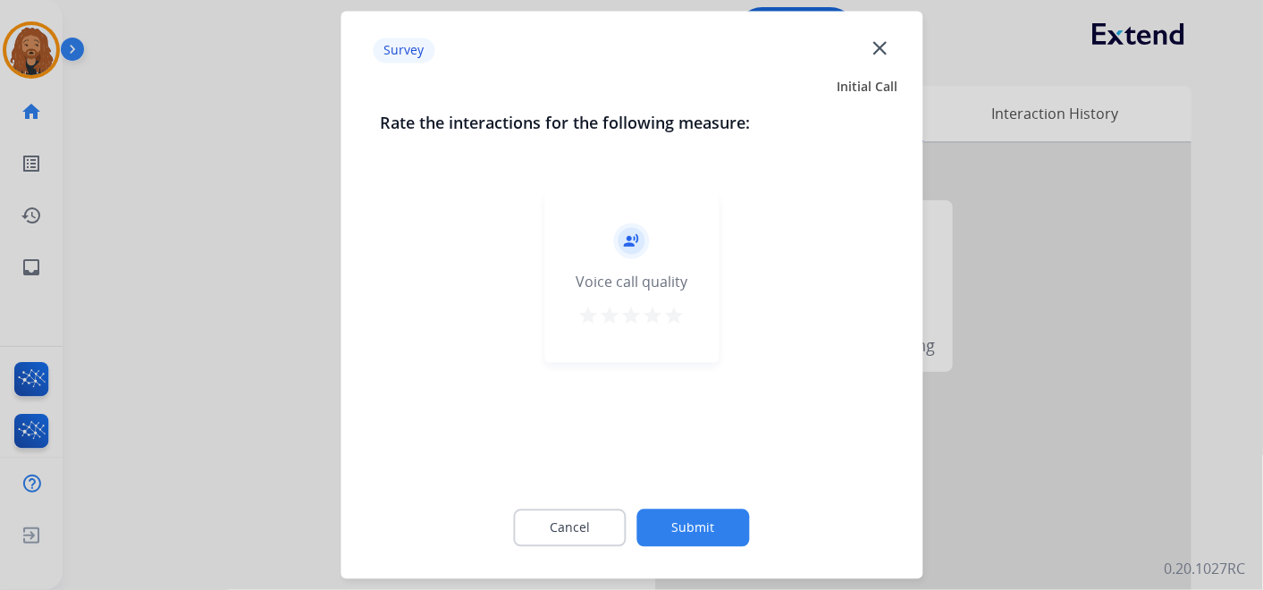
click at [680, 317] on mat-icon "star" at bounding box center [674, 316] width 21 height 21
click at [694, 534] on button "Submit" at bounding box center [694, 529] width 113 height 38
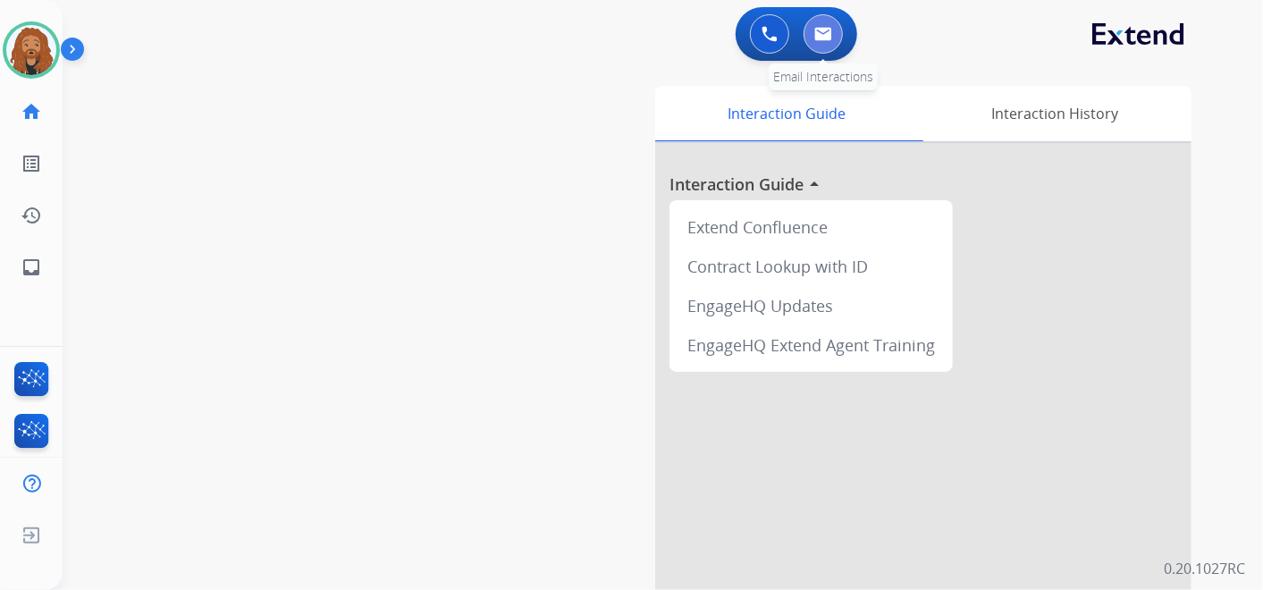
click at [825, 34] on img at bounding box center [824, 34] width 18 height 14
select select "**********"
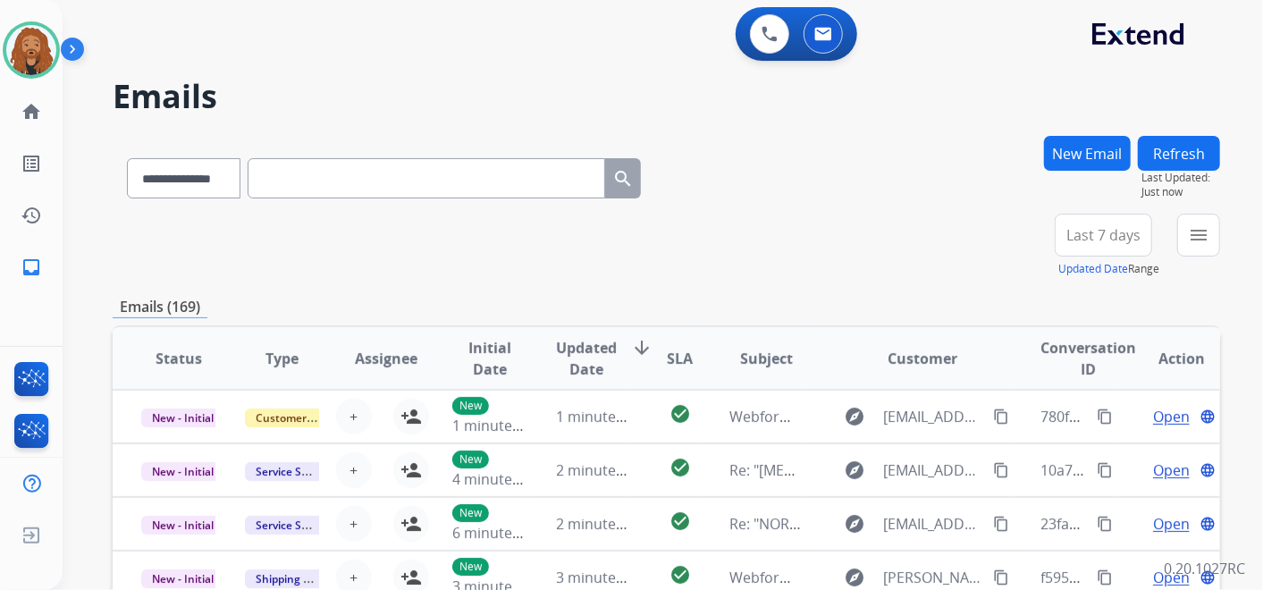
click at [807, 240] on div "**********" at bounding box center [667, 246] width 1108 height 64
click at [1021, 252] on div "+79" at bounding box center [1019, 242] width 43 height 43
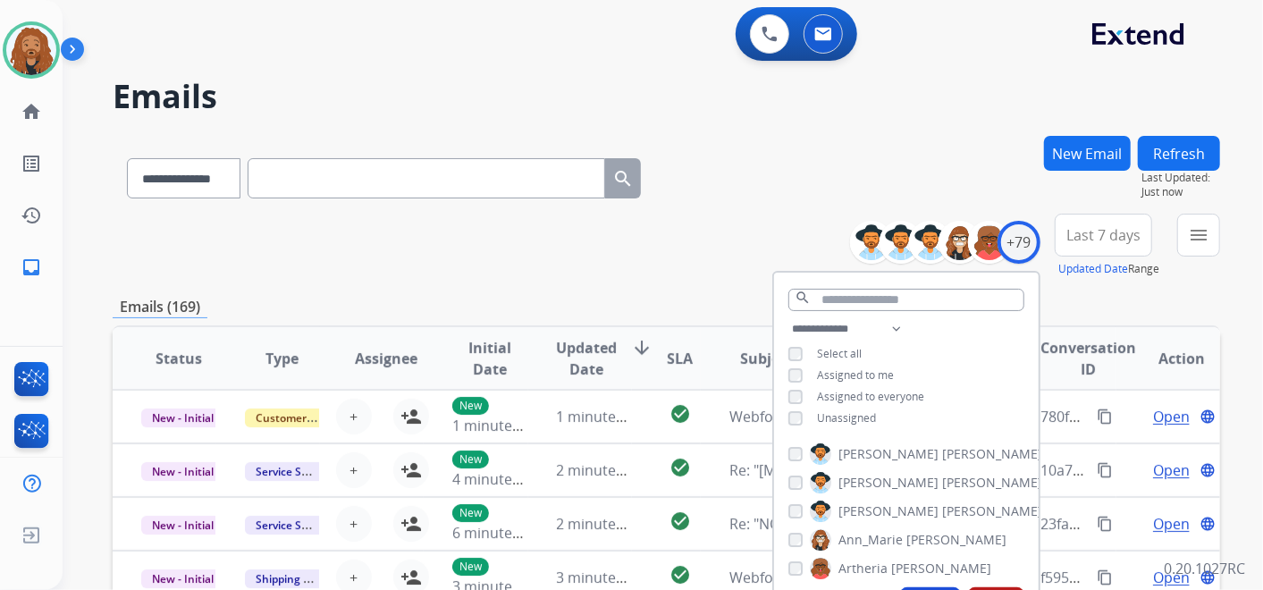
click at [1119, 236] on span "Last 7 days" at bounding box center [1104, 235] width 74 height 7
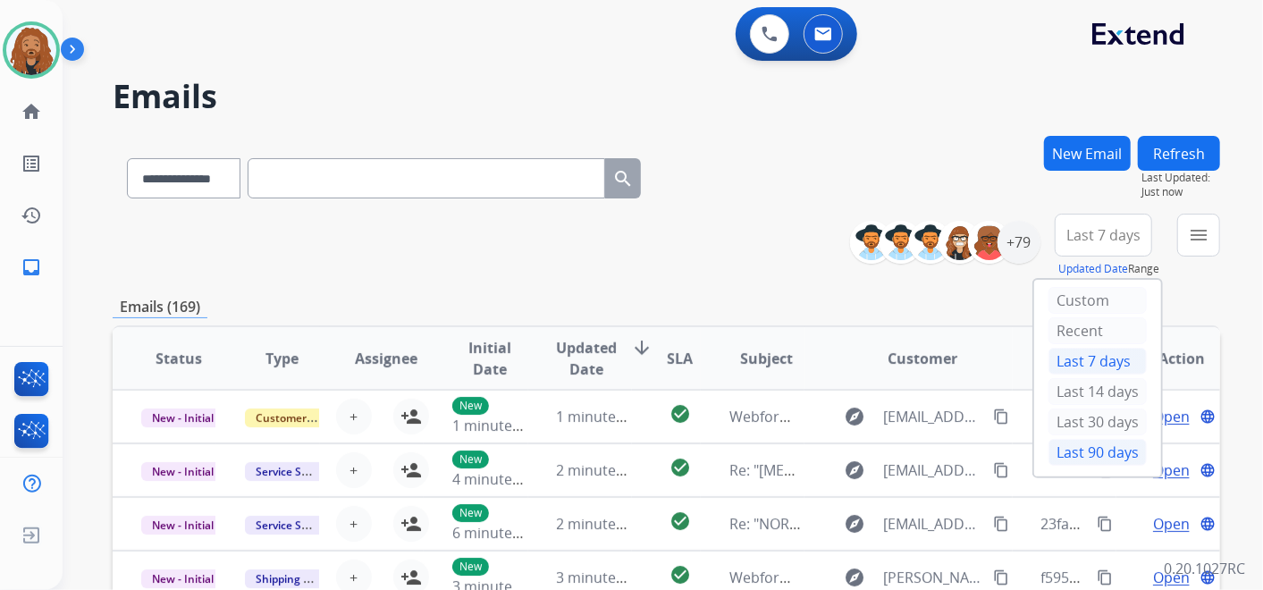
click at [1069, 442] on div "Last 90 days" at bounding box center [1098, 452] width 98 height 27
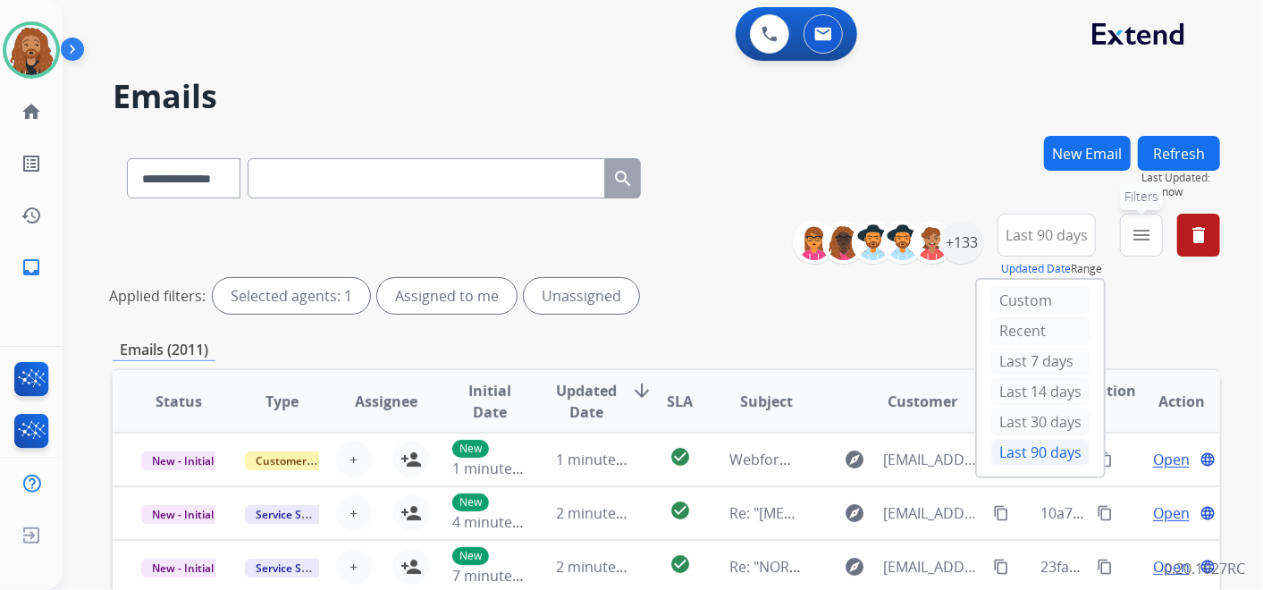
click at [1148, 241] on mat-icon "menu" at bounding box center [1141, 234] width 21 height 21
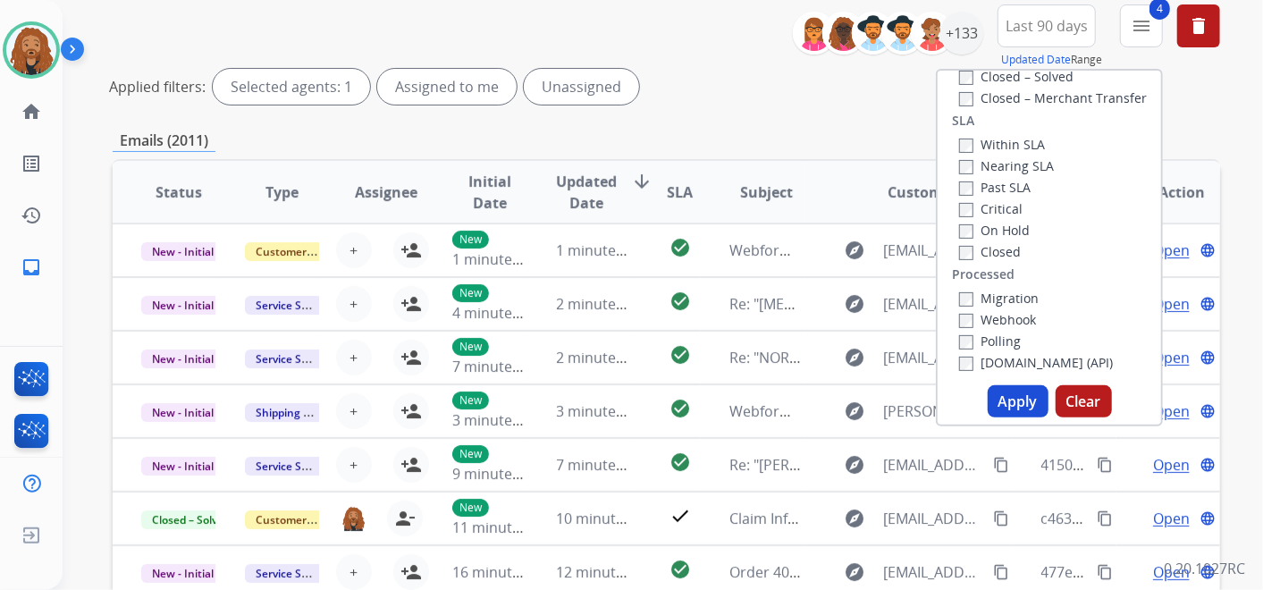
scroll to position [397, 0]
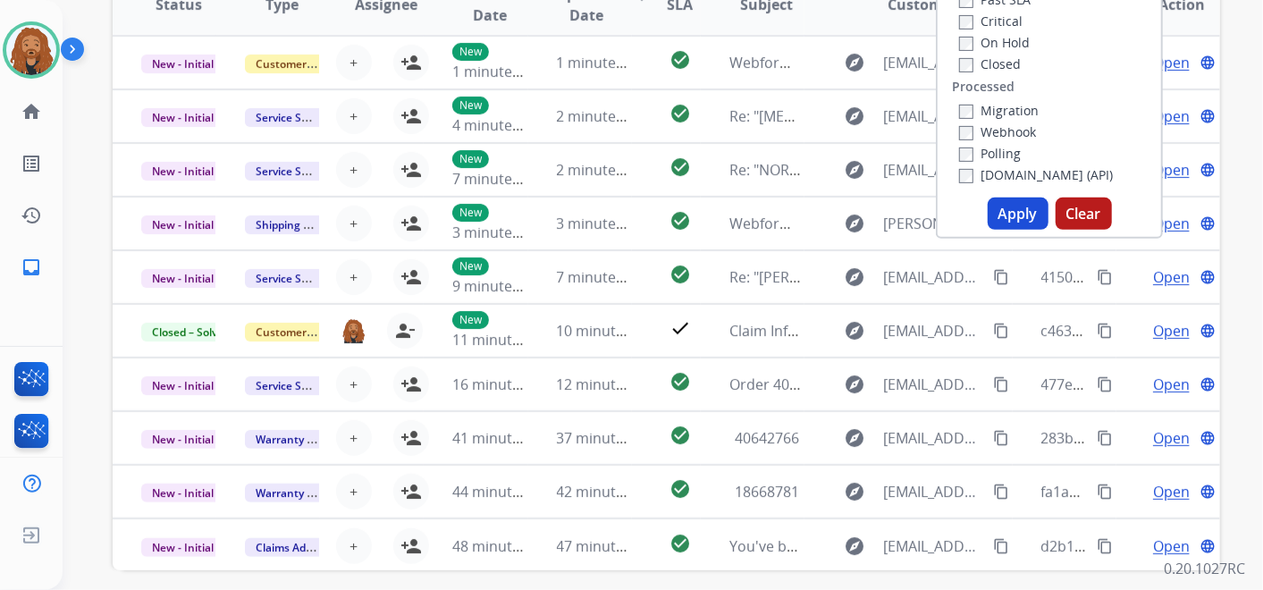
click at [1035, 207] on button "Apply" at bounding box center [1018, 214] width 61 height 32
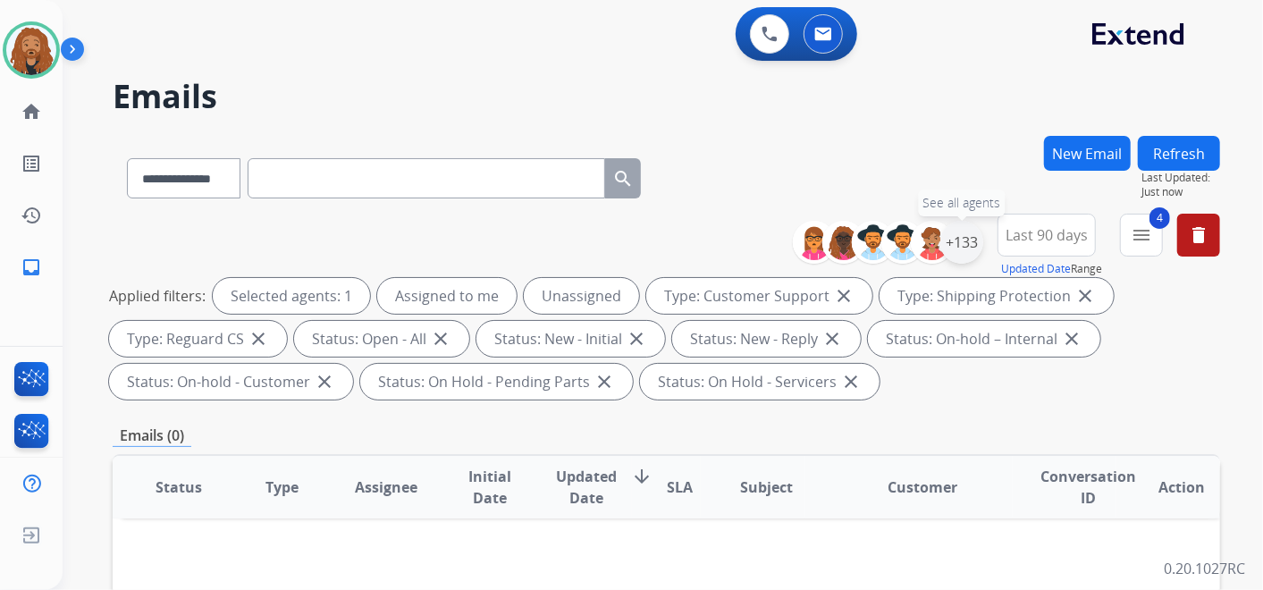
click at [967, 241] on div "+133" at bounding box center [962, 242] width 43 height 43
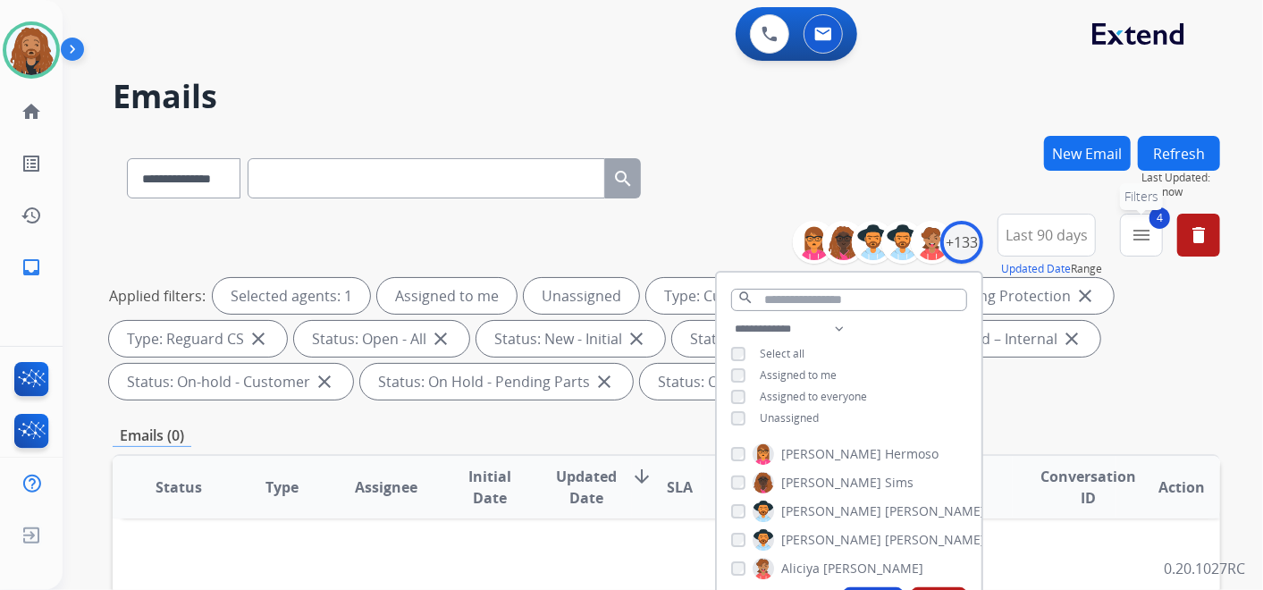
click at [1143, 241] on mat-icon "menu" at bounding box center [1141, 234] width 21 height 21
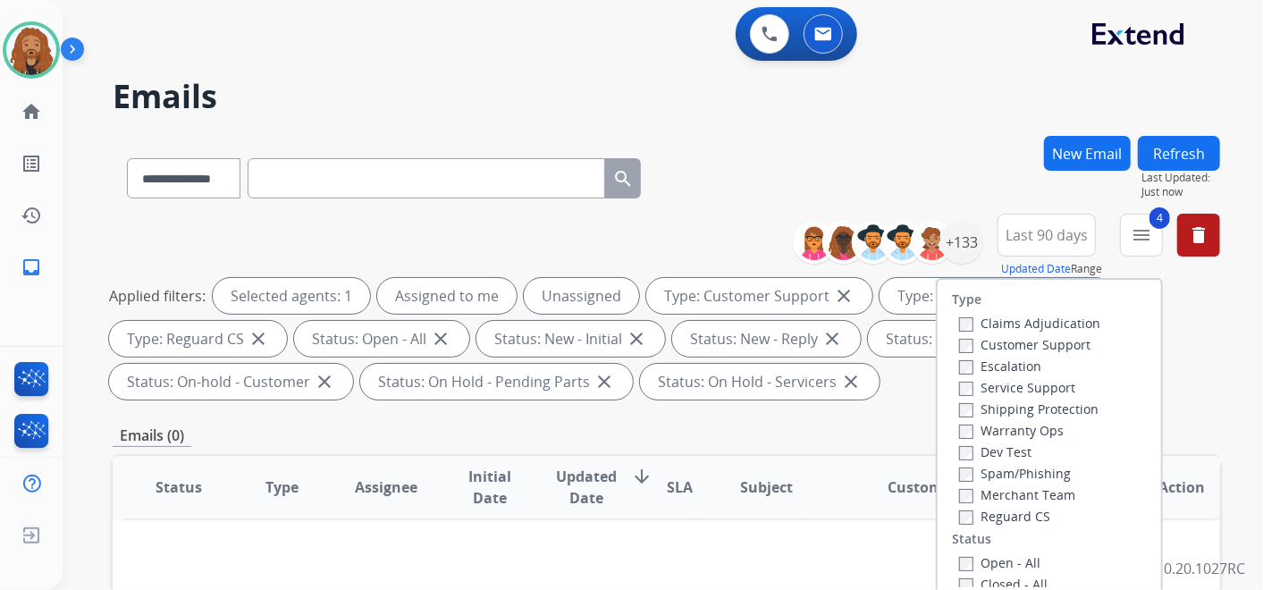
click at [1186, 376] on div "Applied filters: Selected agents: 1 Assigned to me Unassigned Type: Customer Su…" at bounding box center [663, 339] width 1108 height 122
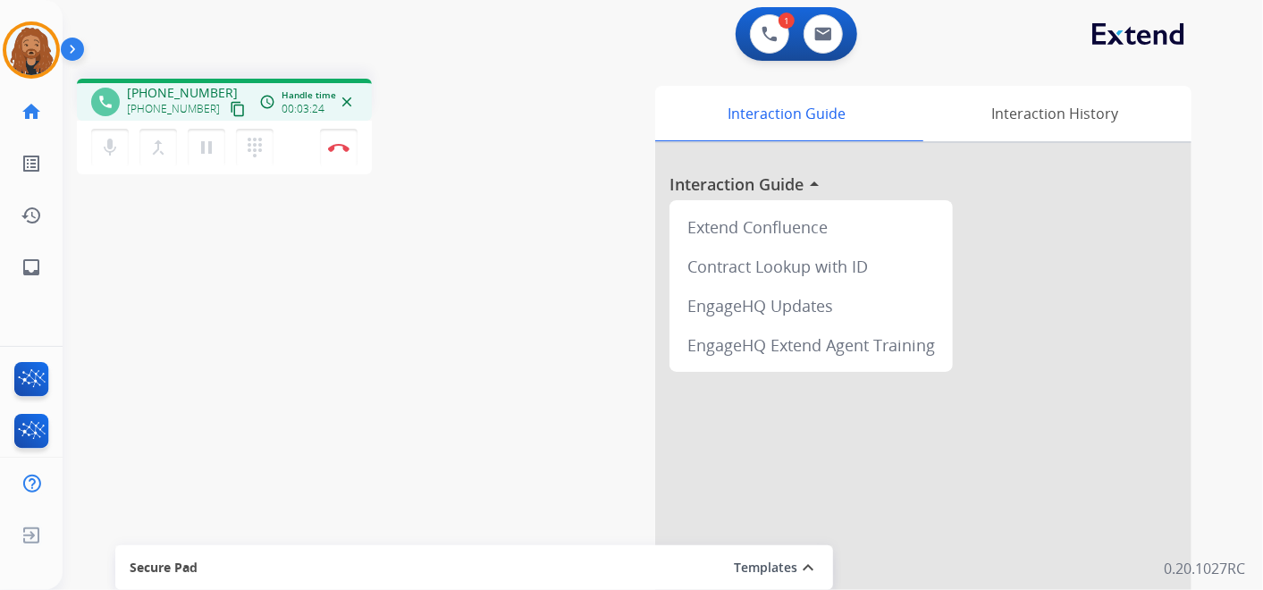
click at [230, 107] on mat-icon "content_copy" at bounding box center [238, 109] width 16 height 16
click at [823, 30] on img at bounding box center [824, 34] width 18 height 14
select select "**********"
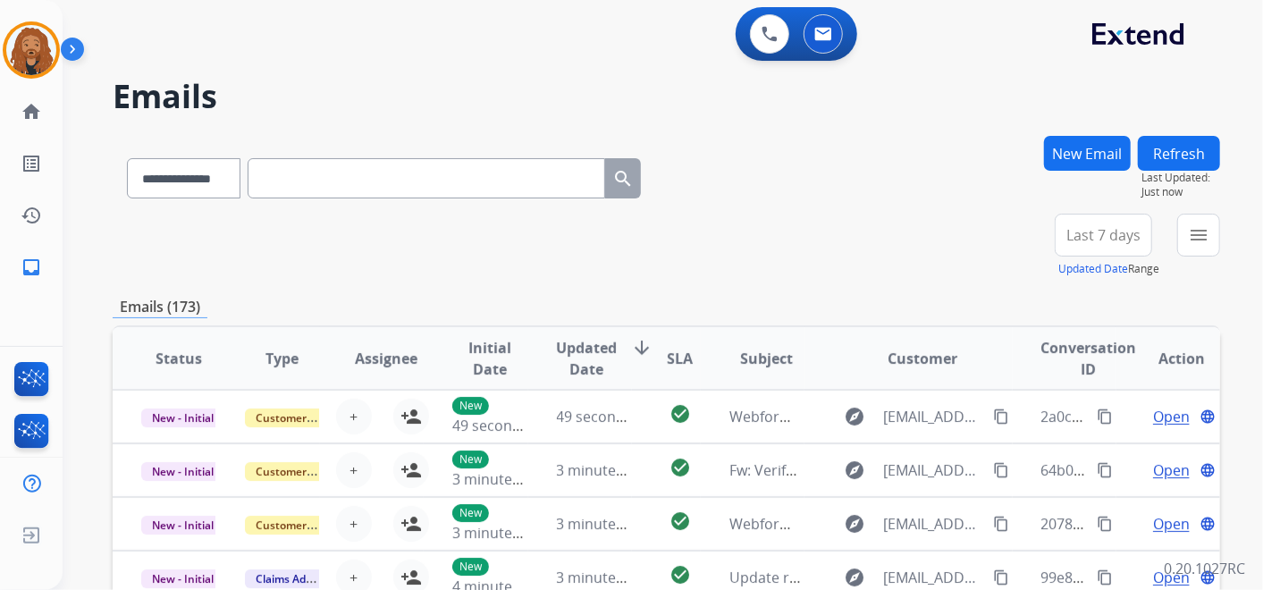
click at [1095, 164] on button "New Email" at bounding box center [1087, 153] width 87 height 35
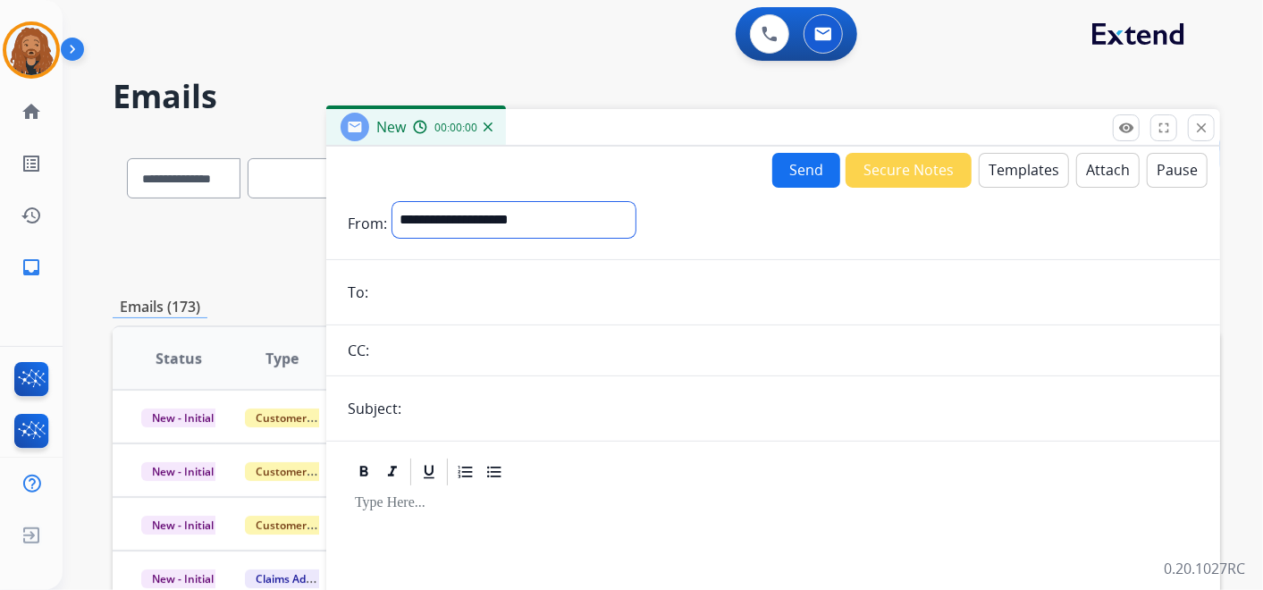
click at [591, 226] on select "**********" at bounding box center [514, 220] width 243 height 36
select select "**********"
click at [393, 202] on select "**********" at bounding box center [514, 220] width 243 height 36
click at [1092, 160] on button "Attach" at bounding box center [1108, 170] width 63 height 35
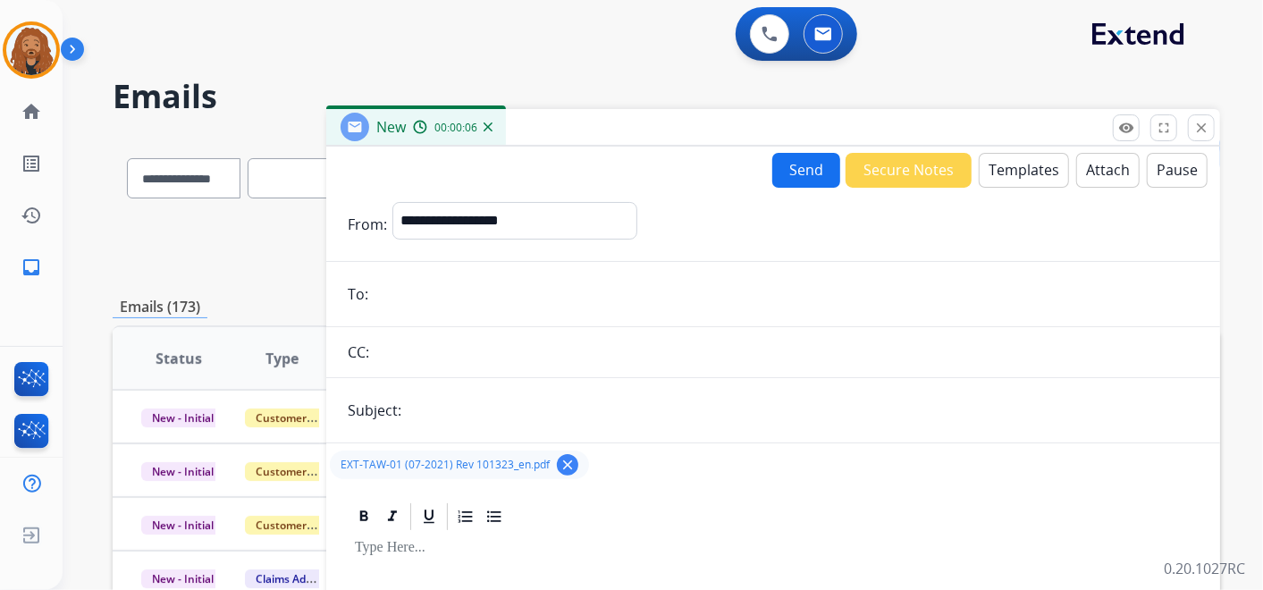
click at [1011, 153] on div "Send Secure Notes Templates Attach Pause" at bounding box center [990, 170] width 435 height 35
click at [1018, 168] on button "Templates" at bounding box center [1024, 170] width 90 height 35
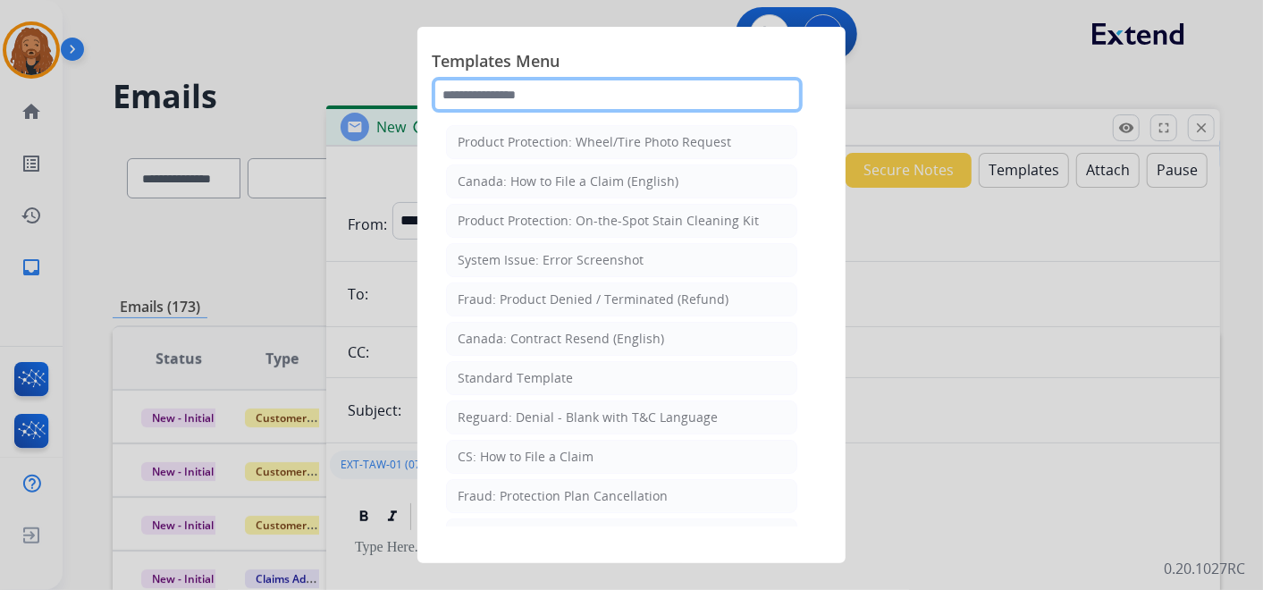
click at [596, 97] on input "text" at bounding box center [617, 95] width 371 height 36
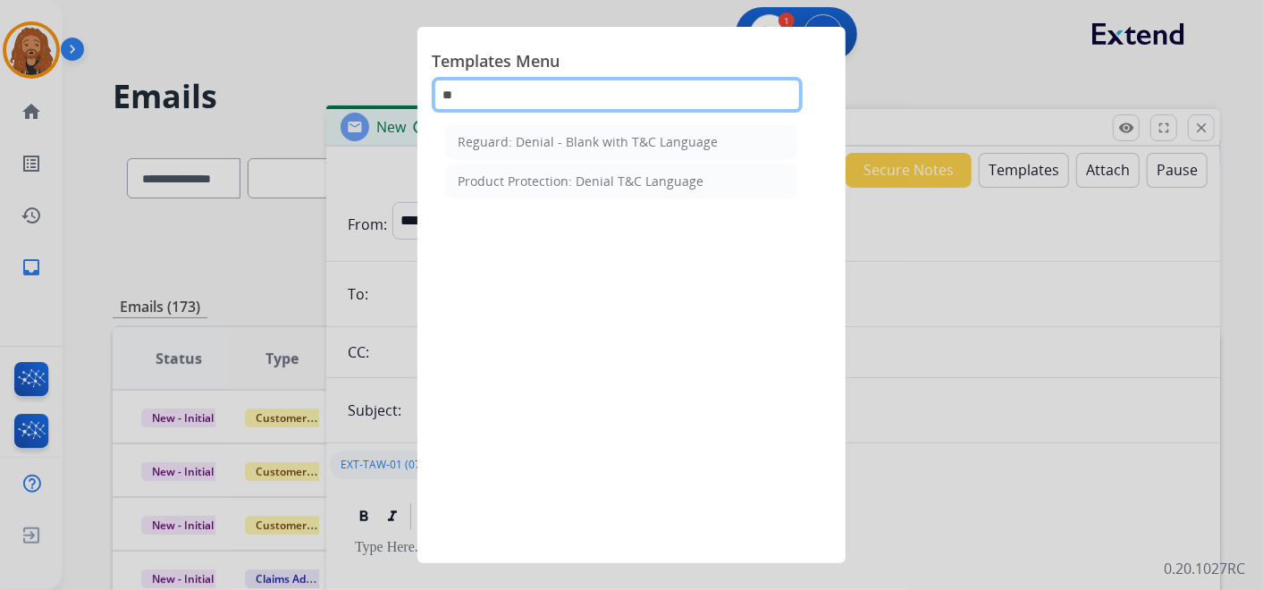
click at [534, 97] on input "**" at bounding box center [617, 95] width 371 height 36
type input "**"
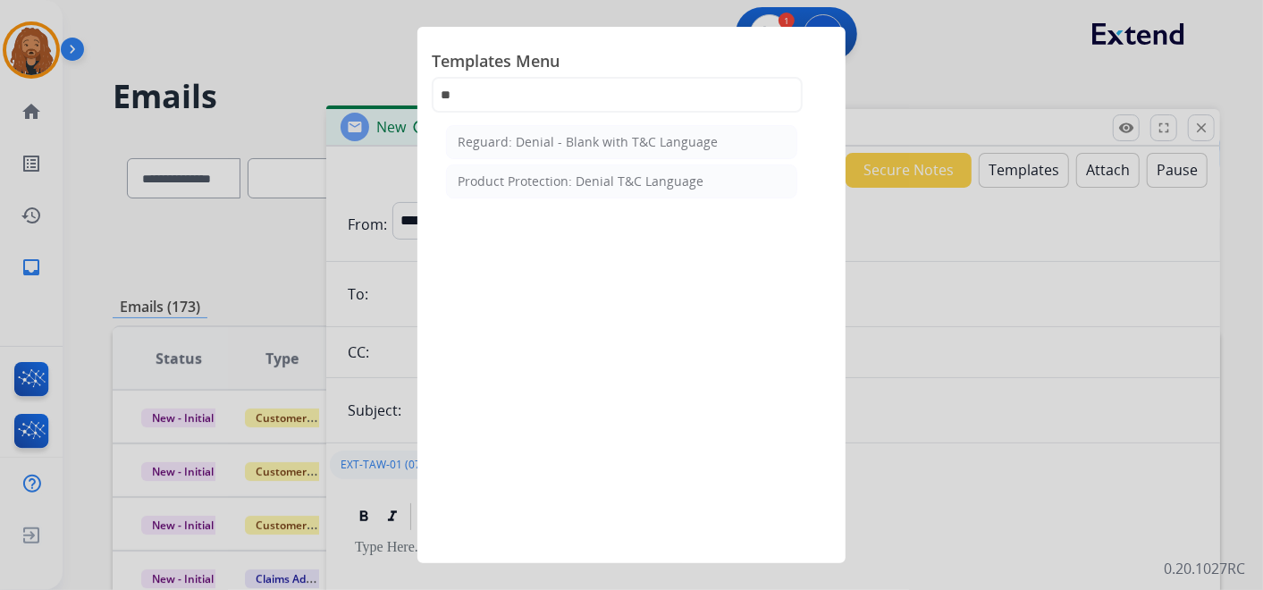
drag, startPoint x: 1013, startPoint y: 314, endPoint x: 918, endPoint y: 317, distance: 94.8
click at [1012, 314] on div at bounding box center [631, 295] width 1263 height 590
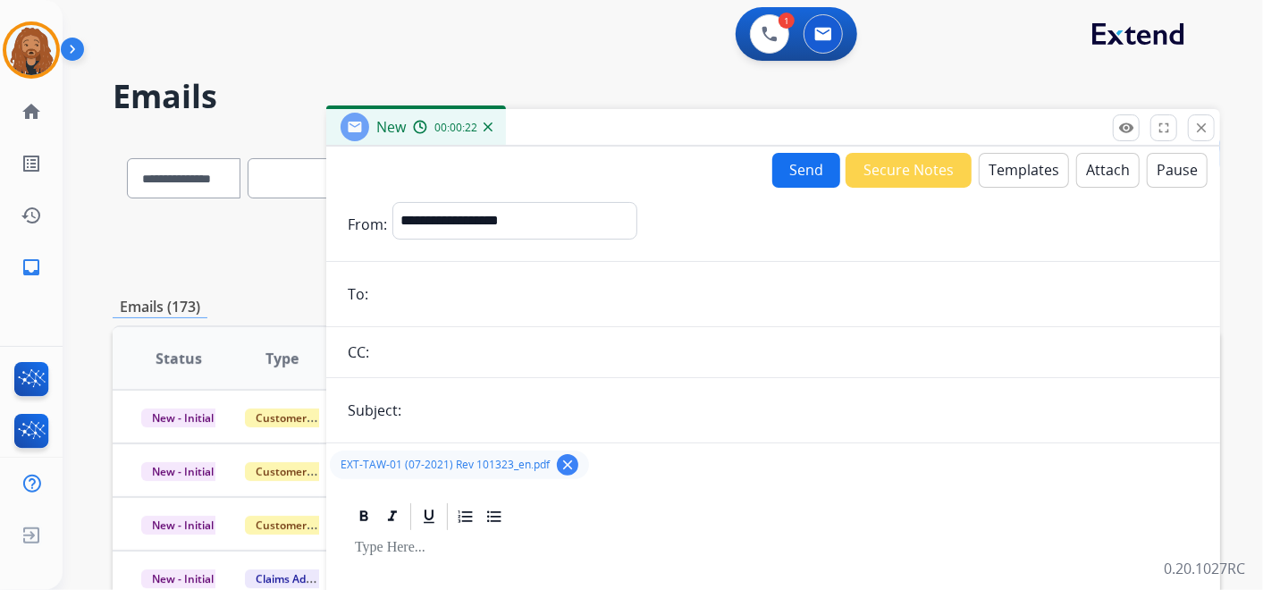
click at [1050, 189] on form "**********" at bounding box center [773, 498] width 894 height 620
click at [1039, 173] on button "Templates" at bounding box center [1024, 170] width 90 height 35
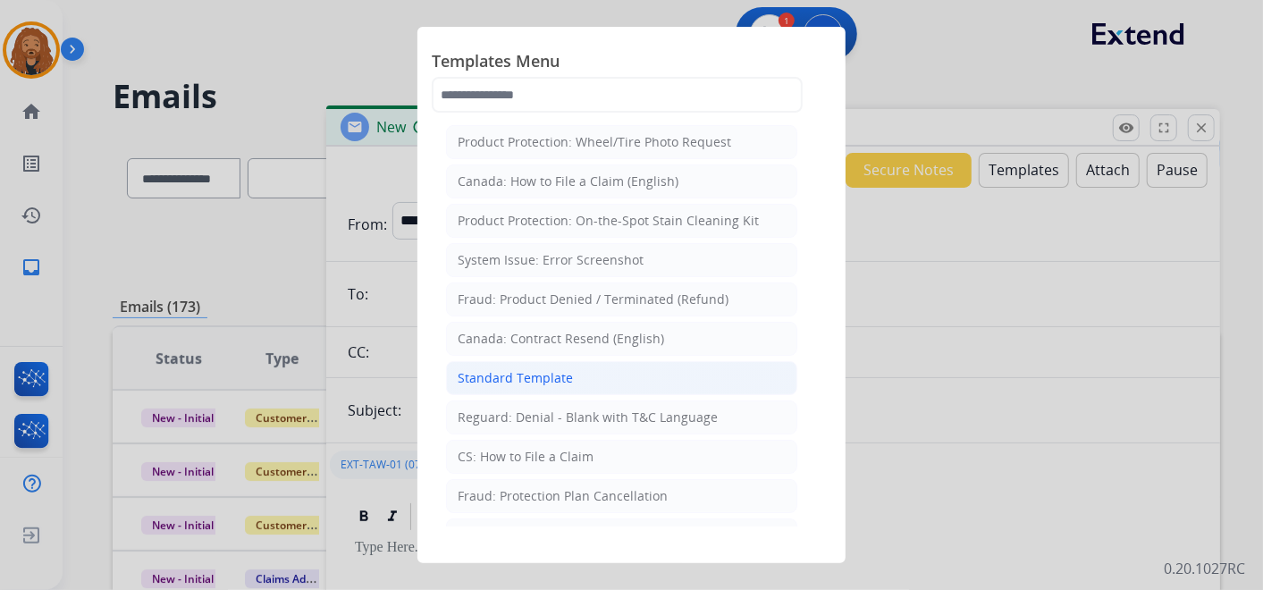
click at [562, 373] on div "Standard Template" at bounding box center [515, 378] width 115 height 18
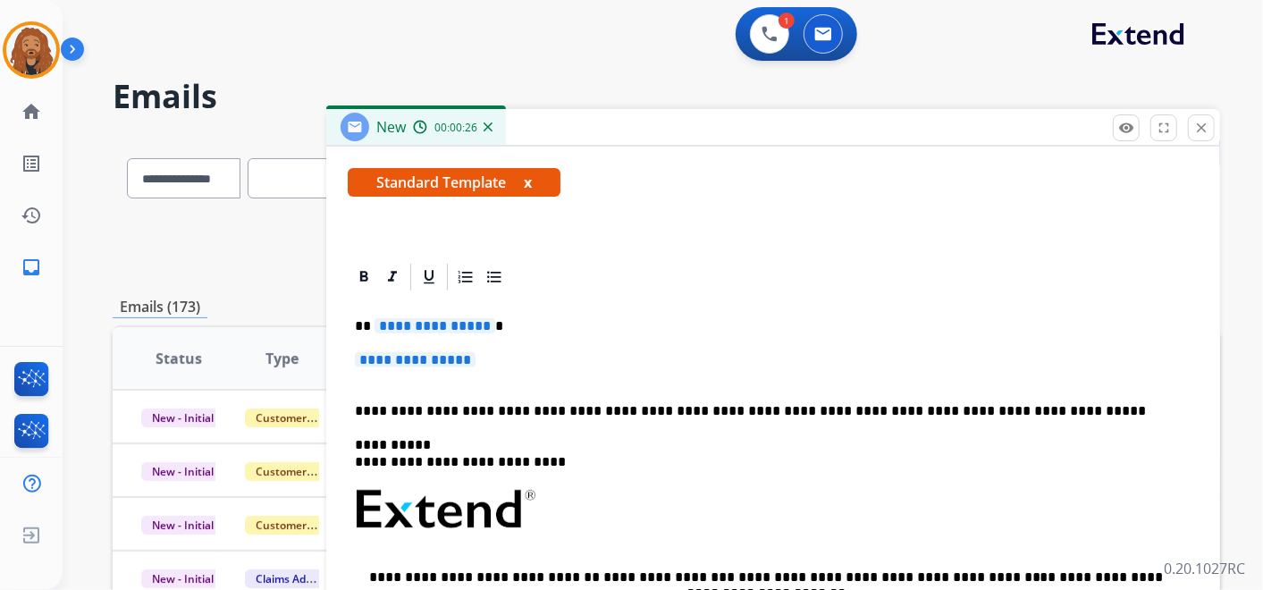
scroll to position [357, 0]
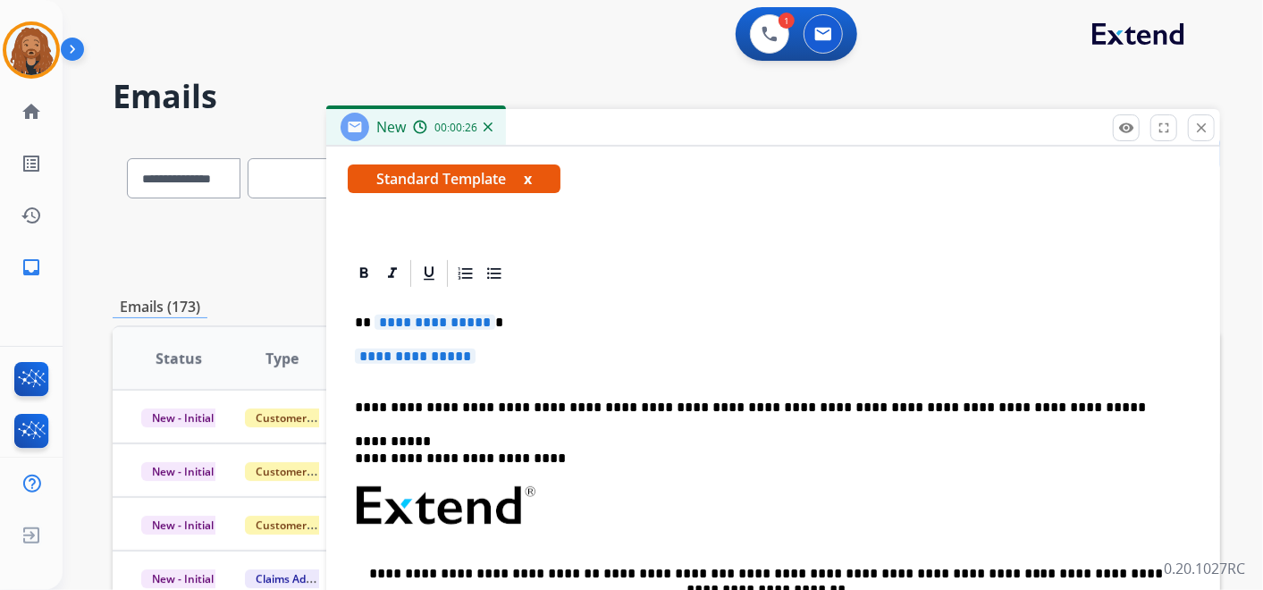
click at [502, 365] on p "**********" at bounding box center [773, 365] width 837 height 33
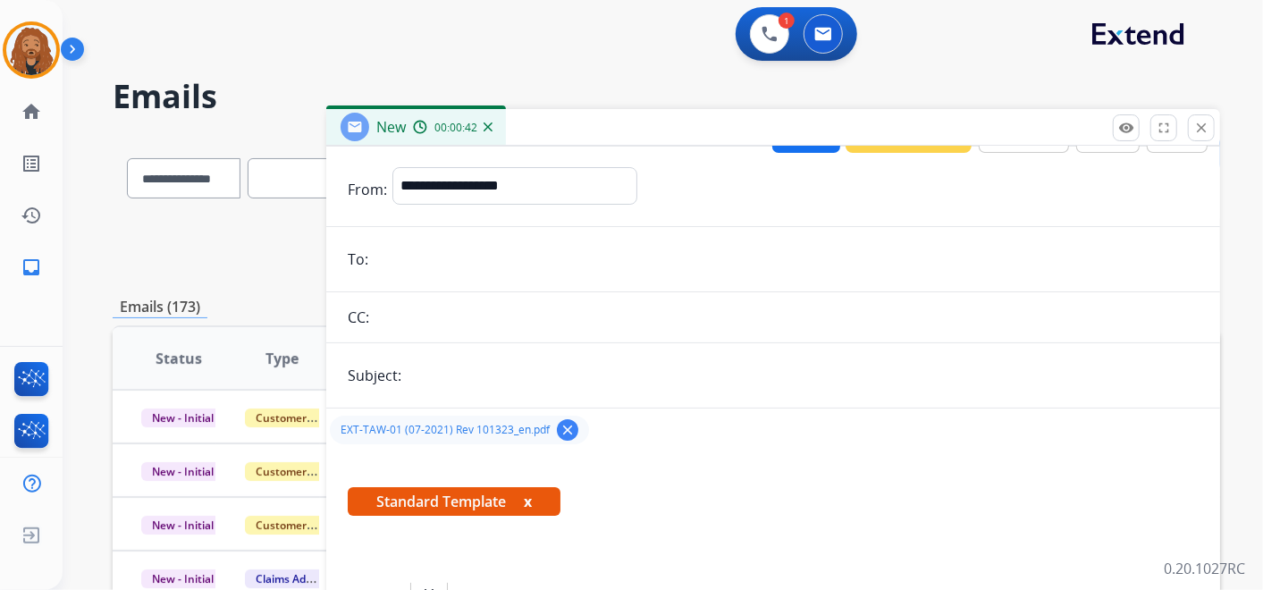
scroll to position [0, 0]
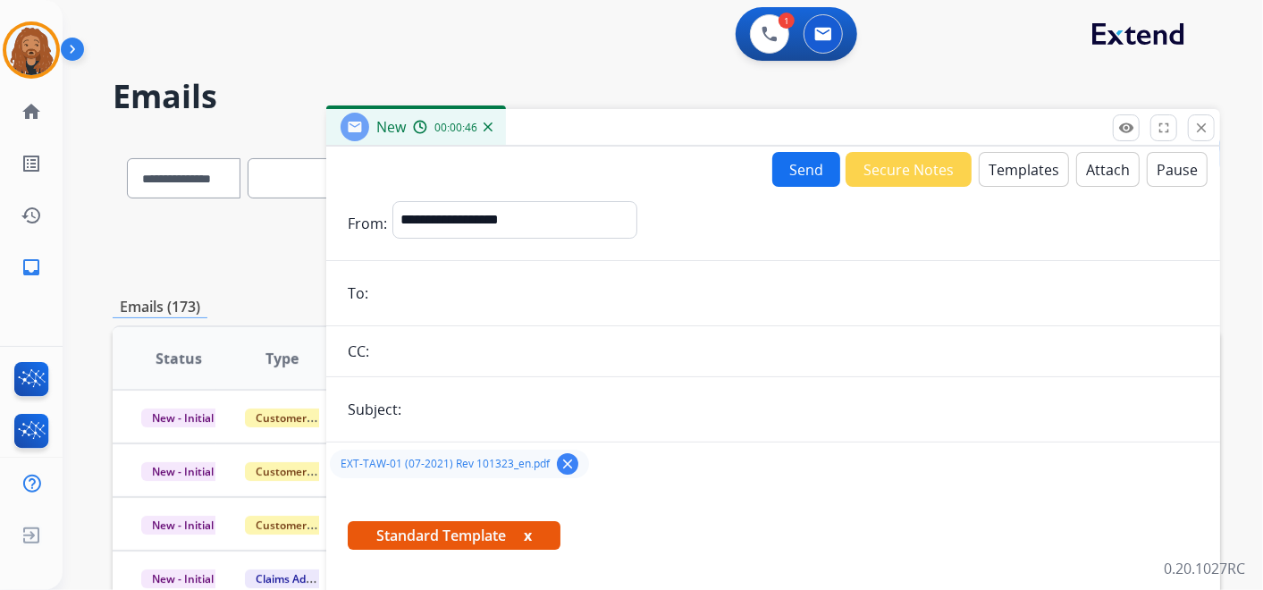
click at [453, 308] on input "email" at bounding box center [786, 293] width 825 height 36
paste input "**********"
type input "**********"
click at [444, 401] on input "text" at bounding box center [803, 410] width 792 height 36
type input "**********"
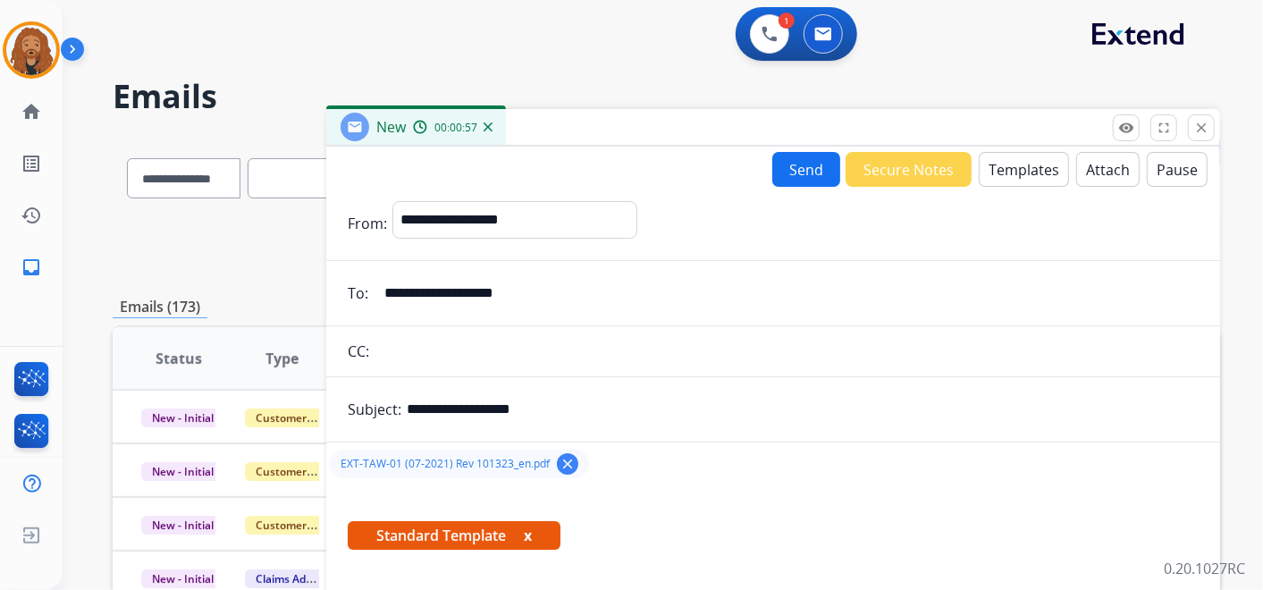
click at [799, 163] on button "Send" at bounding box center [807, 169] width 68 height 35
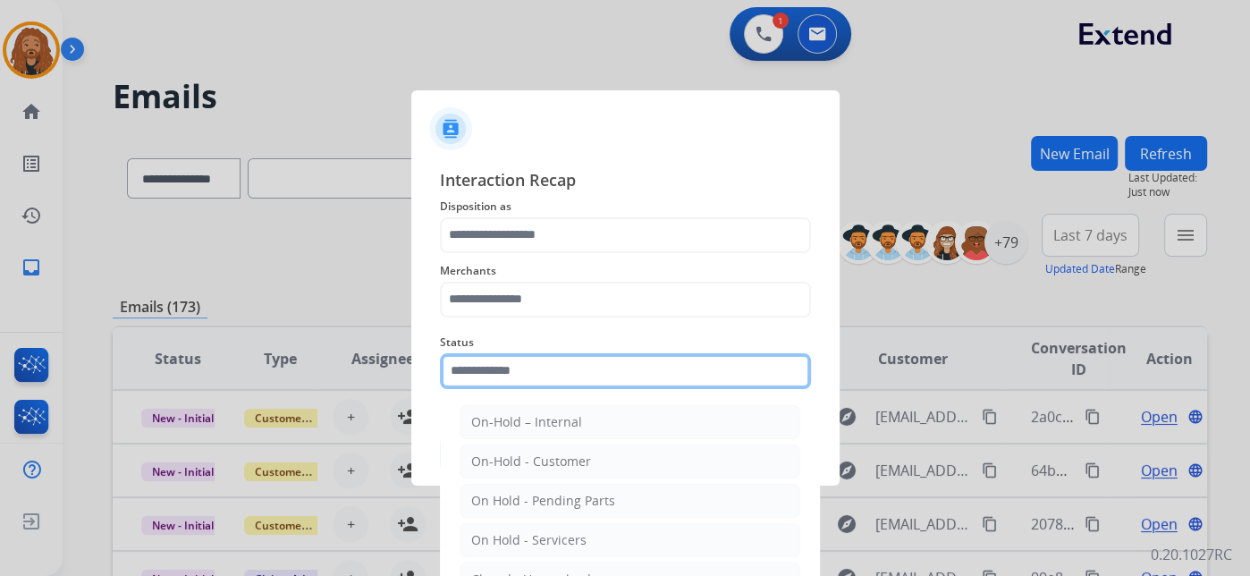
click at [606, 365] on input "text" at bounding box center [625, 371] width 371 height 36
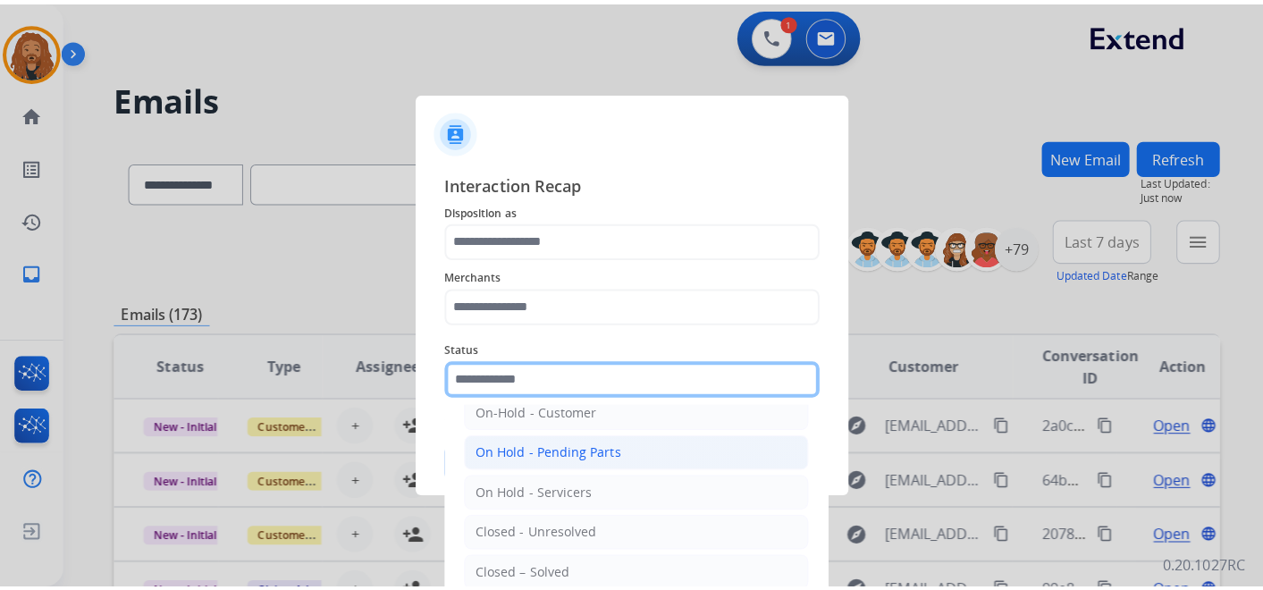
scroll to position [102, 0]
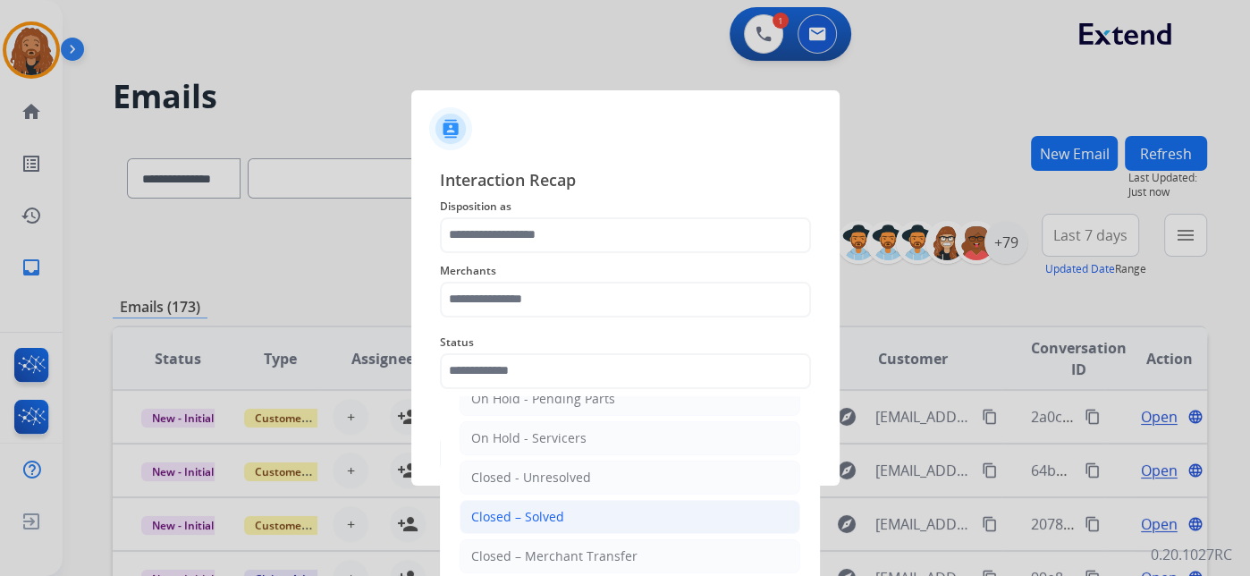
click at [526, 517] on div "Closed – Solved" at bounding box center [517, 517] width 93 height 18
type input "**********"
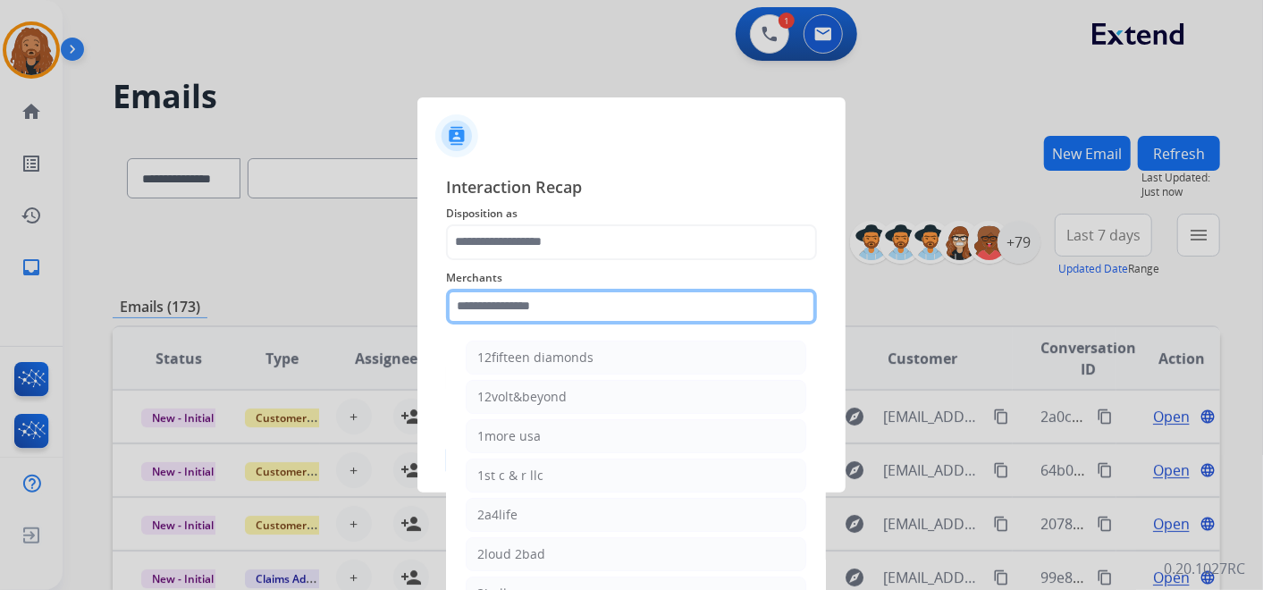
click at [536, 319] on div "Merchants 12fifteen diamonds 12volt&beyond 1more usa 1st c & r llc 2a4life 2lou…" at bounding box center [631, 296] width 371 height 72
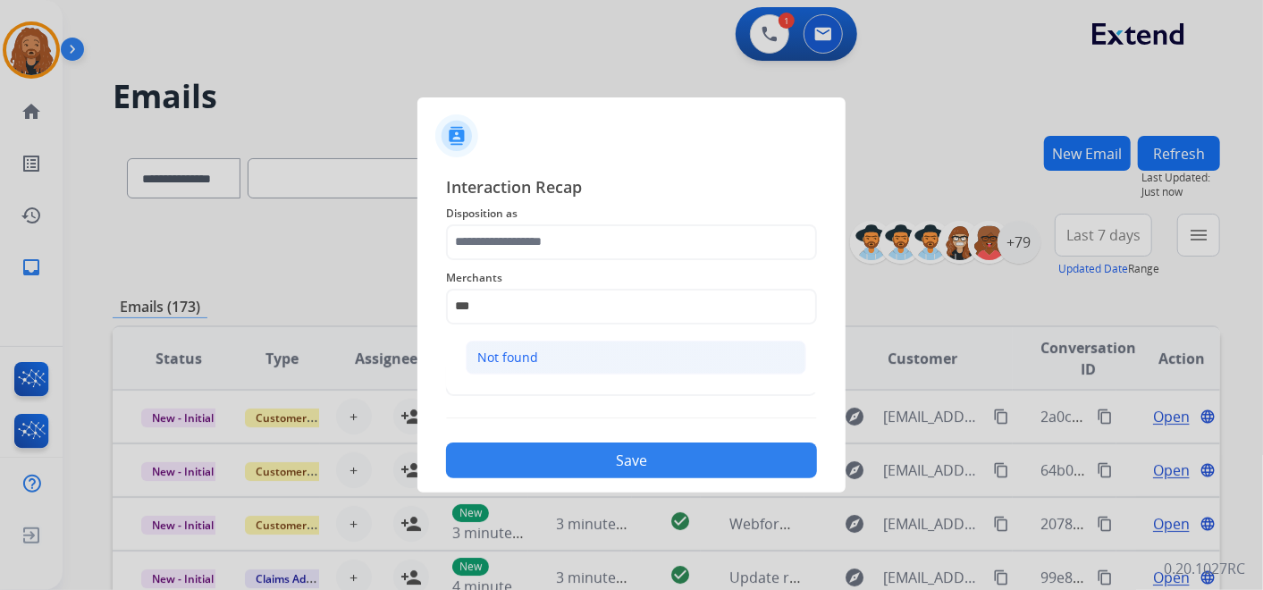
click at [538, 356] on li "Not found" at bounding box center [636, 358] width 341 height 34
type input "*********"
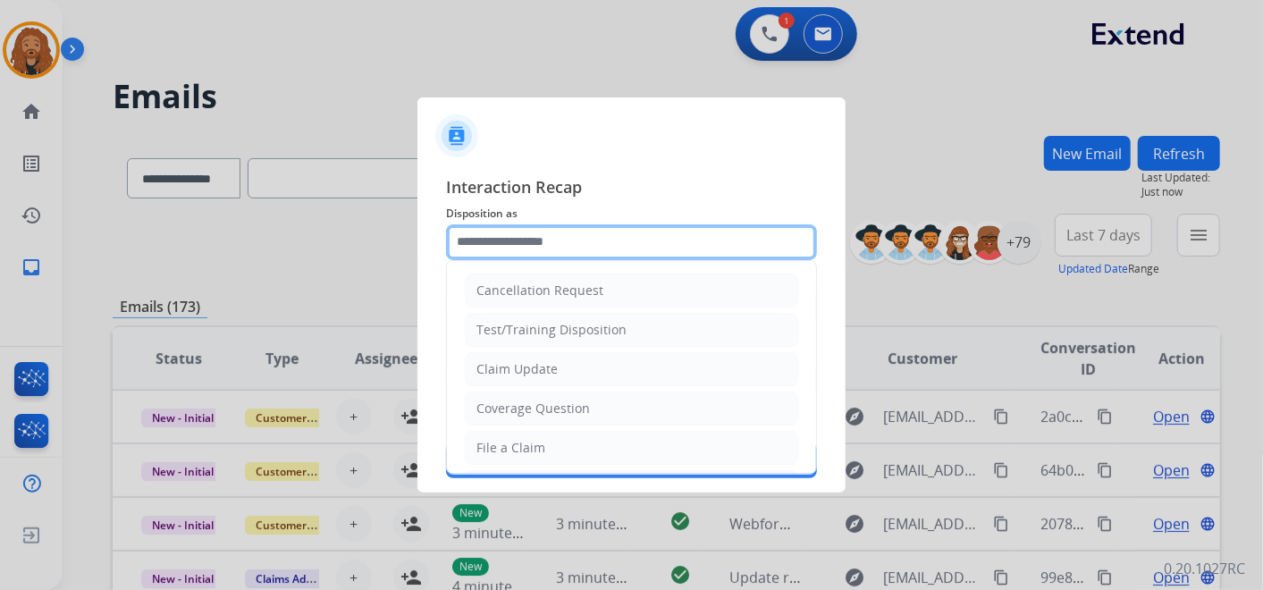
click at [516, 234] on input "text" at bounding box center [631, 242] width 371 height 36
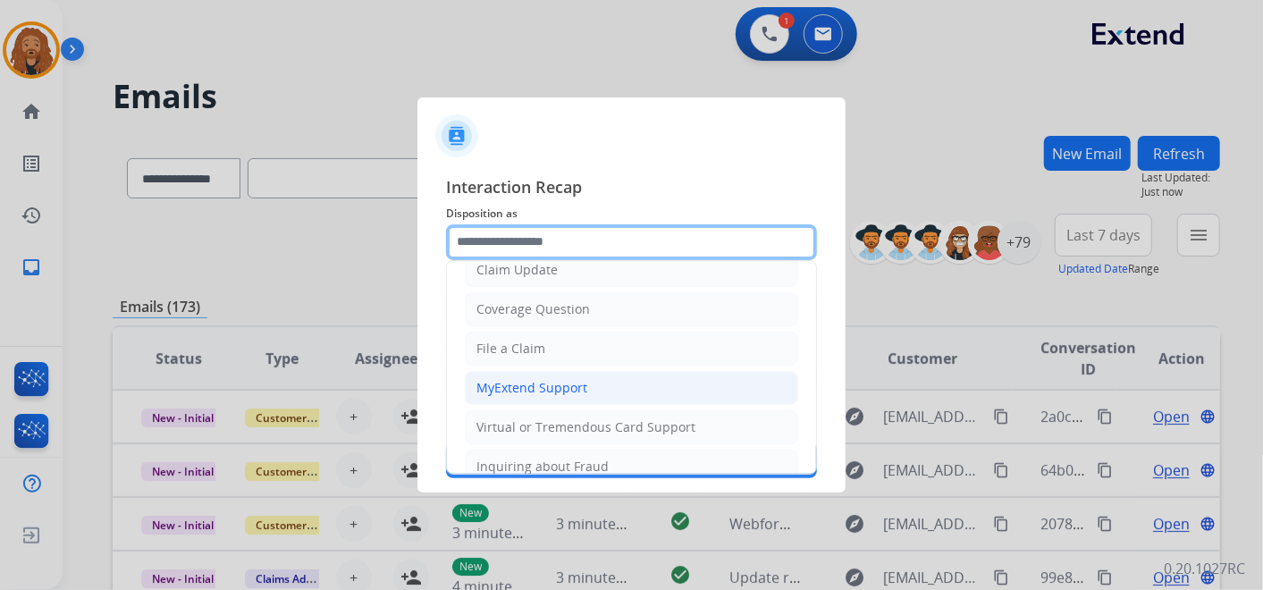
scroll to position [0, 0]
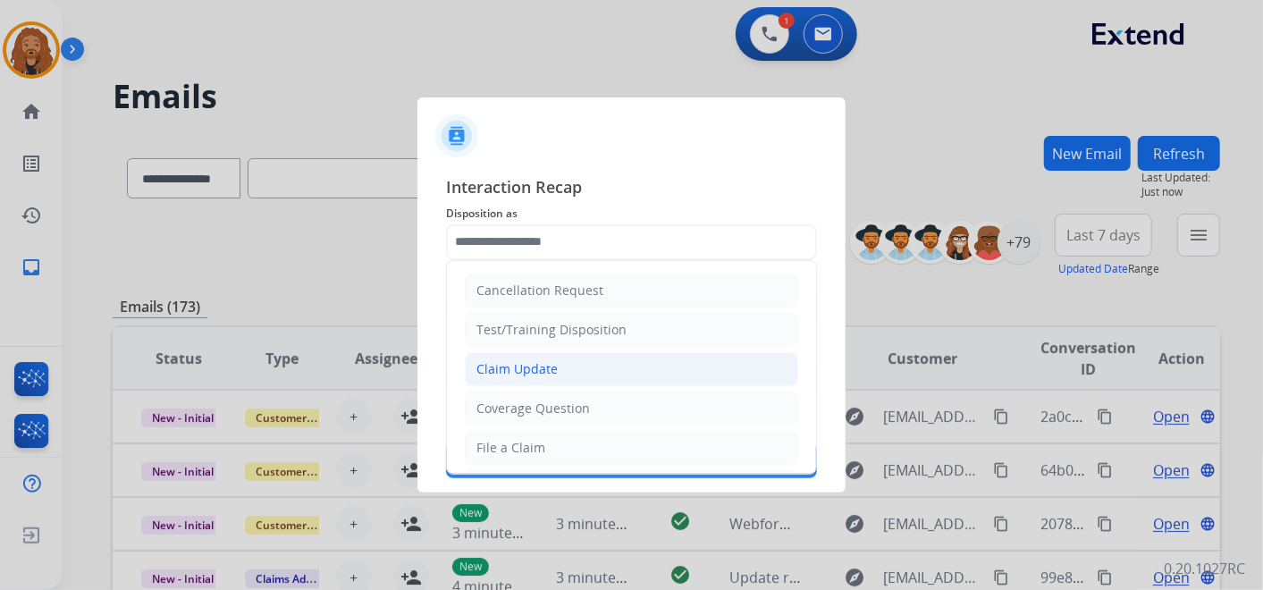
click at [549, 369] on div "Claim Update" at bounding box center [517, 369] width 81 height 18
type input "**********"
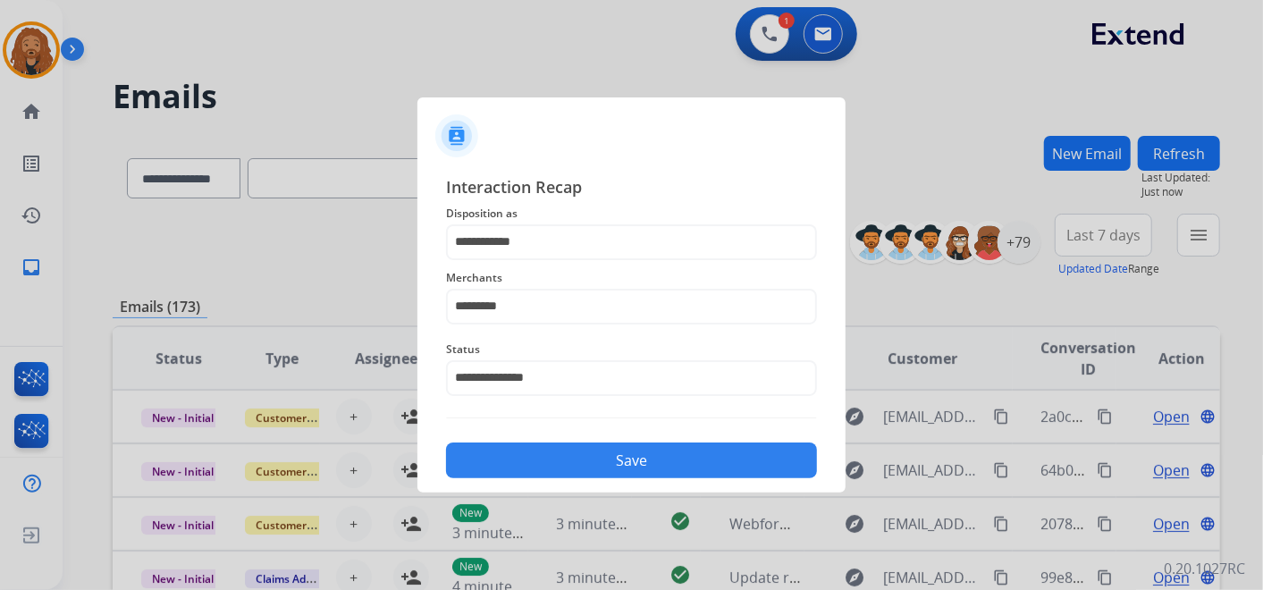
click at [536, 448] on button "Save" at bounding box center [631, 461] width 371 height 36
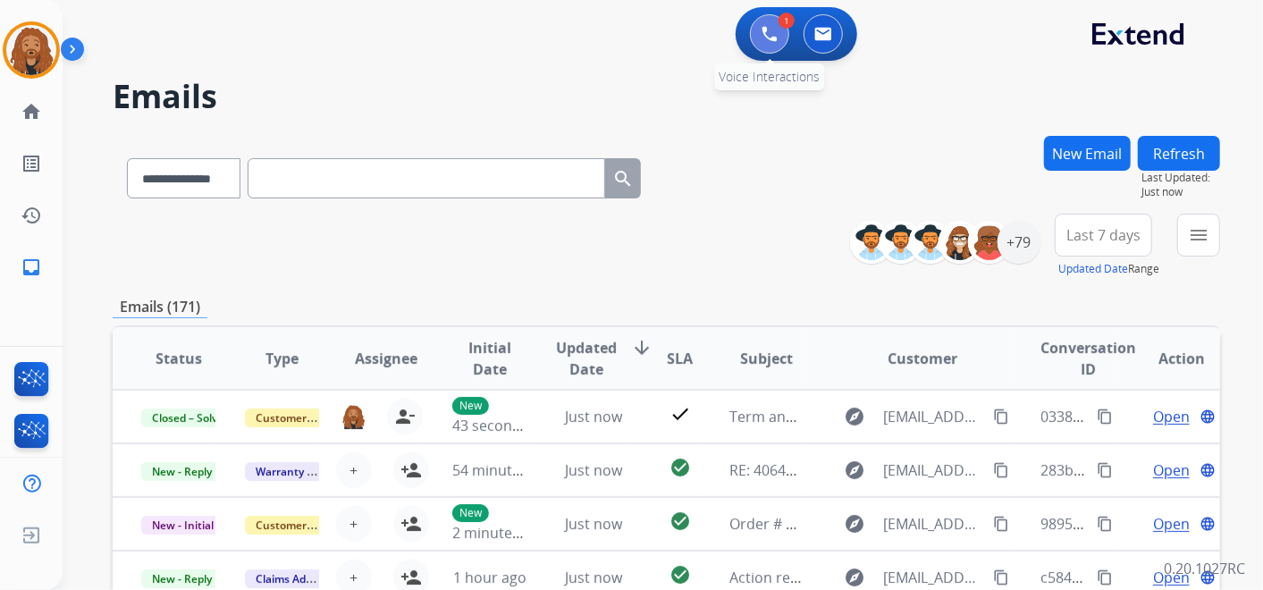
click at [770, 42] on button at bounding box center [769, 33] width 39 height 39
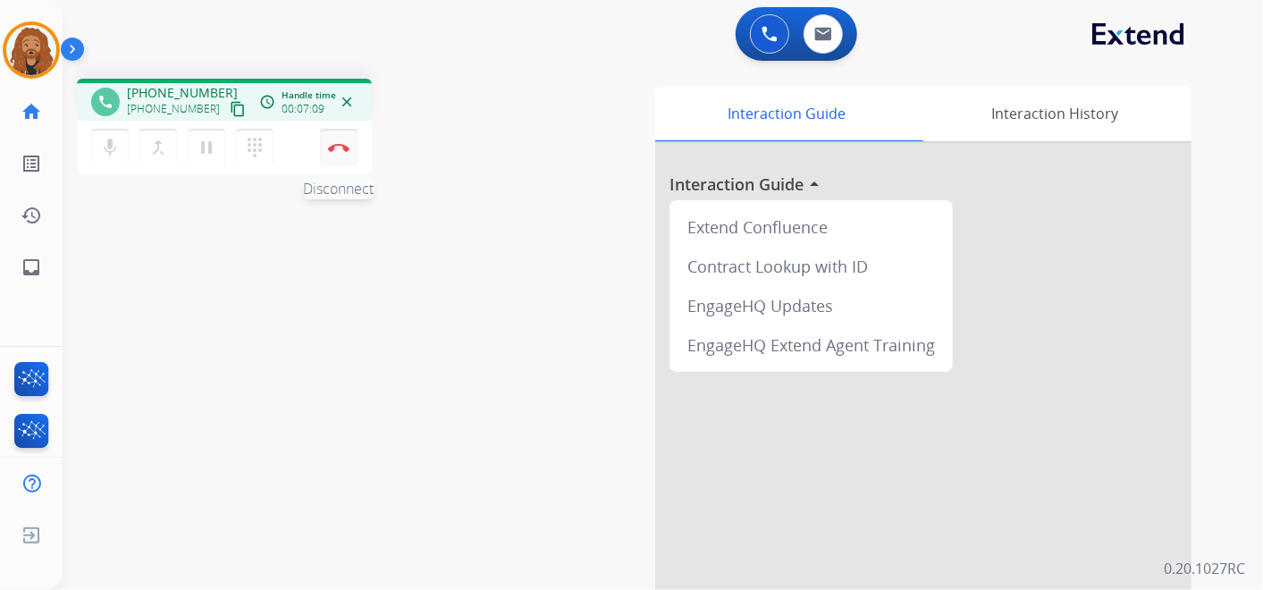
click at [333, 149] on img at bounding box center [338, 147] width 21 height 9
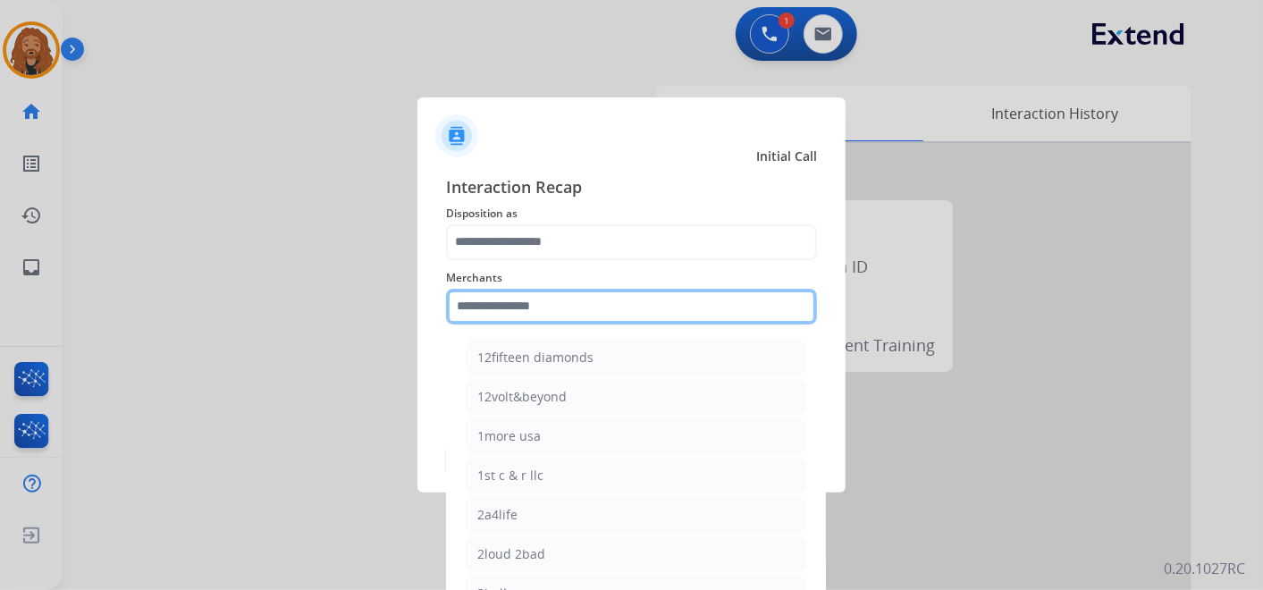
click at [545, 301] on input "text" at bounding box center [631, 307] width 371 height 36
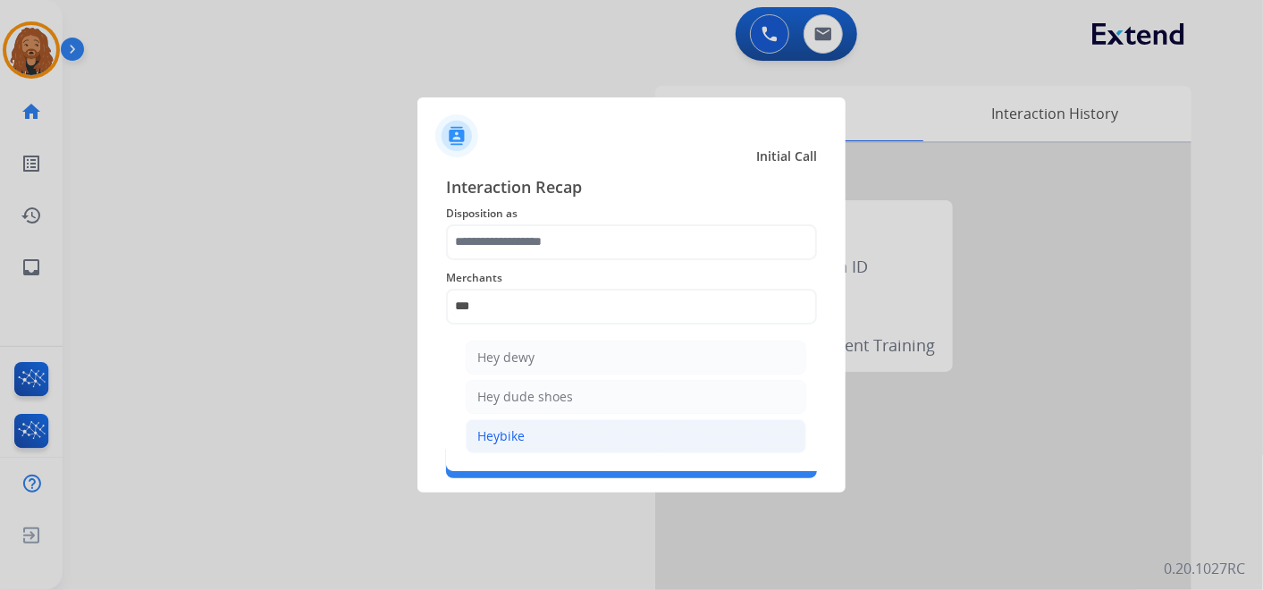
click at [559, 429] on li "Heybike" at bounding box center [636, 436] width 341 height 34
type input "*******"
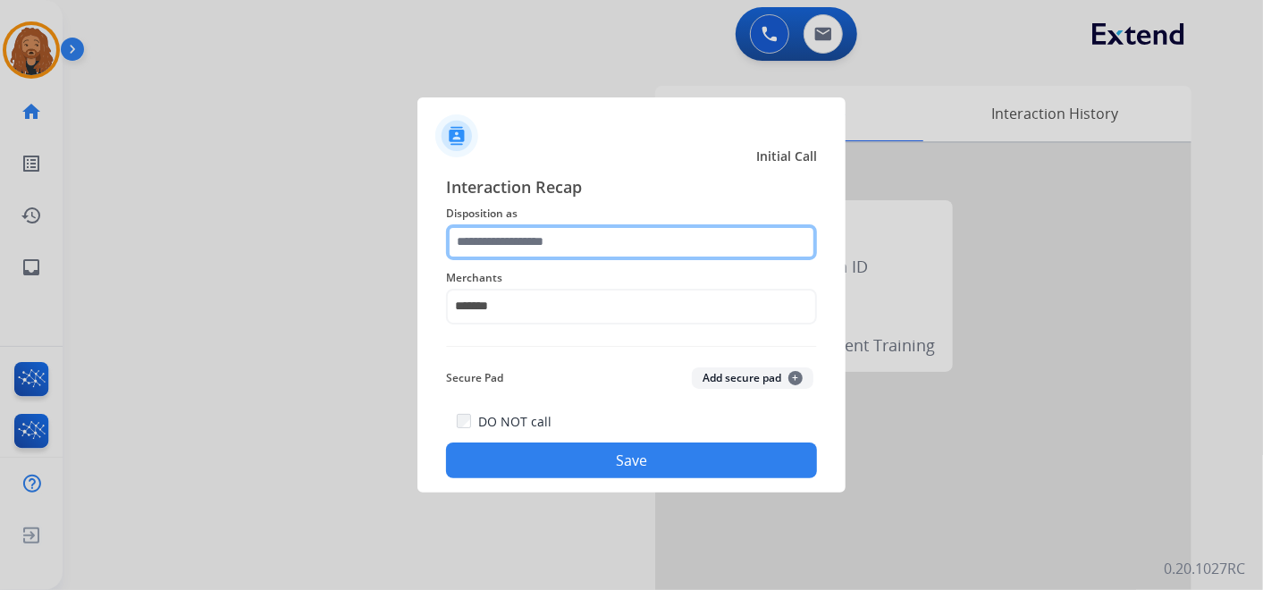
click at [549, 249] on input "text" at bounding box center [631, 242] width 371 height 36
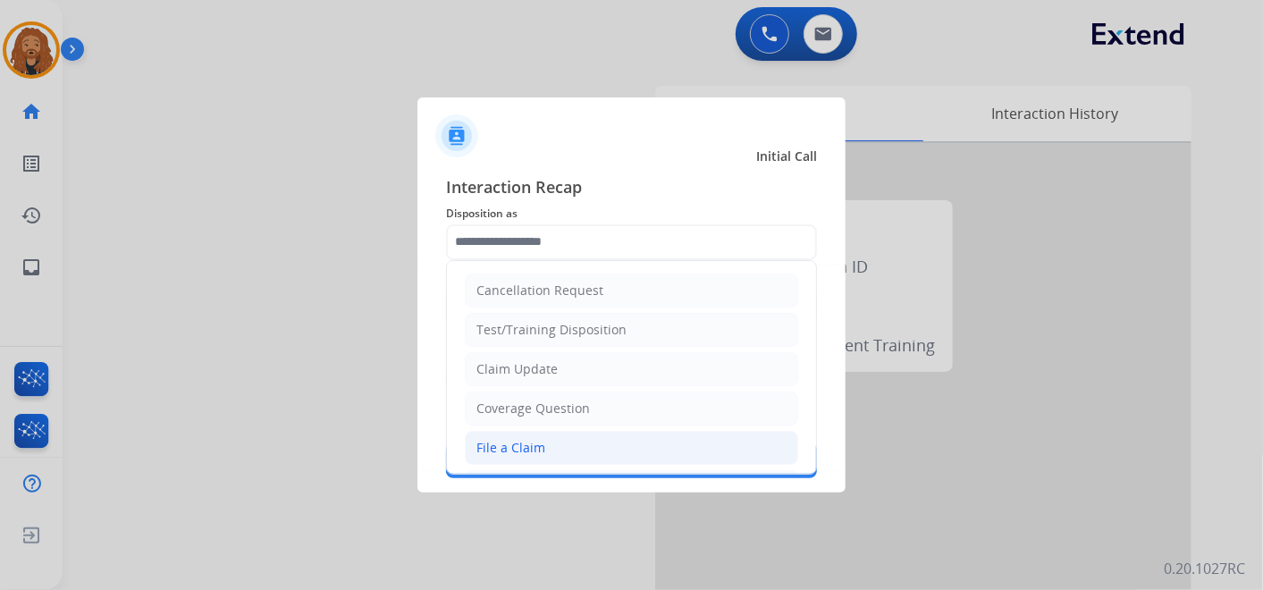
click at [584, 444] on li "File a Claim" at bounding box center [632, 448] width 334 height 34
type input "**********"
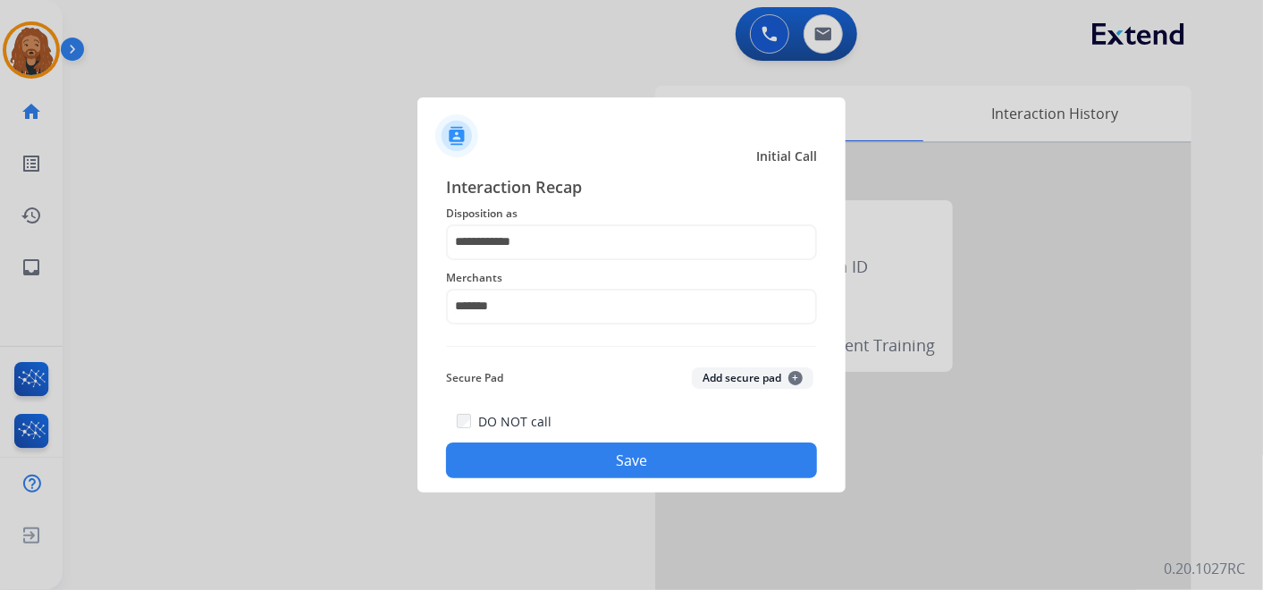
click at [590, 458] on button "Save" at bounding box center [631, 461] width 371 height 36
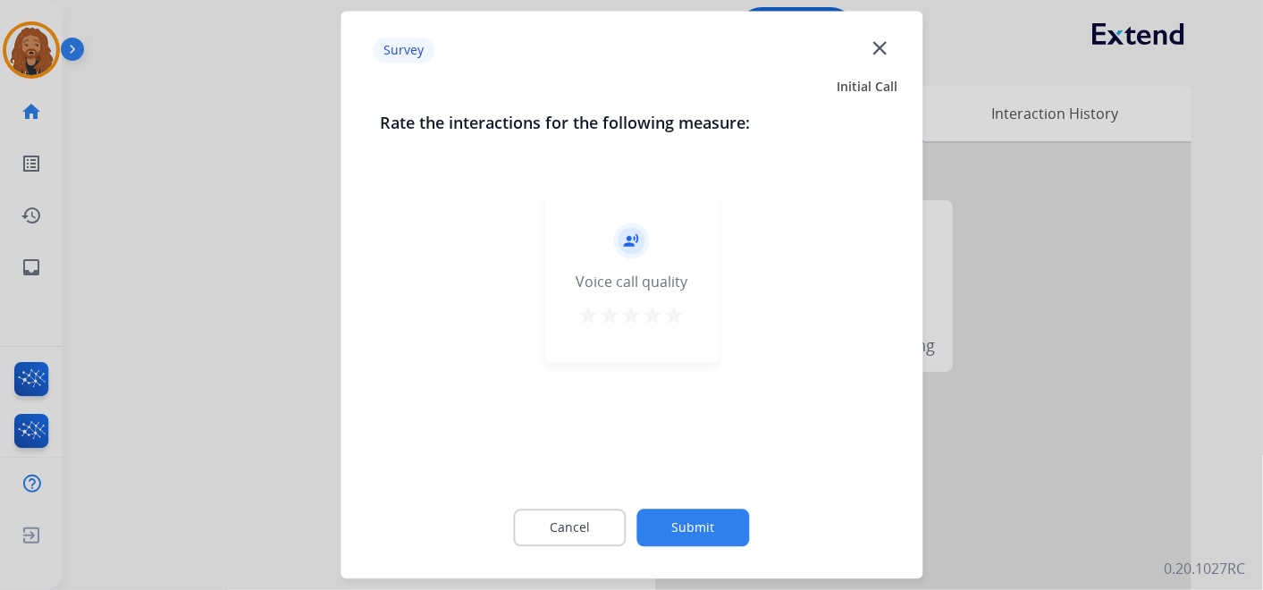
click at [661, 309] on mat-icon "star" at bounding box center [653, 316] width 21 height 21
click at [684, 319] on mat-icon "star" at bounding box center [674, 316] width 21 height 21
click at [720, 540] on button "Submit" at bounding box center [694, 529] width 113 height 38
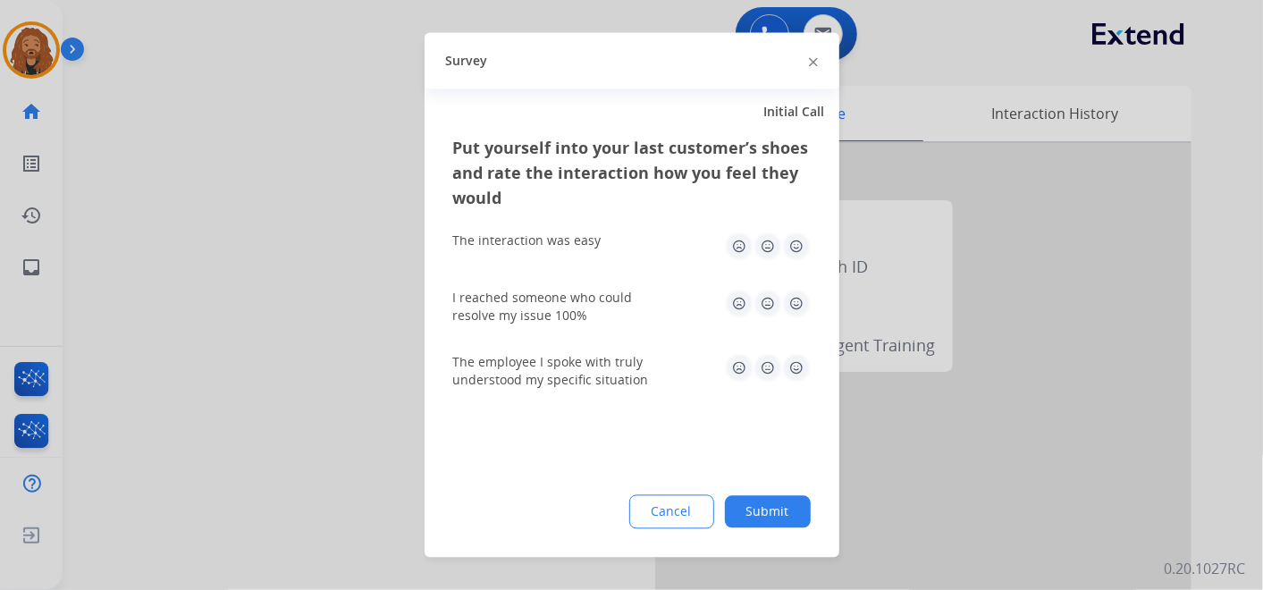
click at [809, 371] on div "Put yourself into your last customer’s shoes and rate the interaction how you f…" at bounding box center [632, 347] width 415 height 422
click at [807, 367] on img at bounding box center [796, 368] width 29 height 29
drag, startPoint x: 801, startPoint y: 313, endPoint x: 809, endPoint y: 273, distance: 41.0
click at [801, 311] on img at bounding box center [796, 304] width 29 height 29
click at [817, 248] on div "Put yourself into your last customer’s shoes and rate the interaction how you f…" at bounding box center [632, 347] width 415 height 422
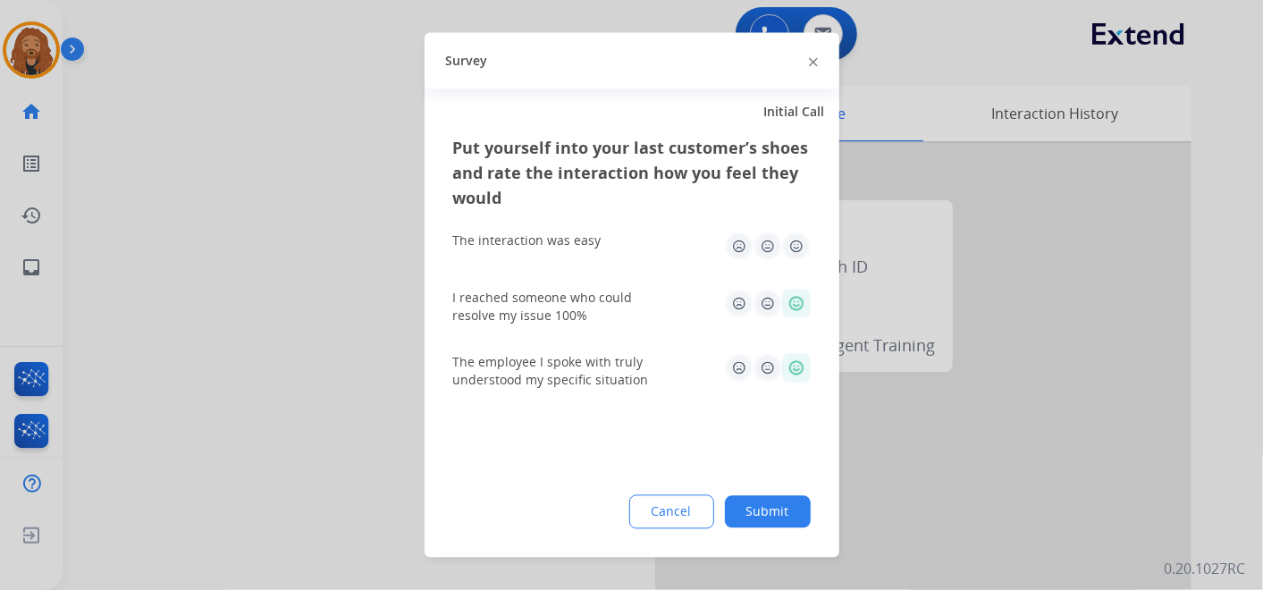
click at [809, 250] on img at bounding box center [796, 246] width 29 height 29
drag, startPoint x: 781, startPoint y: 495, endPoint x: 865, endPoint y: 488, distance: 83.5
click at [781, 493] on div "Put yourself into your last customer’s shoes and rate the interaction how you f…" at bounding box center [632, 347] width 415 height 422
click at [784, 517] on button "Submit" at bounding box center [768, 512] width 86 height 32
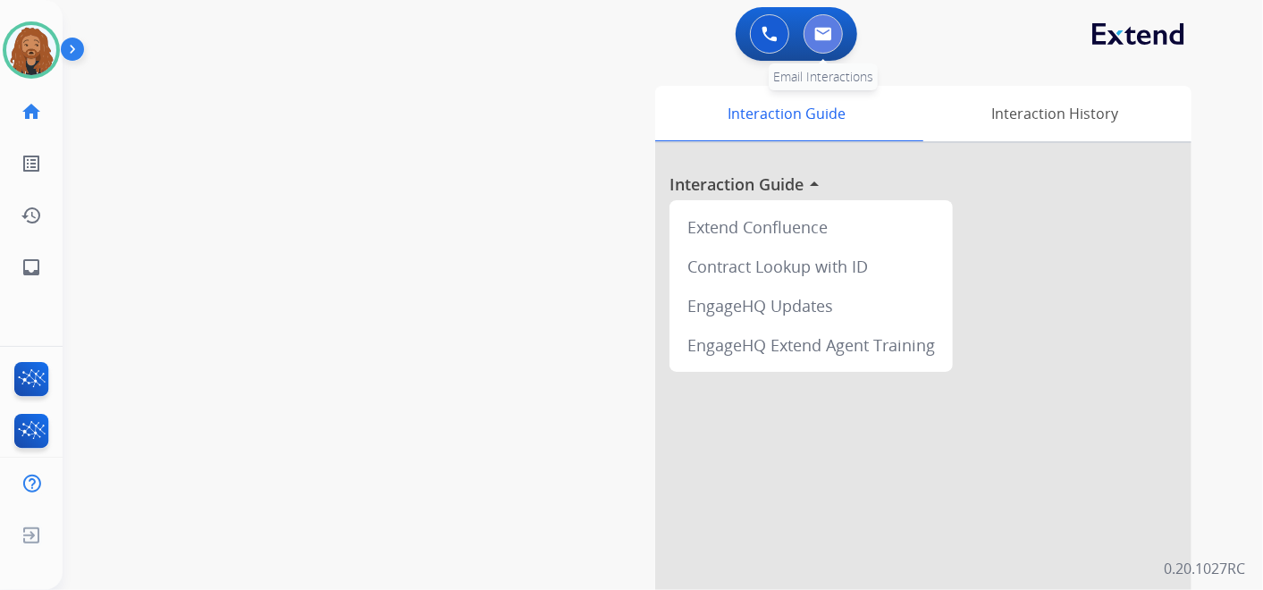
click at [836, 38] on button at bounding box center [823, 33] width 39 height 39
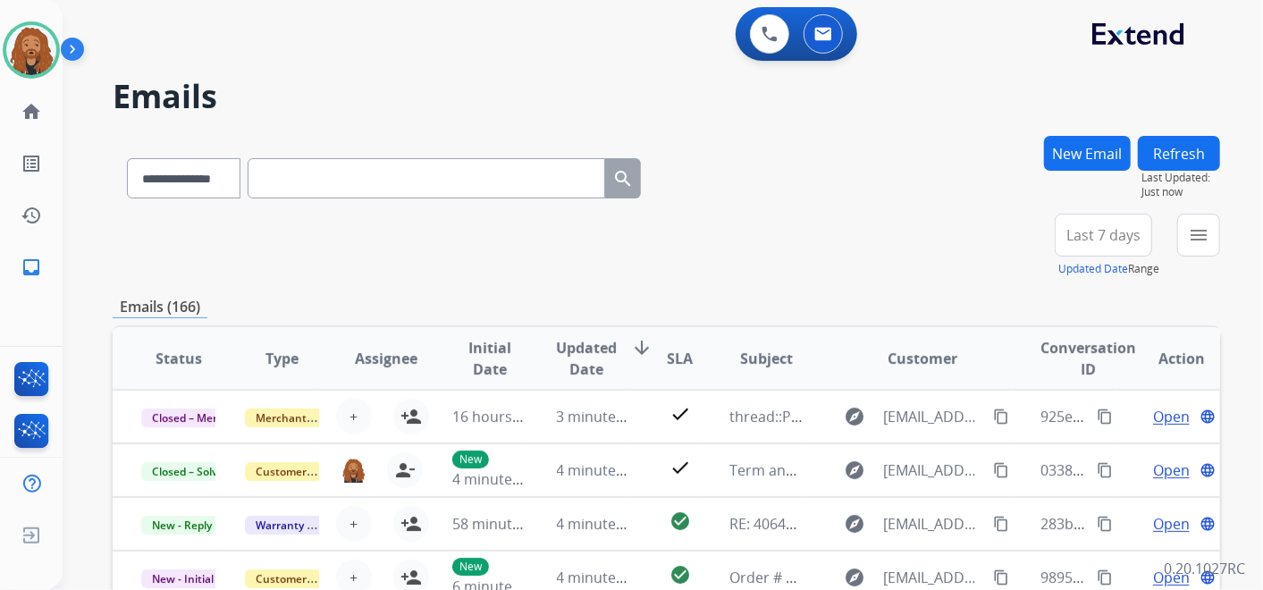
click at [1077, 150] on button "New Email" at bounding box center [1087, 153] width 87 height 35
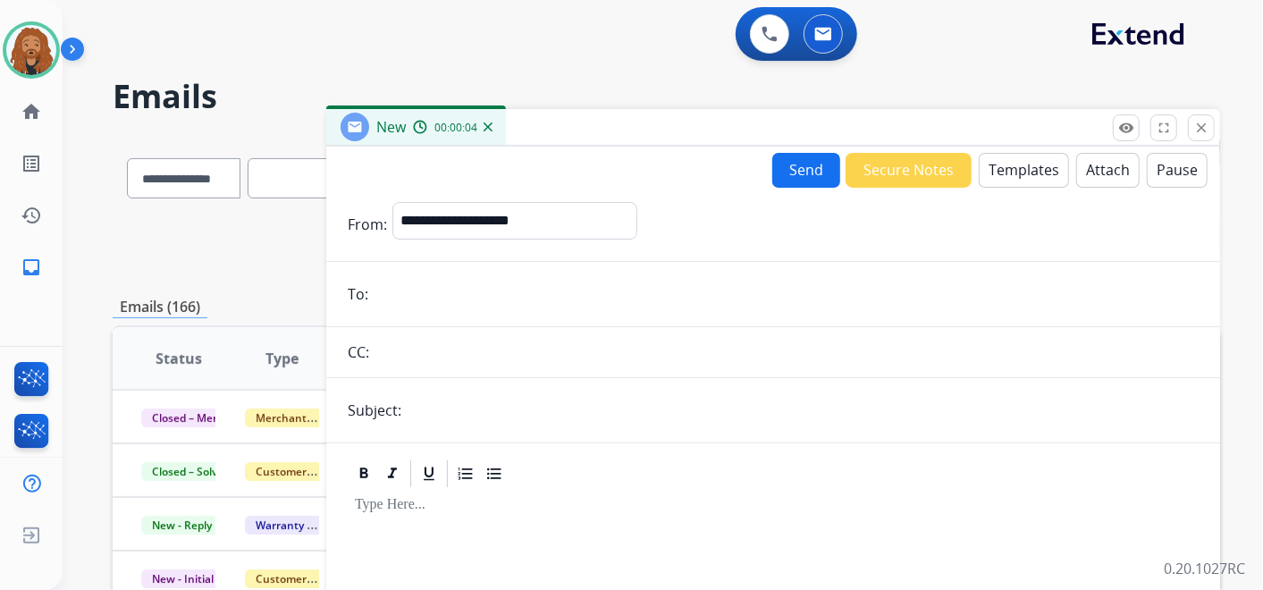
click at [788, 174] on button "Send" at bounding box center [807, 170] width 68 height 35
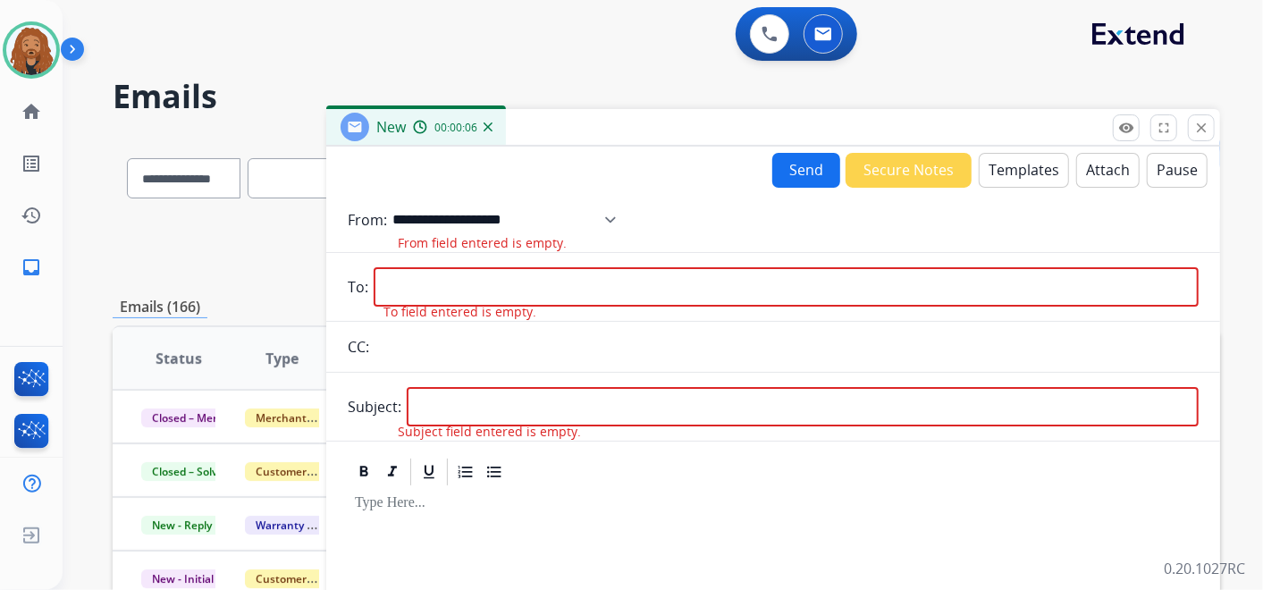
click at [623, 213] on select "**********" at bounding box center [511, 220] width 236 height 36
select select "**********"
click at [393, 202] on select "**********" at bounding box center [511, 220] width 236 height 36
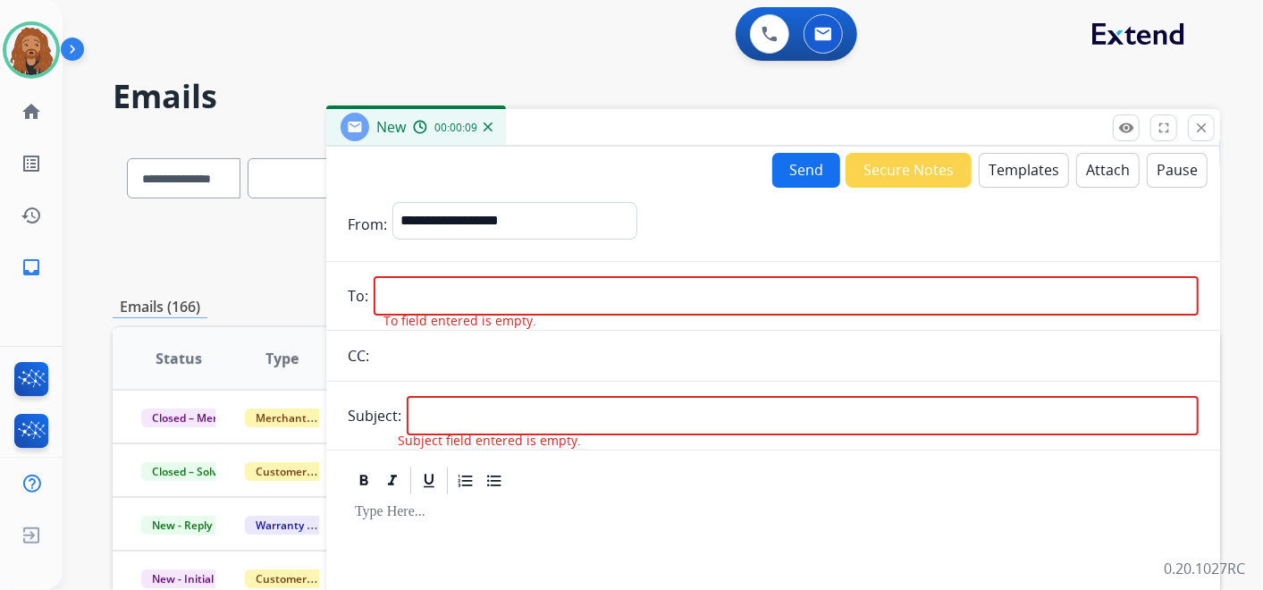
click at [1026, 162] on button "Templates" at bounding box center [1024, 170] width 90 height 35
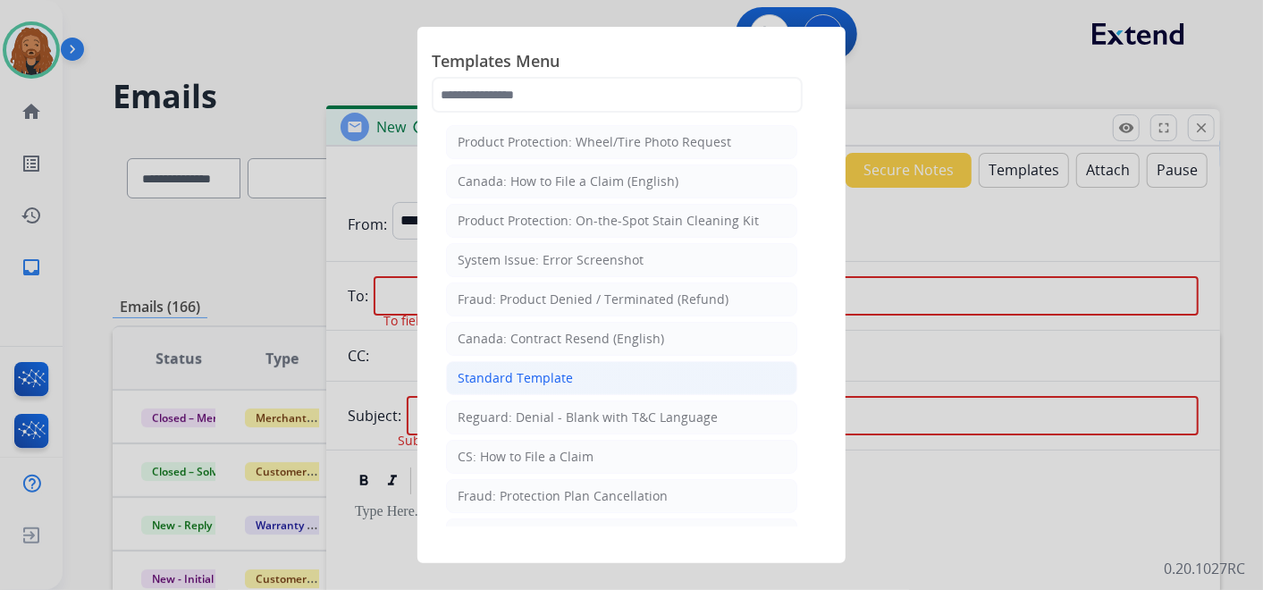
click at [553, 370] on div "Standard Template" at bounding box center [515, 378] width 115 height 18
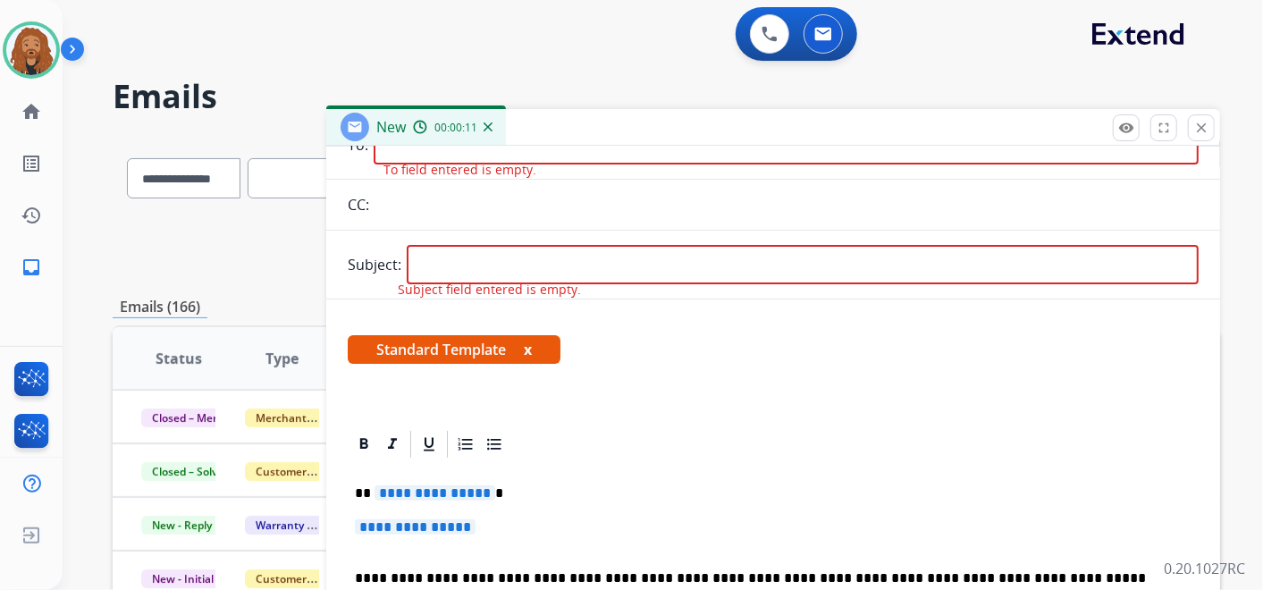
scroll to position [298, 0]
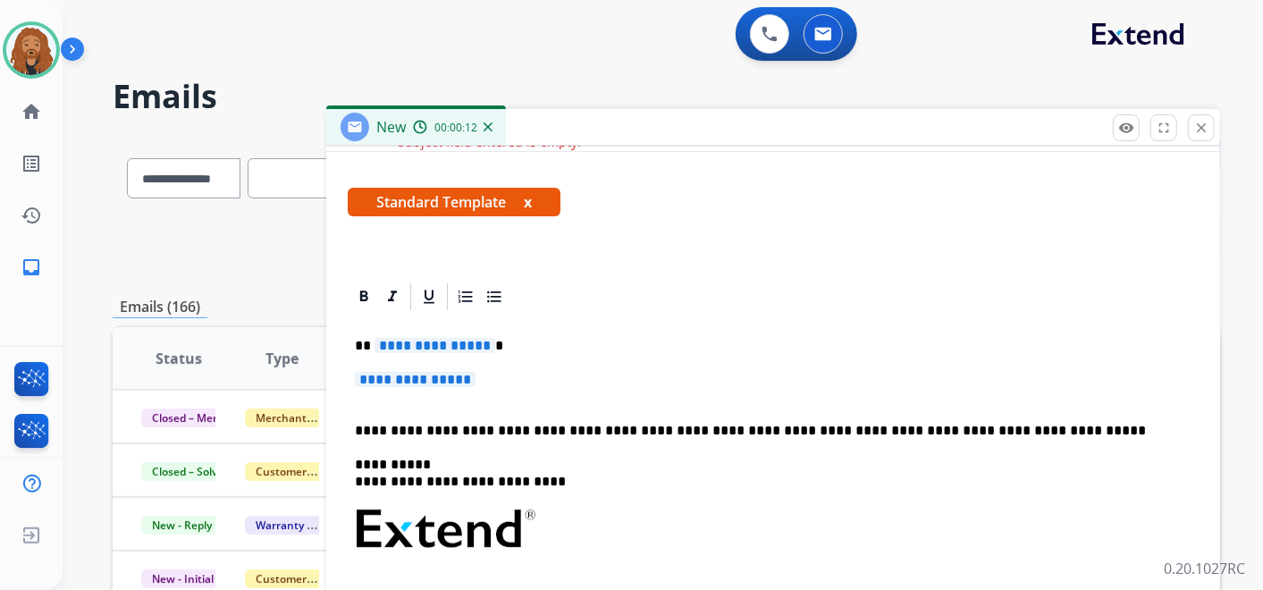
click at [504, 380] on p "**********" at bounding box center [773, 388] width 837 height 33
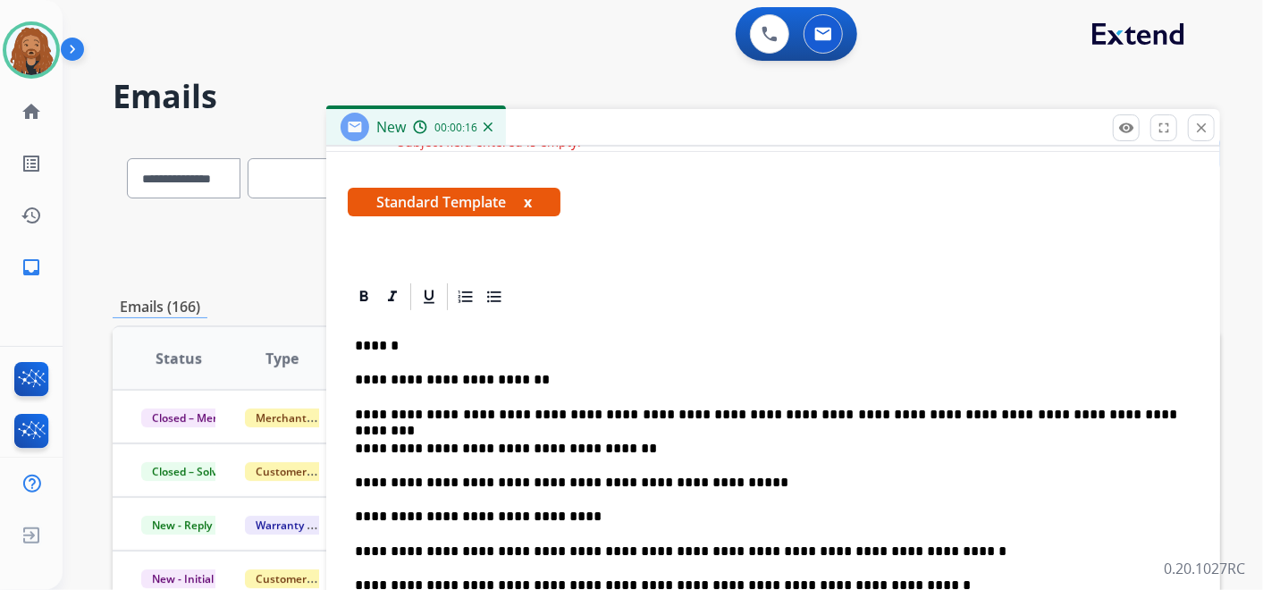
scroll to position [0, 0]
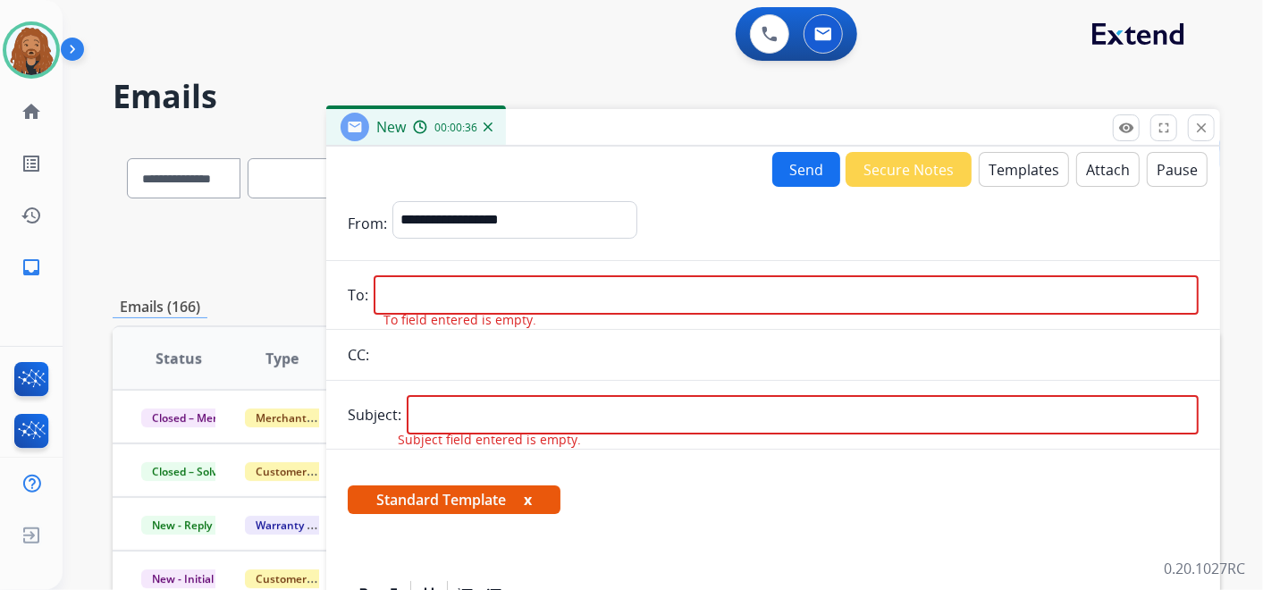
click at [513, 291] on input "email" at bounding box center [786, 294] width 825 height 39
paste input "**********"
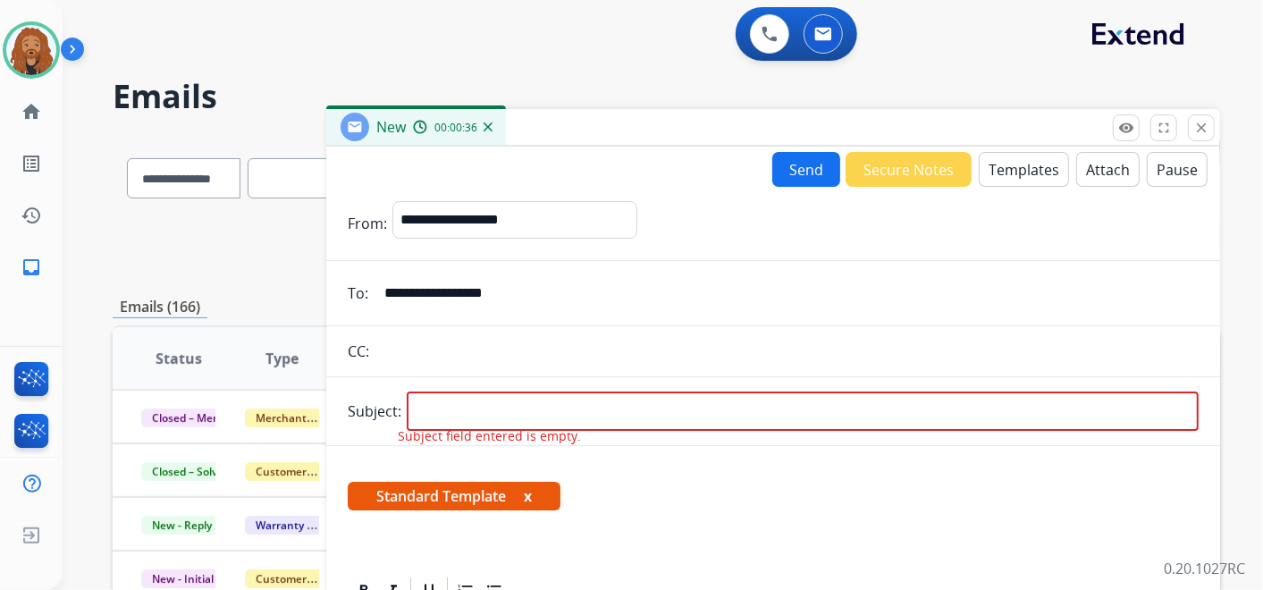
type input "**********"
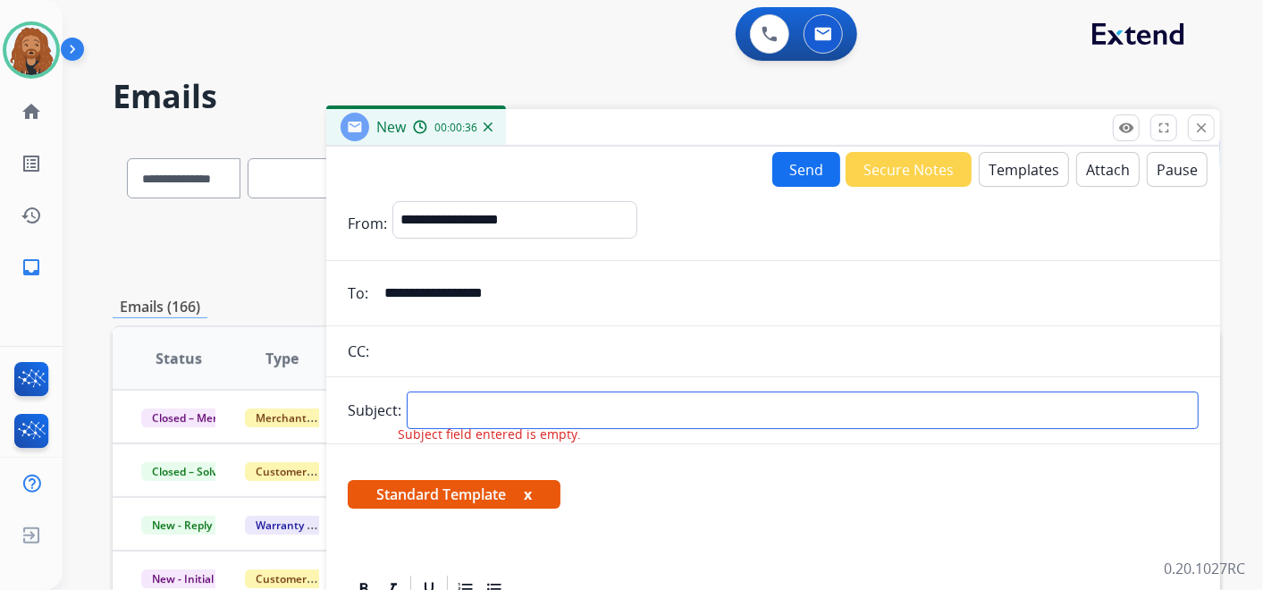
click at [562, 394] on input "text" at bounding box center [803, 411] width 792 height 38
type input "**********"
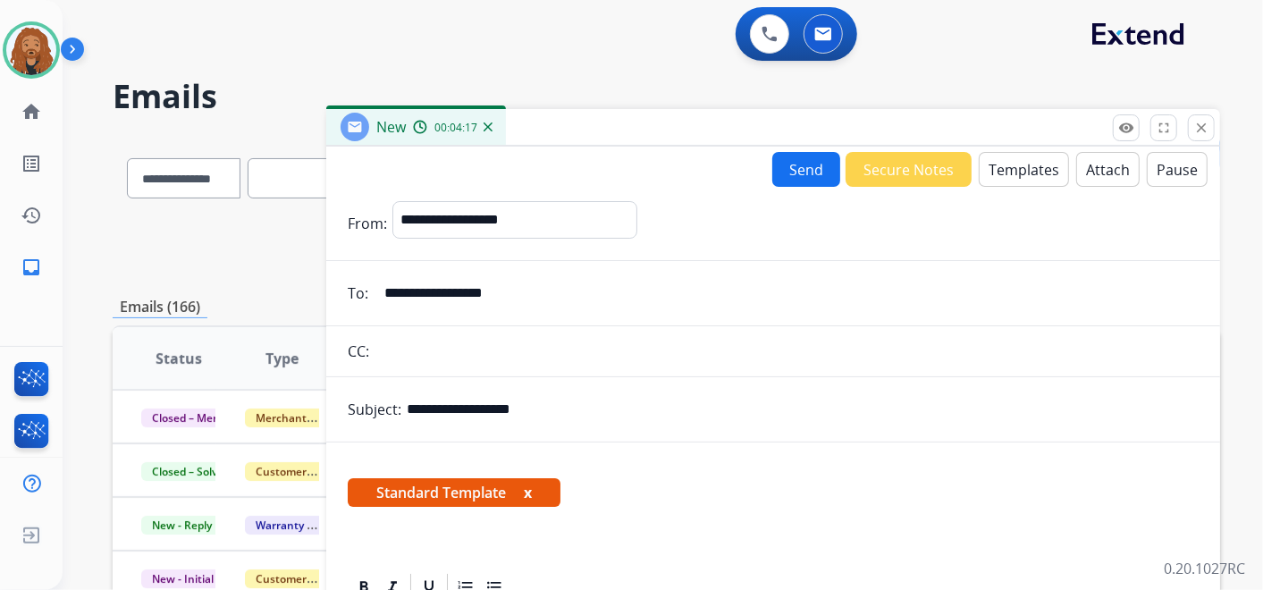
click at [805, 173] on button "Send" at bounding box center [807, 169] width 68 height 35
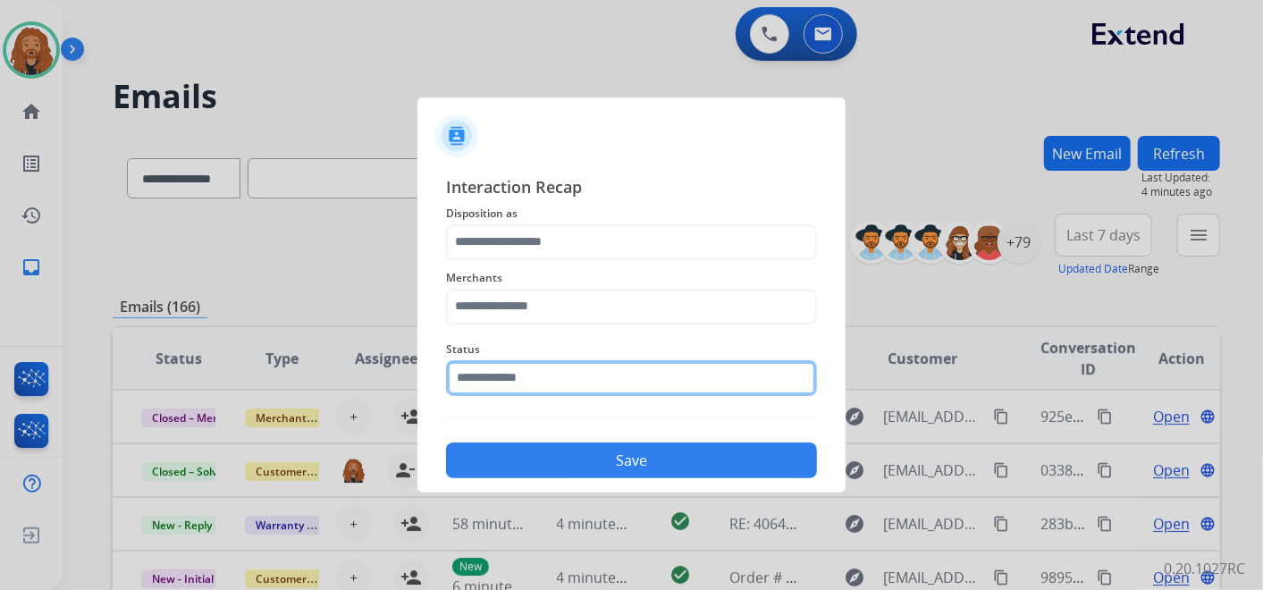
click at [523, 385] on input "text" at bounding box center [631, 378] width 371 height 36
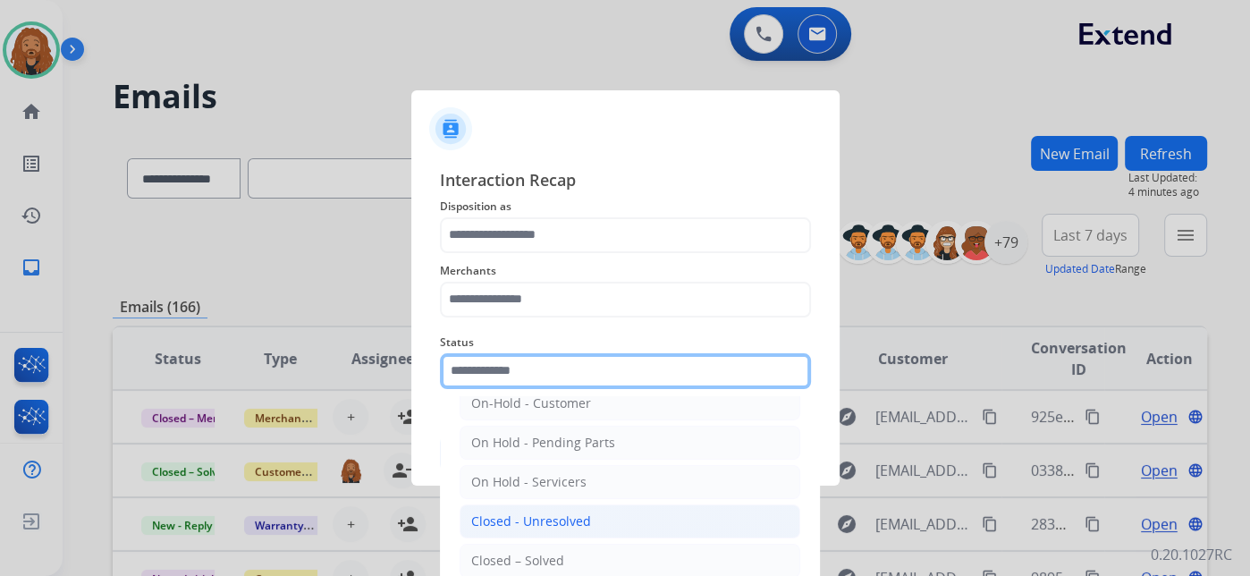
scroll to position [102, 0]
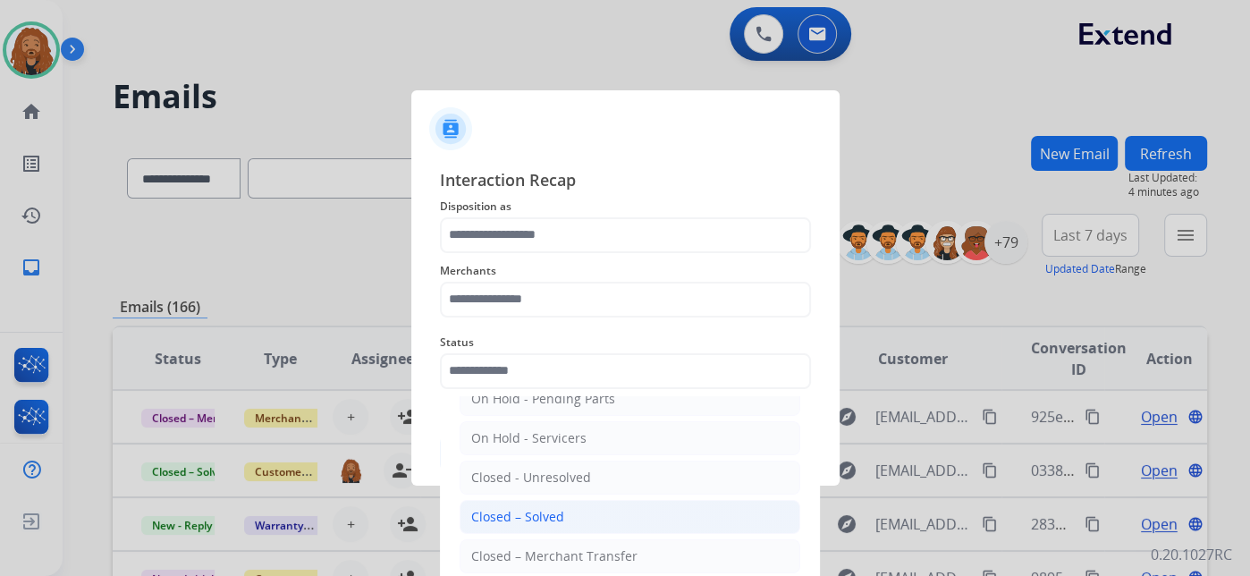
click at [523, 512] on div "Closed – Solved" at bounding box center [517, 517] width 93 height 18
type input "**********"
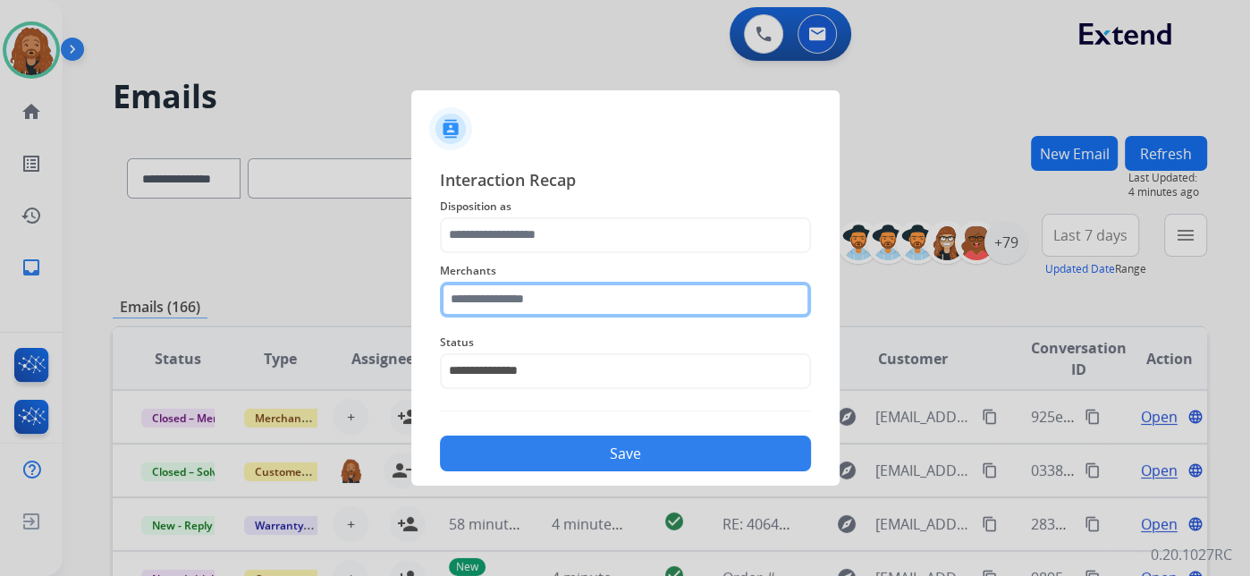
click at [514, 322] on div "Merchants" at bounding box center [625, 289] width 371 height 72
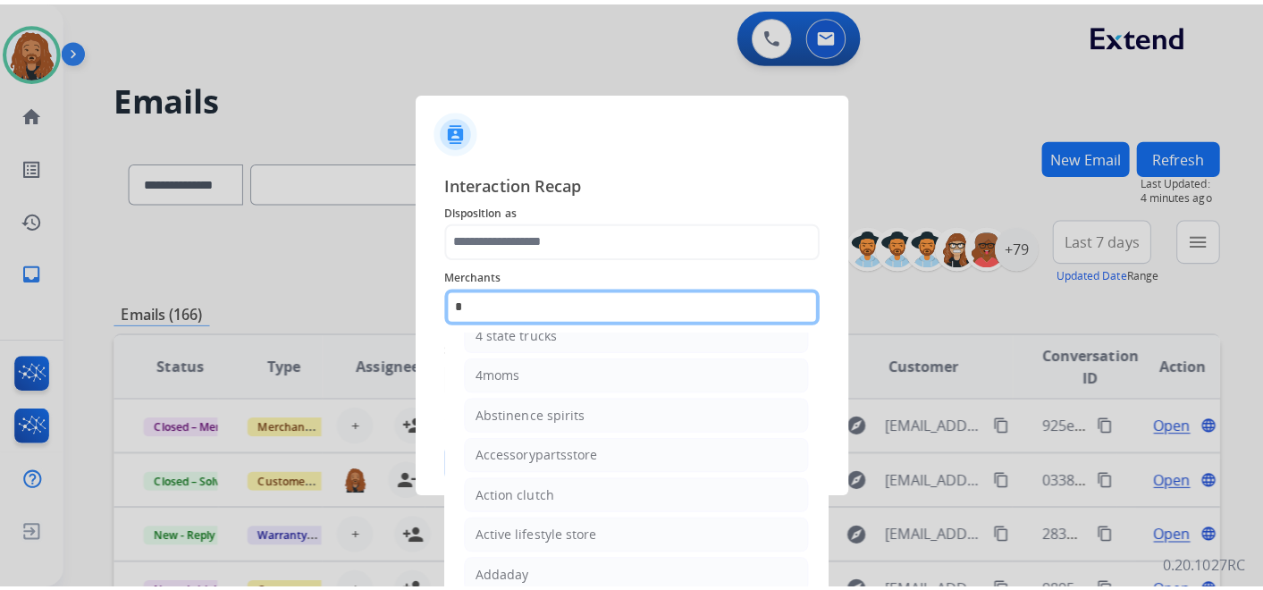
scroll to position [0, 0]
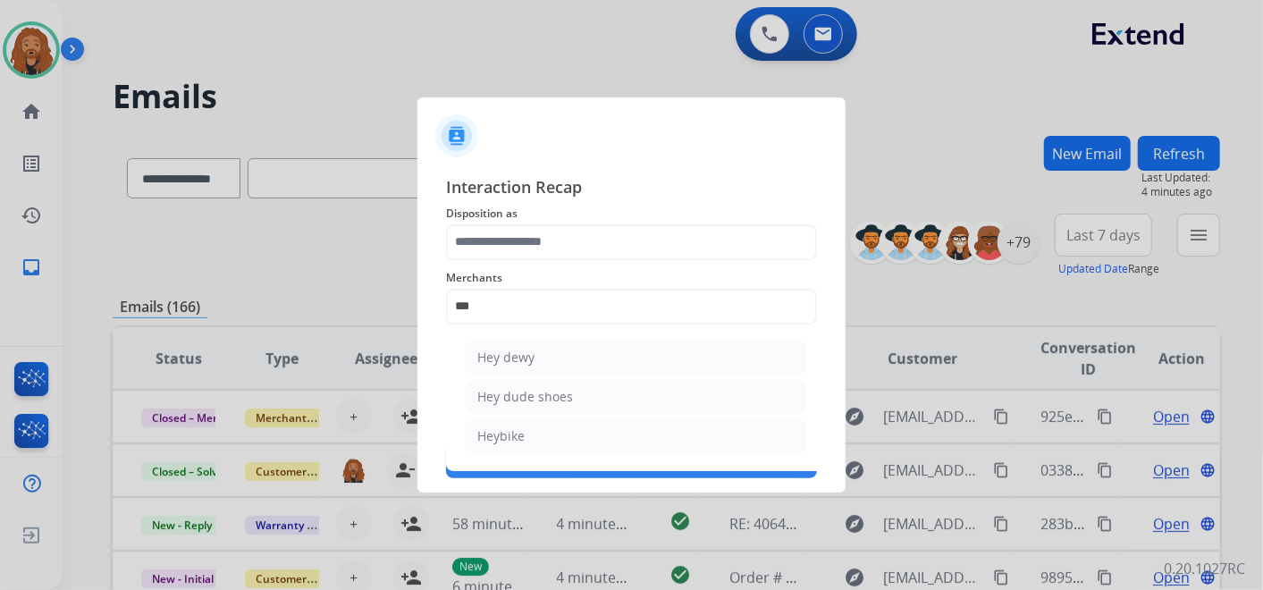
click at [572, 436] on li "Heybike" at bounding box center [636, 436] width 341 height 34
type input "*******"
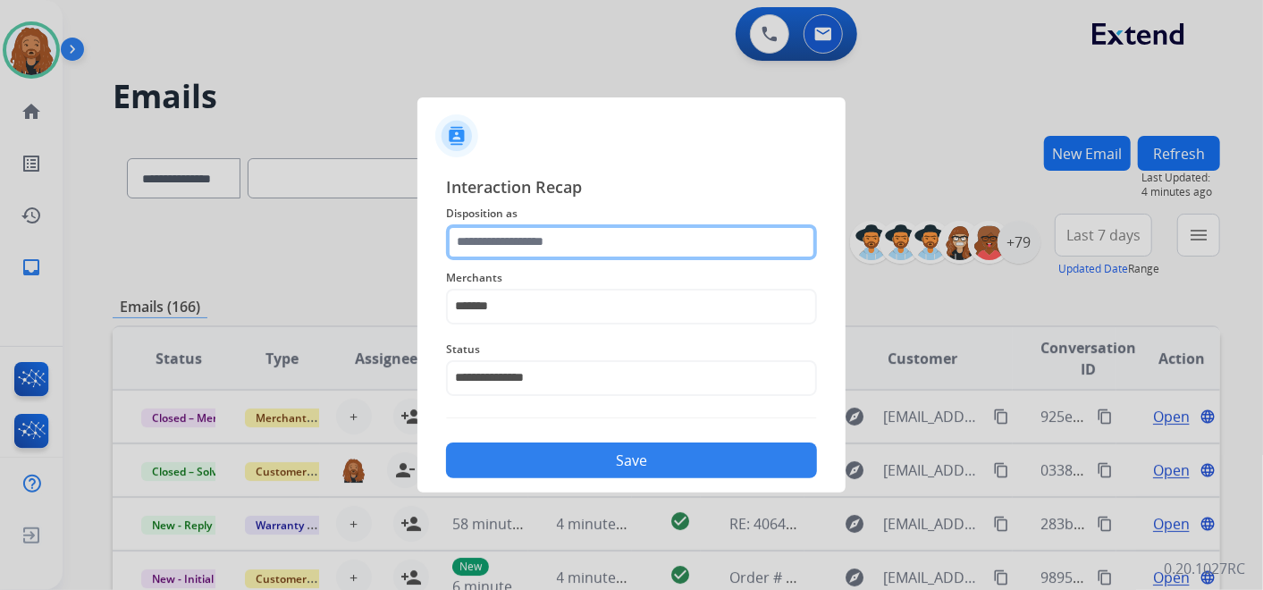
click at [508, 249] on input "text" at bounding box center [631, 242] width 371 height 36
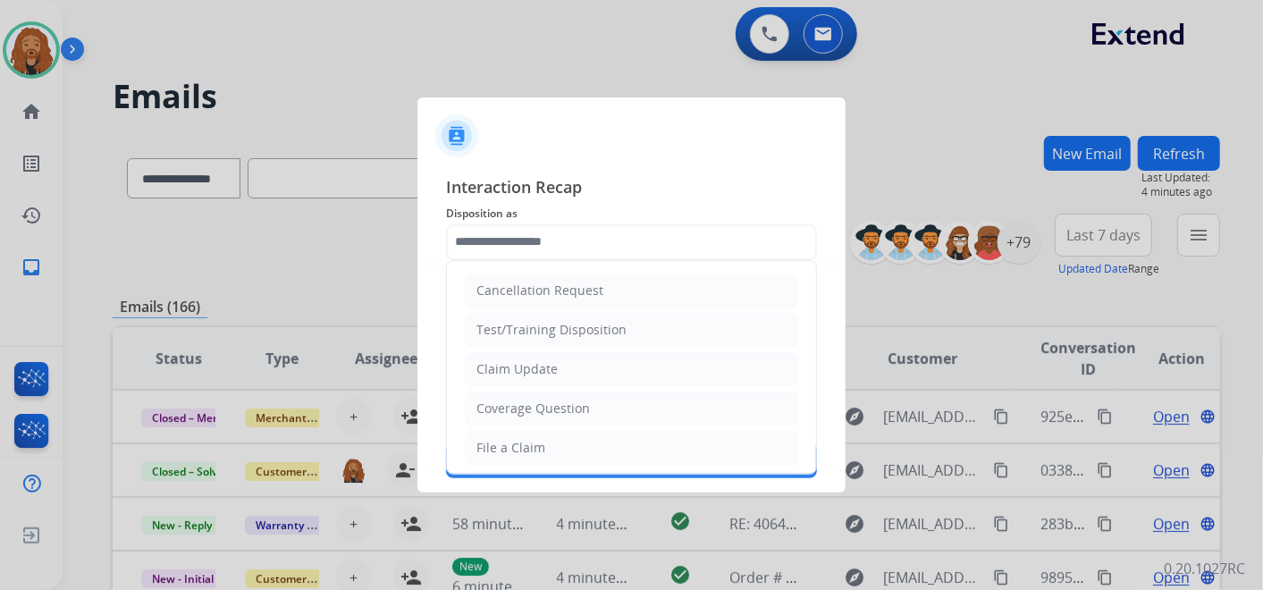
click at [530, 440] on div "File a Claim" at bounding box center [511, 448] width 69 height 18
type input "**********"
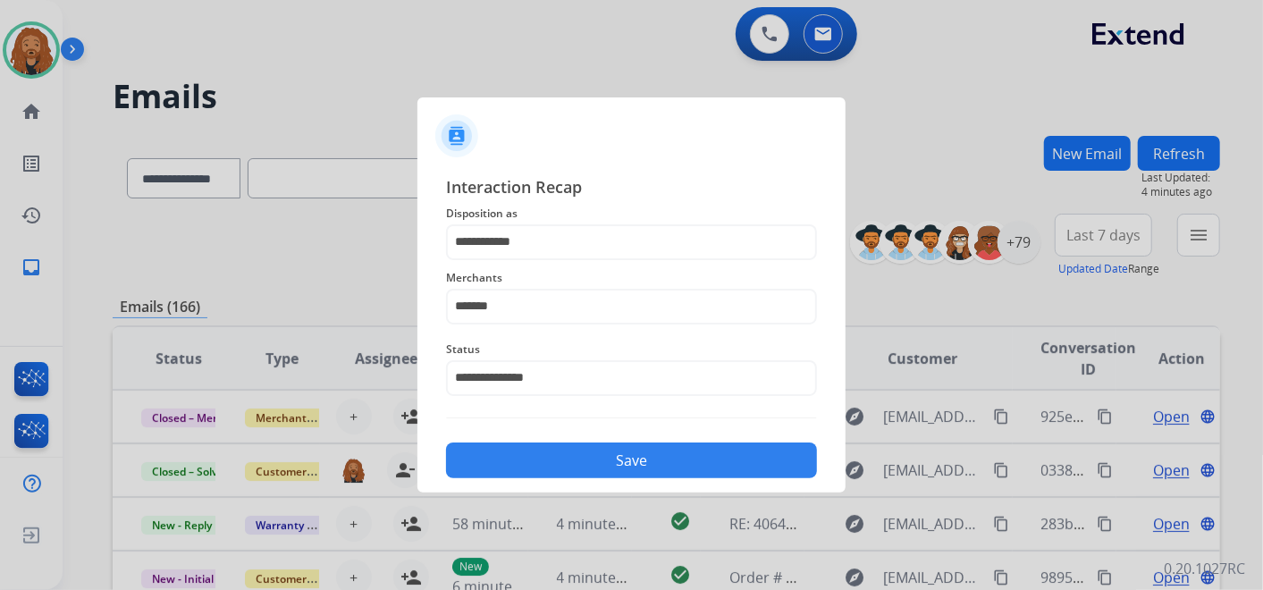
click at [592, 452] on button "Save" at bounding box center [631, 461] width 371 height 36
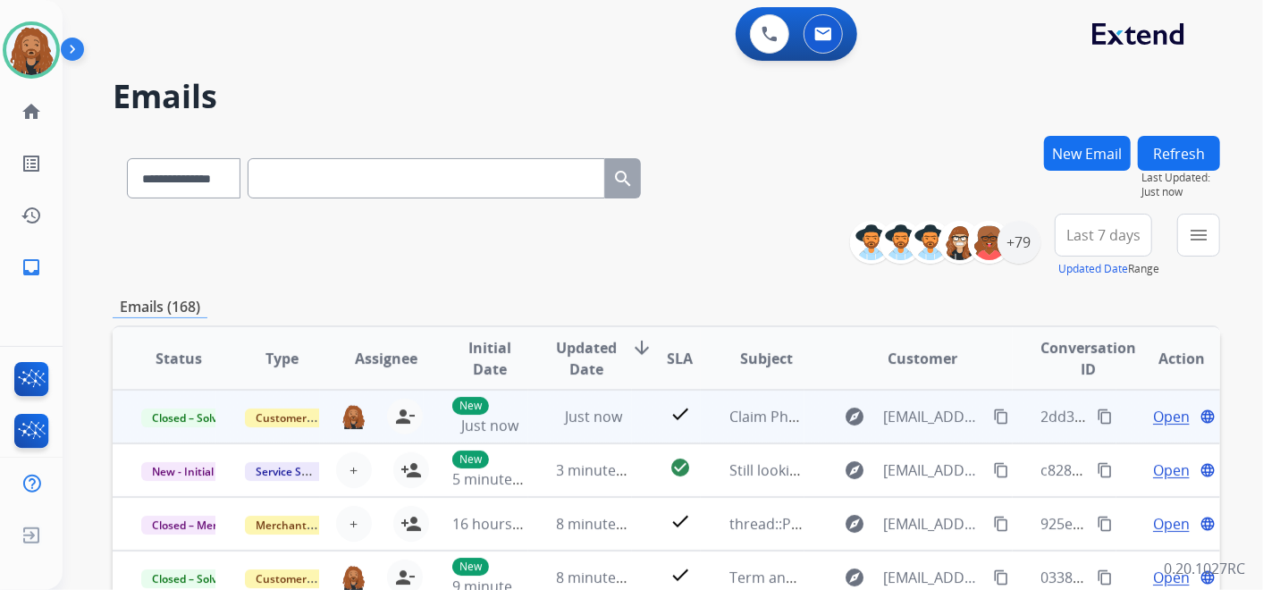
click at [1098, 420] on mat-icon "content_copy" at bounding box center [1105, 417] width 16 height 16
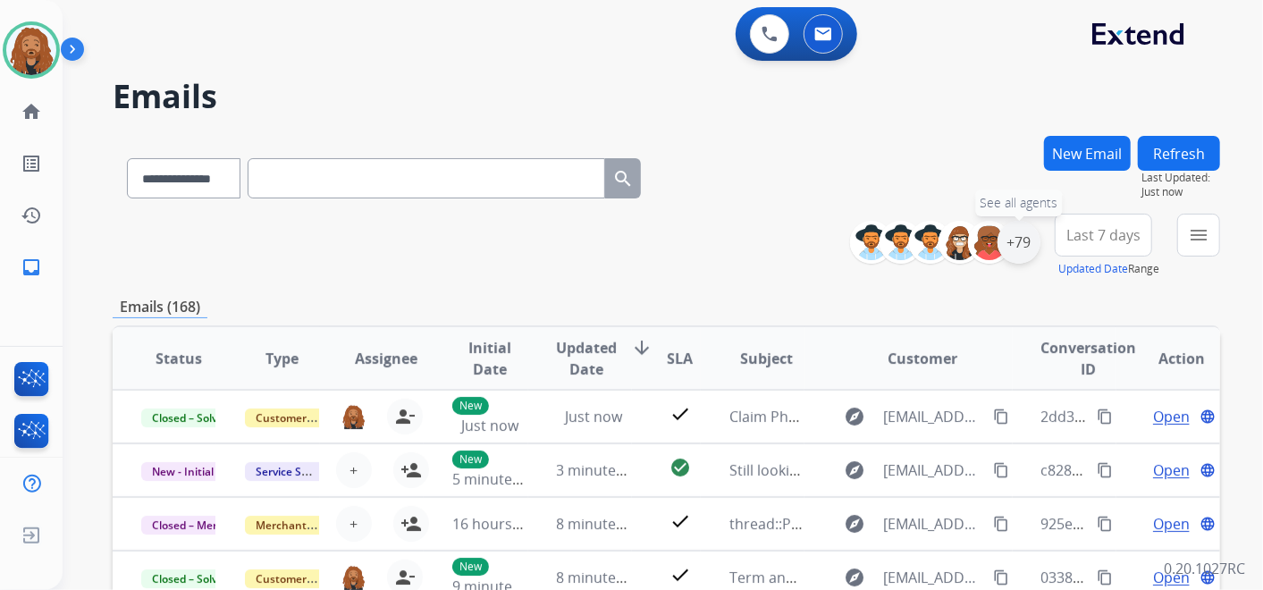
click at [1029, 232] on div "+79" at bounding box center [1019, 242] width 43 height 43
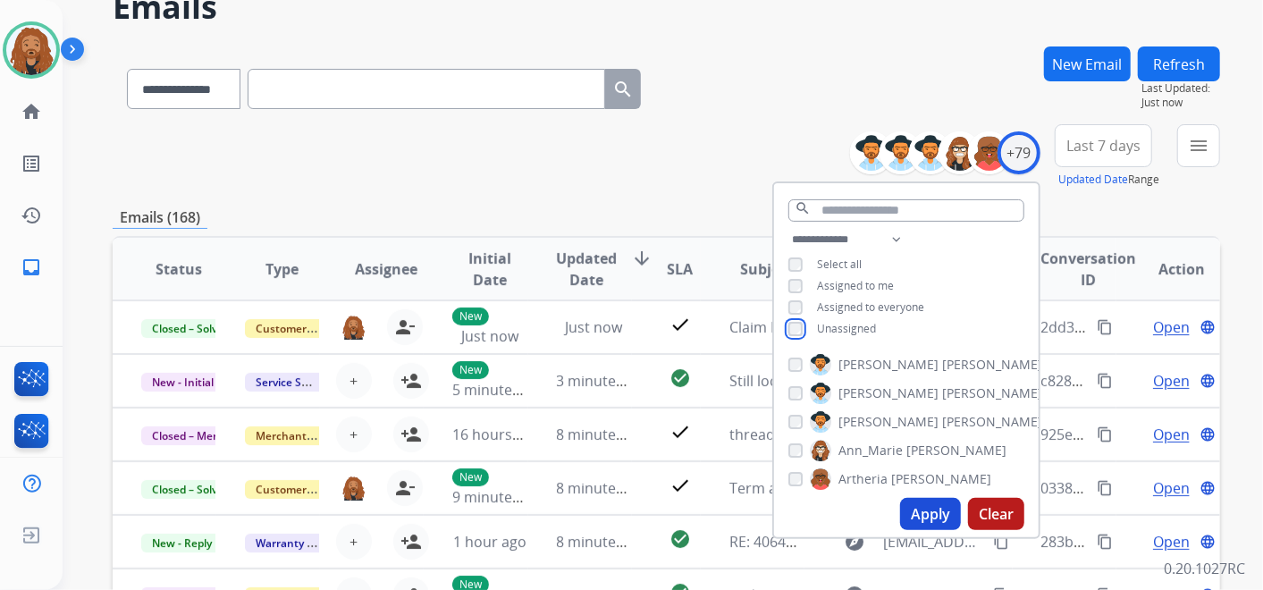
scroll to position [199, 0]
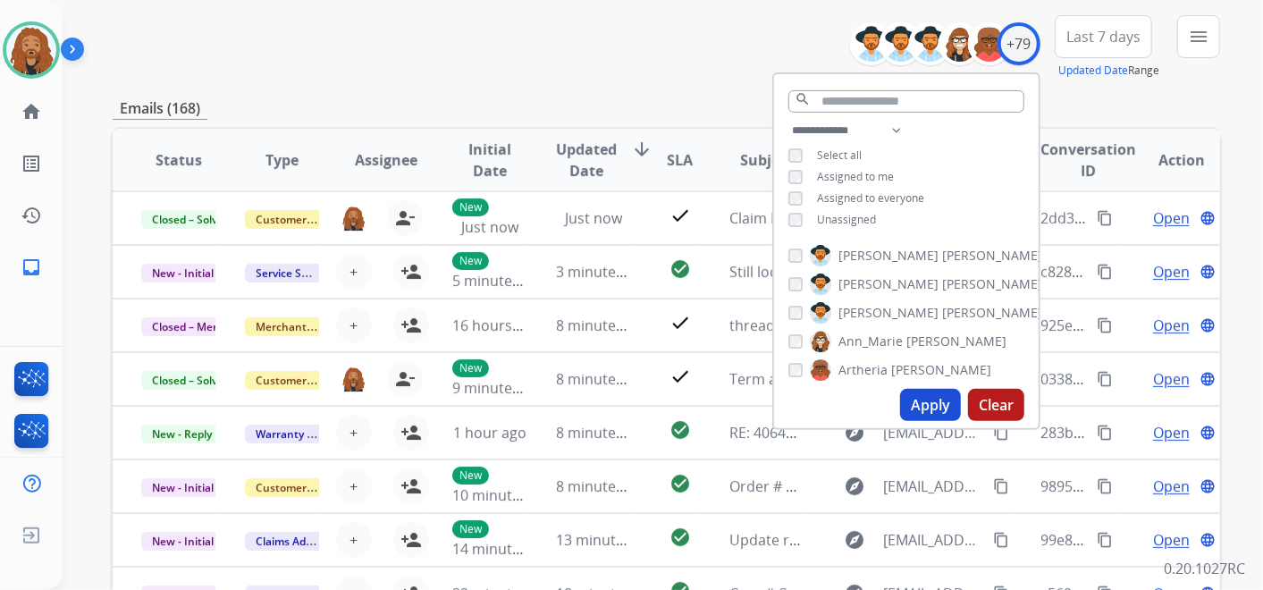
click at [922, 413] on button "Apply" at bounding box center [930, 405] width 61 height 32
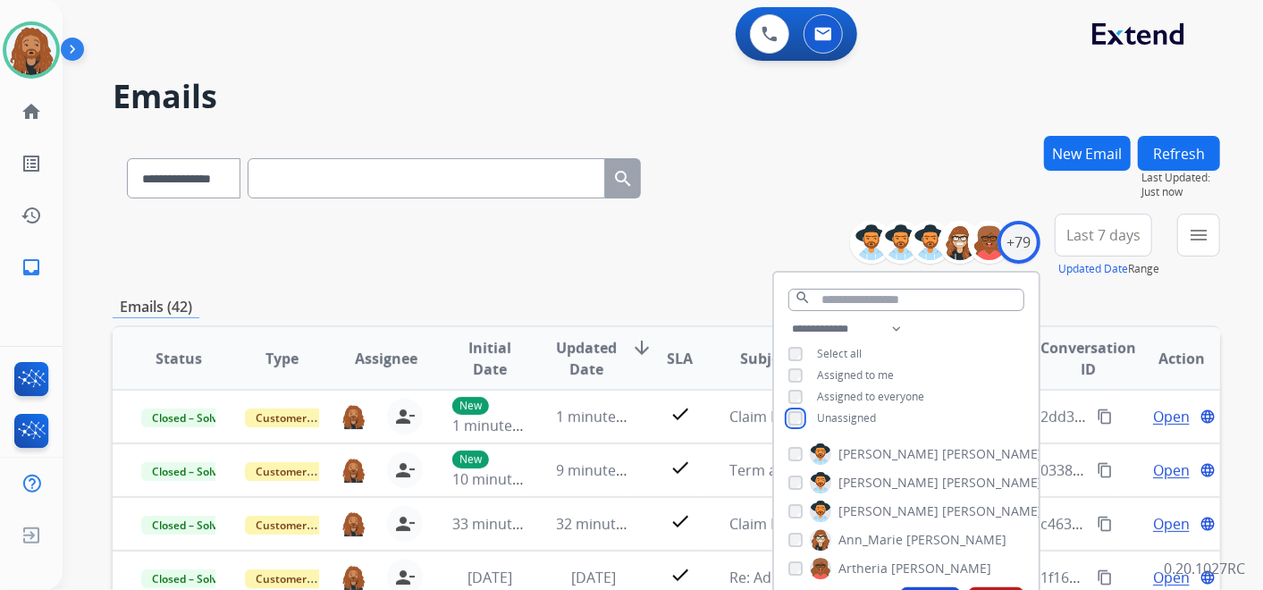
scroll to position [298, 0]
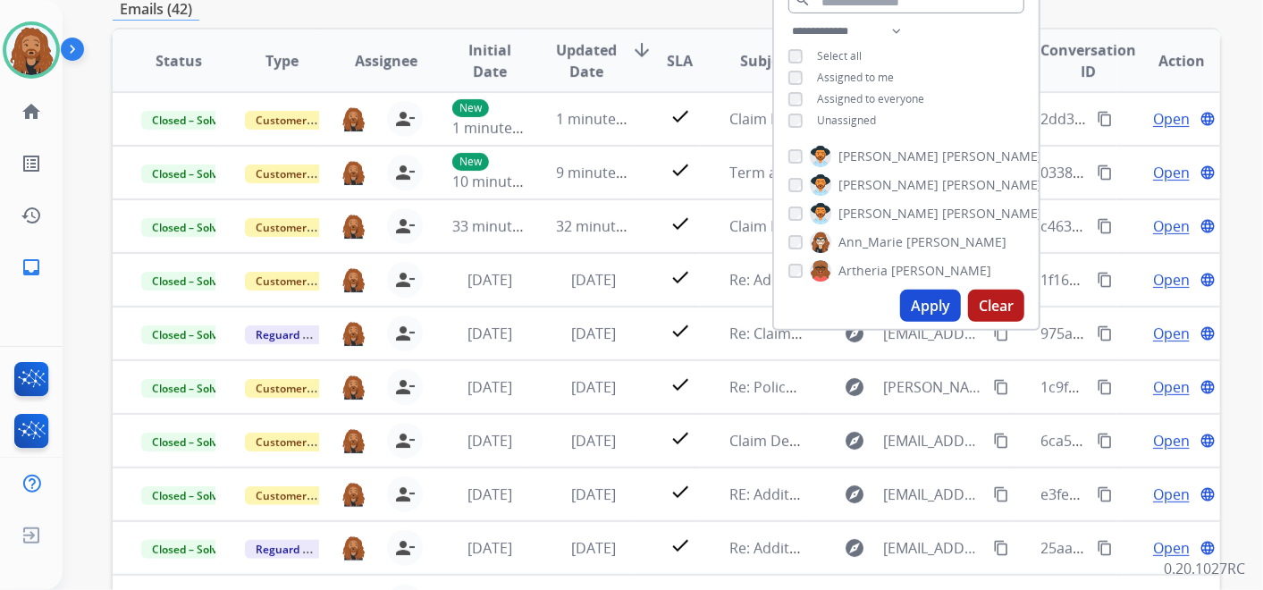
click at [944, 311] on button "Apply" at bounding box center [930, 306] width 61 height 32
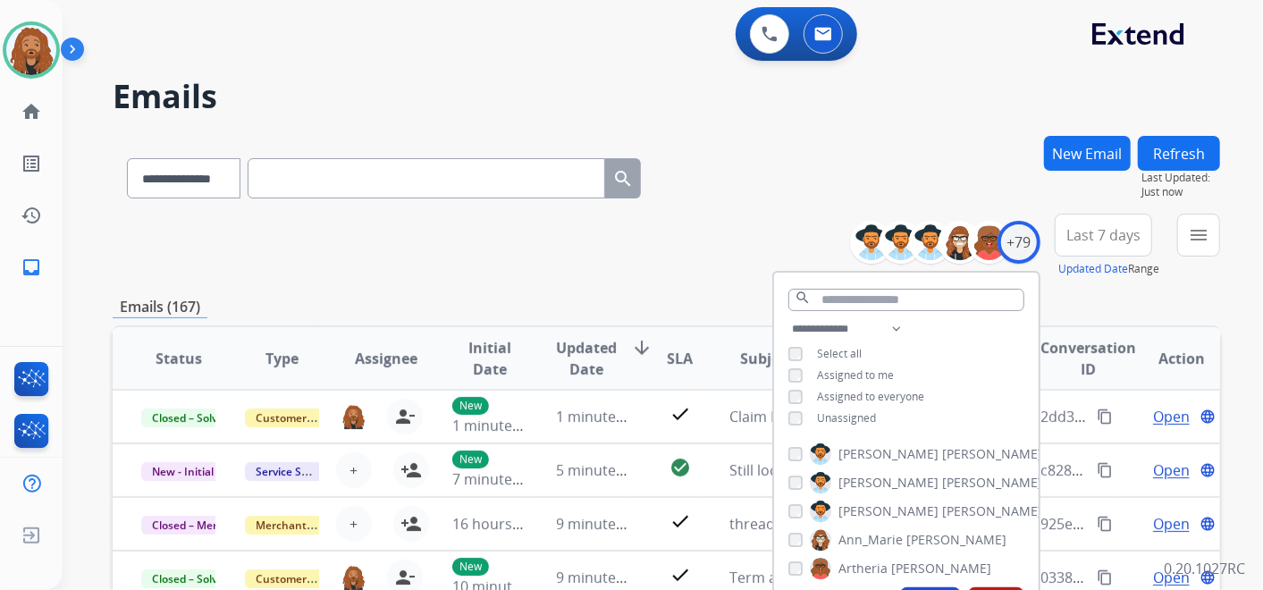
click at [1095, 250] on button "Last 7 days" at bounding box center [1103, 235] width 97 height 43
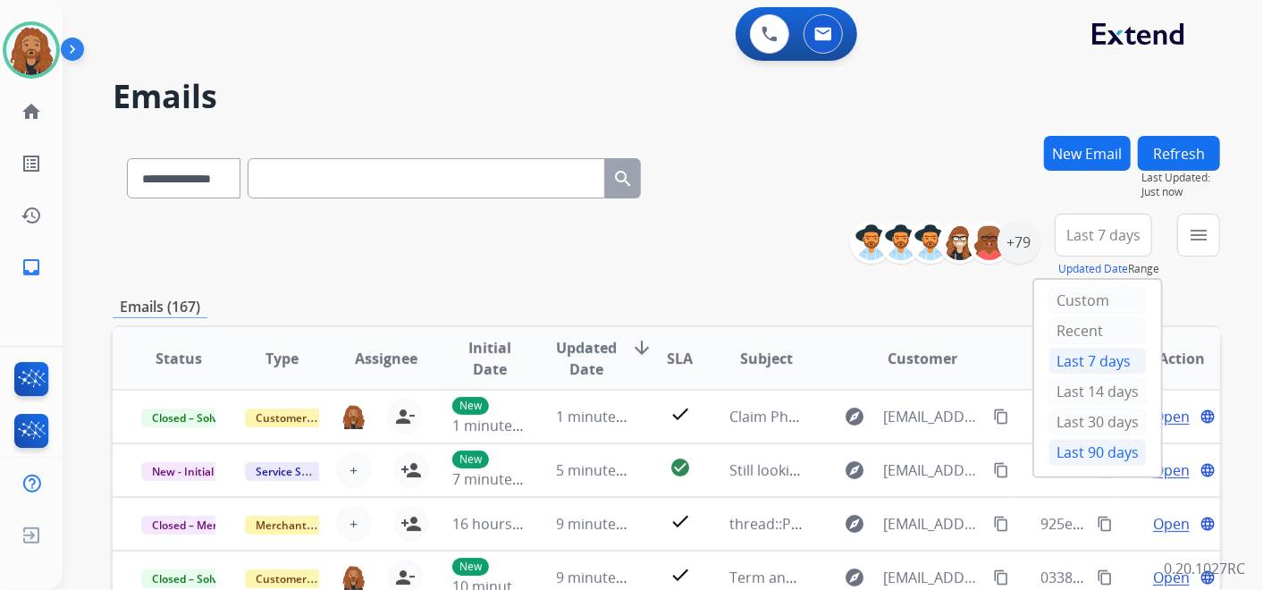
drag, startPoint x: 1074, startPoint y: 446, endPoint x: 1118, endPoint y: 339, distance: 115.9
click at [1073, 447] on div "Last 90 days" at bounding box center [1098, 452] width 98 height 27
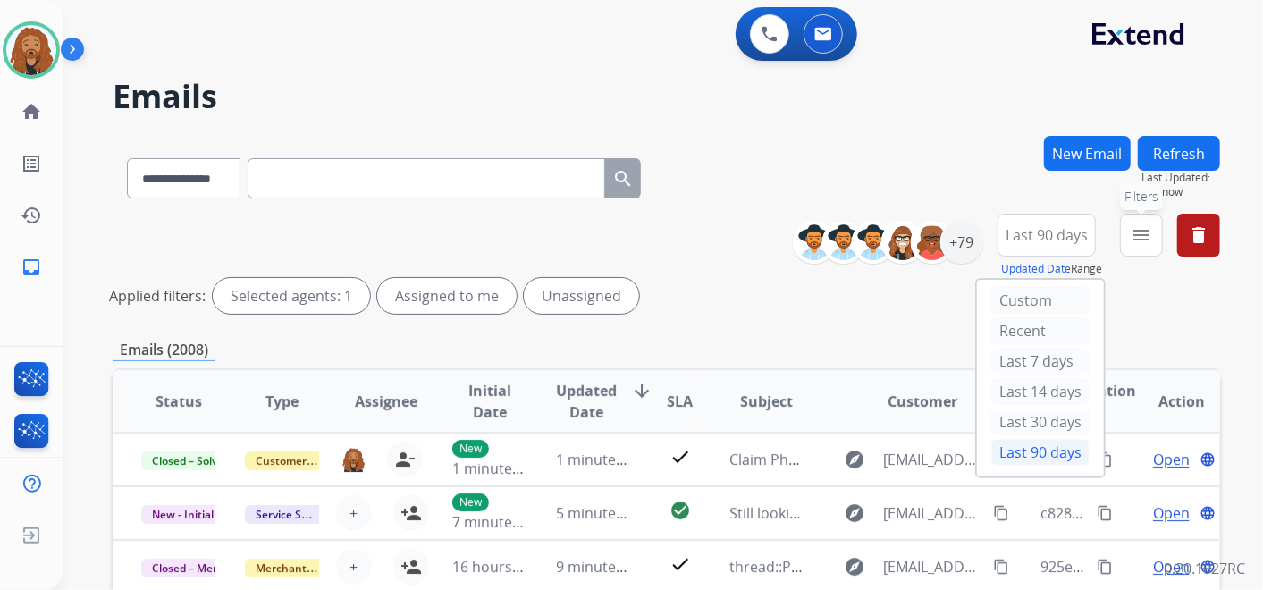
drag, startPoint x: 1136, startPoint y: 239, endPoint x: 1127, endPoint y: 245, distance: 11.7
click at [1133, 241] on mat-icon "menu" at bounding box center [1141, 234] width 21 height 21
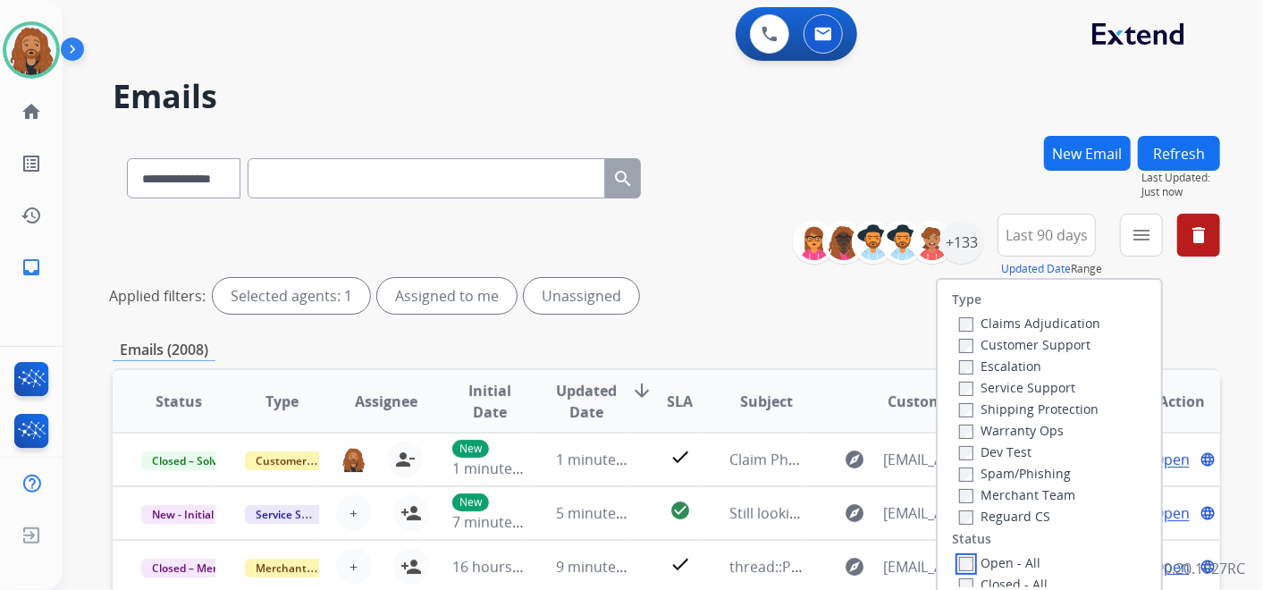
click at [960, 555] on label "Open - All" at bounding box center [999, 562] width 81 height 17
click at [963, 509] on label "Reguard CS" at bounding box center [1004, 516] width 91 height 17
click at [986, 410] on label "Shipping Protection" at bounding box center [1028, 409] width 139 height 17
click at [988, 346] on label "Customer Support" at bounding box center [1024, 344] width 131 height 17
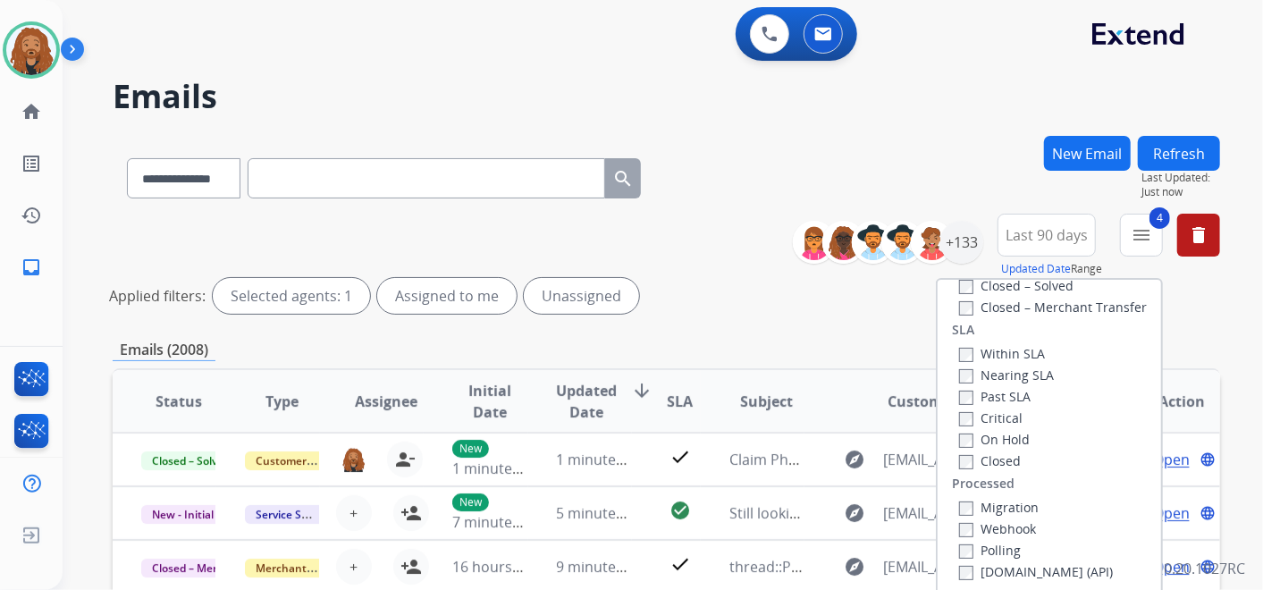
scroll to position [469, 0]
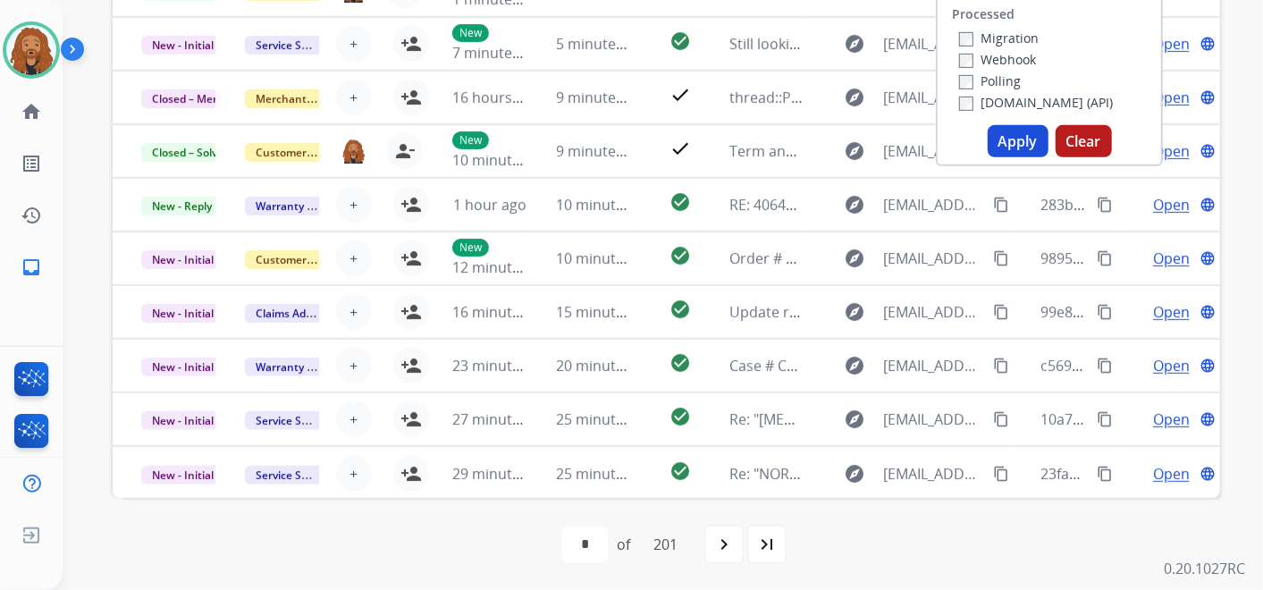
click at [1001, 149] on button "Apply" at bounding box center [1018, 141] width 61 height 32
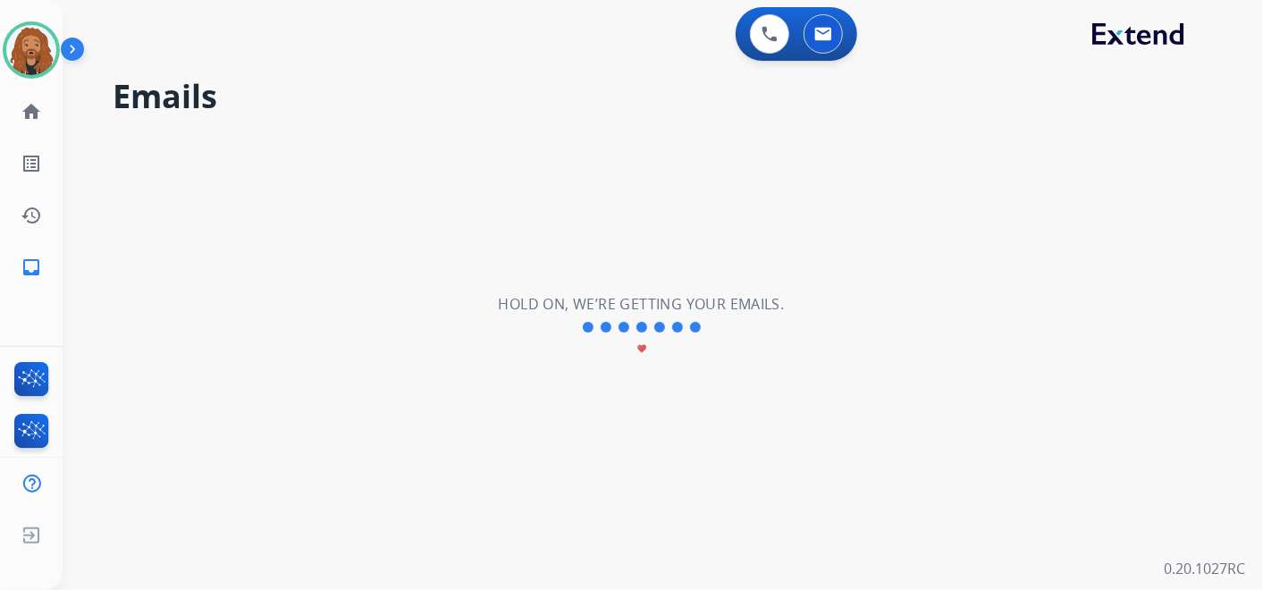
scroll to position [0, 0]
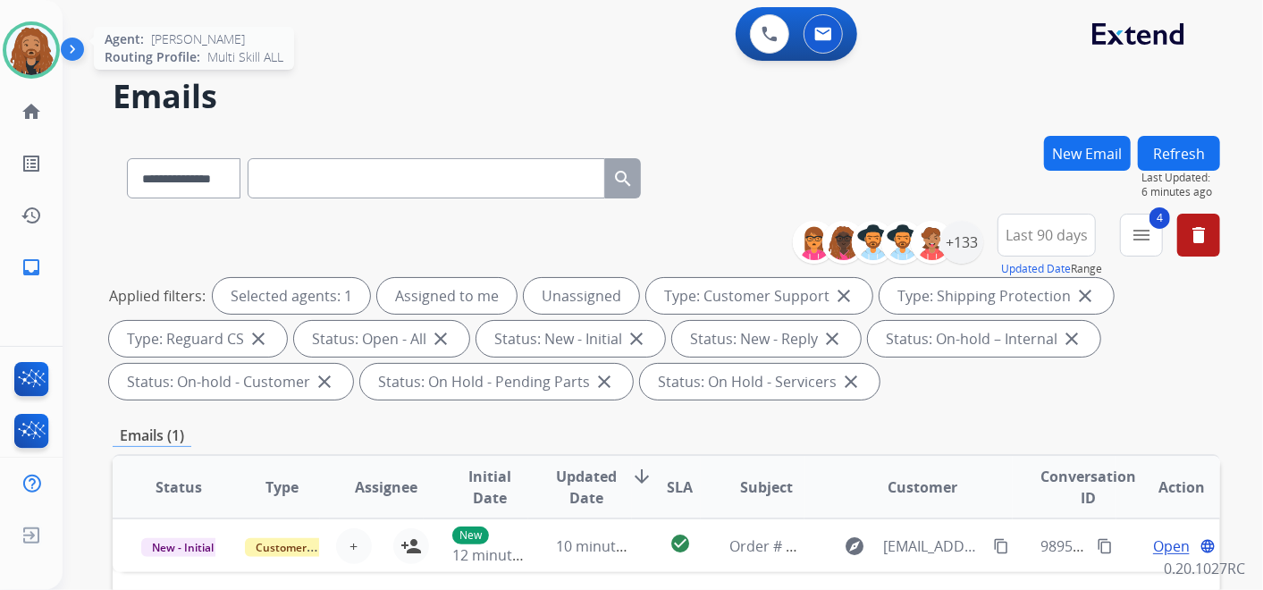
click at [23, 71] on img at bounding box center [31, 50] width 50 height 50
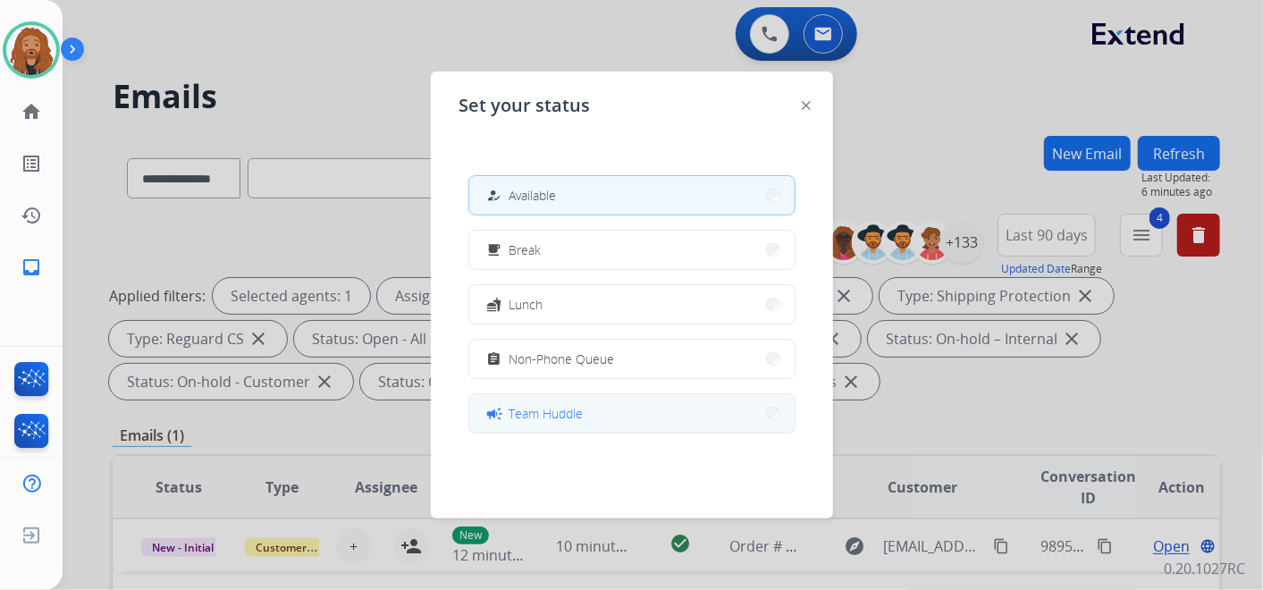
click at [528, 419] on span "Team Huddle" at bounding box center [547, 413] width 74 height 19
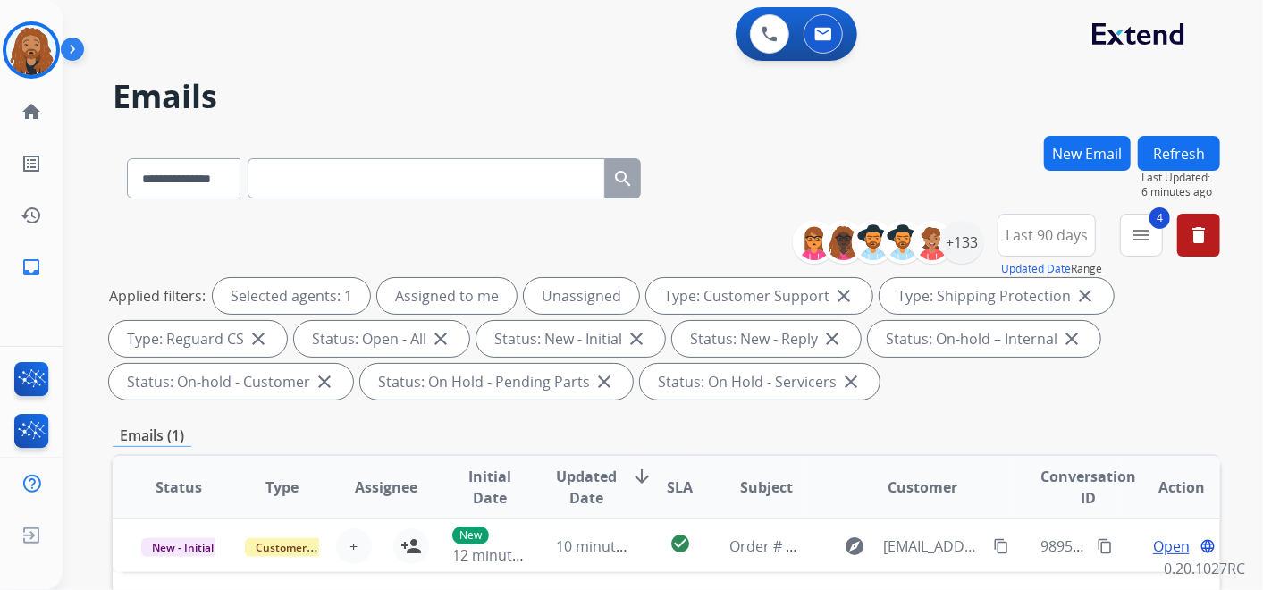
click at [40, 79] on div "[PERSON_NAME] Team Huddle Edit Avatar Agent: [PERSON_NAME] Profile: Multi Skill…" at bounding box center [31, 146] width 63 height 293
click at [26, 70] on img at bounding box center [31, 50] width 50 height 50
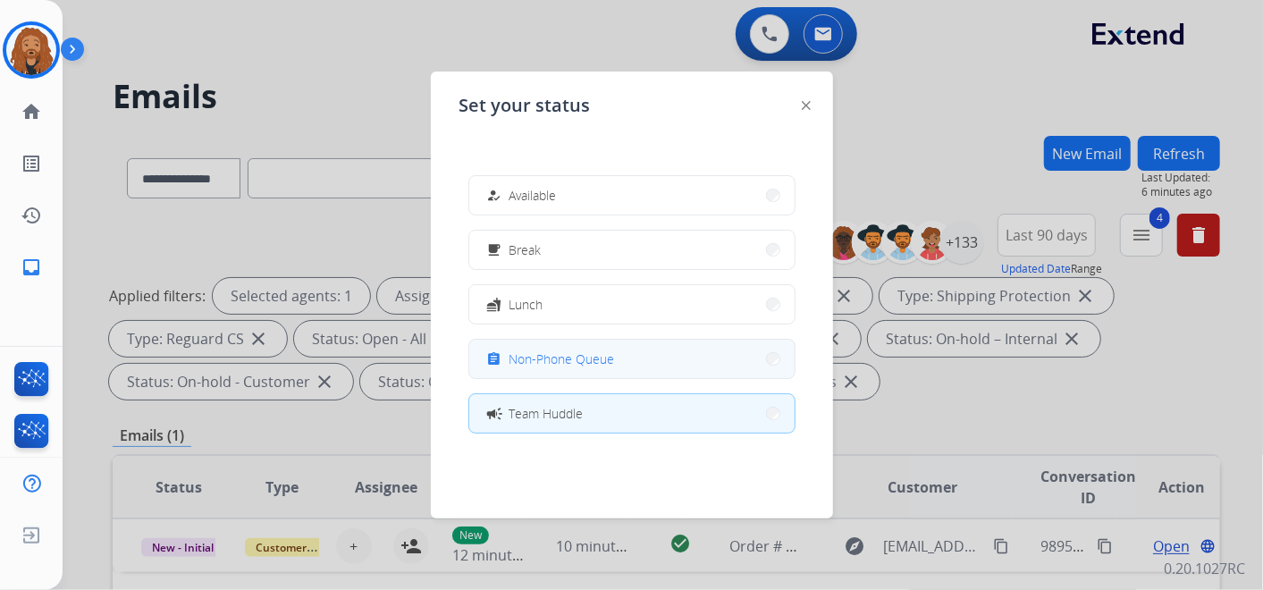
click at [583, 367] on span "Non-Phone Queue" at bounding box center [563, 359] width 106 height 19
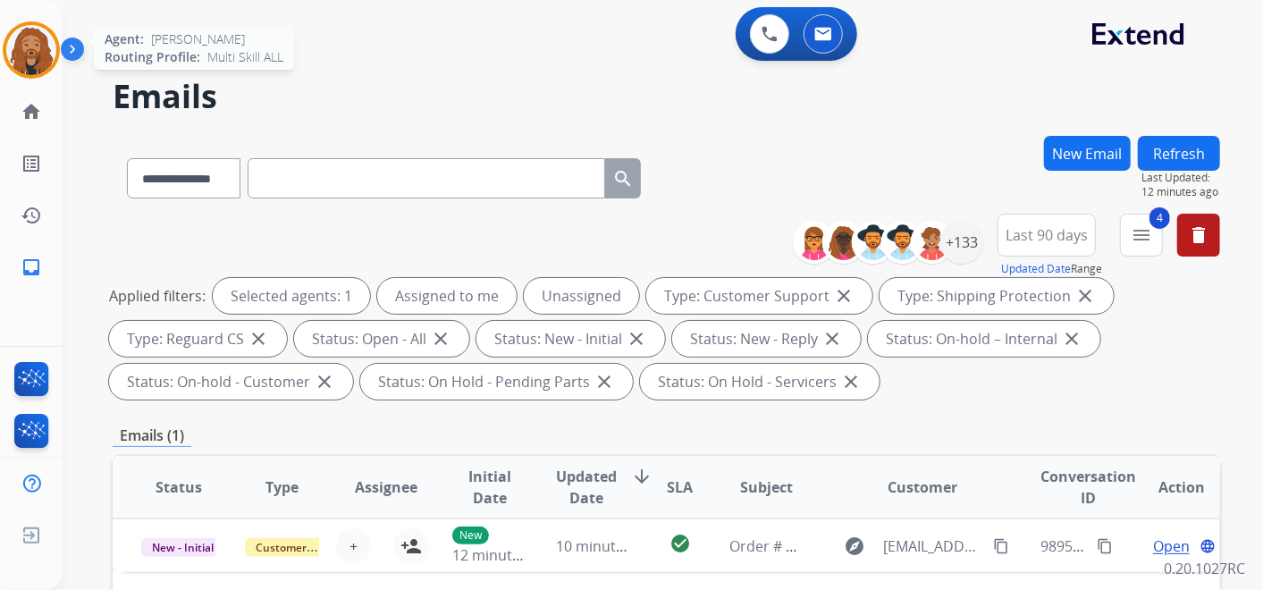
click at [30, 53] on img at bounding box center [31, 50] width 50 height 50
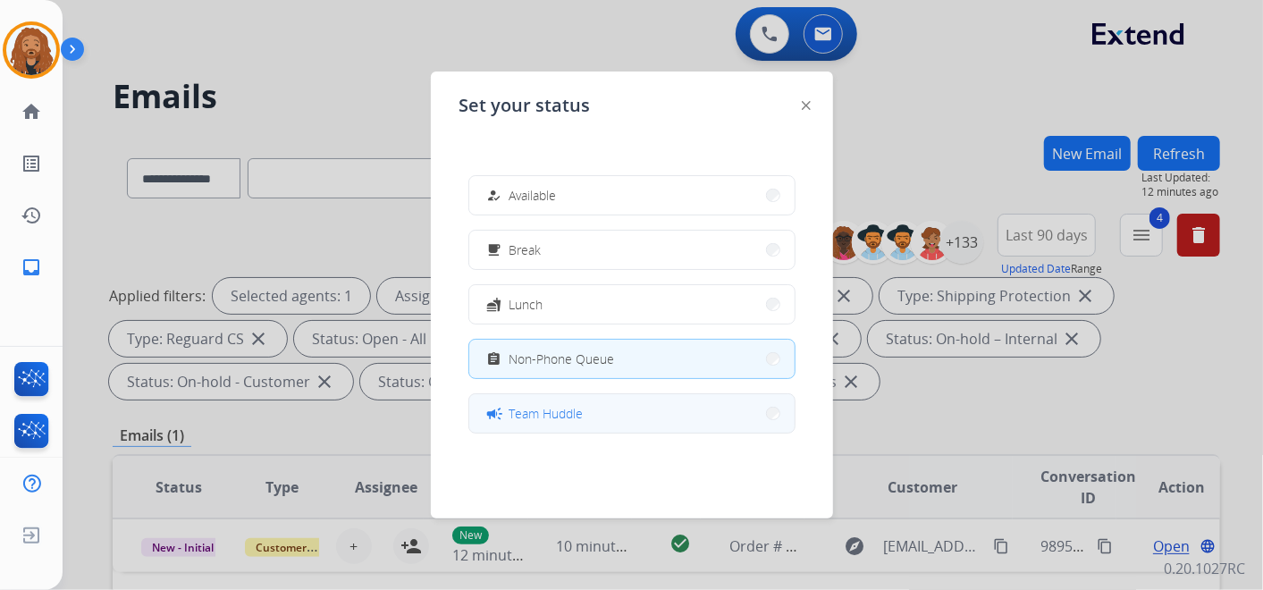
click at [533, 403] on div "campaign Team Huddle" at bounding box center [534, 413] width 100 height 21
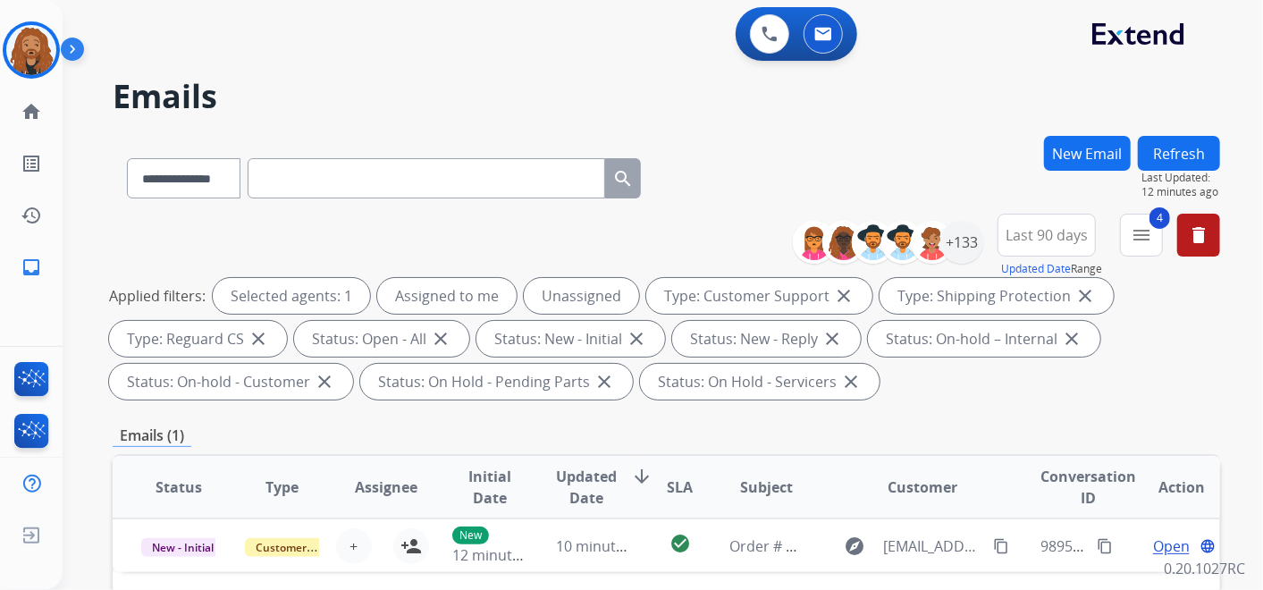
click at [1115, 153] on button "New Email" at bounding box center [1087, 153] width 87 height 35
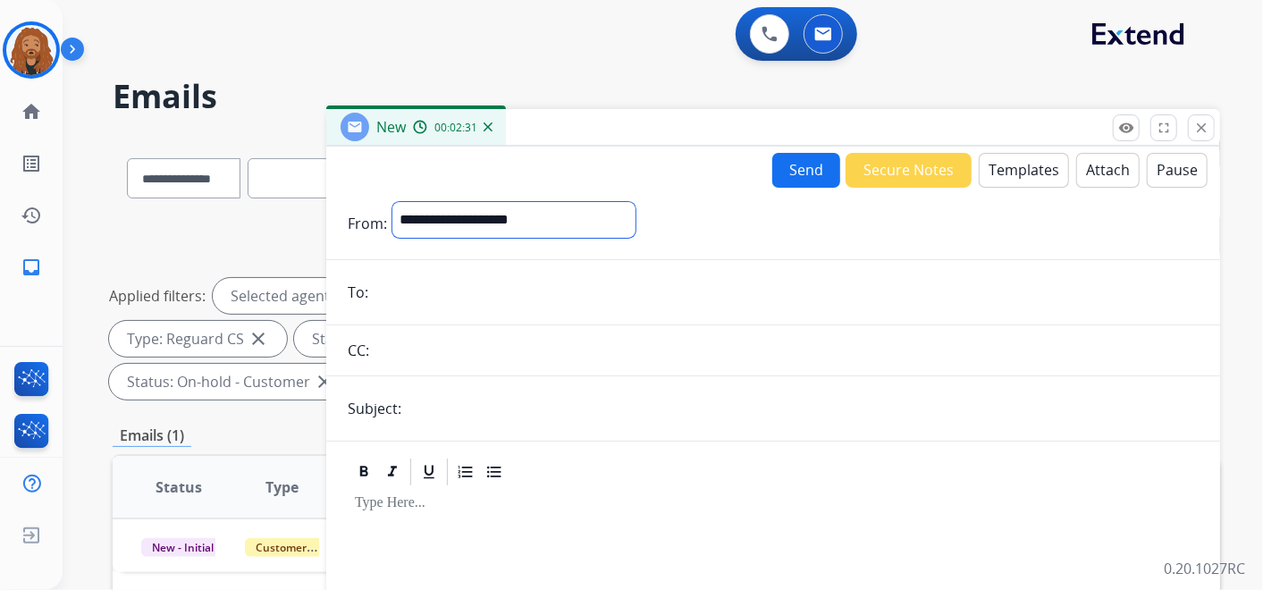
click at [508, 210] on select "**********" at bounding box center [514, 220] width 243 height 36
select select "**********"
click at [393, 202] on select "**********" at bounding box center [514, 220] width 243 height 36
click at [436, 298] on input "email" at bounding box center [786, 294] width 825 height 36
paste input "**********"
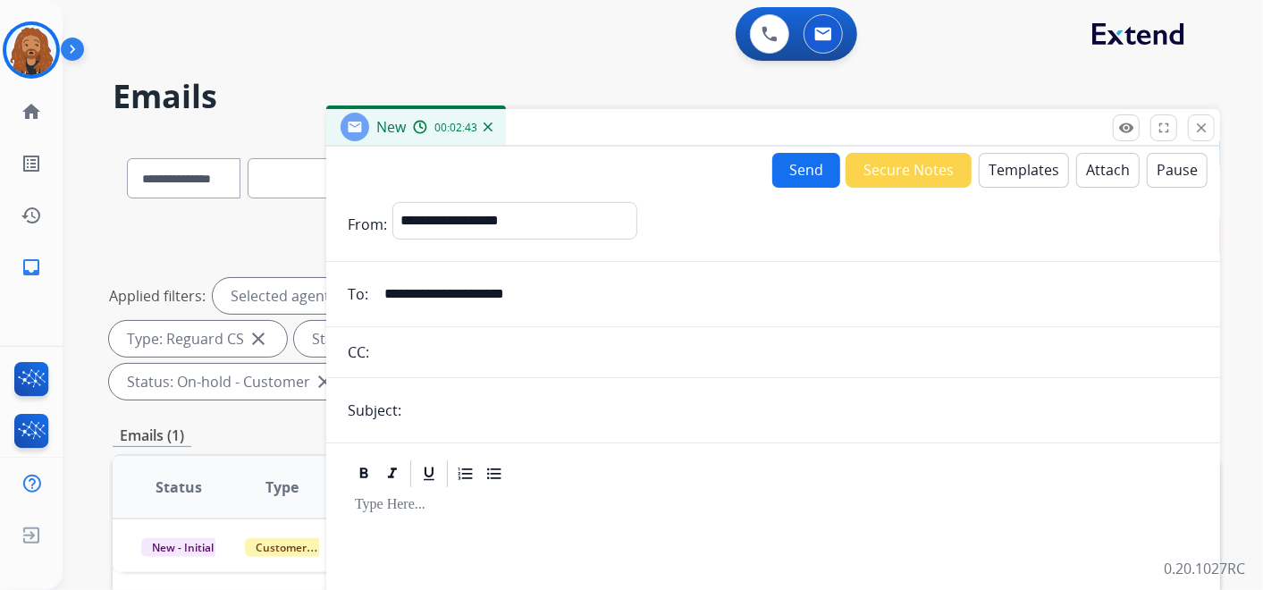
type input "**********"
click at [503, 409] on input "text" at bounding box center [803, 411] width 792 height 36
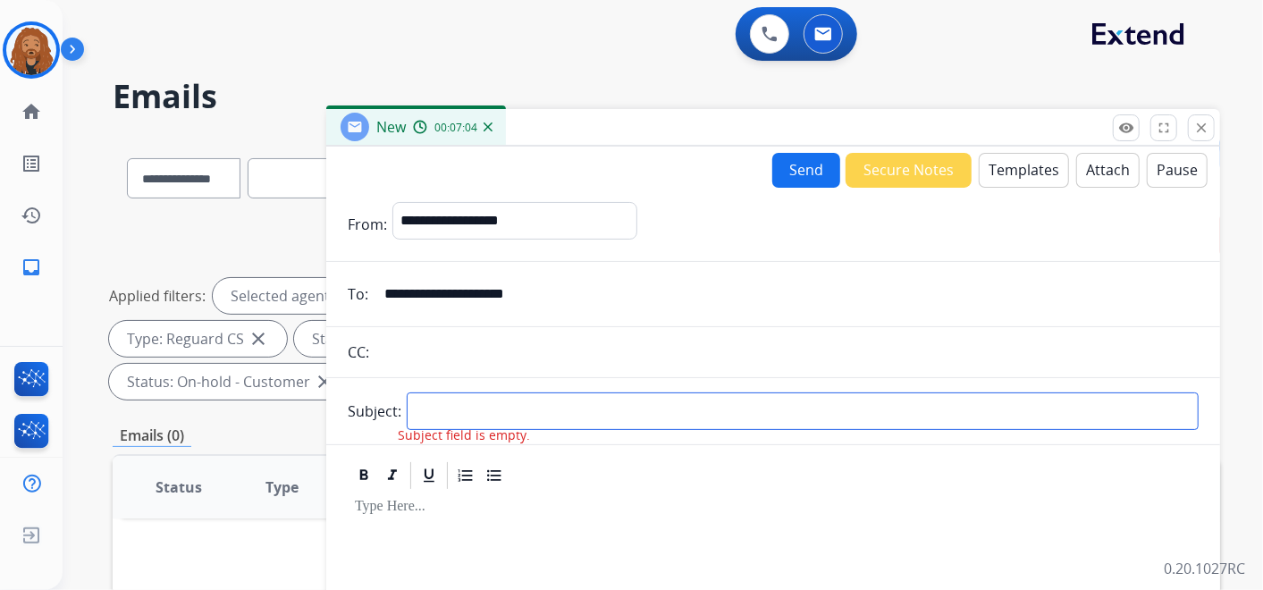
drag, startPoint x: 459, startPoint y: 401, endPoint x: 444, endPoint y: 402, distance: 15.2
click at [460, 401] on input "text" at bounding box center [803, 412] width 792 height 38
type input "**********"
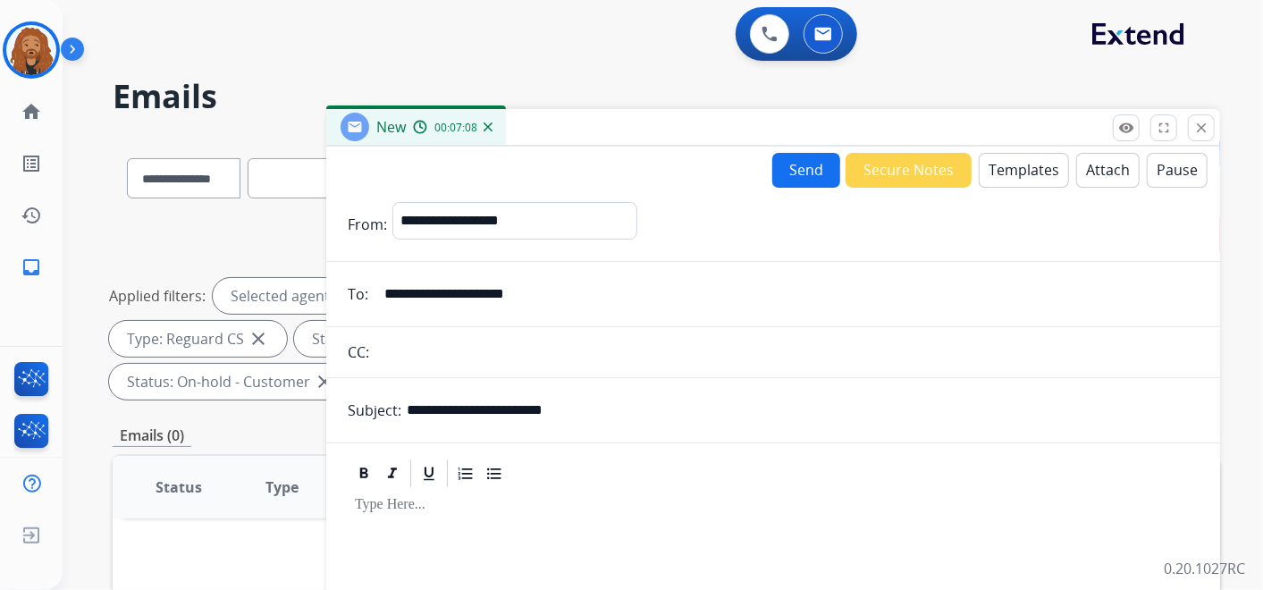
click at [1031, 171] on button "Templates" at bounding box center [1024, 170] width 90 height 35
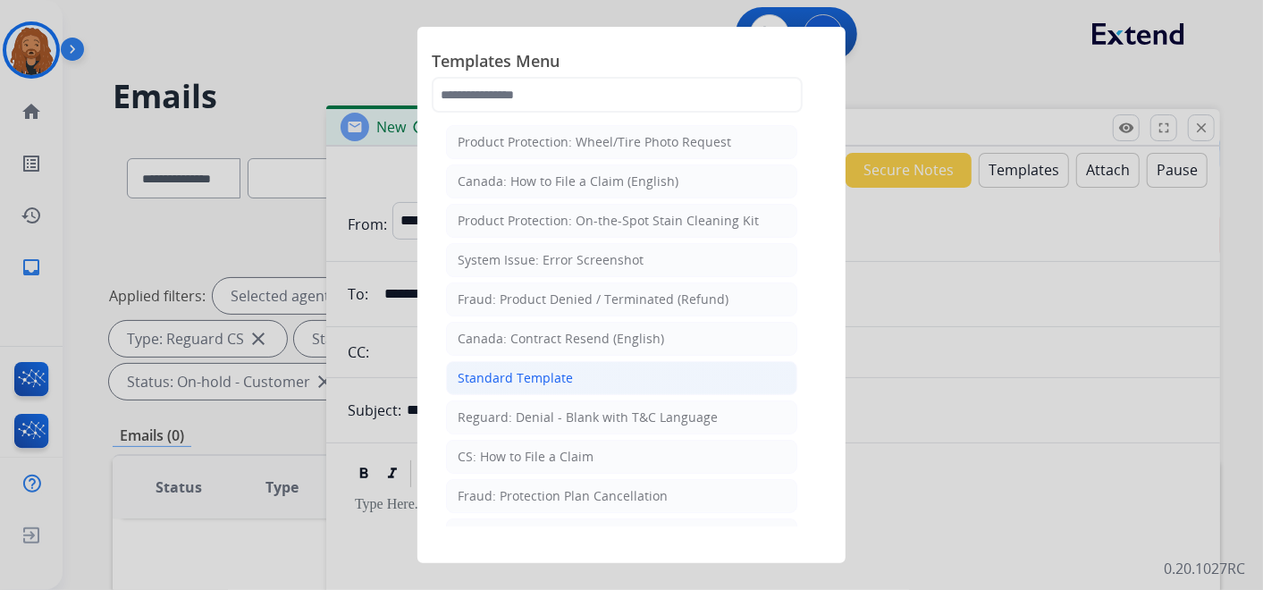
click at [553, 386] on li "Standard Template" at bounding box center [621, 378] width 351 height 34
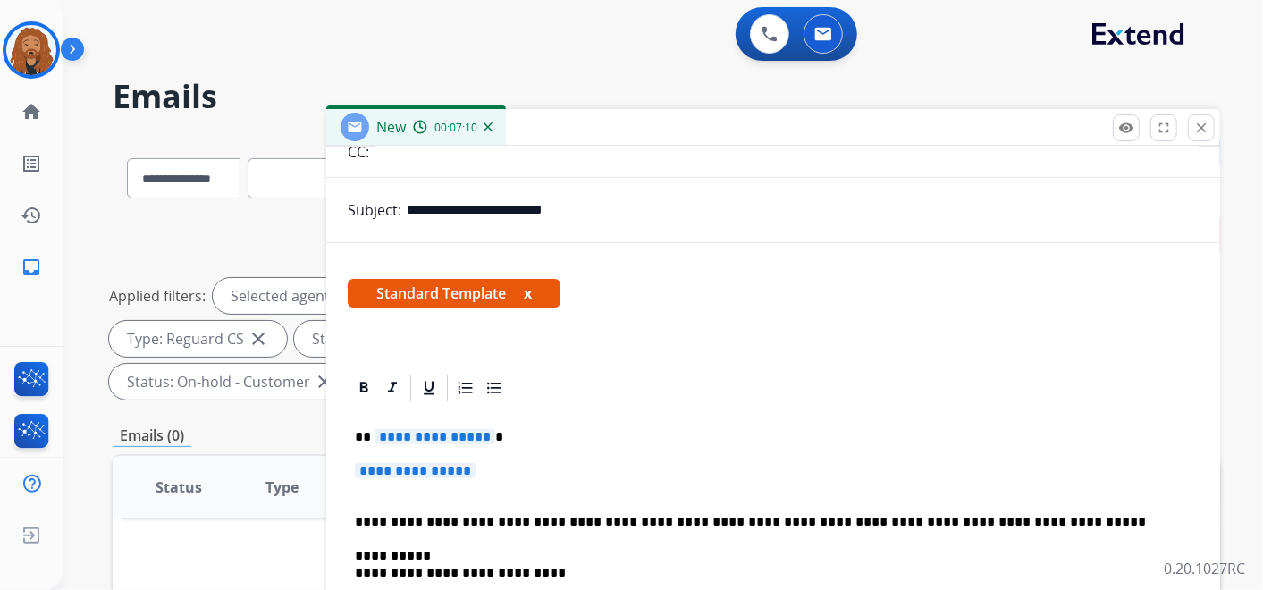
scroll to position [211, 0]
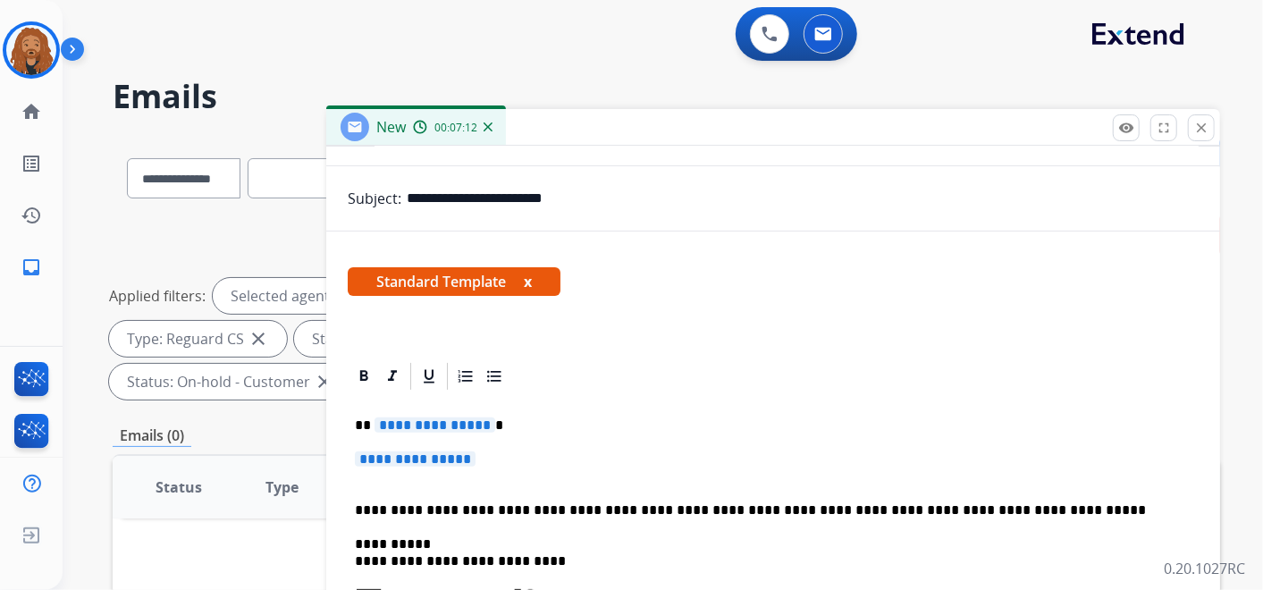
click at [370, 477] on p "**********" at bounding box center [773, 468] width 837 height 33
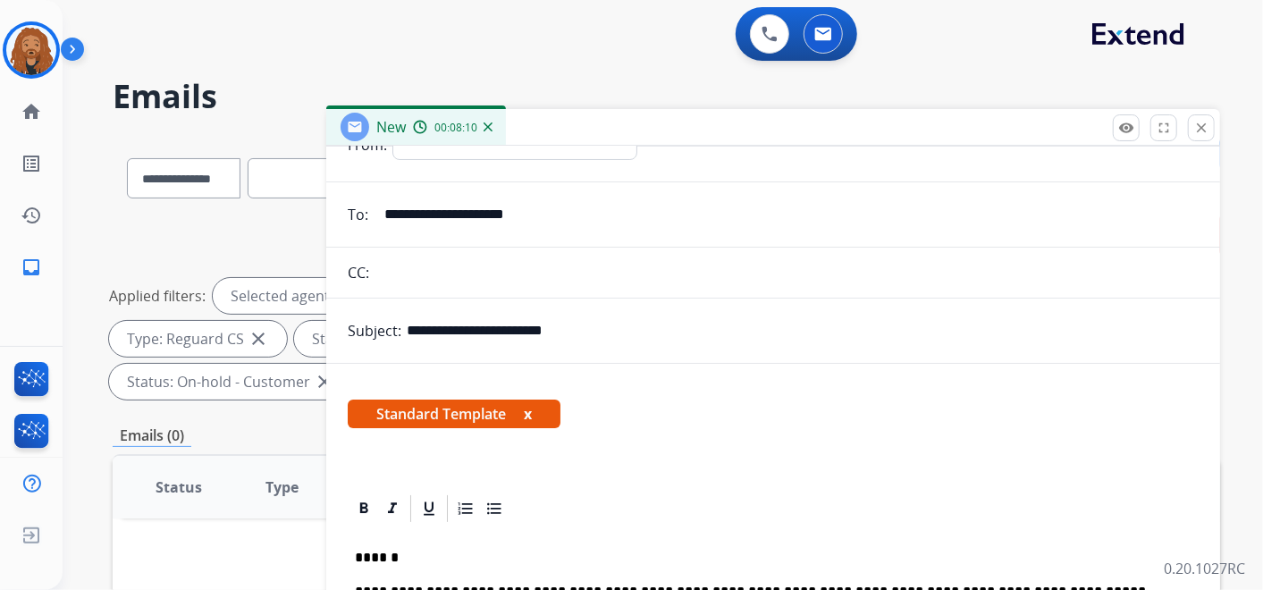
scroll to position [161, 0]
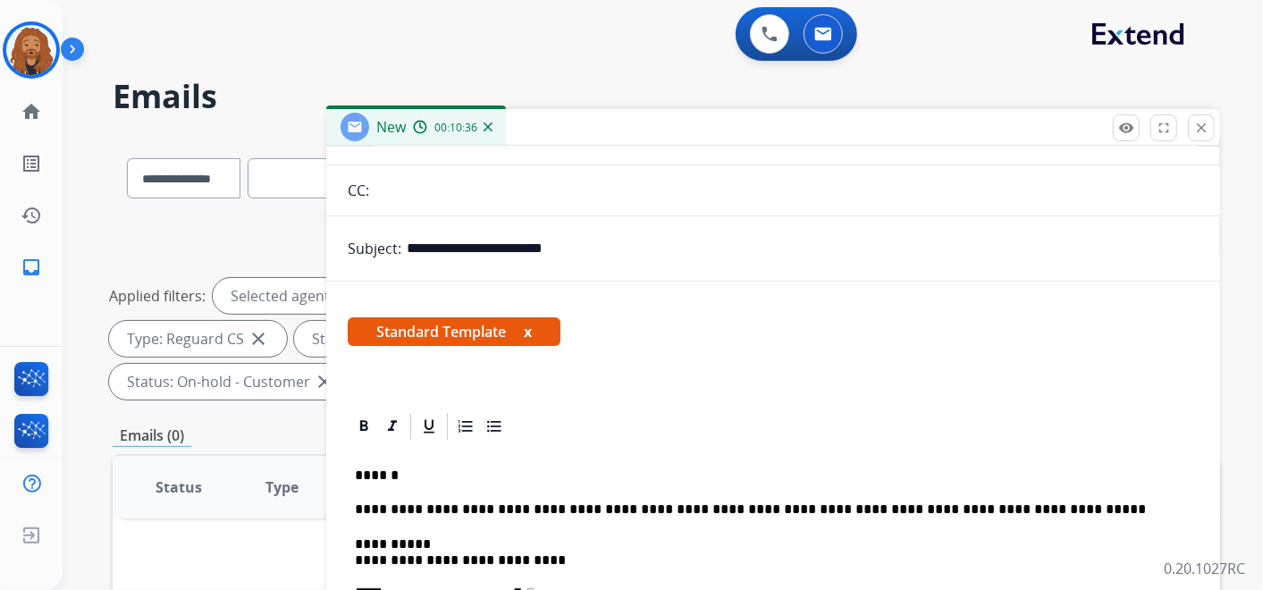
click at [391, 477] on p "******" at bounding box center [766, 476] width 823 height 16
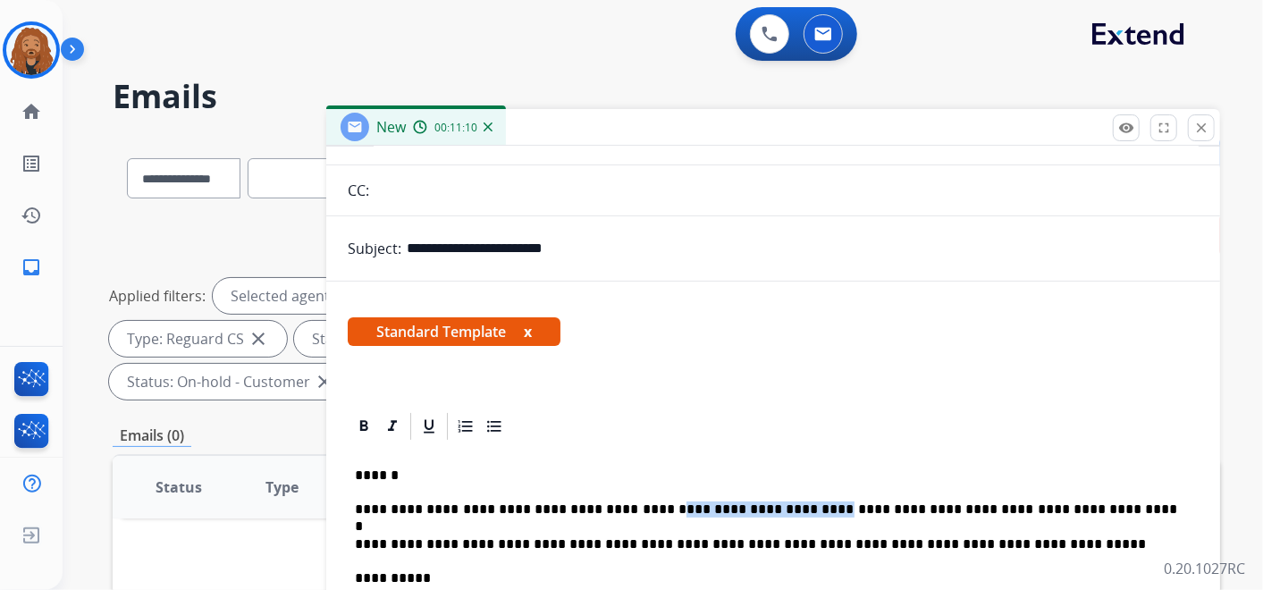
drag, startPoint x: 746, startPoint y: 507, endPoint x: 624, endPoint y: 500, distance: 121.8
click at [617, 510] on p "**********" at bounding box center [766, 510] width 823 height 16
click at [913, 511] on p "**********" at bounding box center [766, 510] width 823 height 16
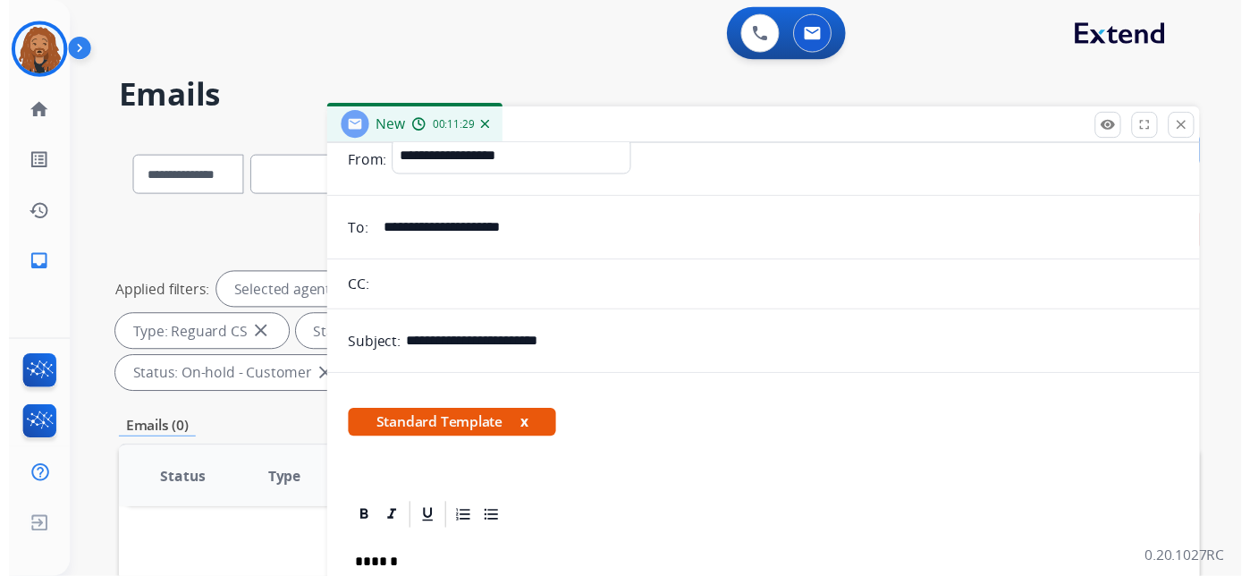
scroll to position [0, 0]
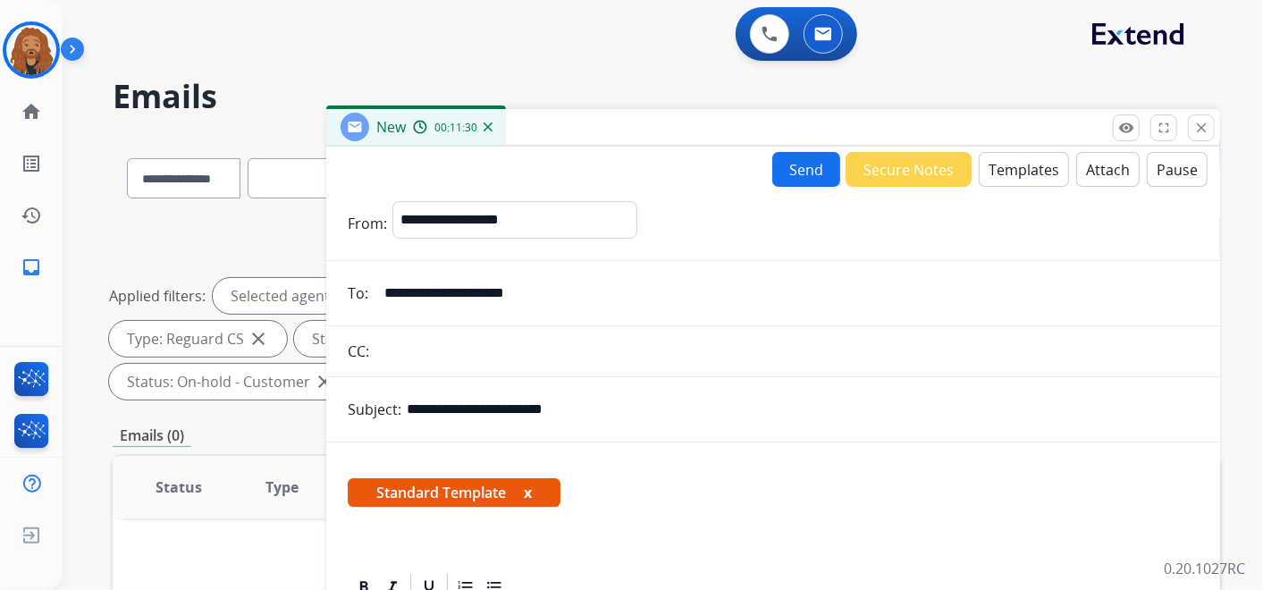
click at [799, 163] on button "Send" at bounding box center [807, 169] width 68 height 35
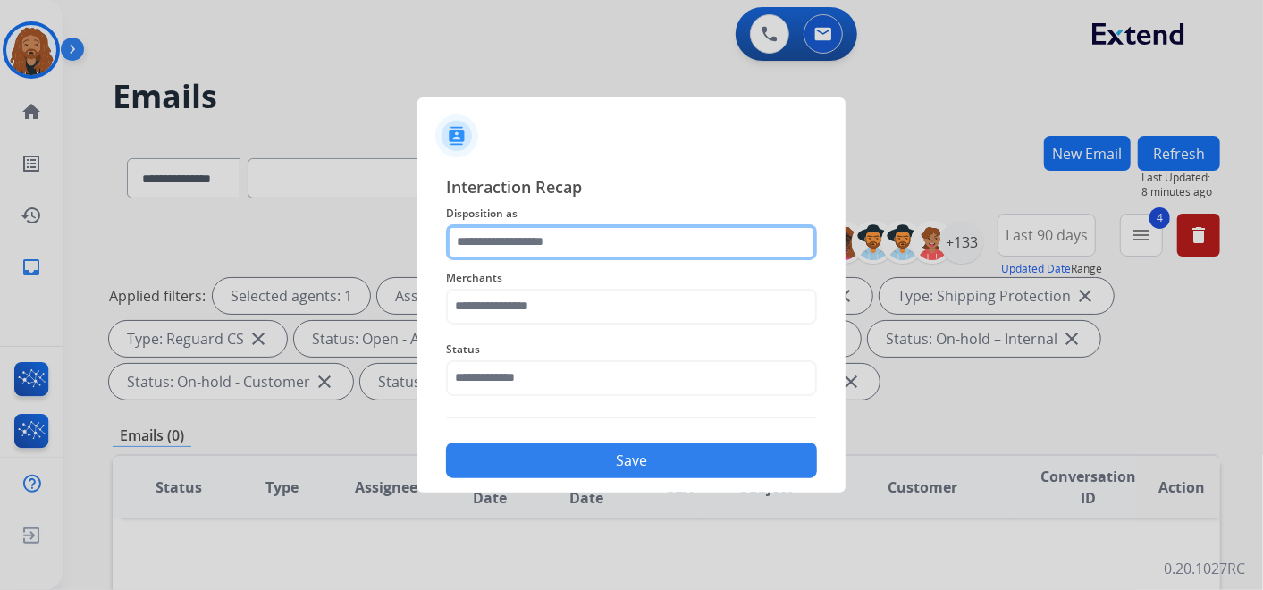
click at [536, 245] on input "text" at bounding box center [631, 242] width 371 height 36
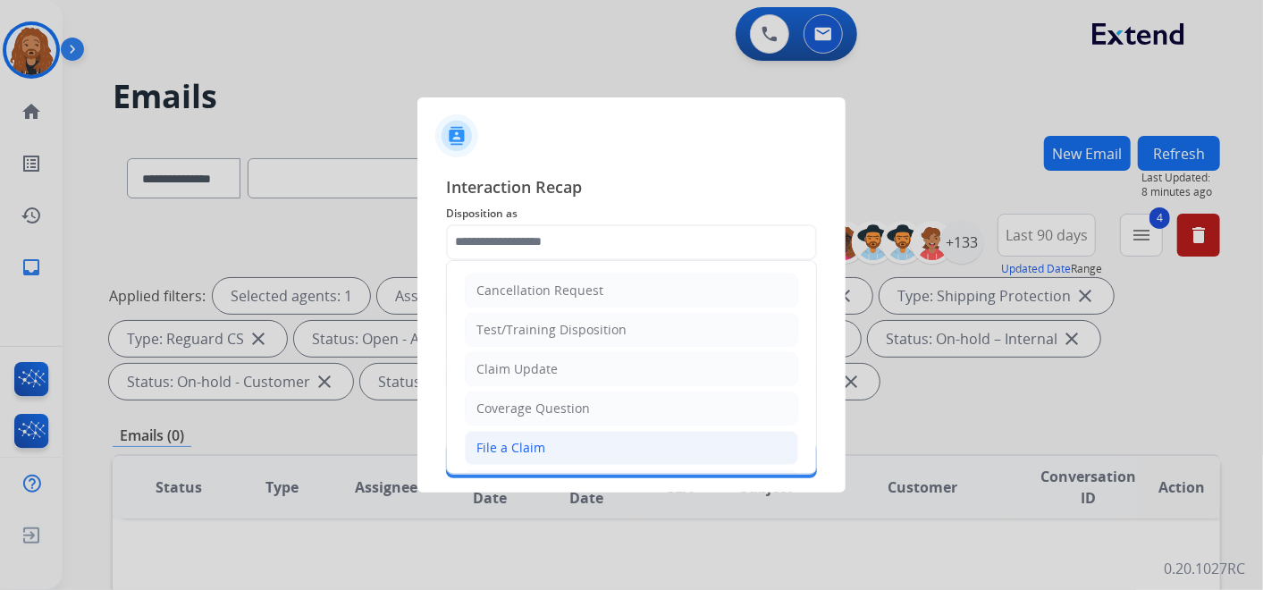
click at [554, 442] on li "File a Claim" at bounding box center [632, 448] width 334 height 34
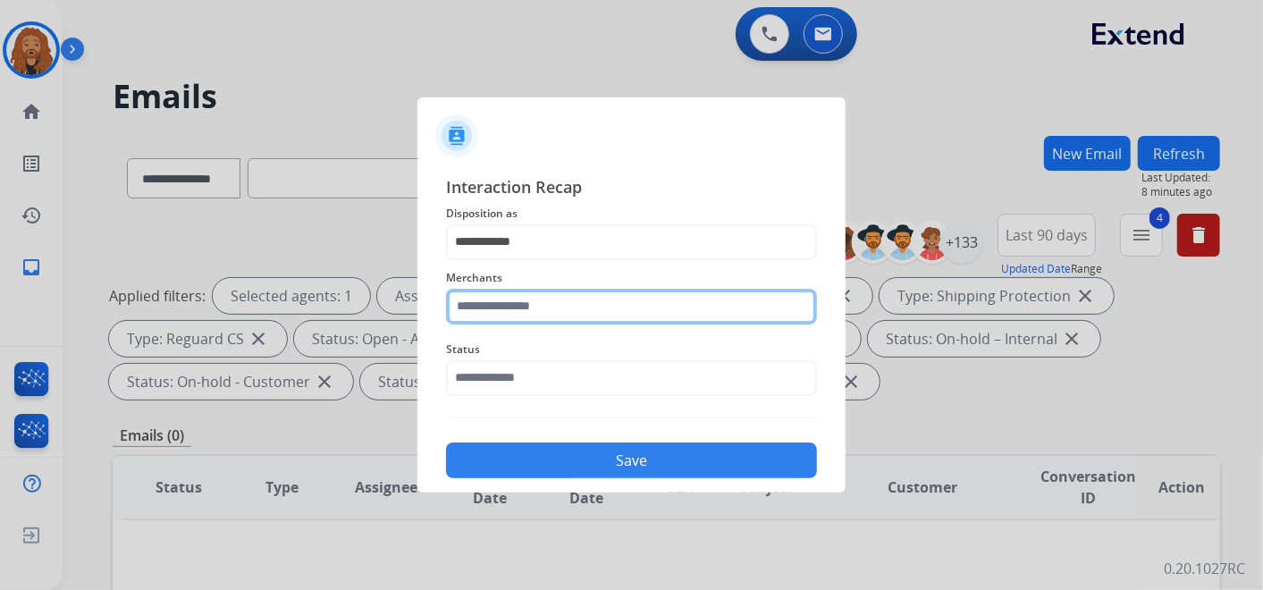
click at [532, 306] on input "text" at bounding box center [631, 307] width 371 height 36
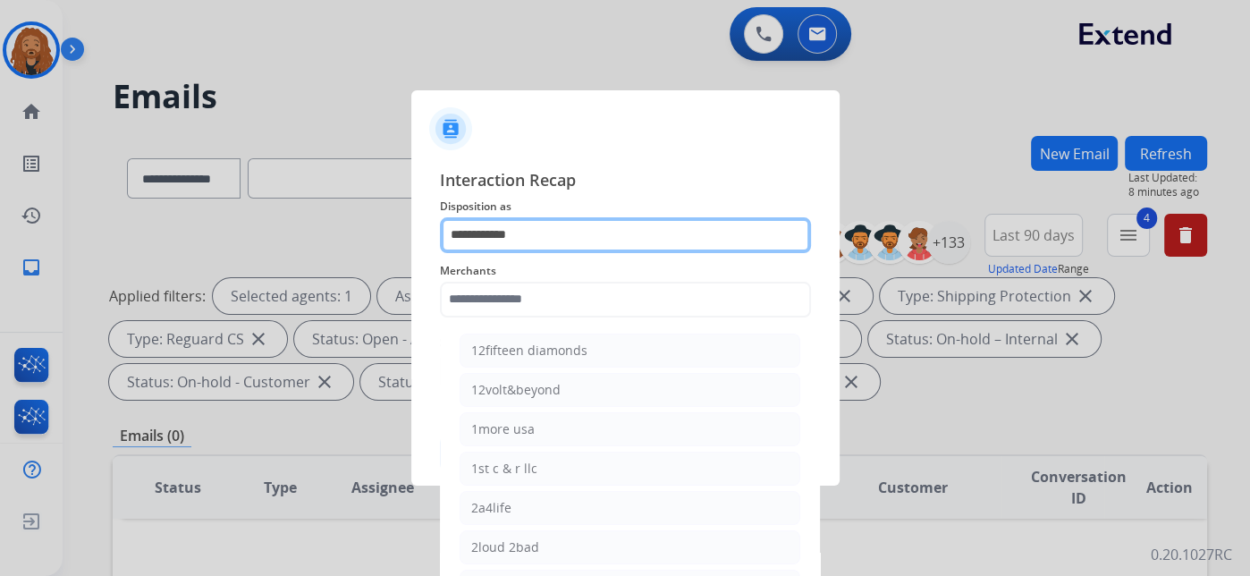
click at [526, 230] on input "**********" at bounding box center [625, 235] width 371 height 36
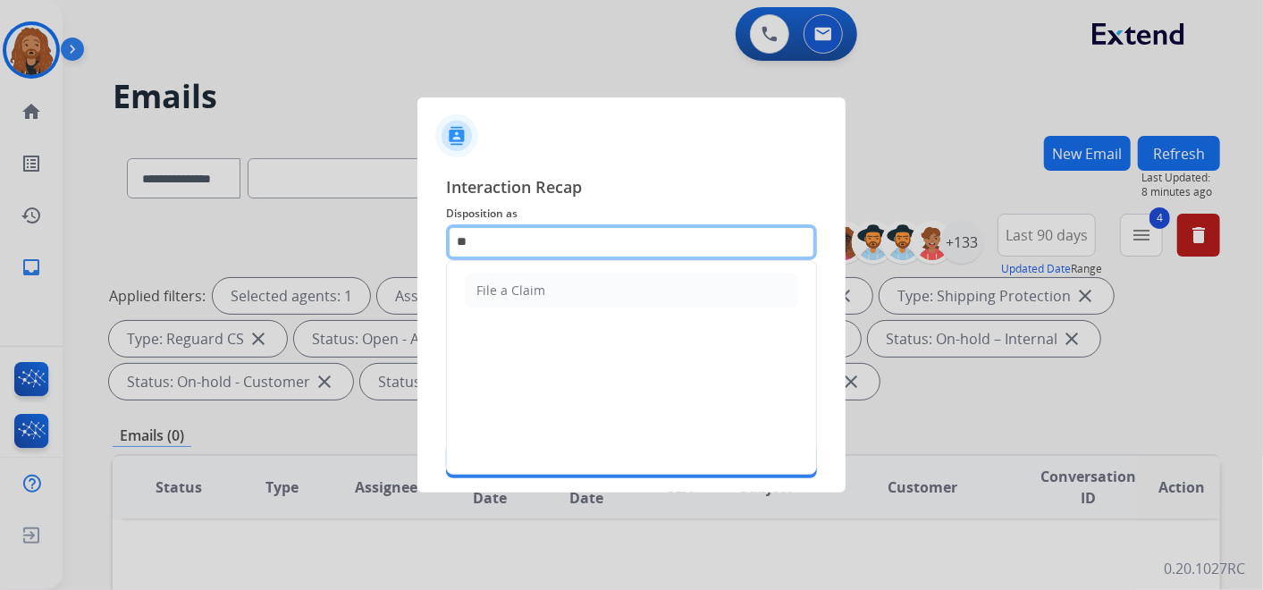
type input "*"
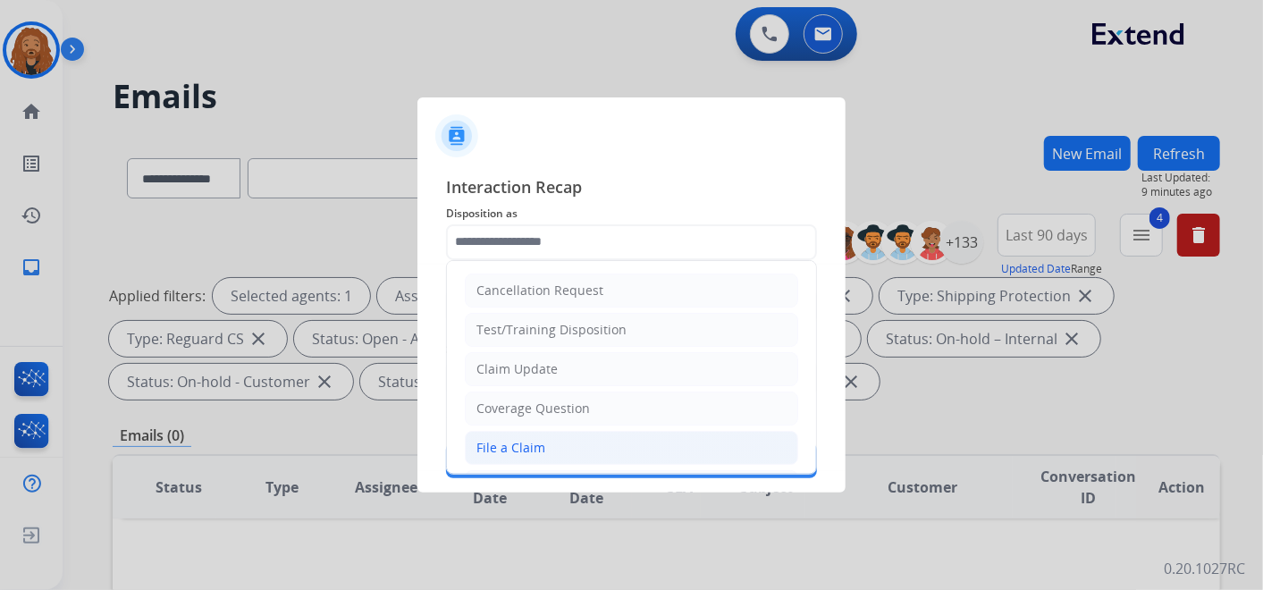
click at [514, 440] on div "File a Claim" at bounding box center [511, 448] width 69 height 18
type input "**********"
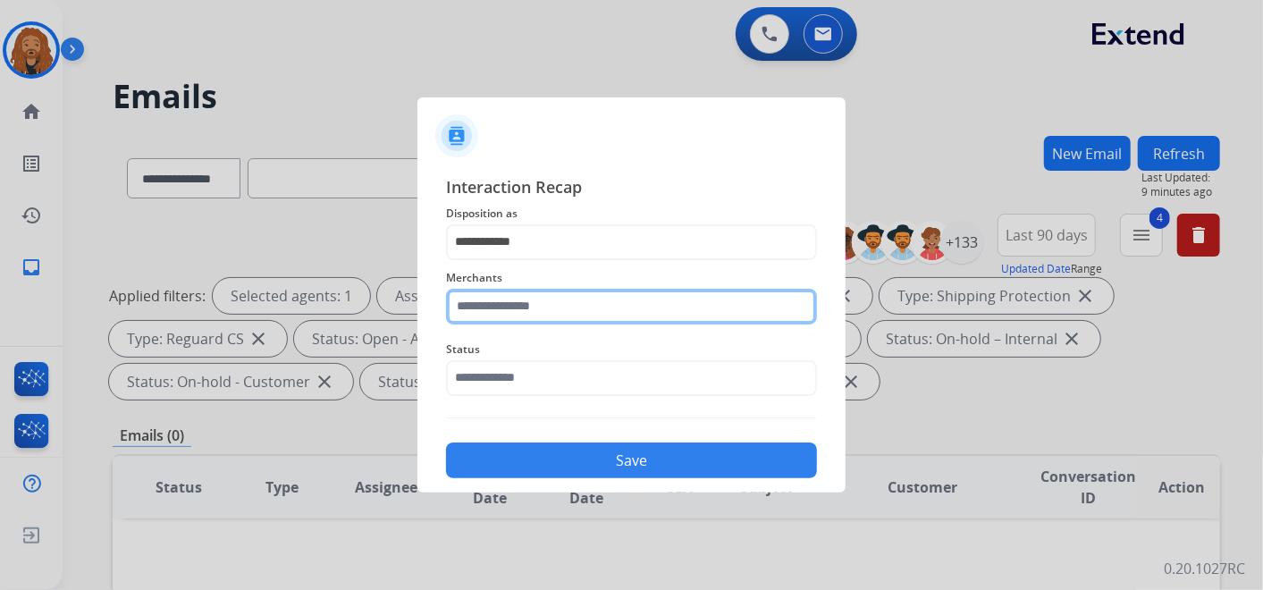
click at [511, 301] on input "text" at bounding box center [631, 307] width 371 height 36
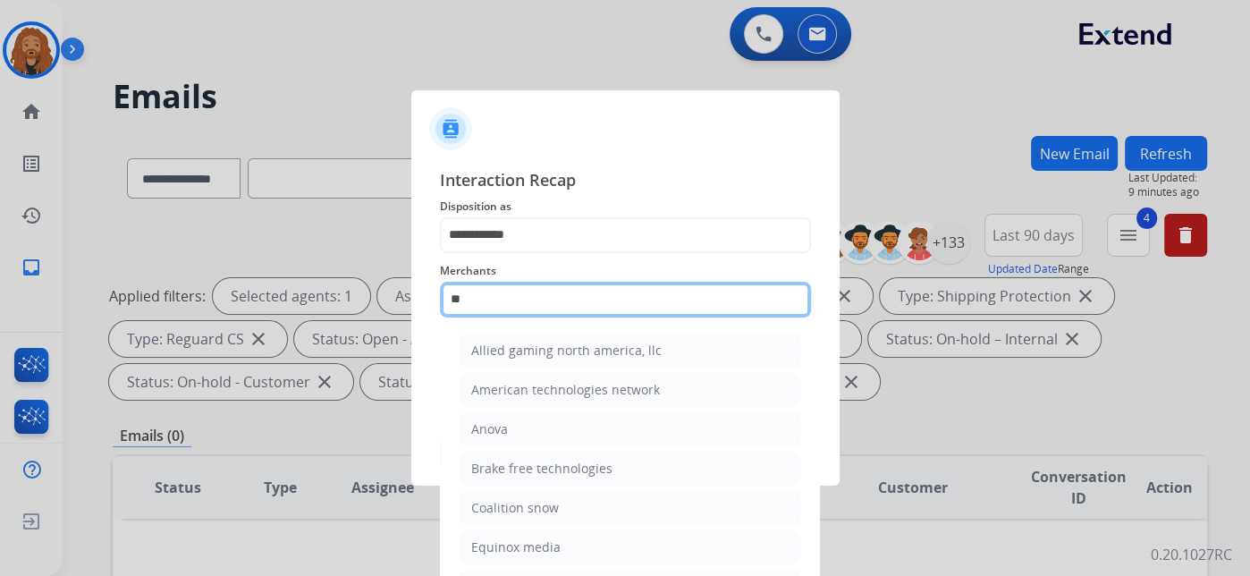
type input "*"
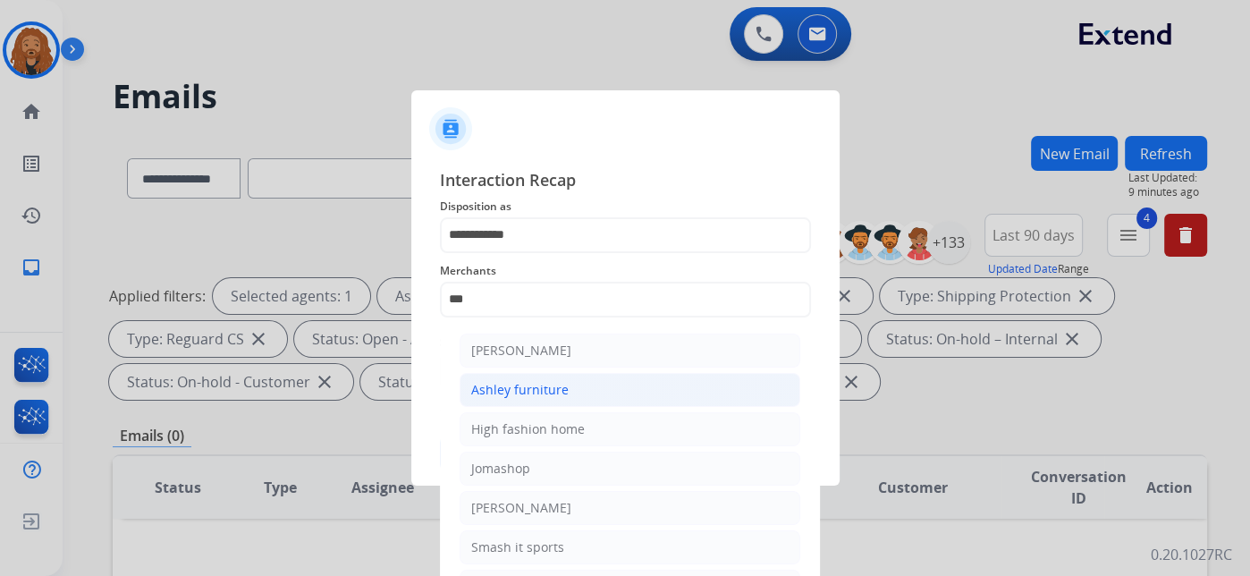
click at [556, 393] on div "Ashley furniture" at bounding box center [519, 390] width 97 height 18
type input "**********"
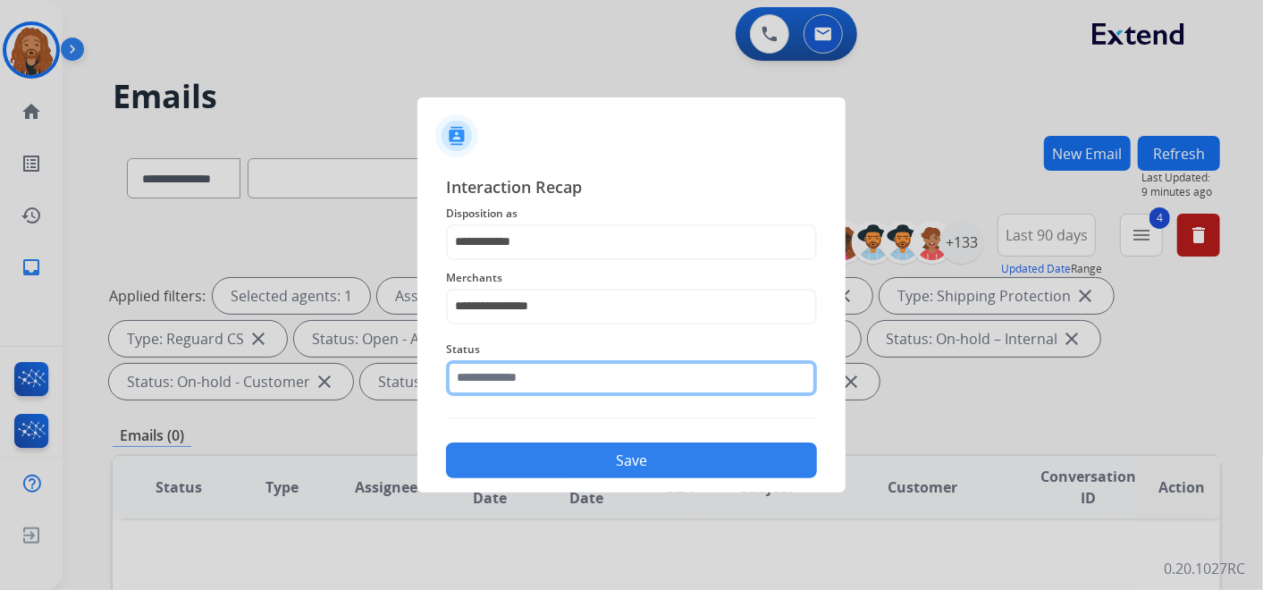
click at [554, 384] on input "text" at bounding box center [631, 378] width 371 height 36
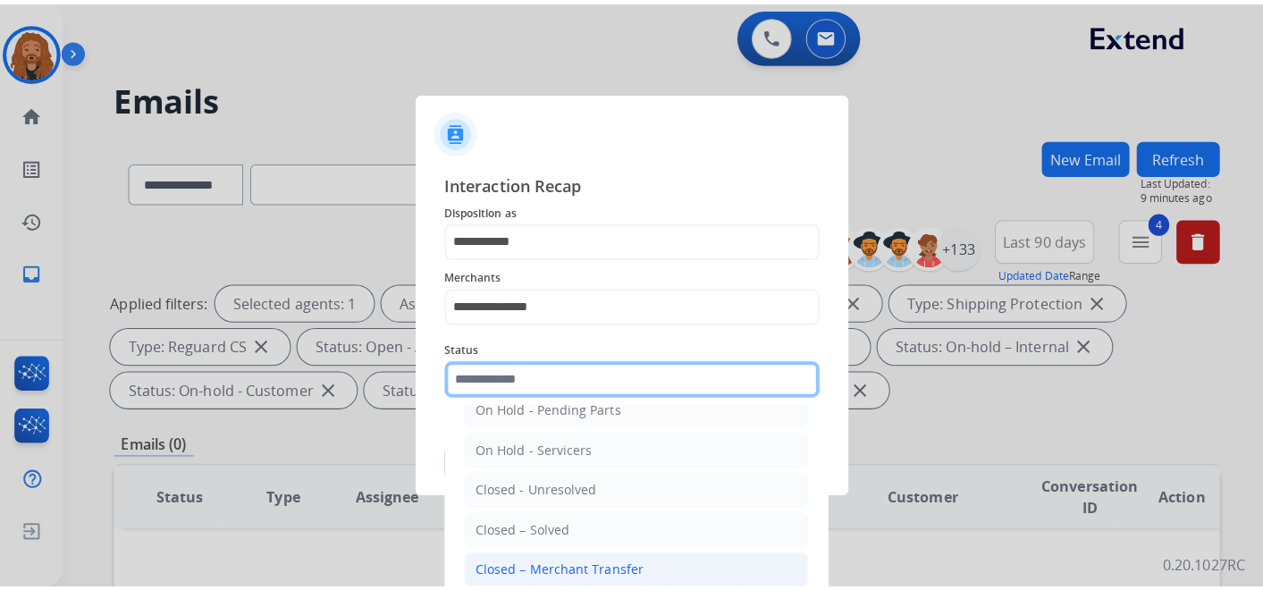
scroll to position [102, 0]
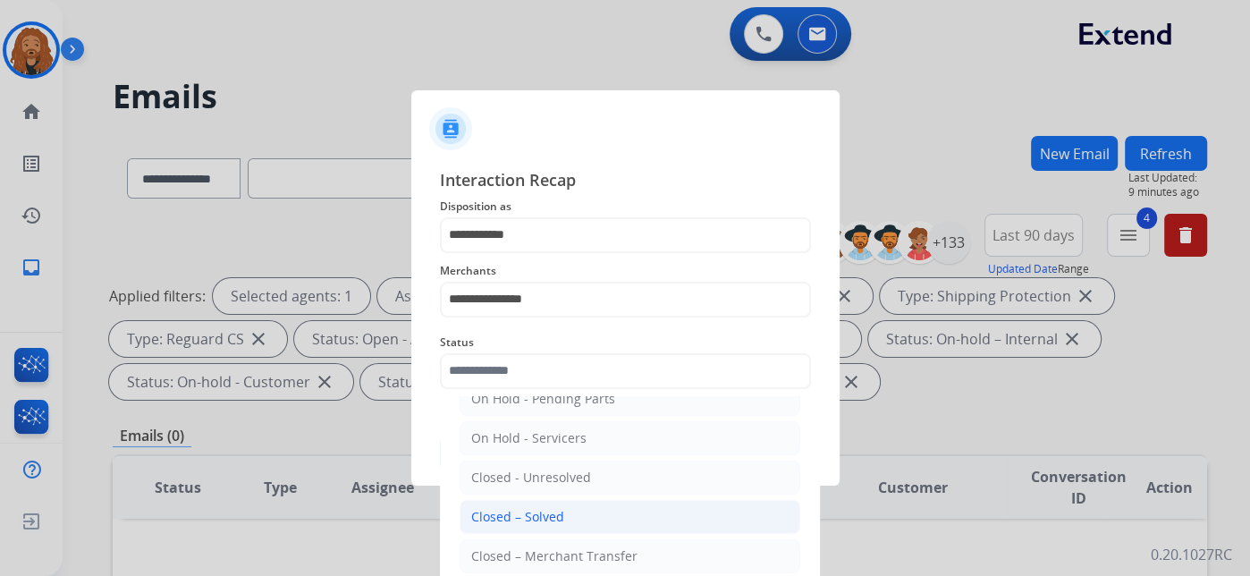
click at [531, 520] on div "Closed – Solved" at bounding box center [517, 517] width 93 height 18
type input "**********"
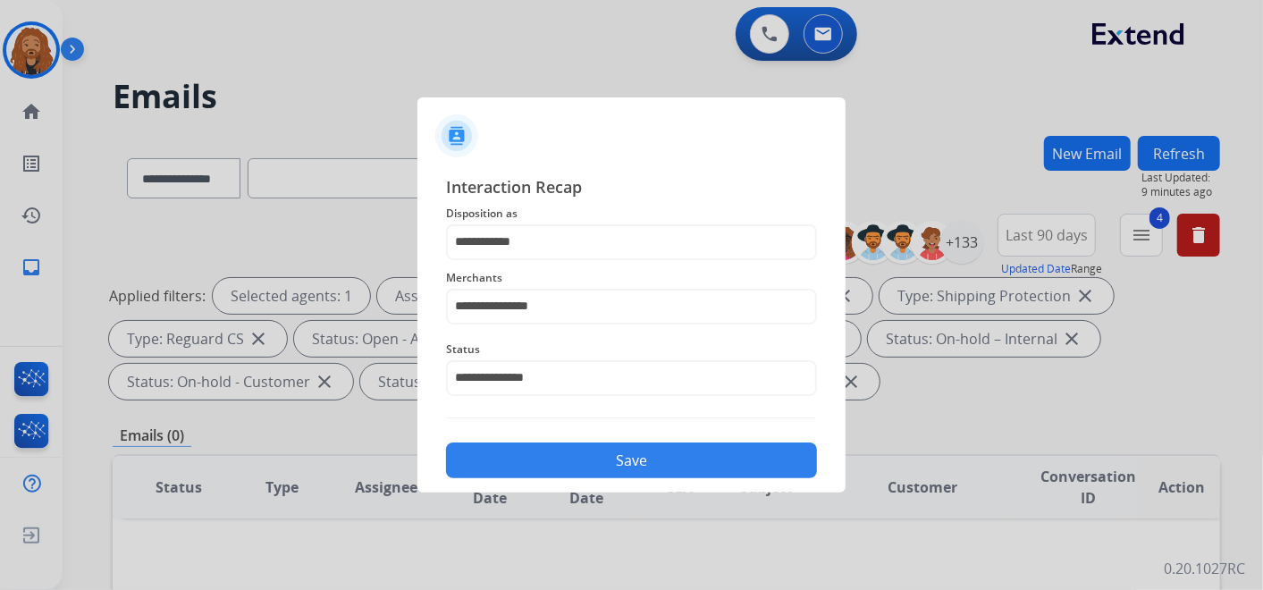
click at [523, 467] on button "Save" at bounding box center [631, 461] width 371 height 36
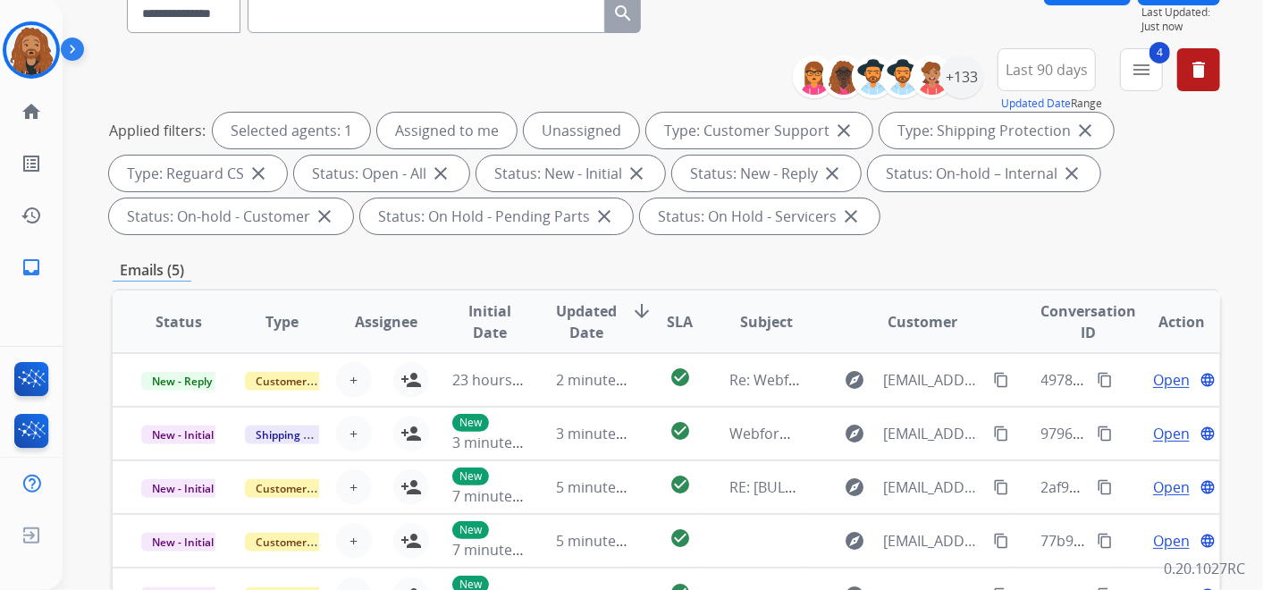
scroll to position [0, 0]
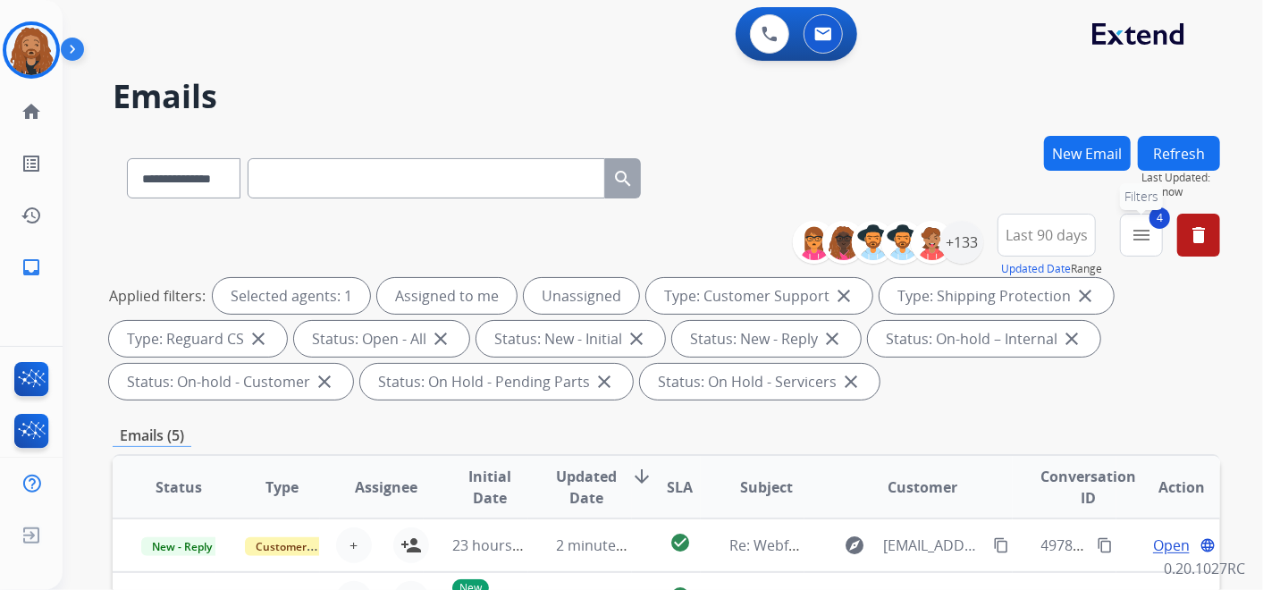
click at [1148, 232] on mat-icon "menu" at bounding box center [1141, 234] width 21 height 21
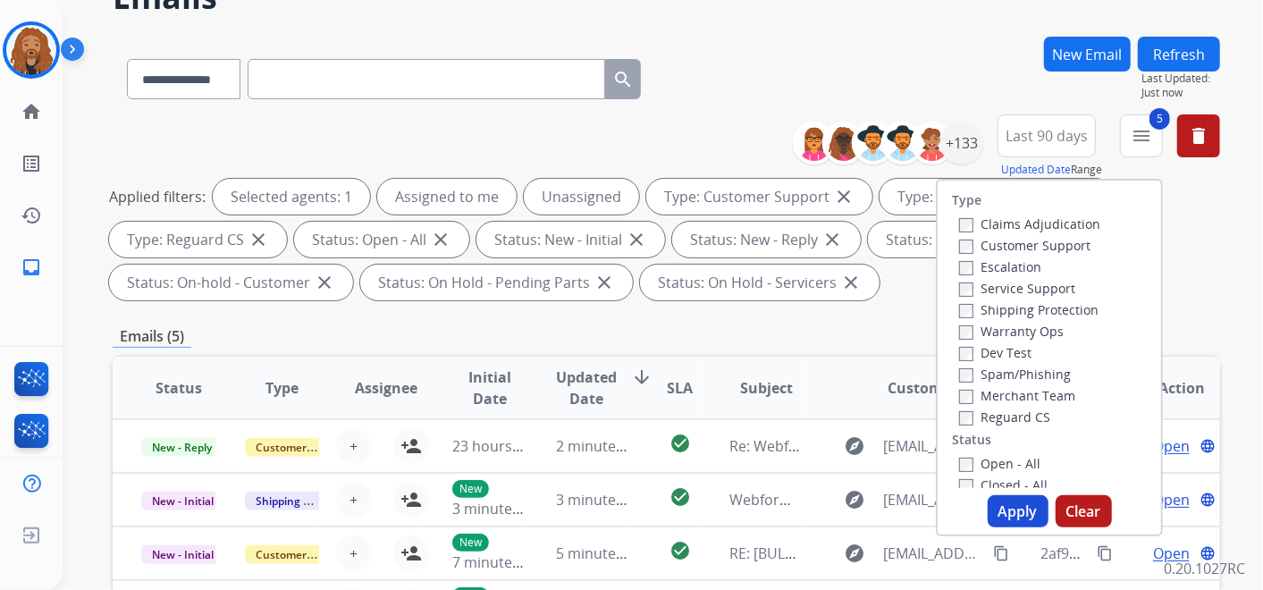
click at [1019, 514] on button "Apply" at bounding box center [1018, 511] width 61 height 32
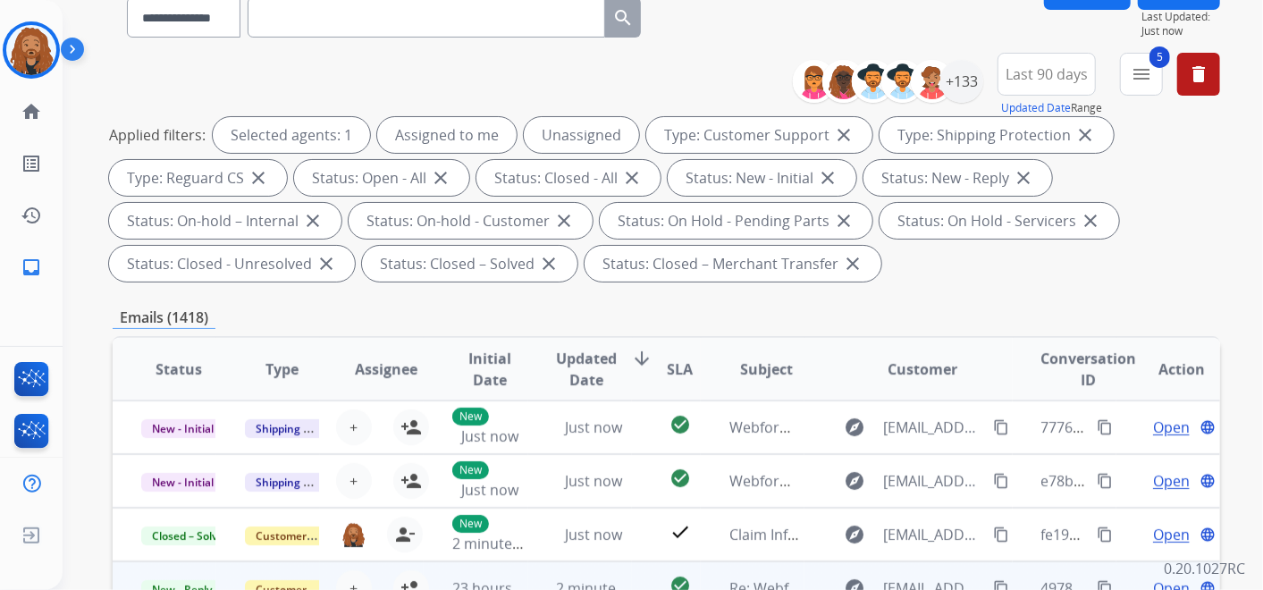
scroll to position [298, 0]
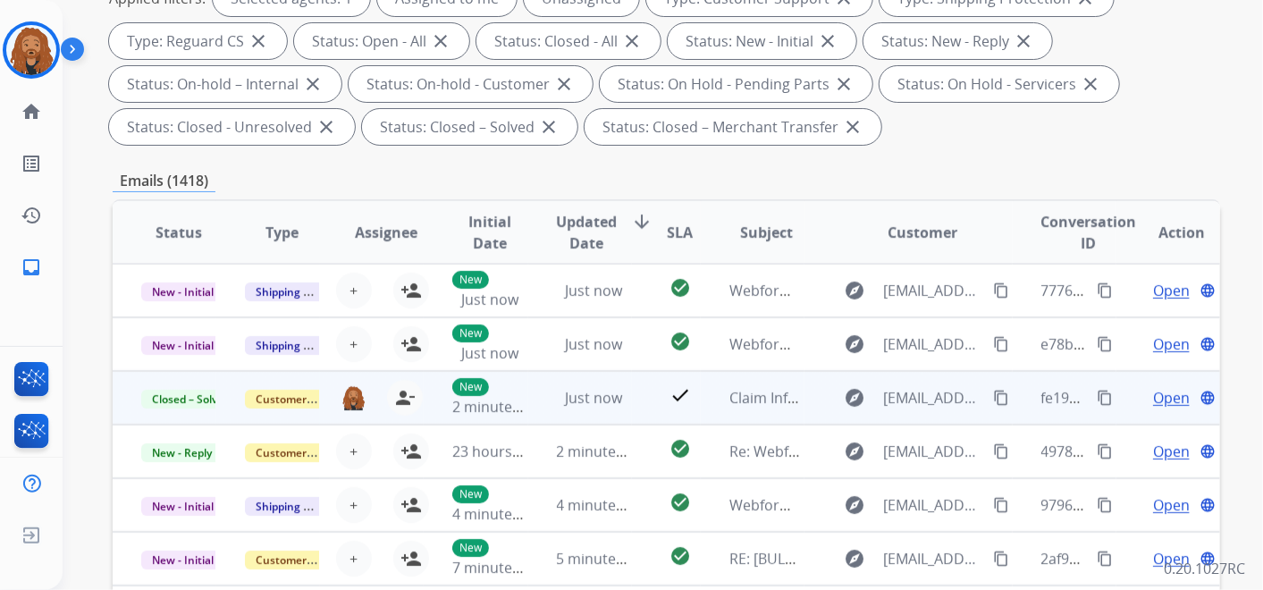
click at [1097, 395] on mat-icon "content_copy" at bounding box center [1105, 398] width 16 height 16
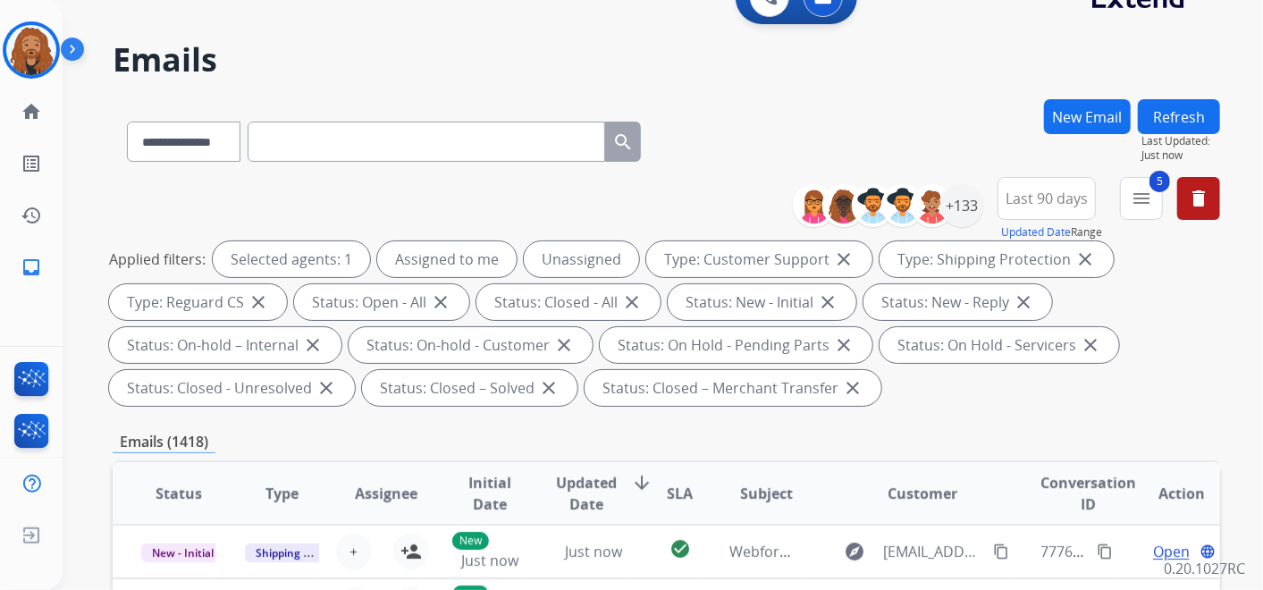
scroll to position [0, 0]
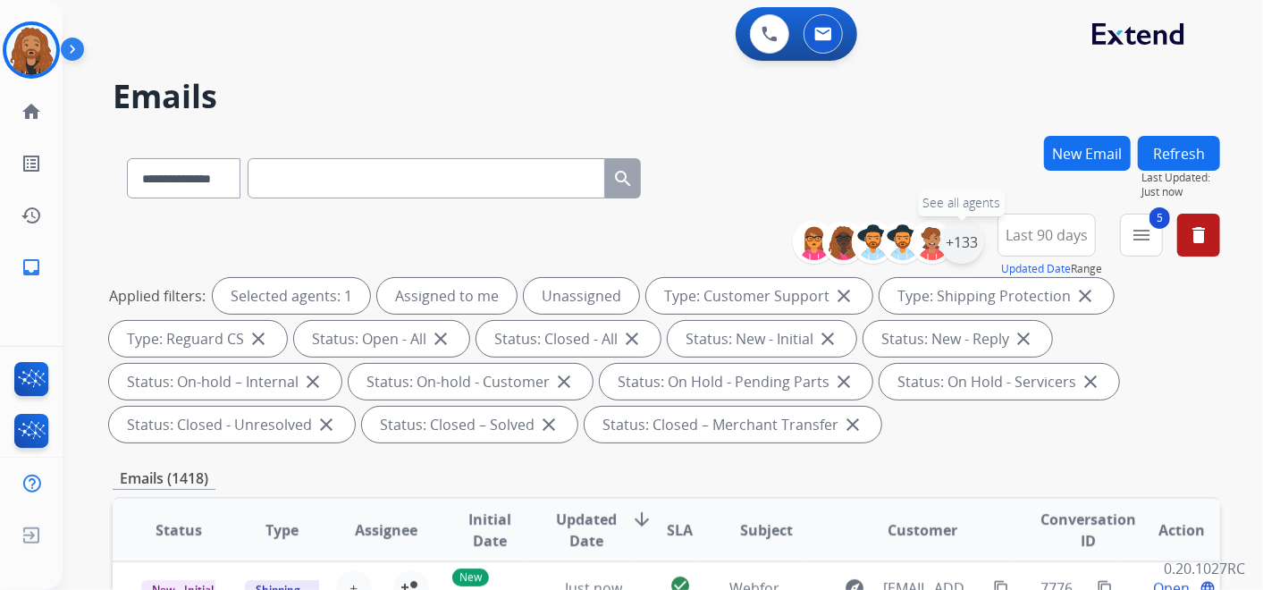
click at [979, 246] on div "+133" at bounding box center [962, 242] width 43 height 43
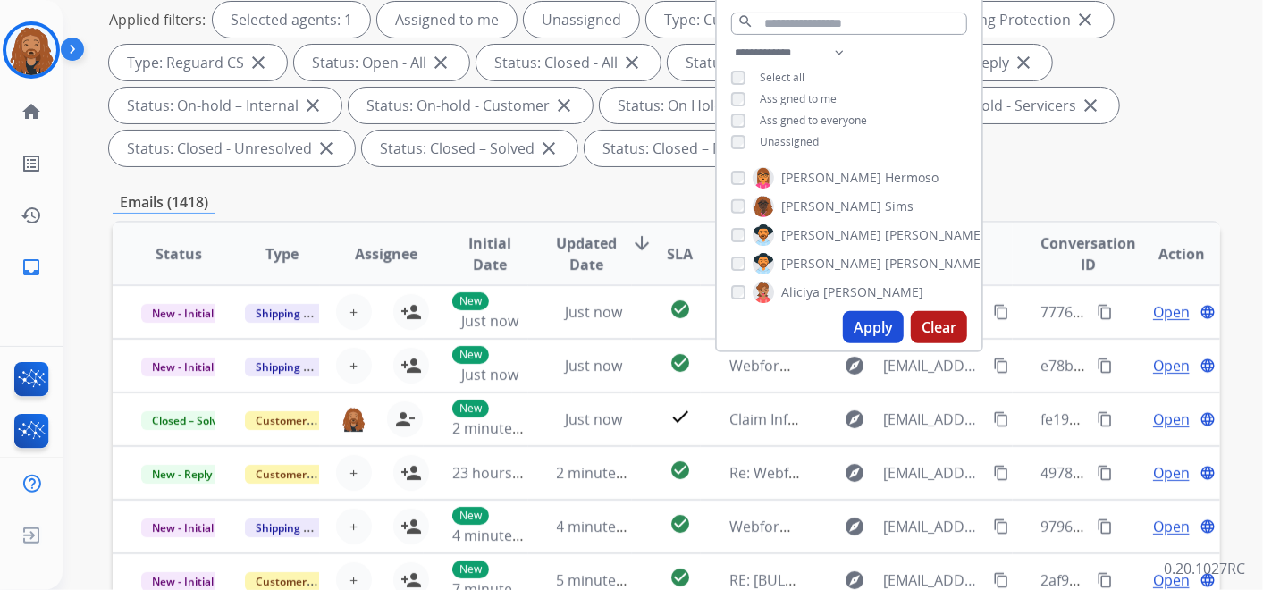
scroll to position [99, 0]
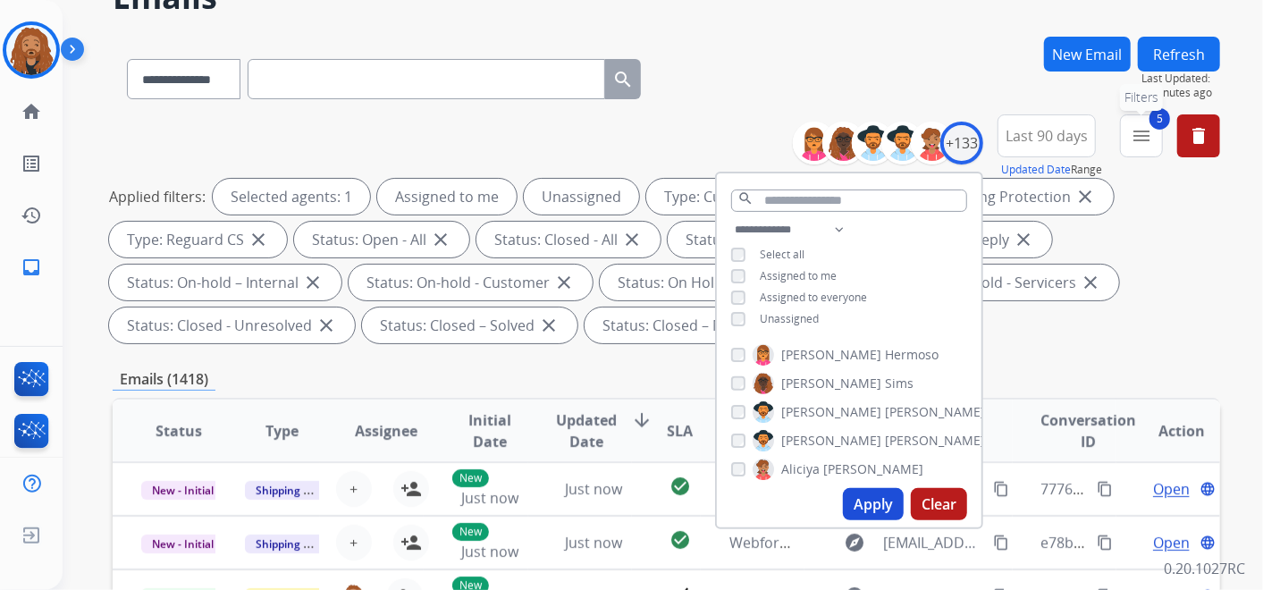
click at [1153, 145] on button "5 menu Filters" at bounding box center [1141, 135] width 43 height 43
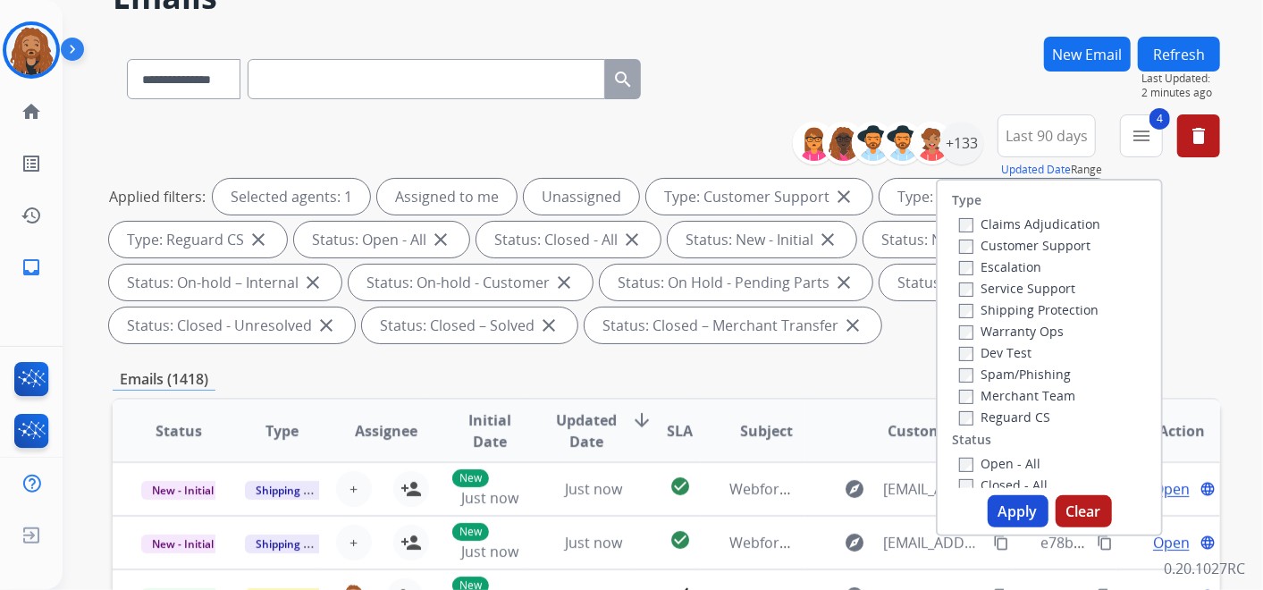
click at [1010, 506] on button "Apply" at bounding box center [1018, 511] width 61 height 32
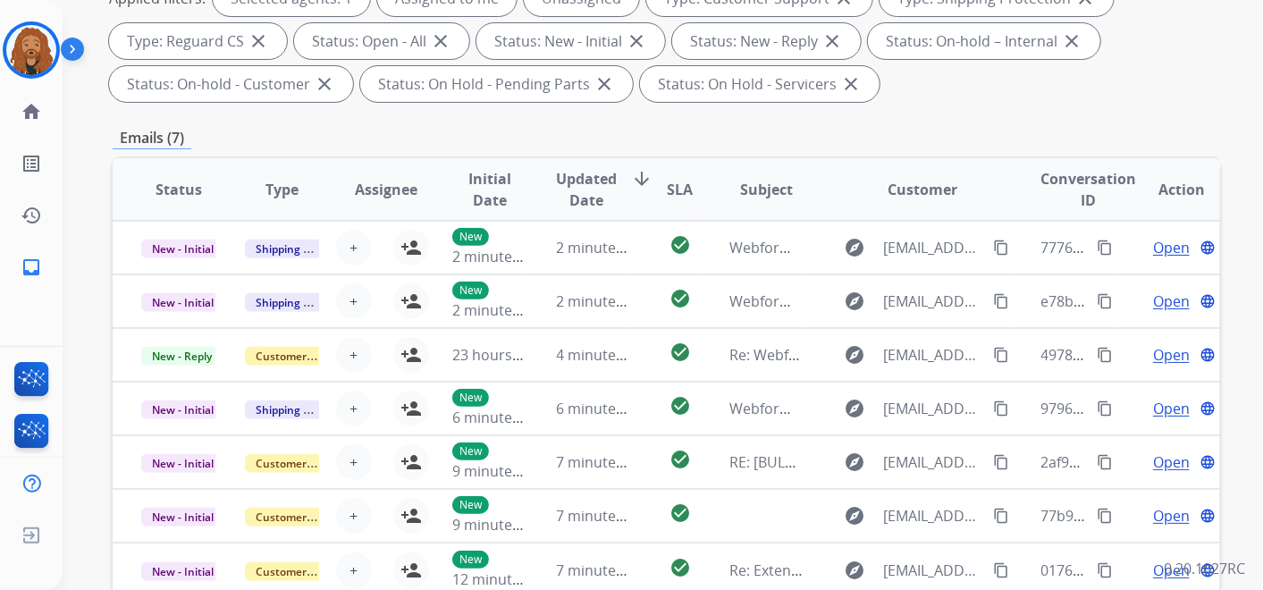
scroll to position [0, 0]
